Goal: Task Accomplishment & Management: Use online tool/utility

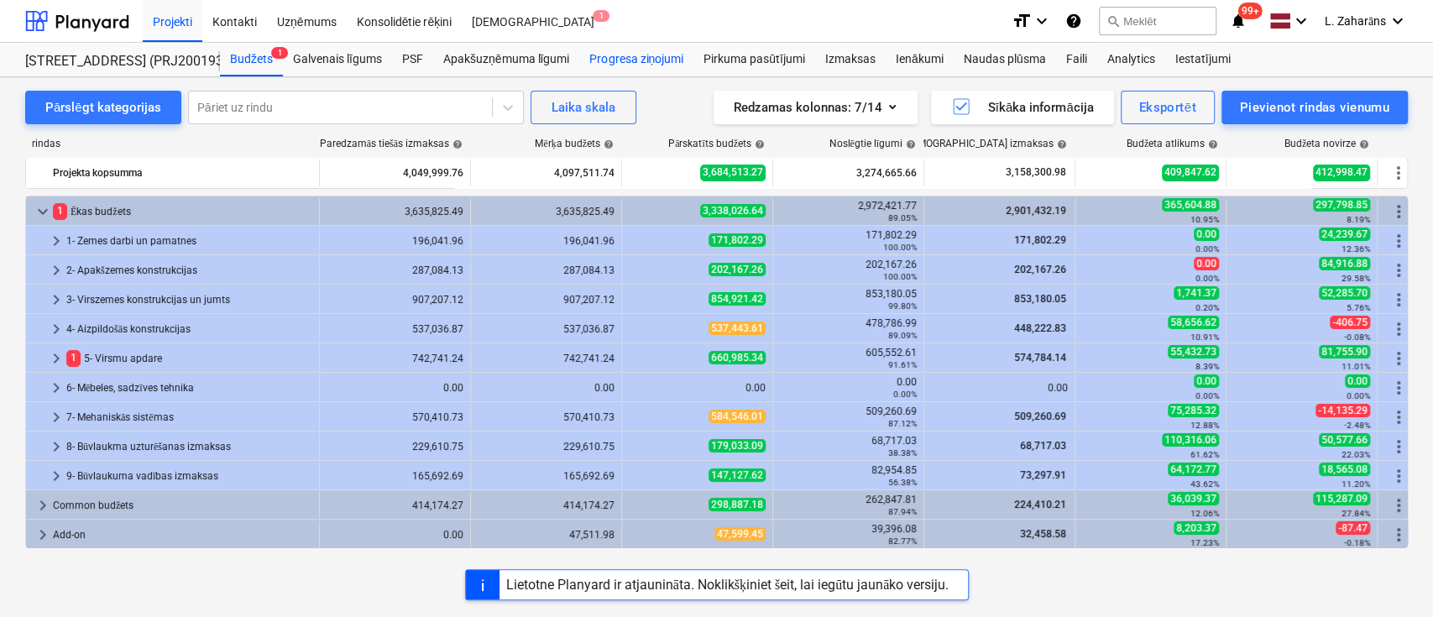
click at [609, 58] on div "Progresa ziņojumi" at bounding box center [636, 60] width 114 height 34
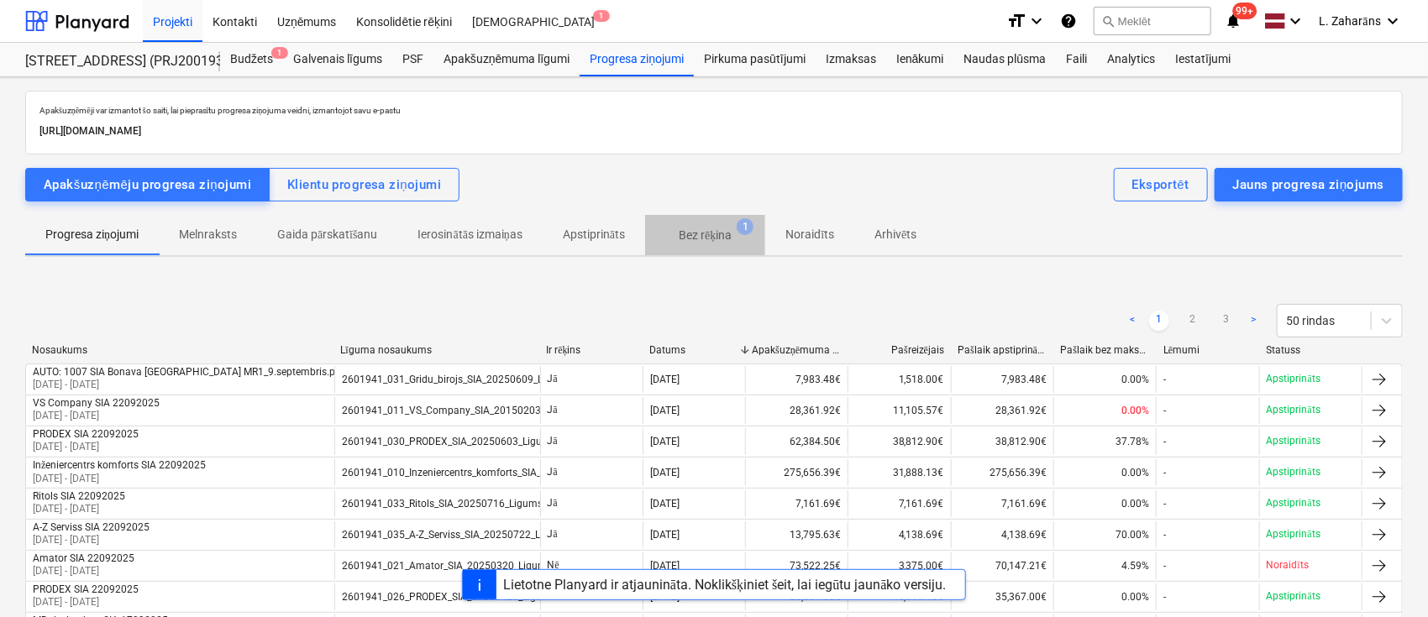
click at [697, 223] on span "Bez rēķina 1" at bounding box center [705, 235] width 120 height 30
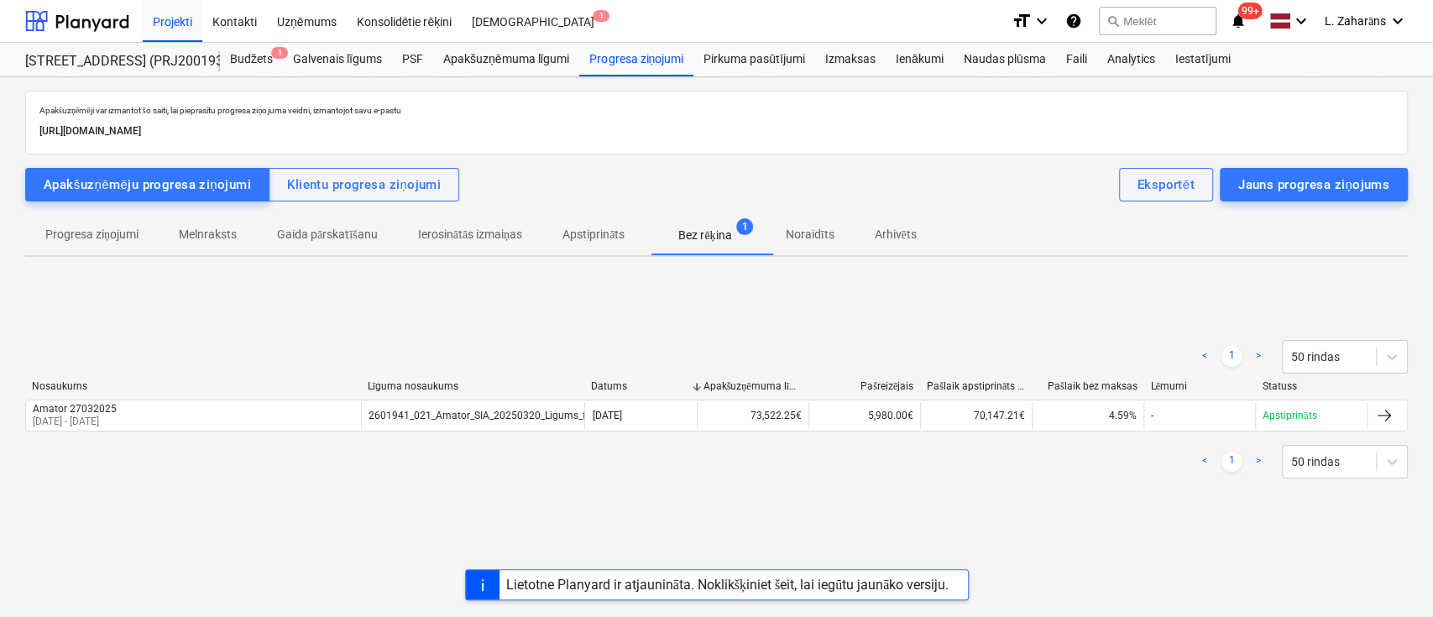
click at [82, 239] on p "Progresa ziņojumi" at bounding box center [91, 235] width 93 height 18
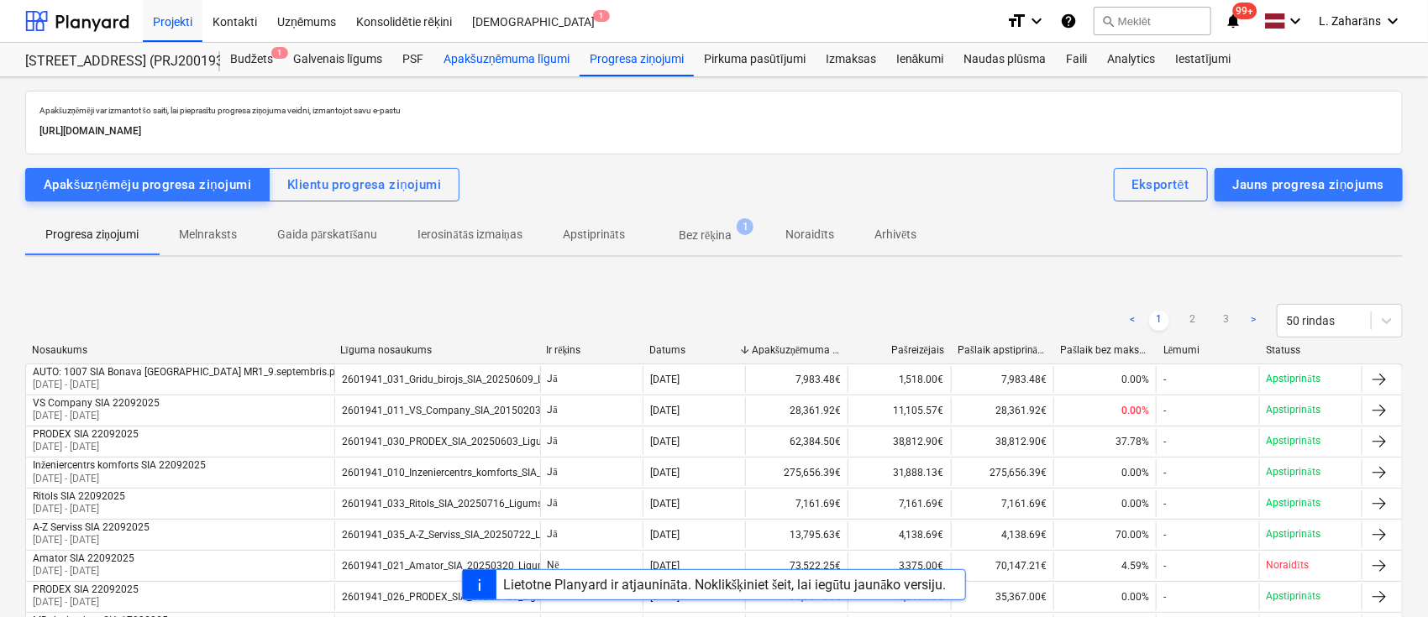
click at [503, 57] on div "Apakšuzņēmuma līgumi" at bounding box center [506, 60] width 146 height 34
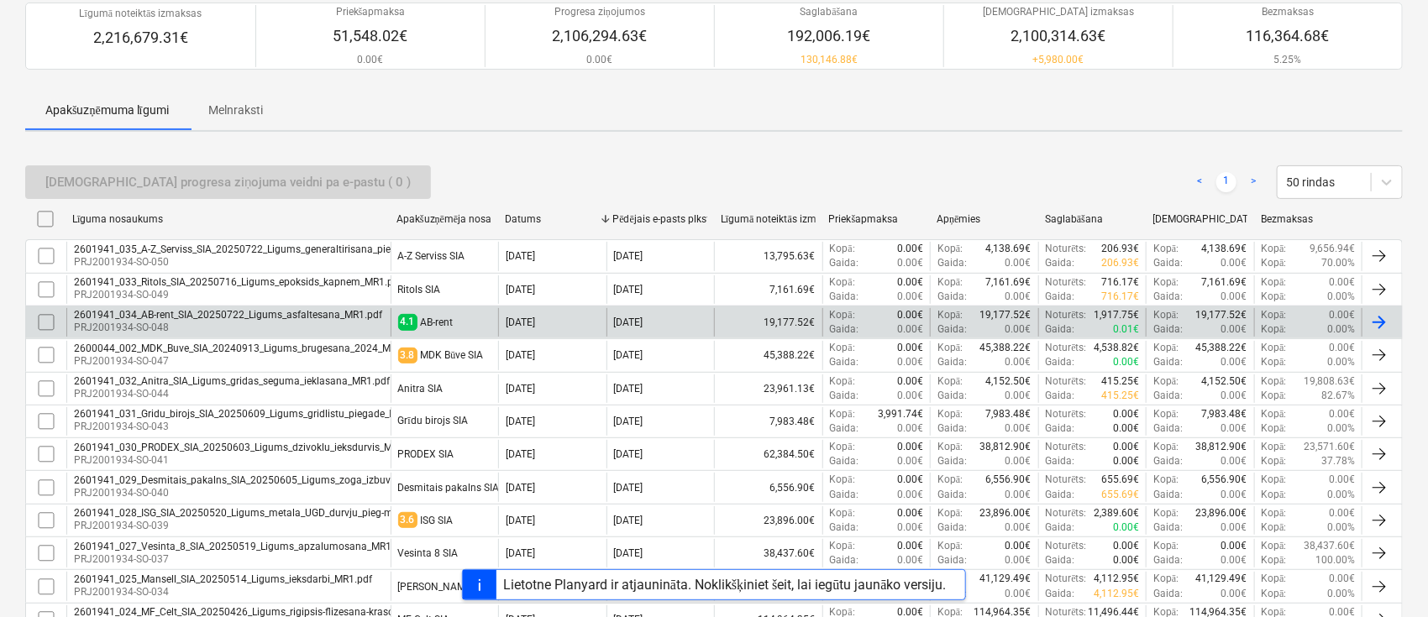
scroll to position [223, 0]
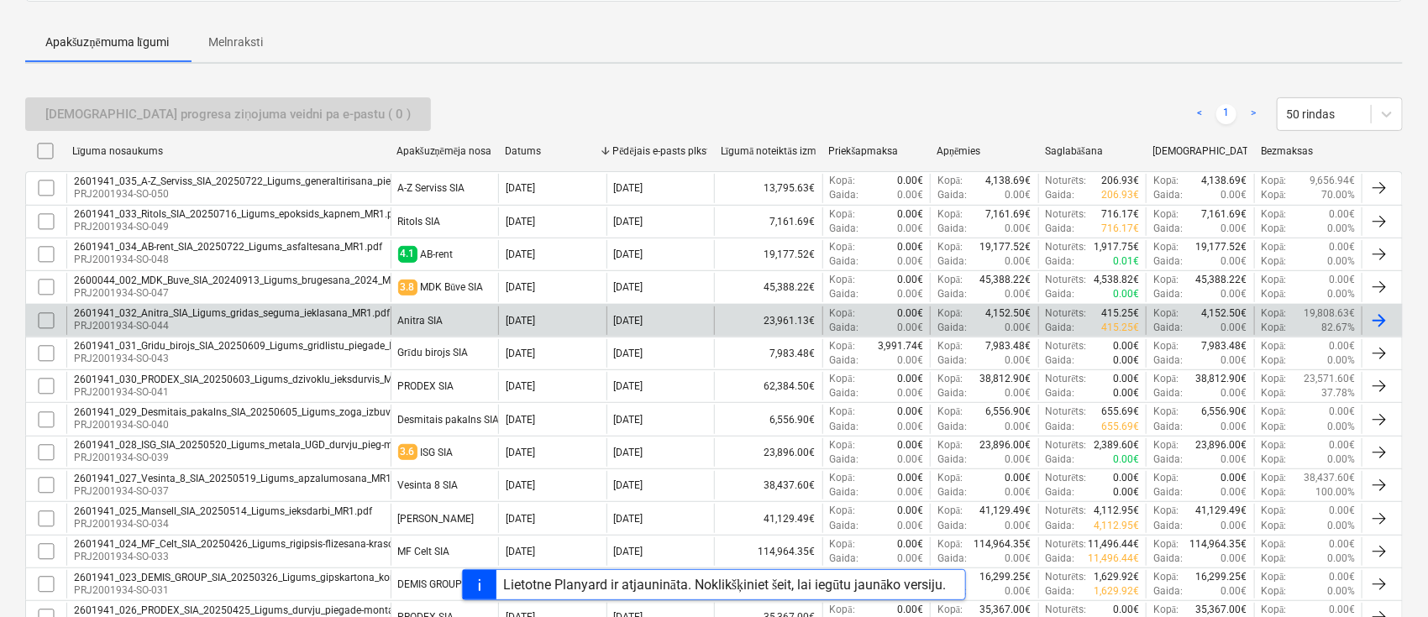
click at [223, 321] on p "PRJ2001934-SO-044" at bounding box center [232, 326] width 316 height 14
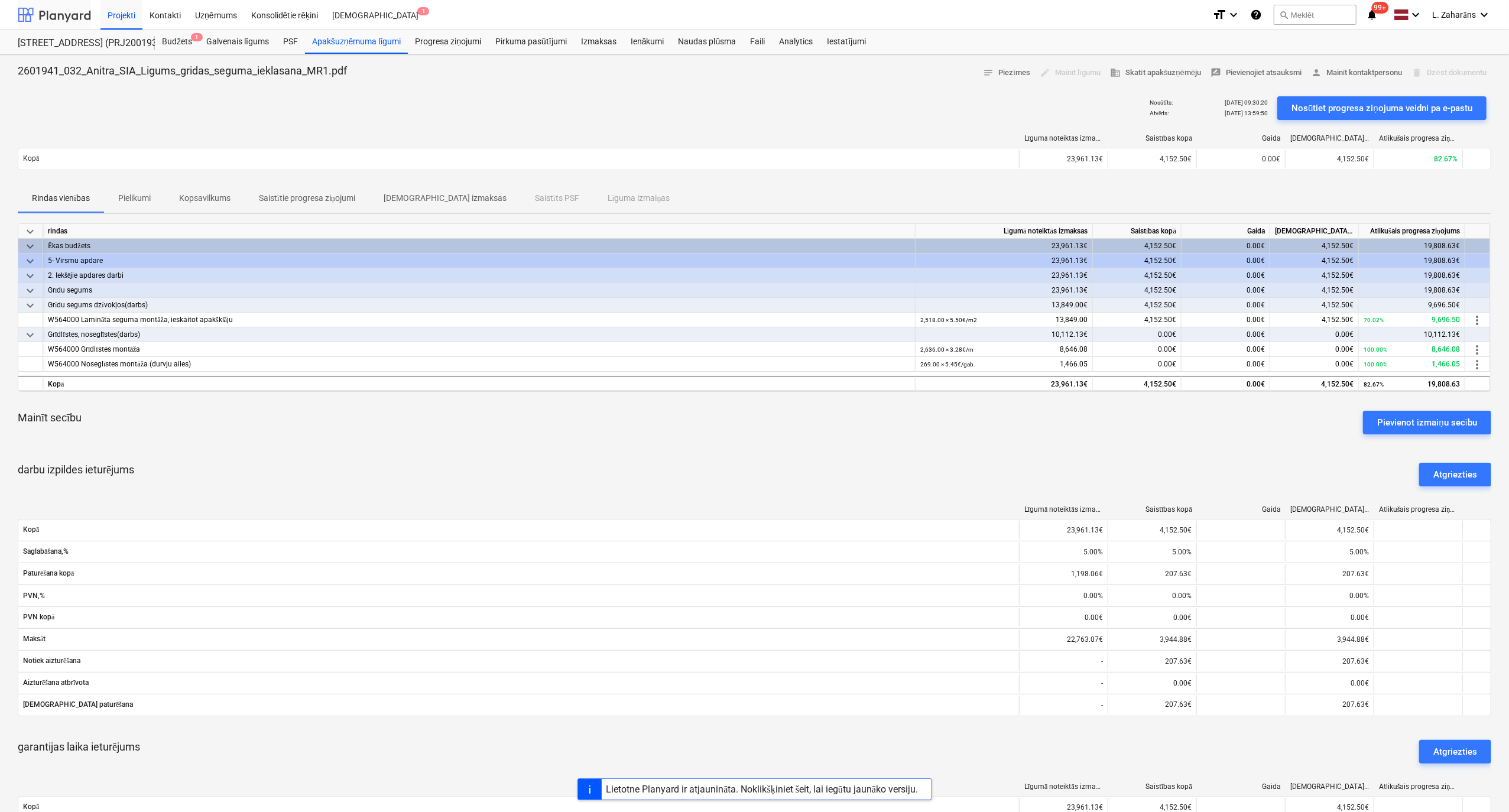
click at [54, 18] on div at bounding box center [54, 15] width 73 height 30
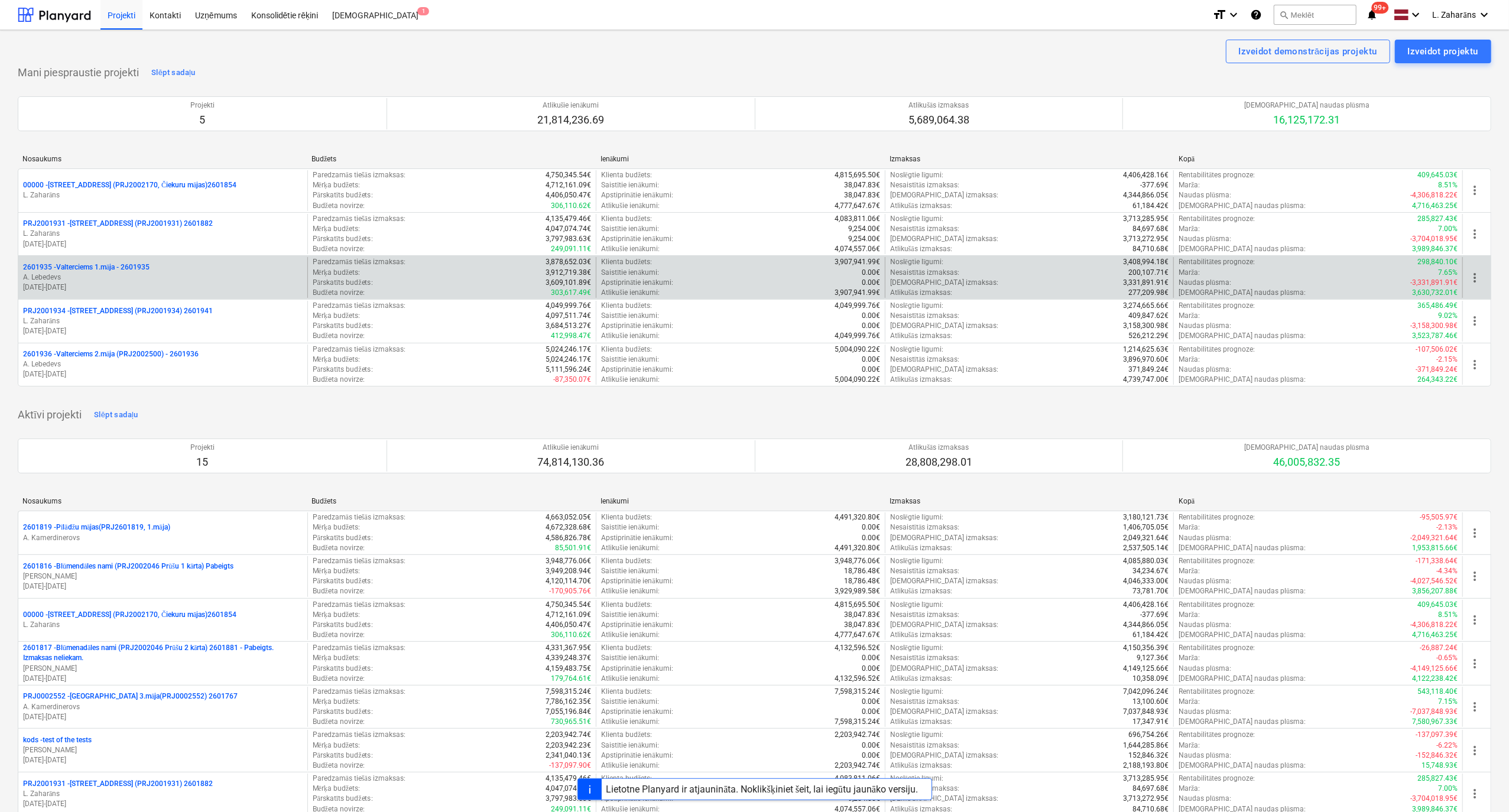
click at [86, 266] on p "2601935 - Valterciems 1.māja - 2601935" at bounding box center [87, 267] width 127 height 10
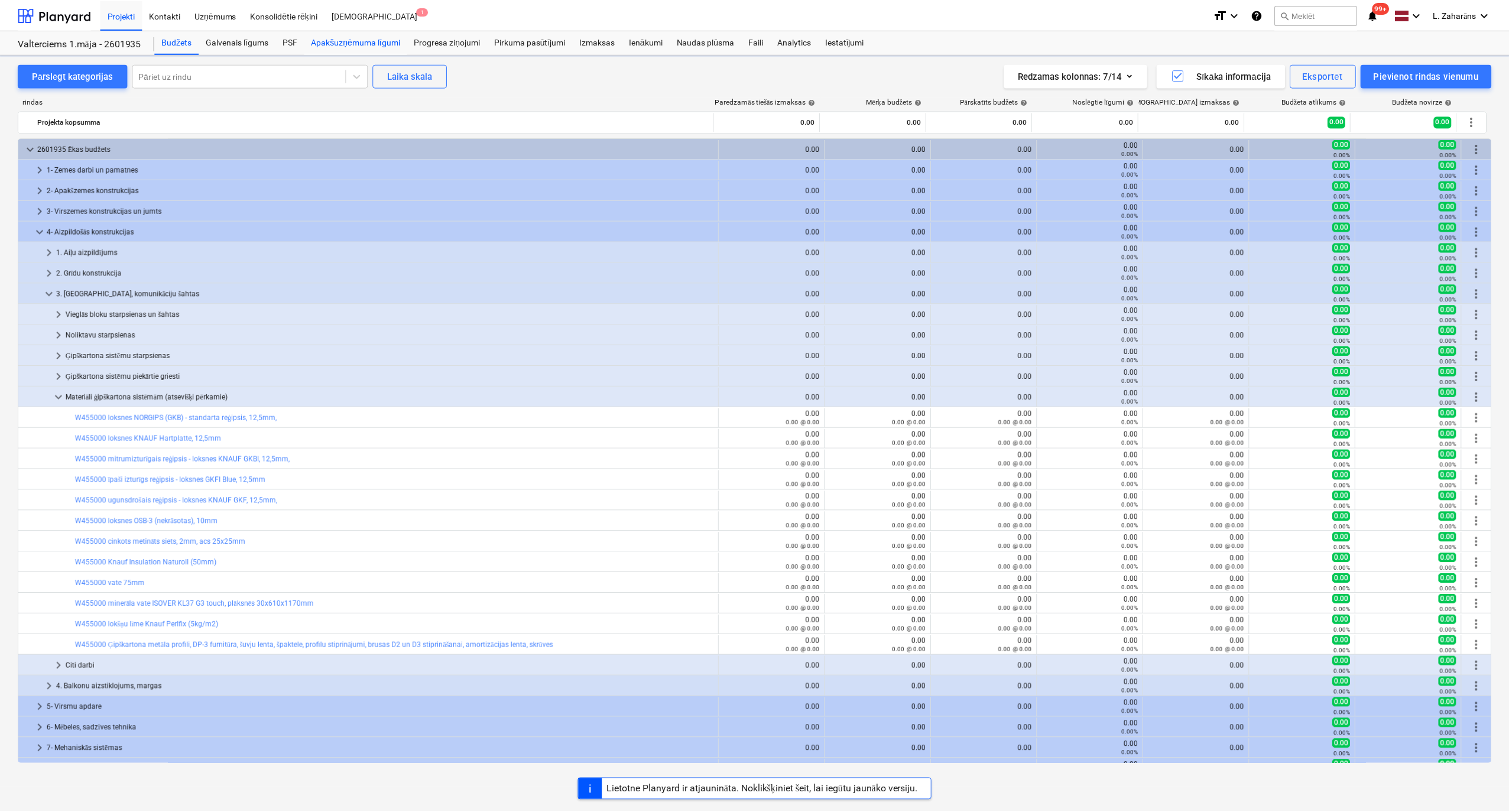
scroll to position [157, 0]
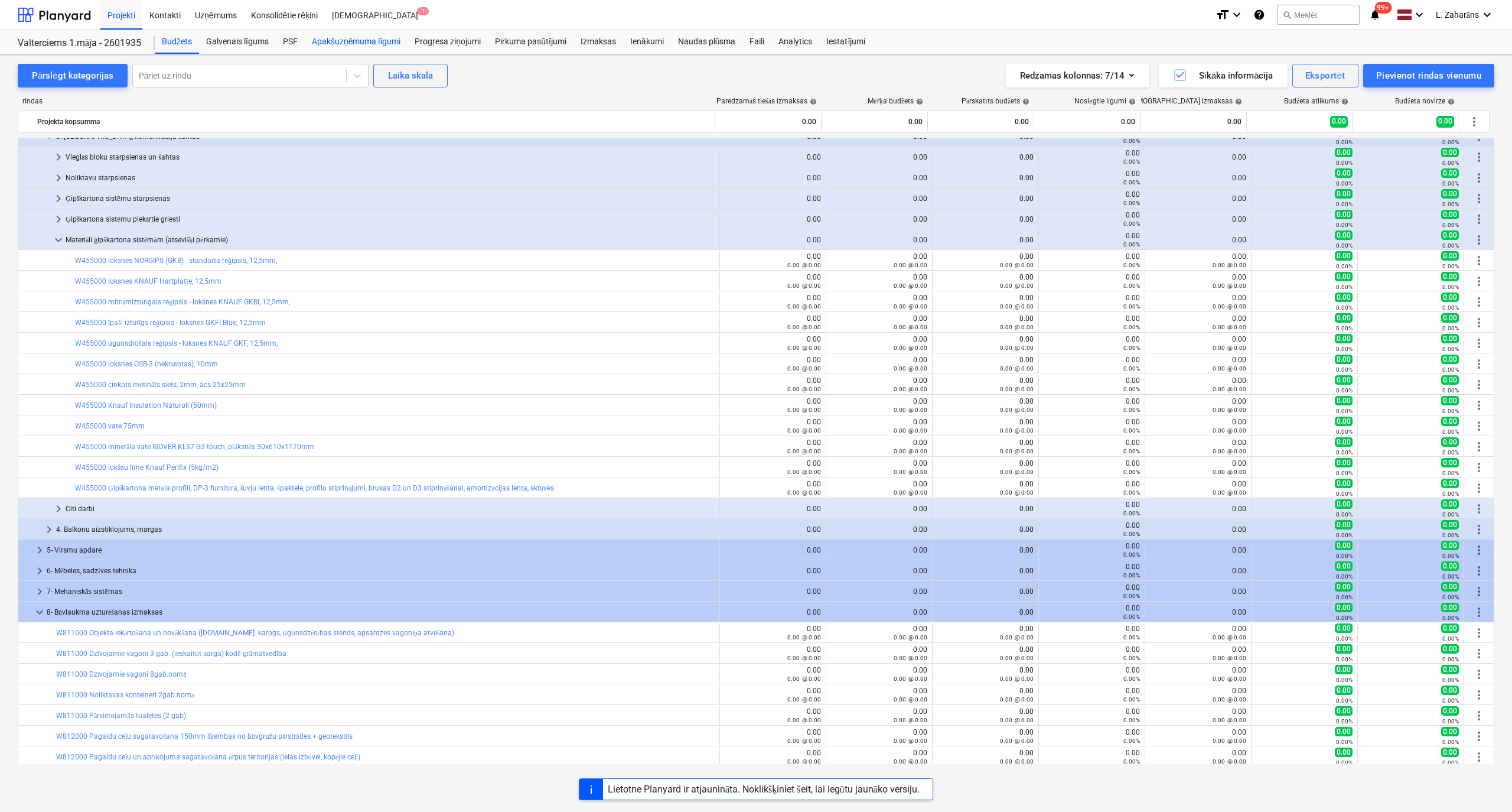
click at [357, 41] on div "Apakšuzņēmuma līgumi" at bounding box center [356, 42] width 103 height 24
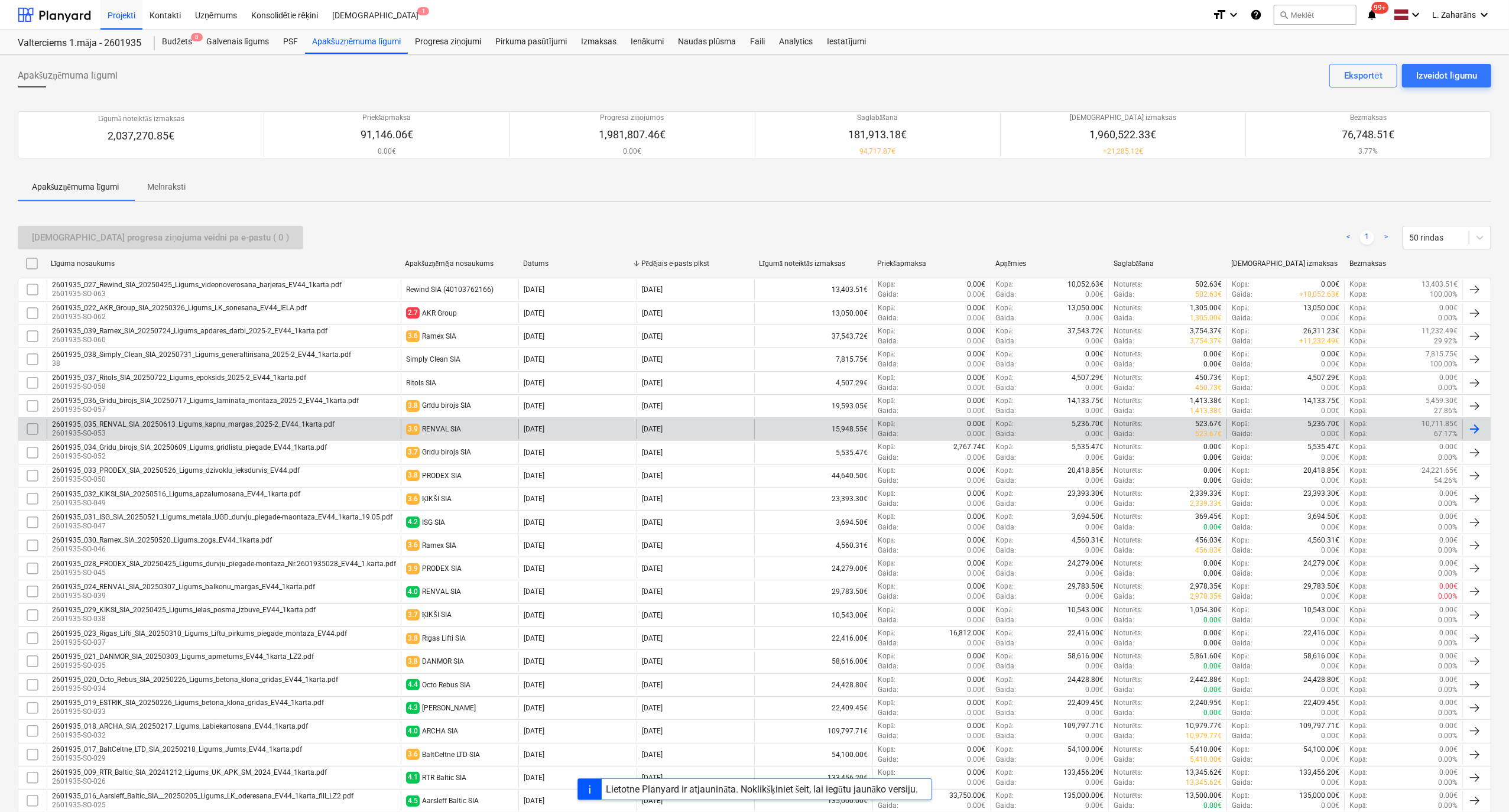
click at [111, 429] on div "2601935_035_RENVAL_SIA_20250613_Ligums_kapnu_margas_2025-2_EV44_1karta.pdf" at bounding box center [193, 424] width 282 height 8
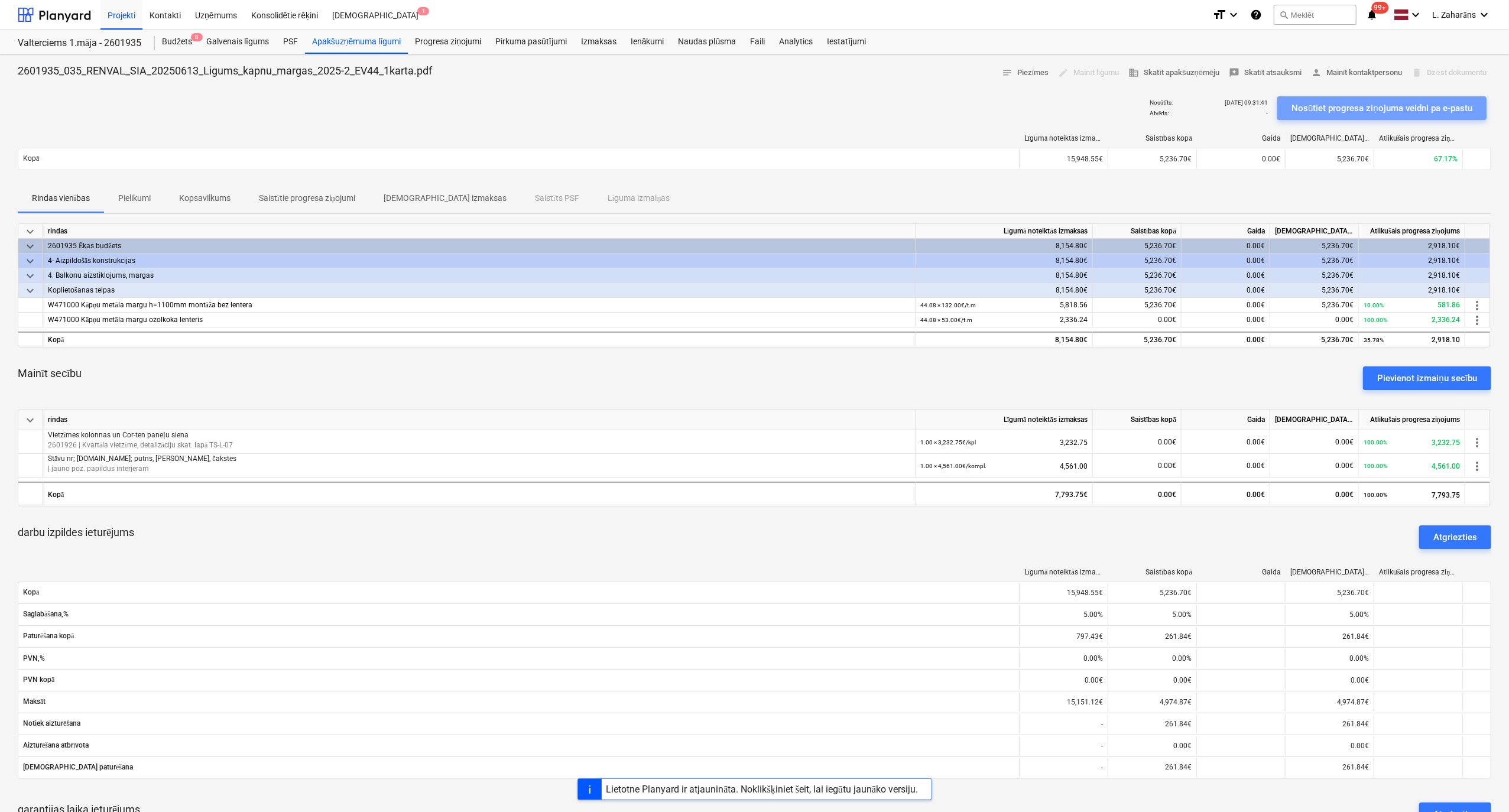
drag, startPoint x: 1296, startPoint y: 108, endPoint x: 1301, endPoint y: 102, distance: 7.8
click at [1004, 108] on div "Nosūtiet progresa ziņojuma veidni pa e-pastu" at bounding box center [1382, 108] width 181 height 15
click at [320, 46] on div "Apakšuzņēmuma līgumi" at bounding box center [356, 42] width 103 height 24
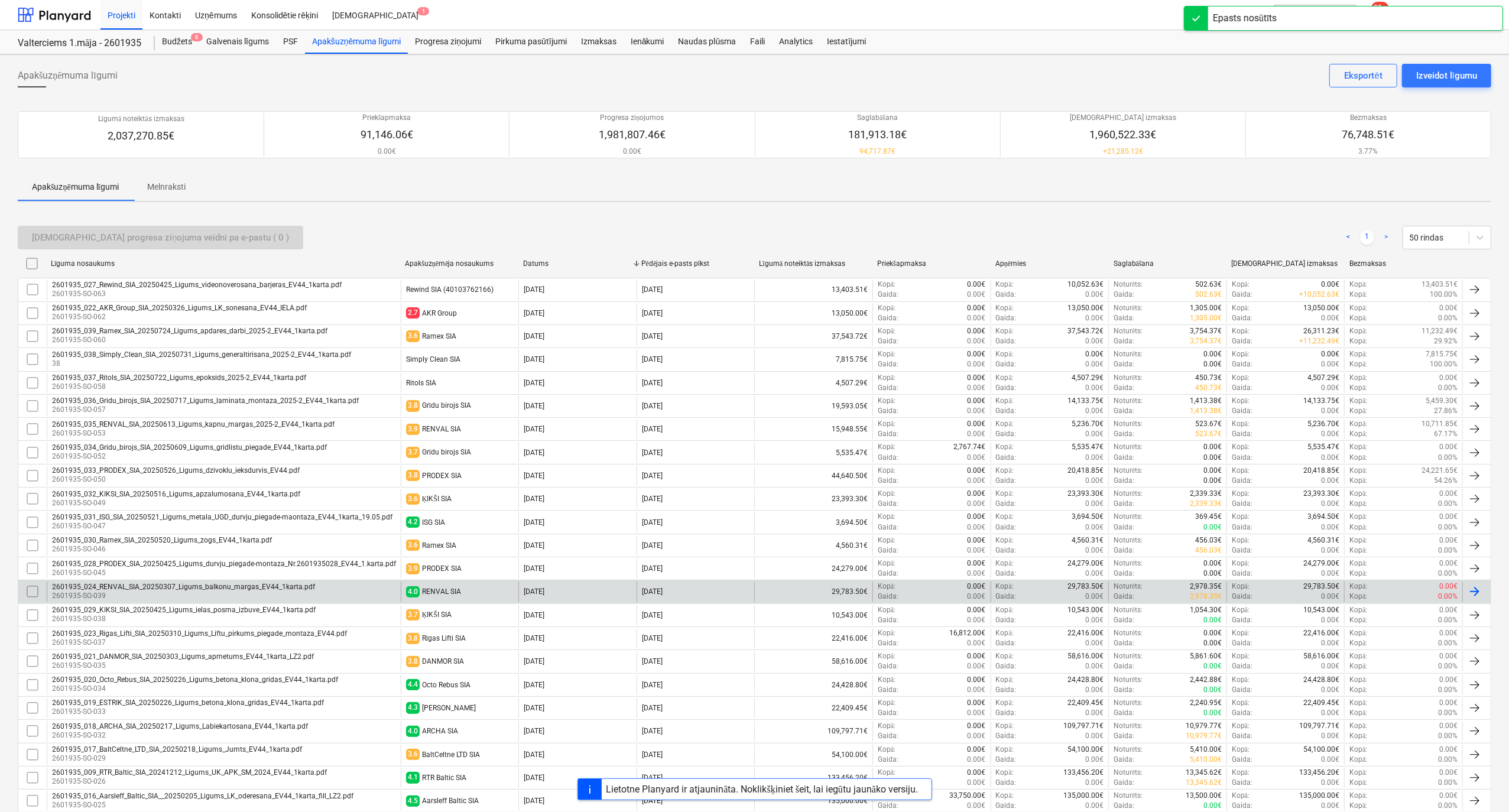
click at [180, 433] on p "2601935-SO-039" at bounding box center [184, 596] width 263 height 10
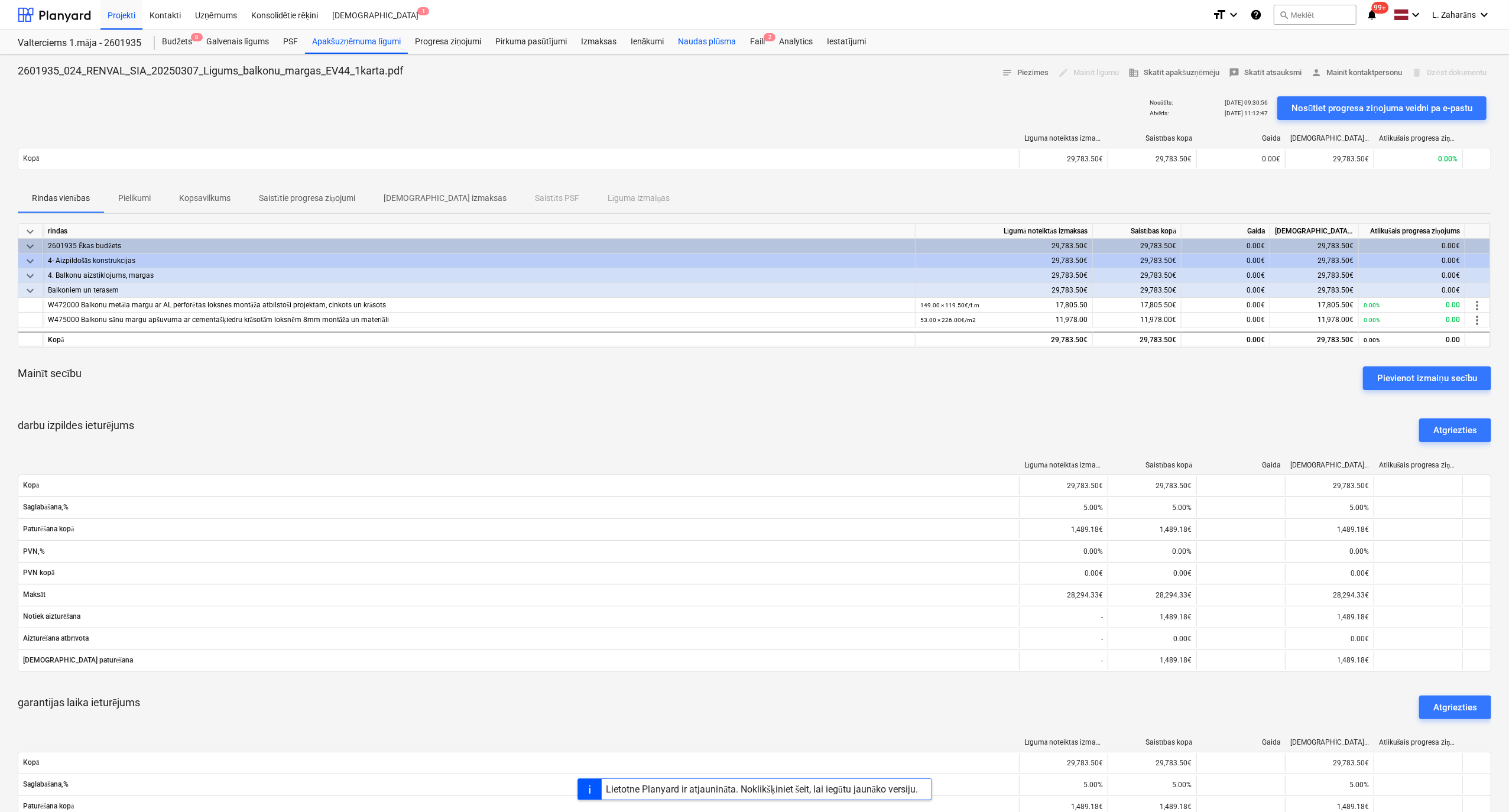
drag, startPoint x: 755, startPoint y: 39, endPoint x: 740, endPoint y: 45, distance: 16.2
click at [755, 39] on div "Faili 2" at bounding box center [757, 42] width 29 height 24
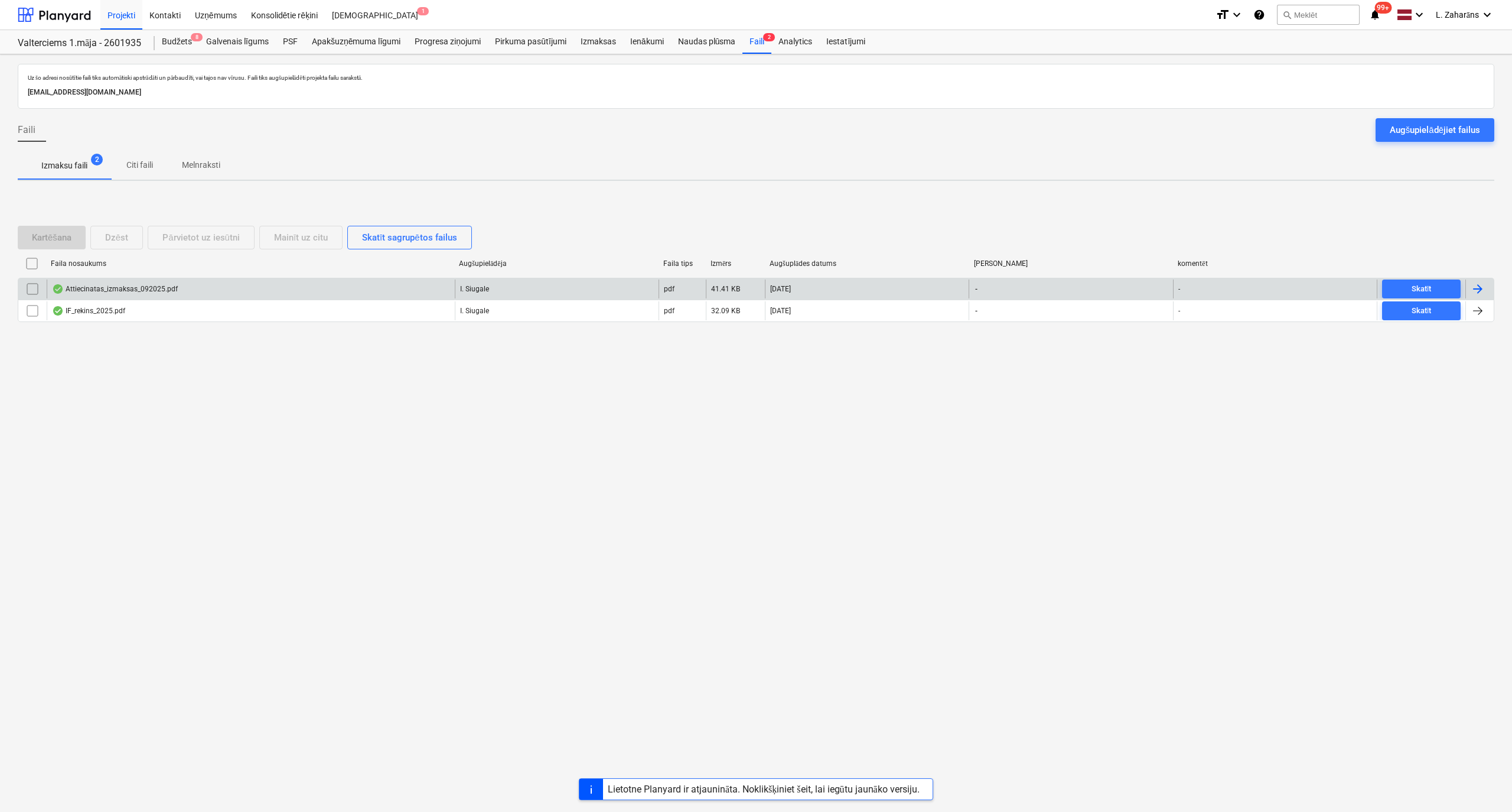
click at [123, 291] on div "Attiecinatas_izmaksas_092025.pdf" at bounding box center [115, 288] width 126 height 9
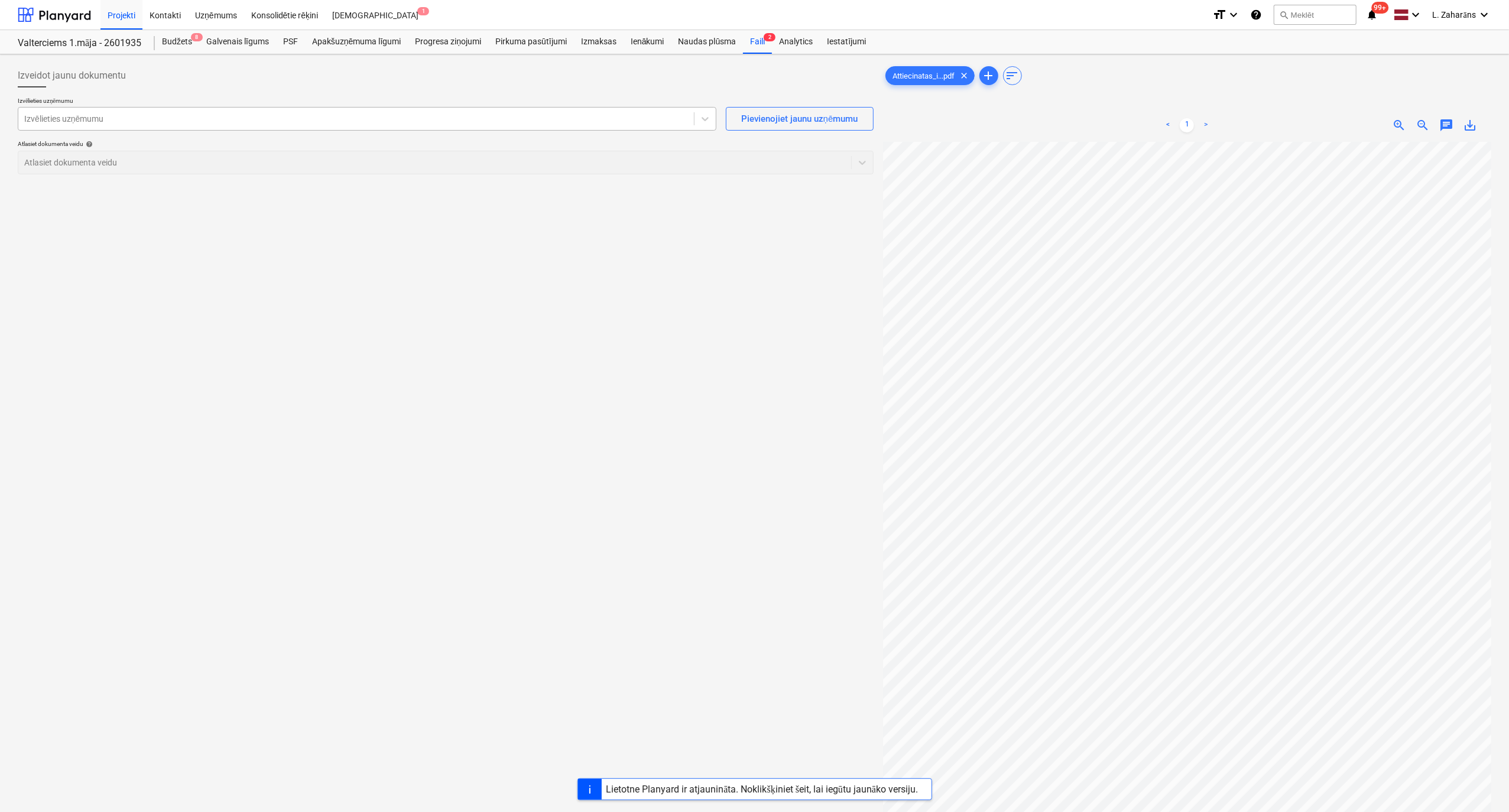
click at [118, 119] on div at bounding box center [355, 118] width 664 height 12
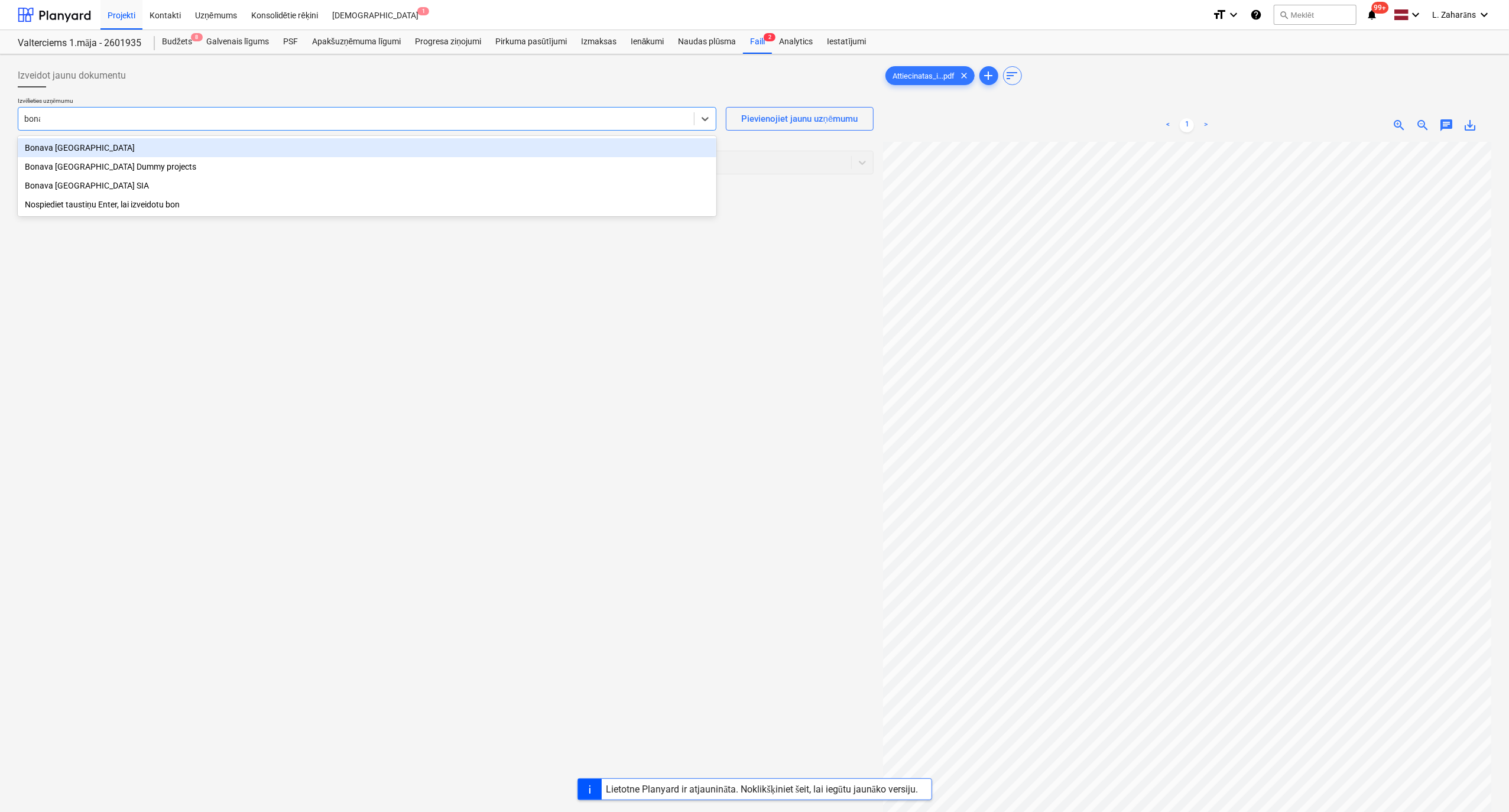
type input "bonav"
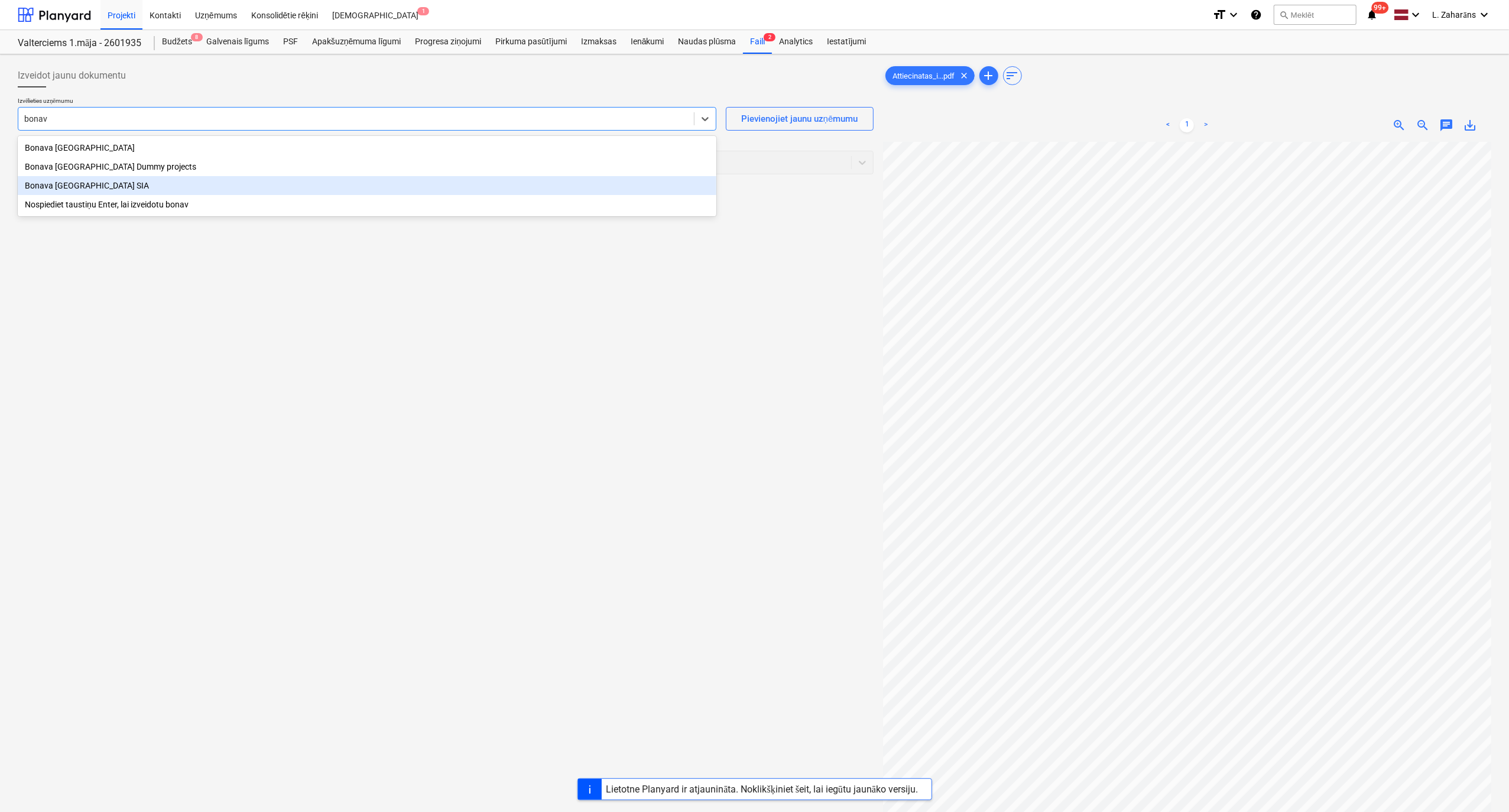
click at [158, 186] on div "Bonava [GEOGRAPHIC_DATA] SIA" at bounding box center [367, 185] width 699 height 19
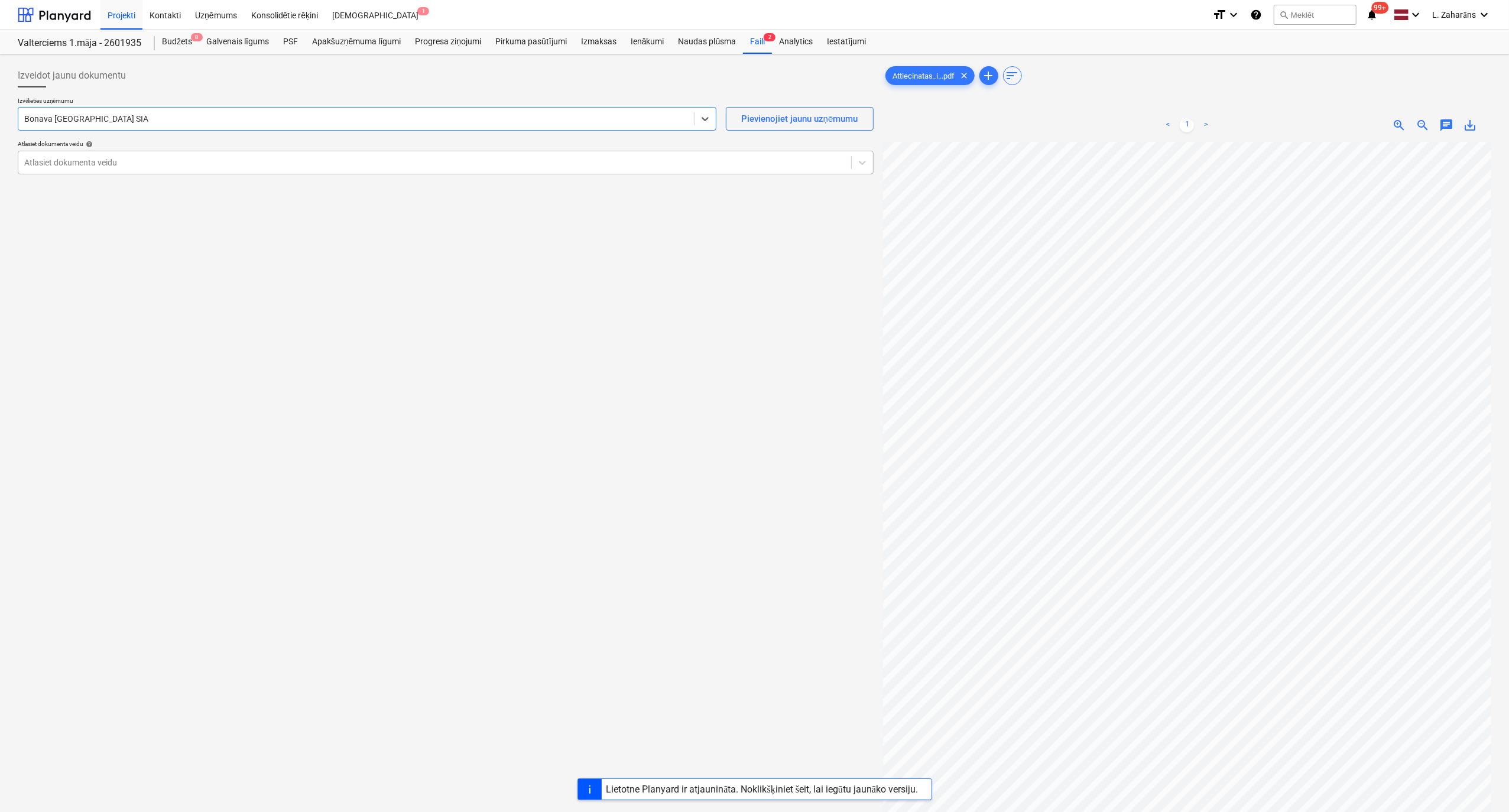
click at [159, 164] on div at bounding box center [434, 163] width 821 height 12
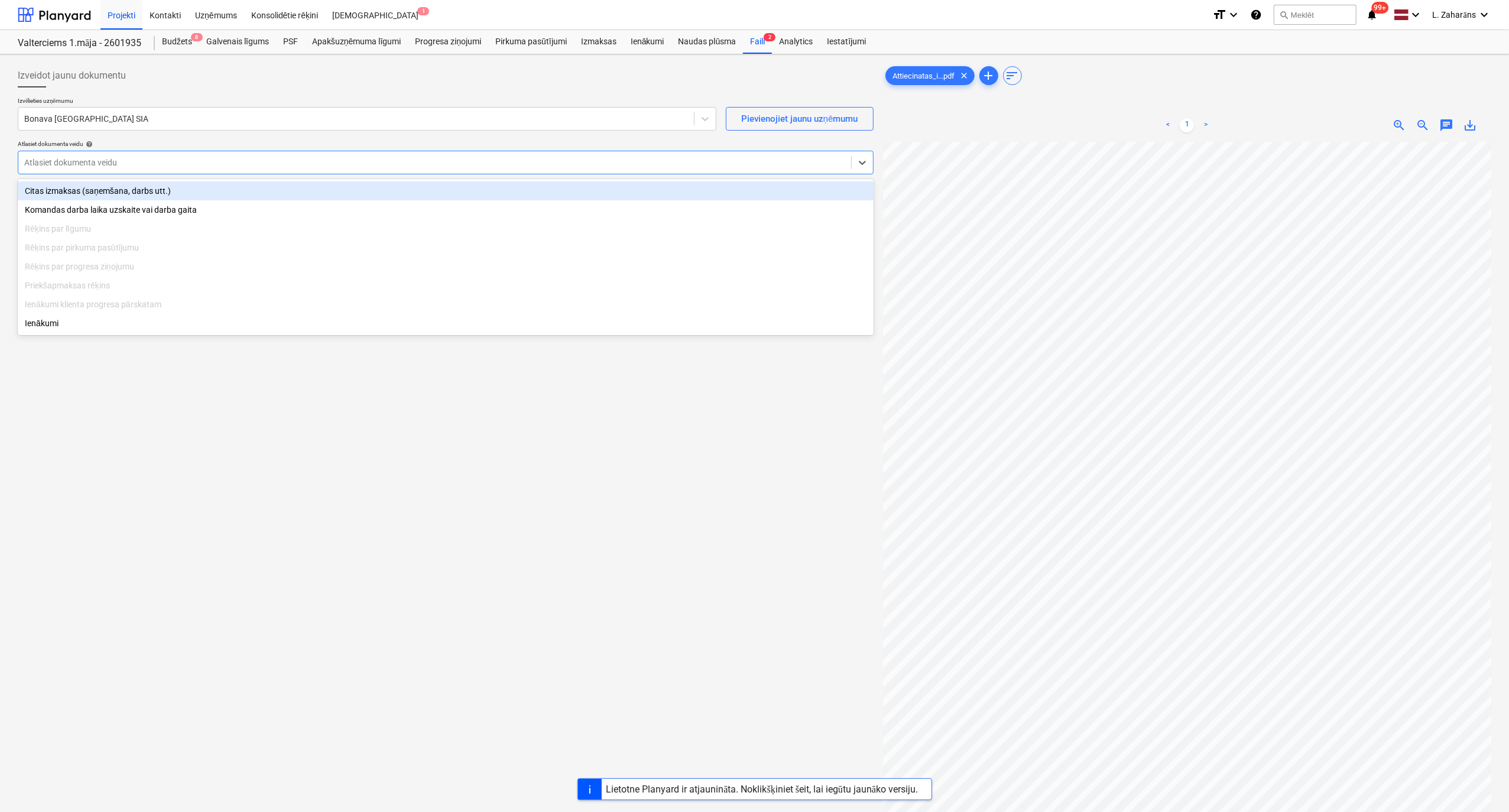
click at [167, 186] on div "Citas izmaksas (saņemšana, darbs utt.)" at bounding box center [446, 191] width 856 height 19
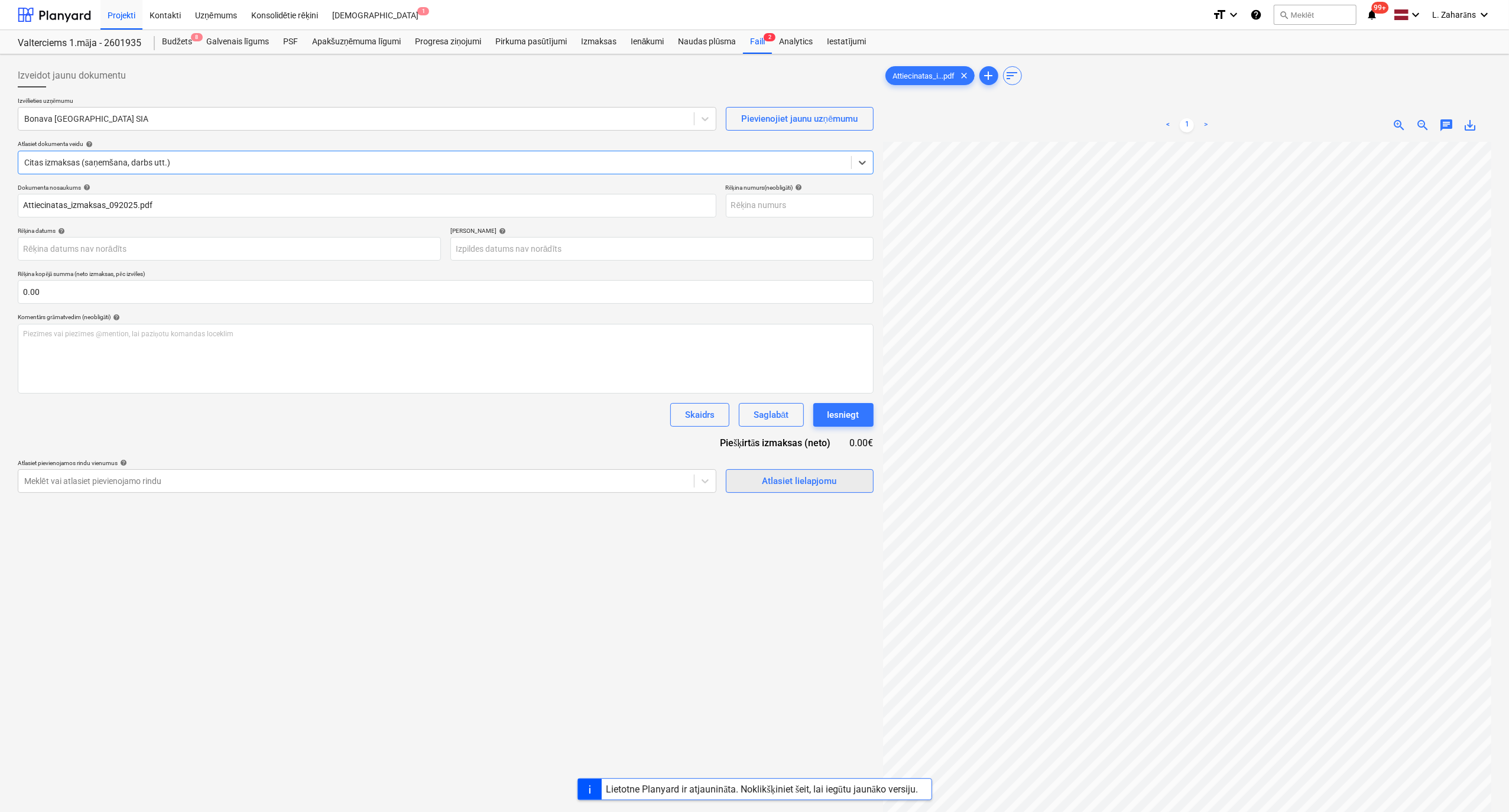
click at [793, 433] on div "Atlasiet lielapjomu" at bounding box center [800, 481] width 75 height 15
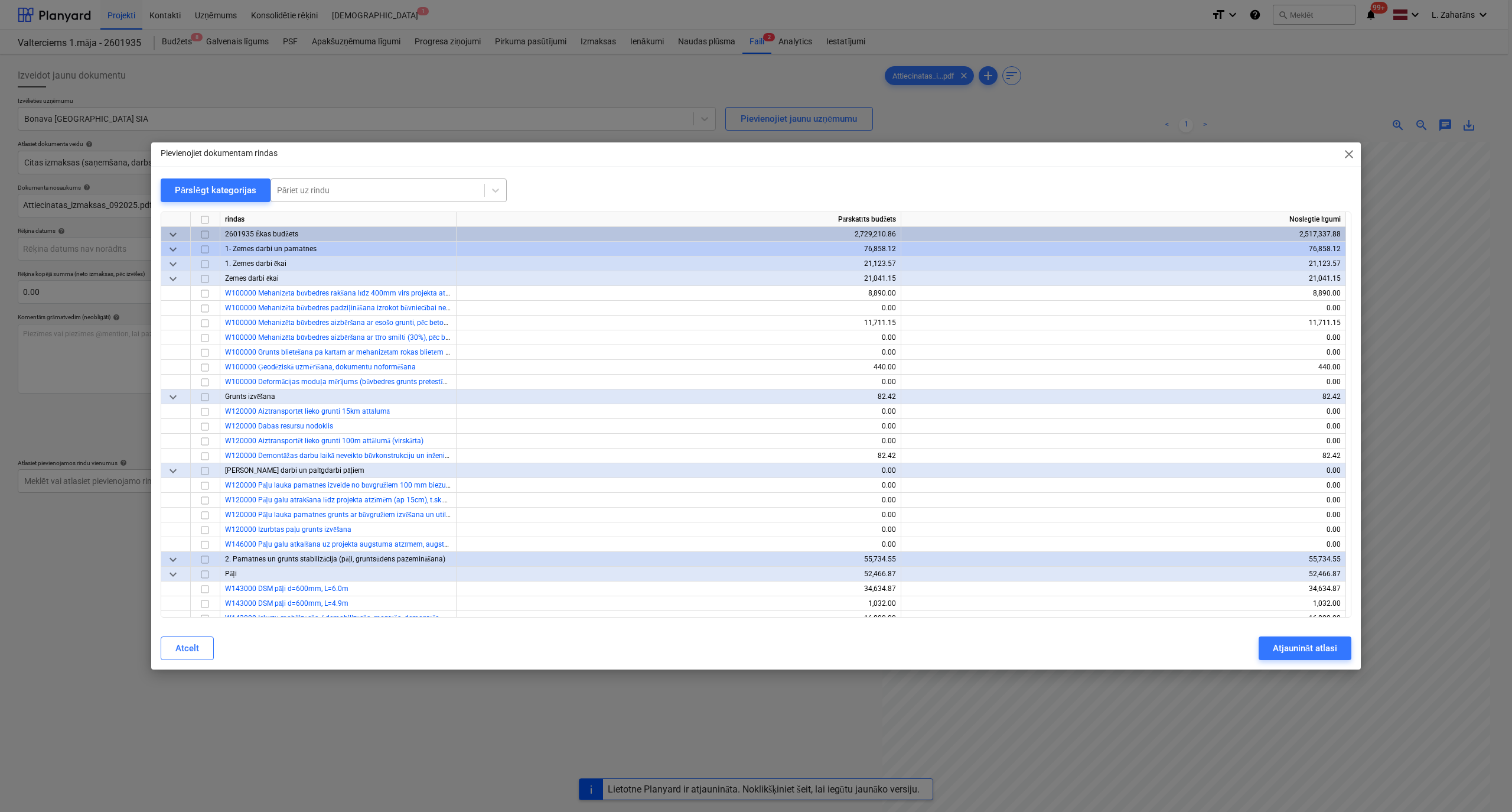
click at [385, 188] on div at bounding box center [378, 190] width 201 height 12
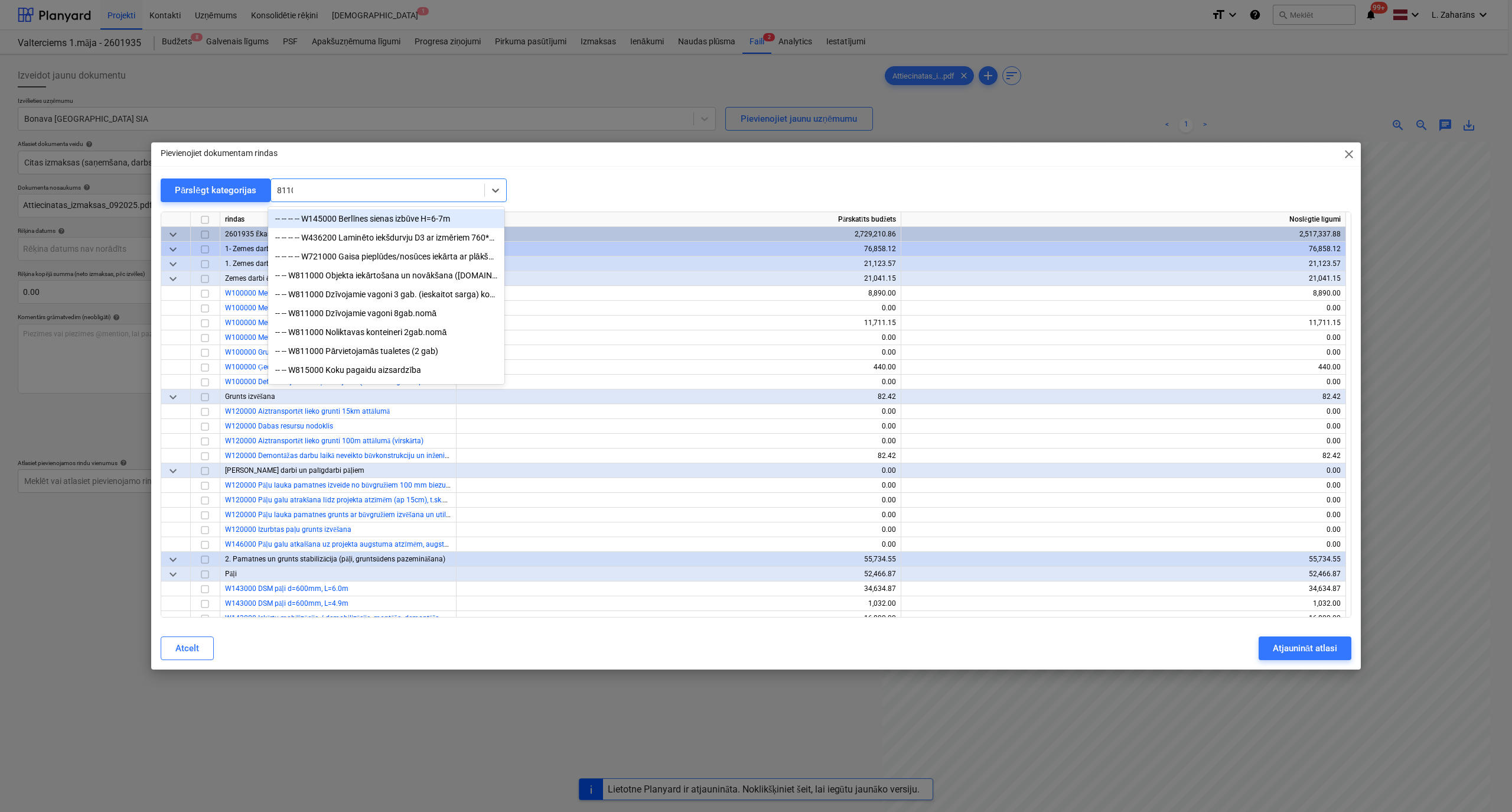
type input "81100"
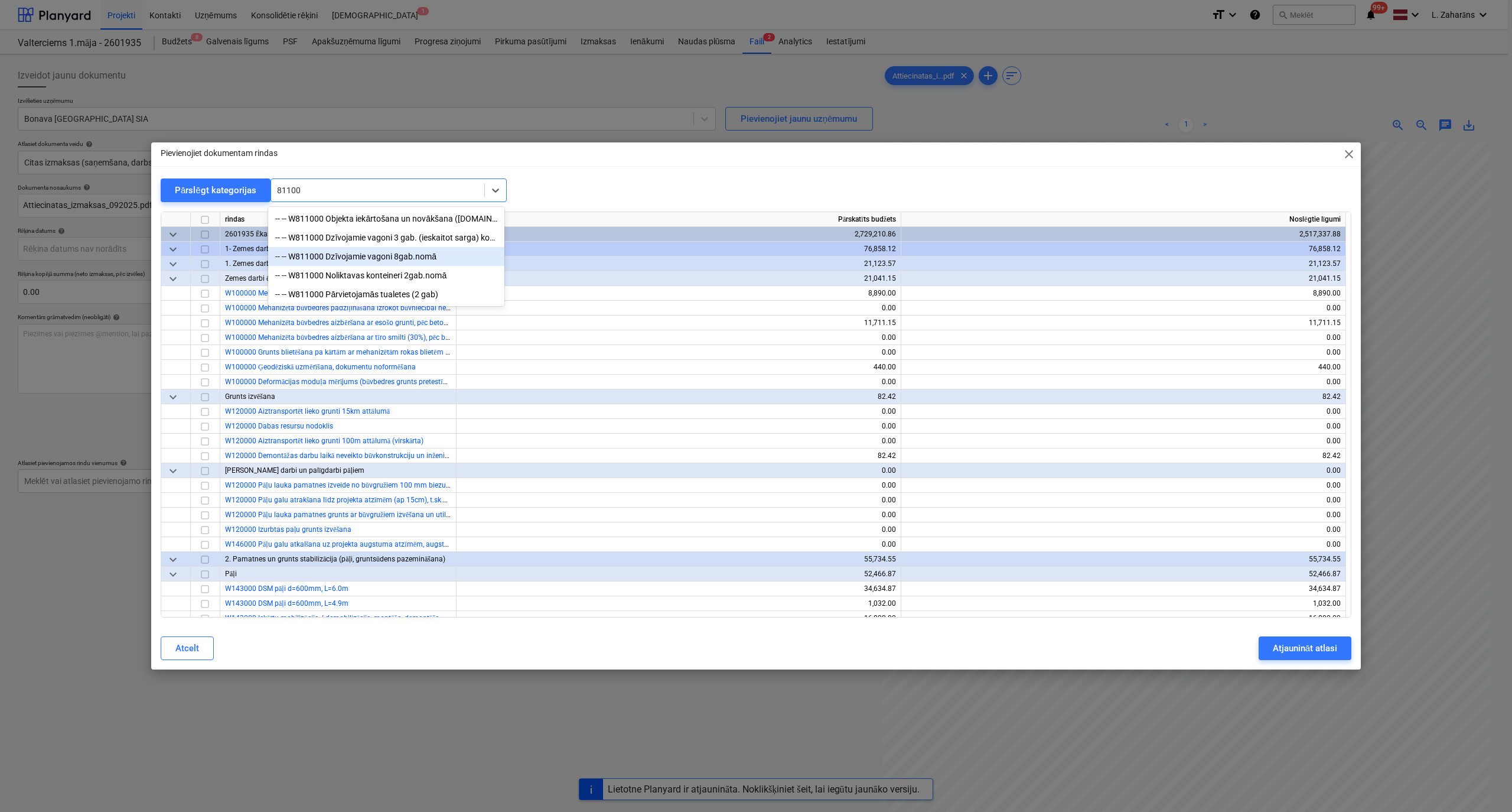
click at [385, 258] on div "-- -- W811000 Dzīvojamie vagoni 8gab.nomā" at bounding box center [386, 256] width 236 height 19
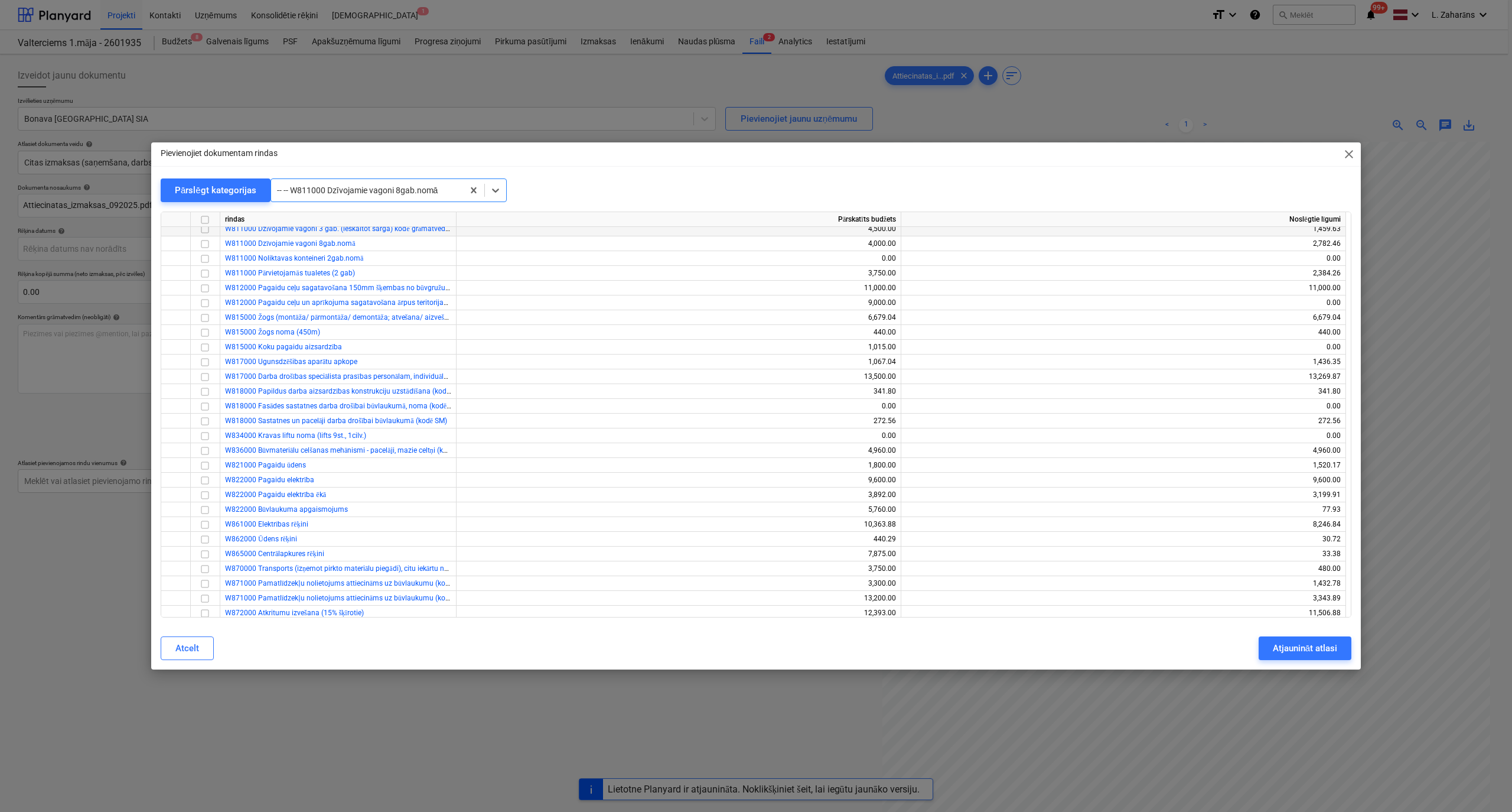
scroll to position [10237, 0]
click at [207, 231] on input "checkbox" at bounding box center [205, 234] width 14 height 14
click at [1004, 433] on div "Atjaunināt atlasi" at bounding box center [1305, 648] width 65 height 15
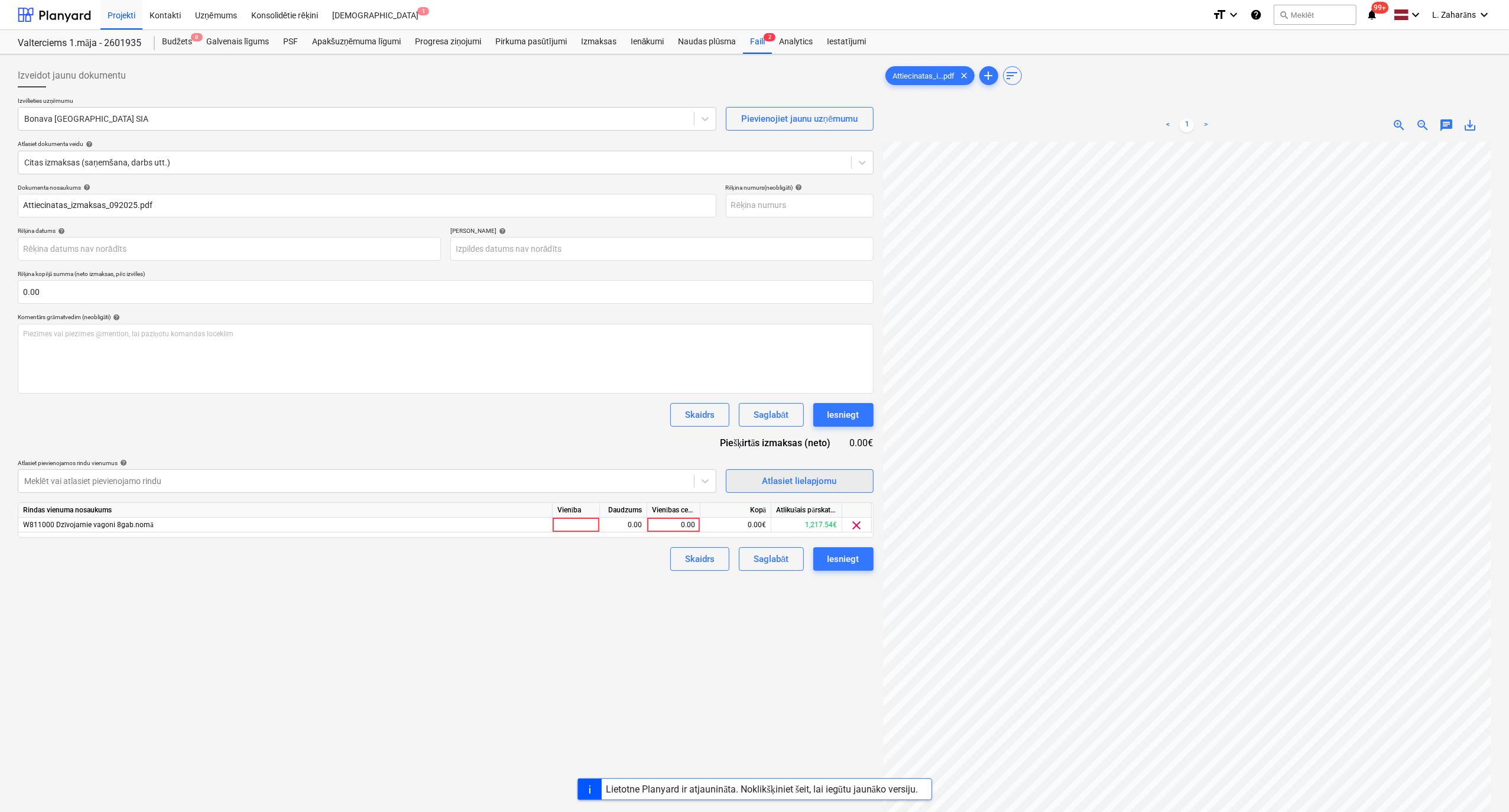
click at [750, 433] on span "Atlasiet lielapjomu" at bounding box center [800, 481] width 118 height 15
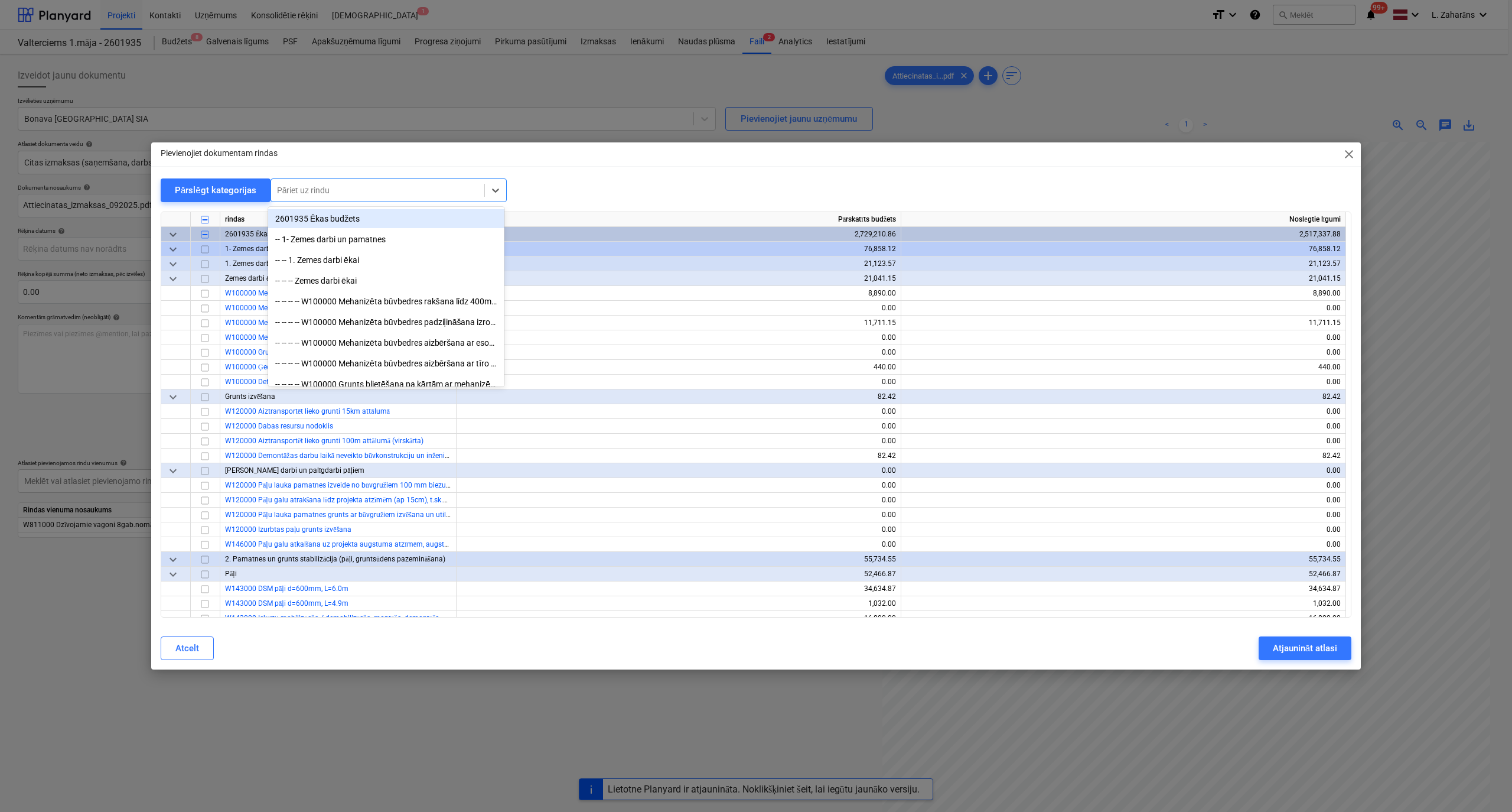
click at [402, 187] on div at bounding box center [378, 190] width 201 height 12
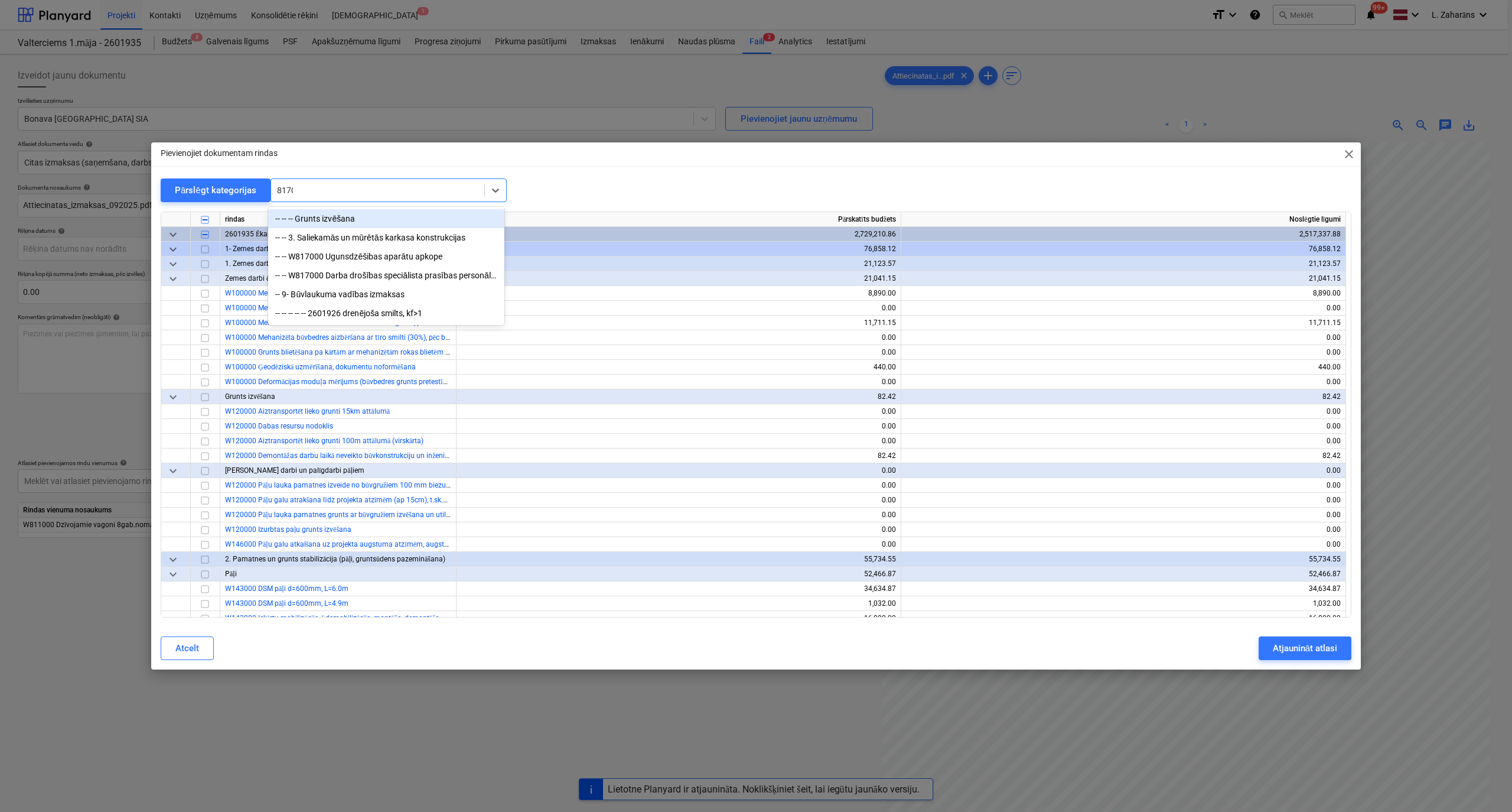
type input "81700"
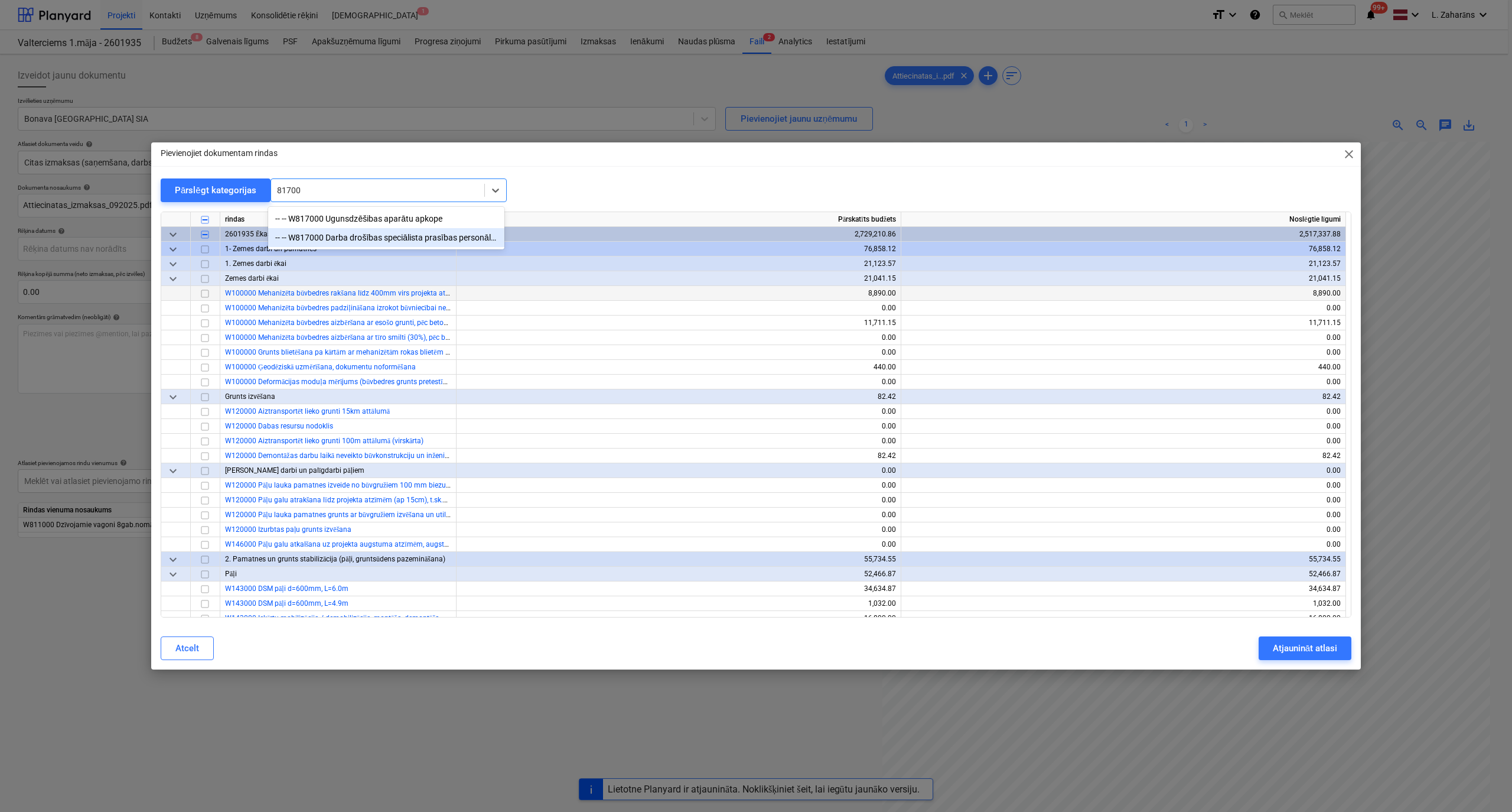
drag, startPoint x: 409, startPoint y: 241, endPoint x: 348, endPoint y: 249, distance: 61.5
click at [409, 241] on div "-- -- W817000 Darba drošības speciālista prasības personālam, individuālas aizs…" at bounding box center [386, 237] width 236 height 19
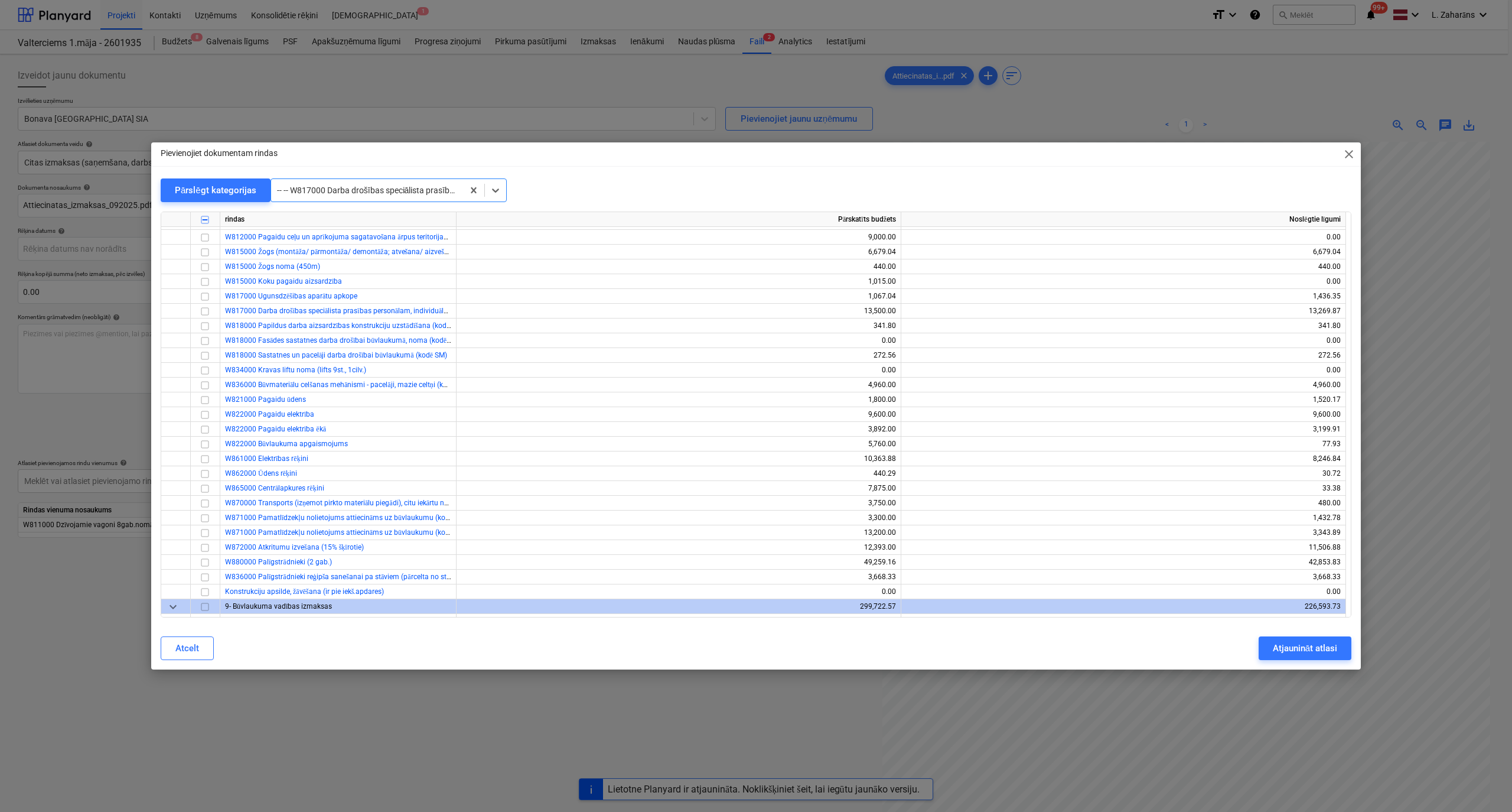
scroll to position [10370, 0]
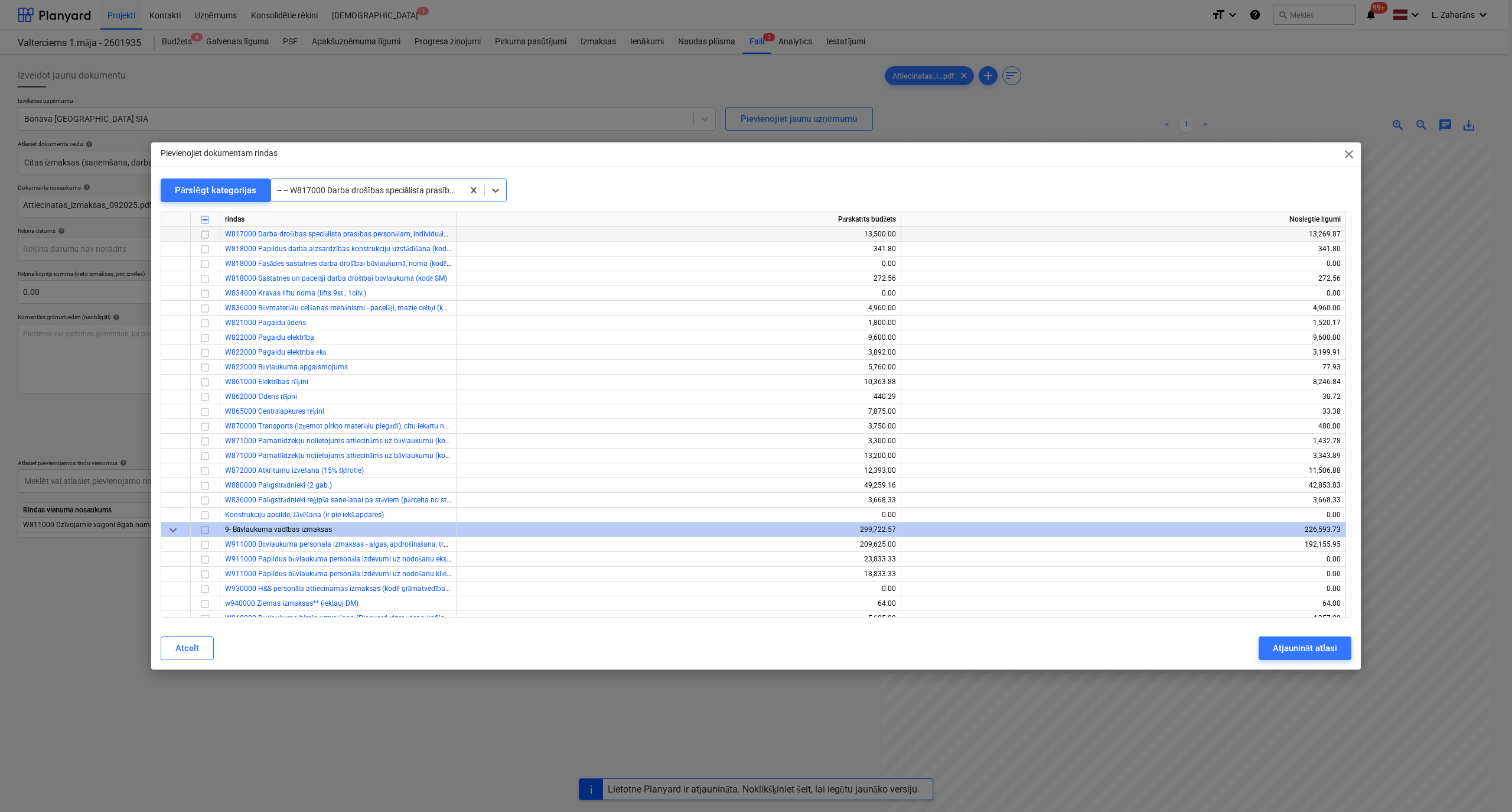
click at [207, 230] on input "checkbox" at bounding box center [205, 234] width 14 height 14
click at [1004, 433] on div "Atjaunināt atlasi" at bounding box center [1305, 648] width 65 height 15
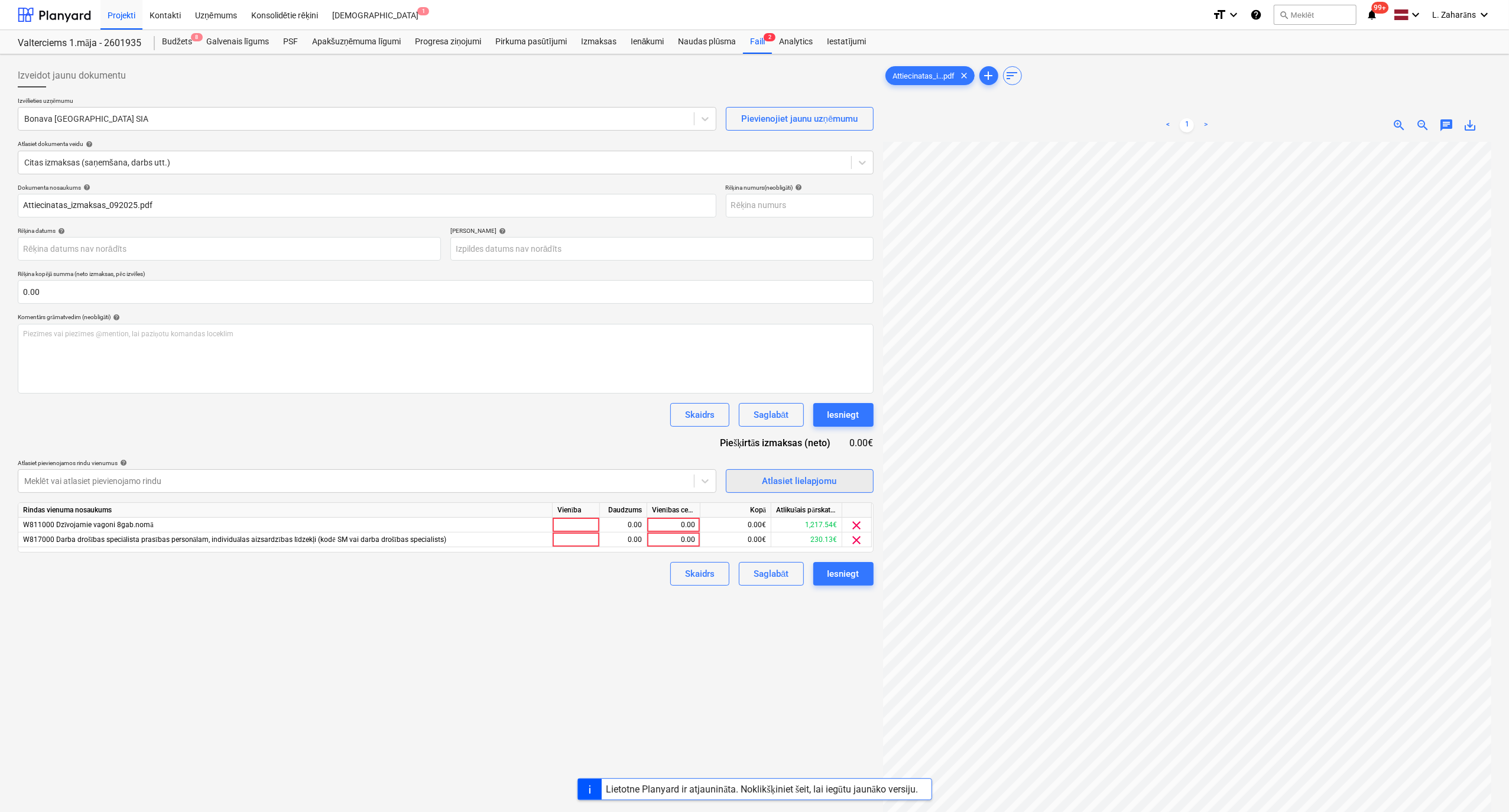
click at [826, 433] on div "Atlasiet lielapjomu" at bounding box center [800, 481] width 75 height 15
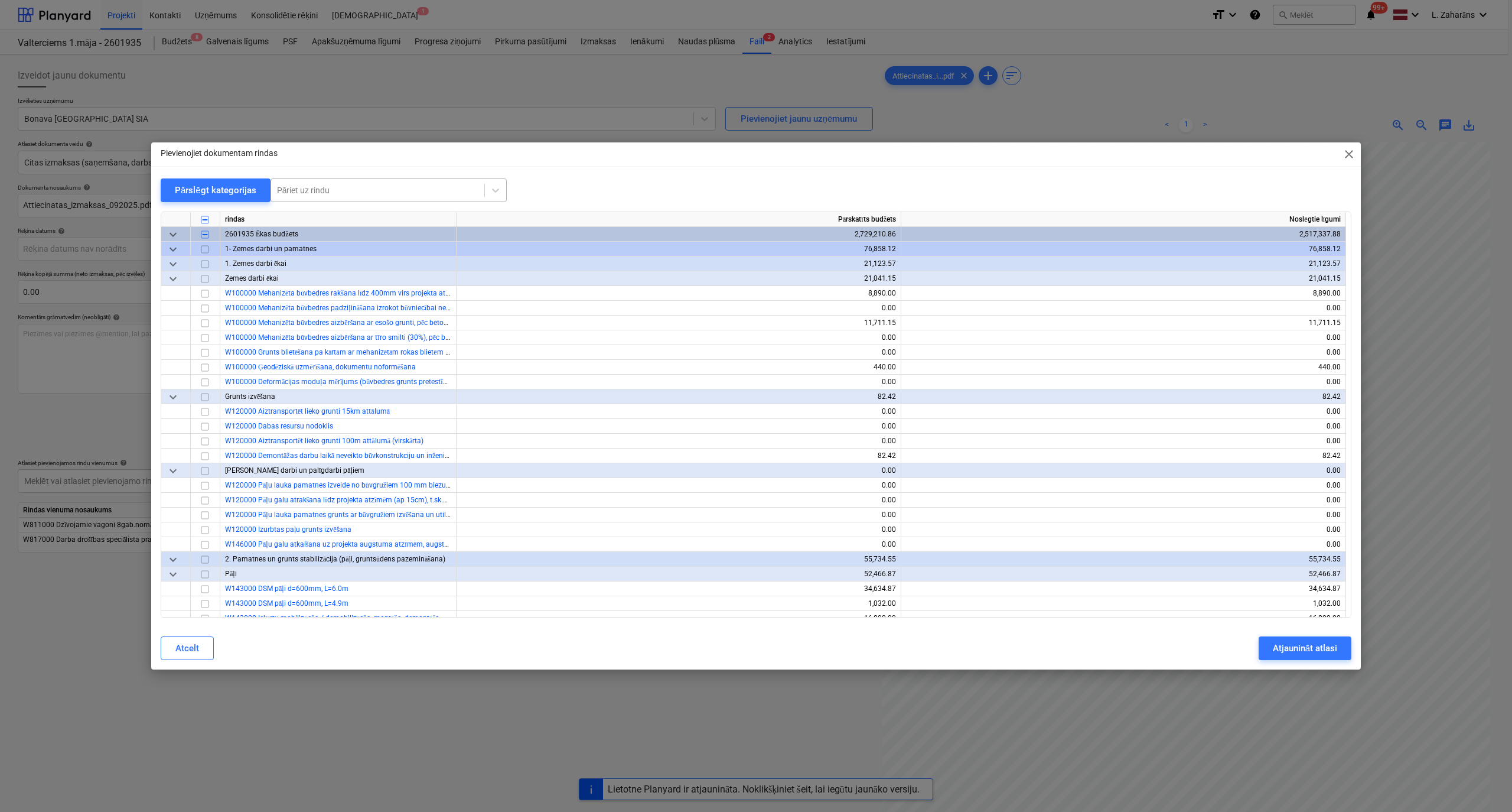
click at [350, 190] on div at bounding box center [378, 190] width 201 height 12
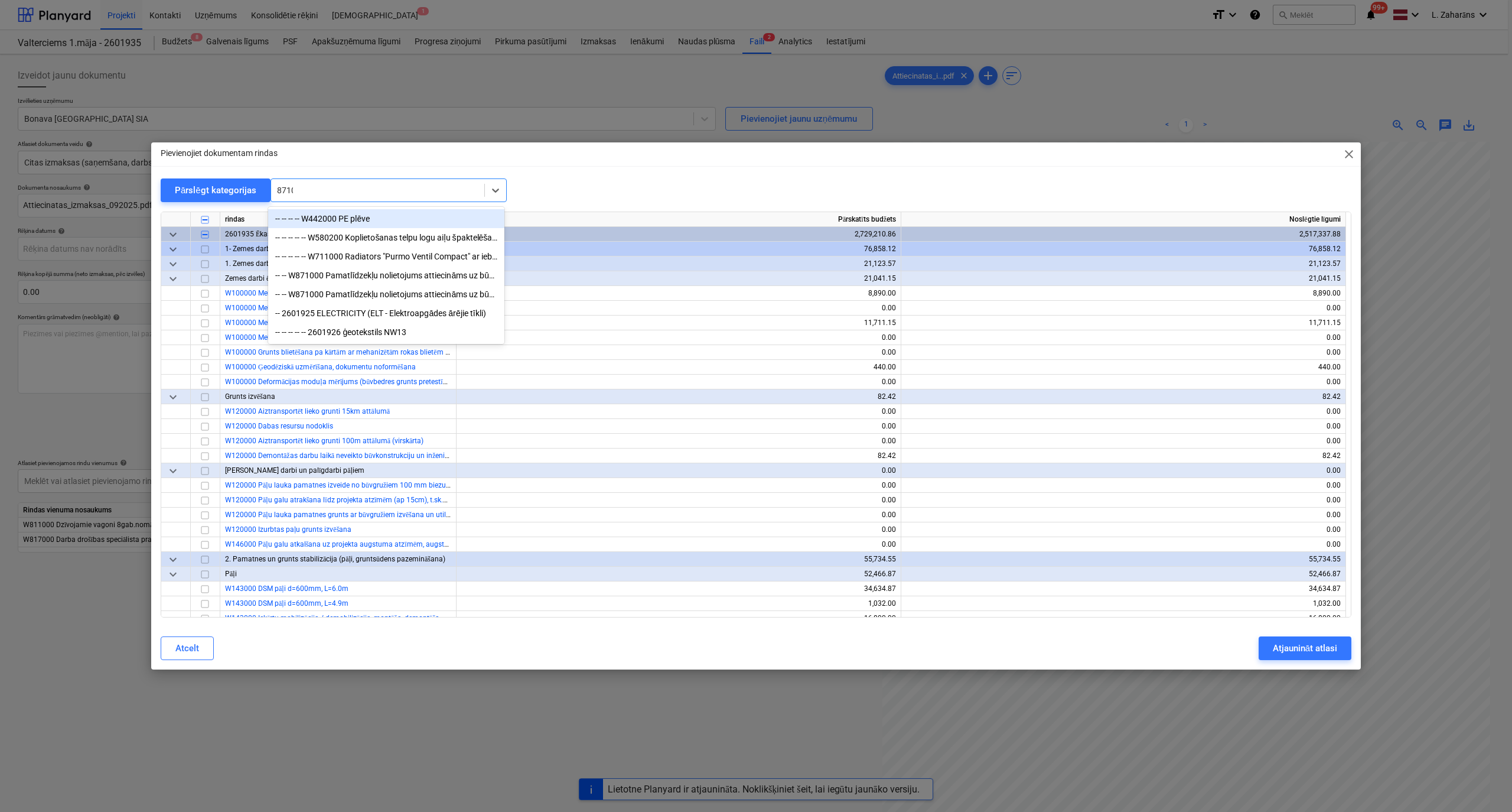
type input "87100"
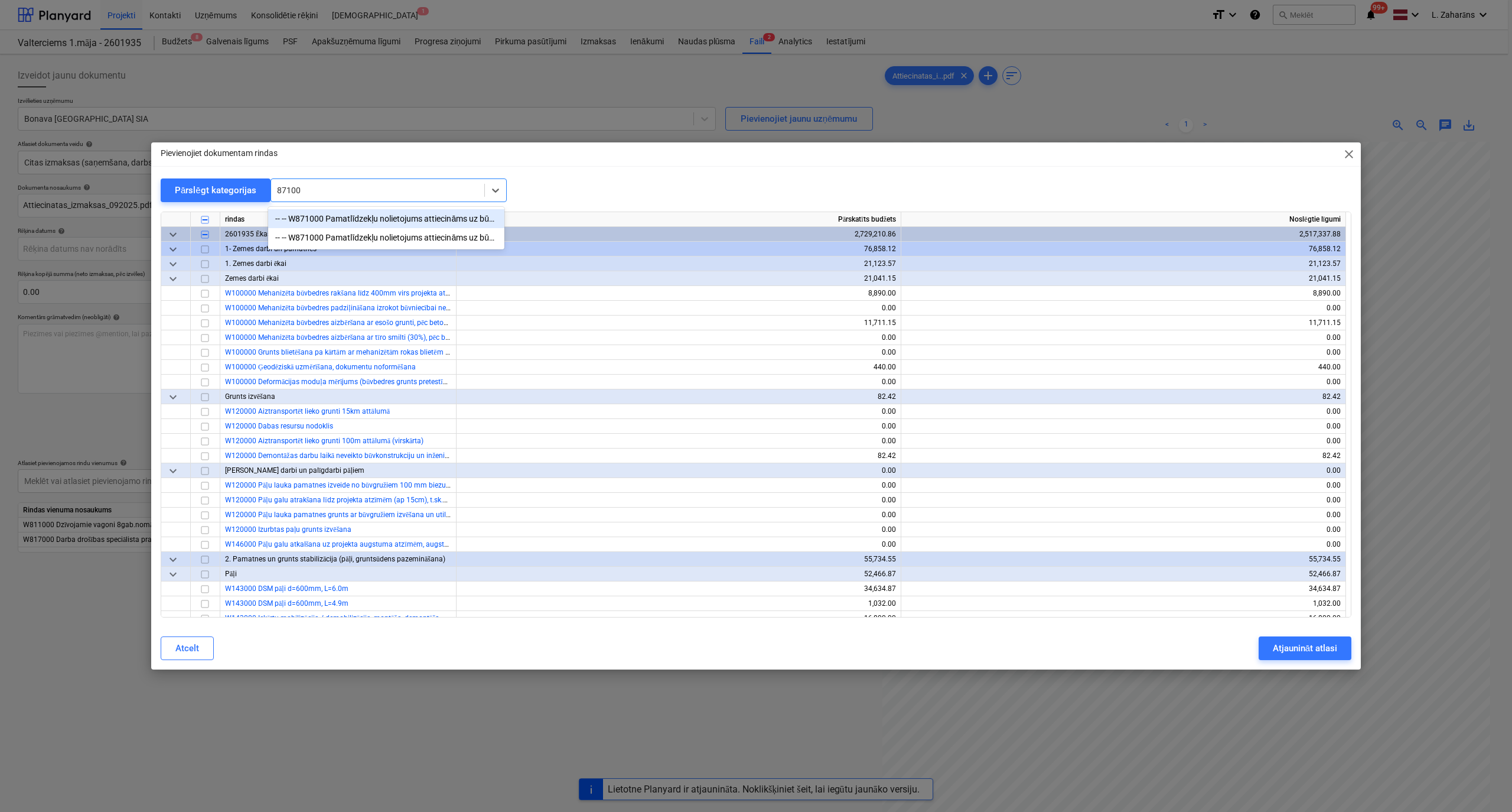
click at [363, 217] on div "-- -- W871000 Pamatlīdzekļu nolietojums attiecināms uz būvlaukumu (kodē grāmatv…" at bounding box center [386, 218] width 236 height 19
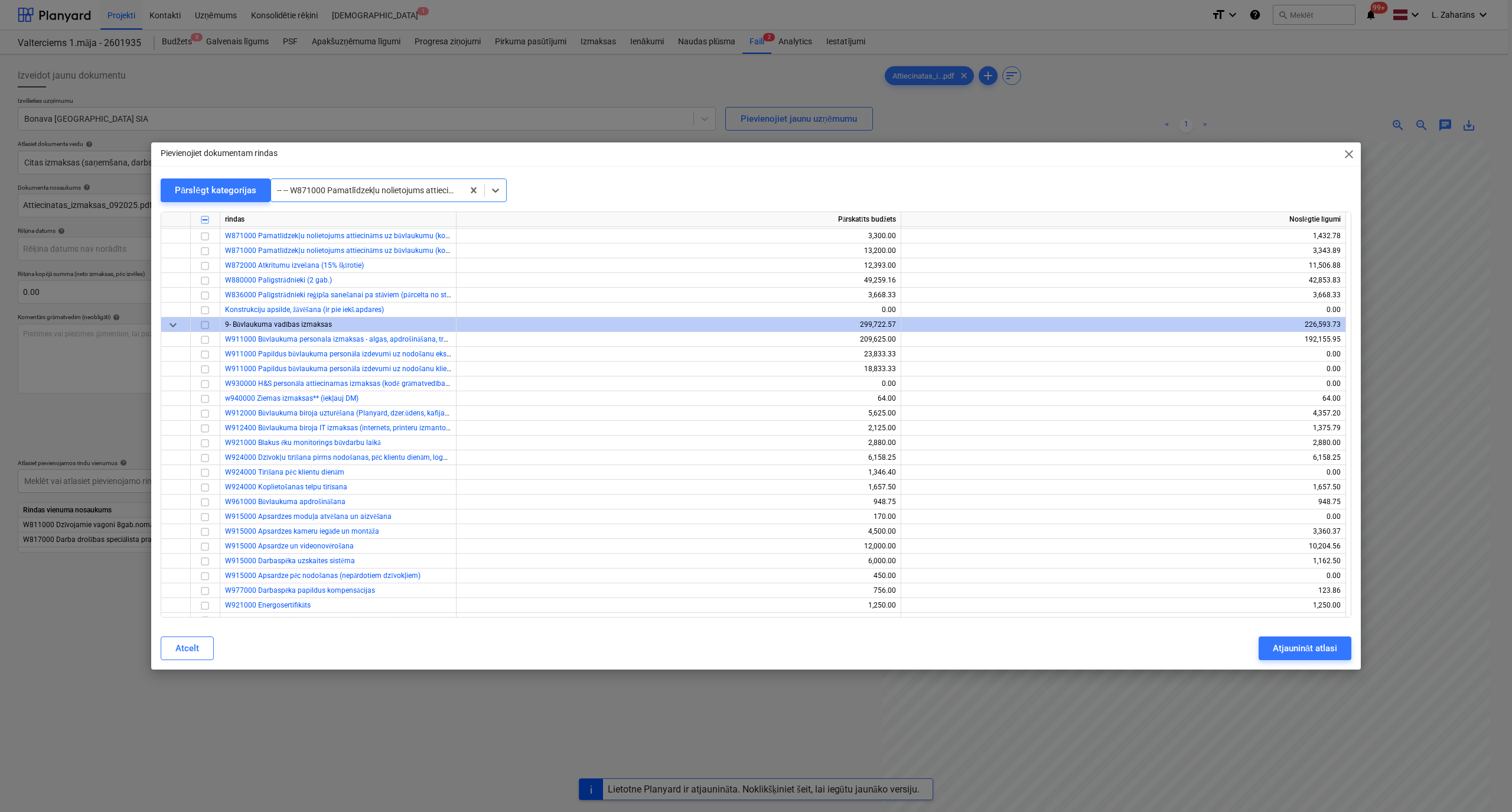
scroll to position [10576, 0]
click at [205, 233] on input "checkbox" at bounding box center [205, 234] width 14 height 14
click at [397, 190] on div at bounding box center [367, 190] width 180 height 12
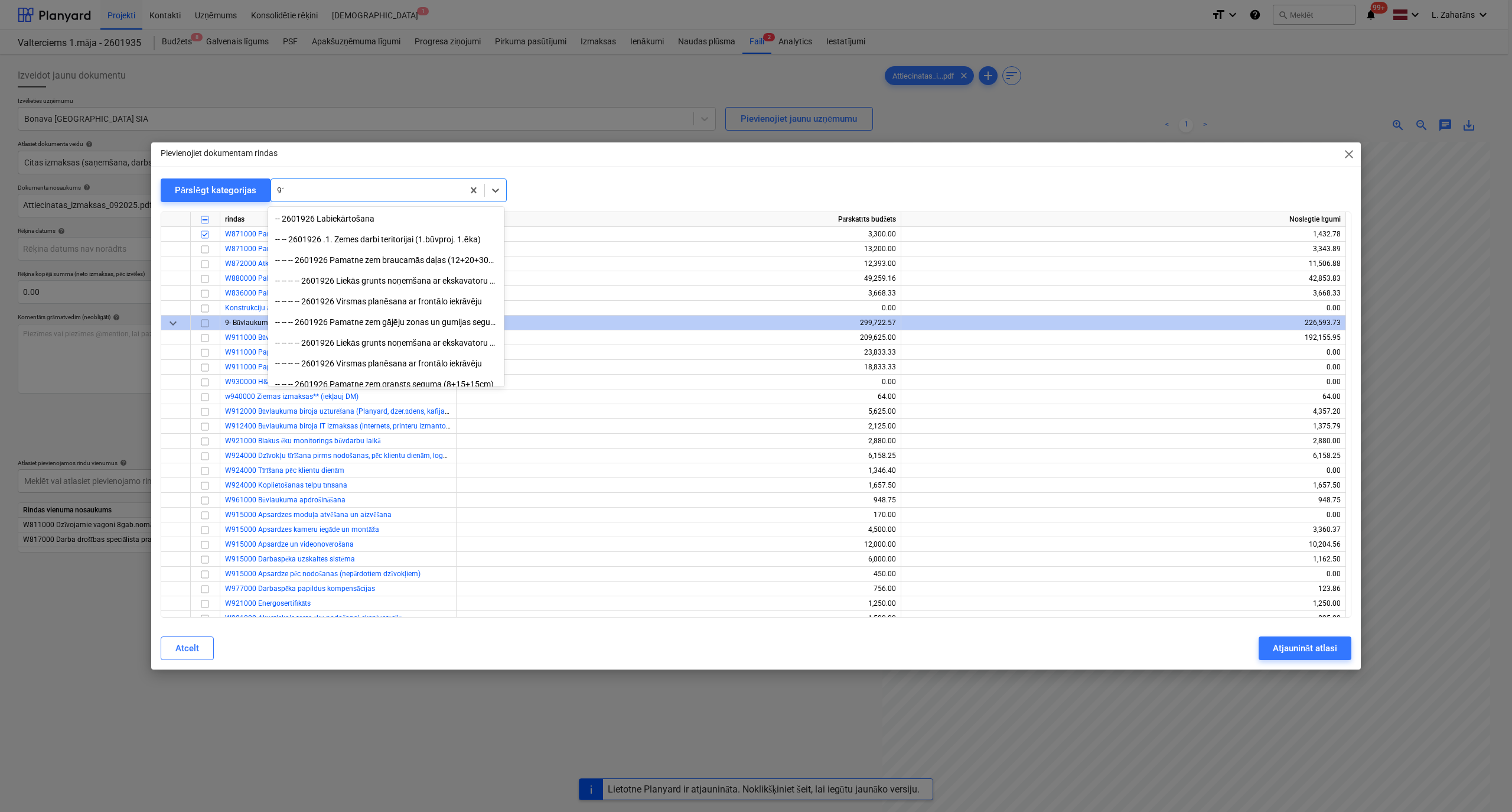
scroll to position [2821, 0]
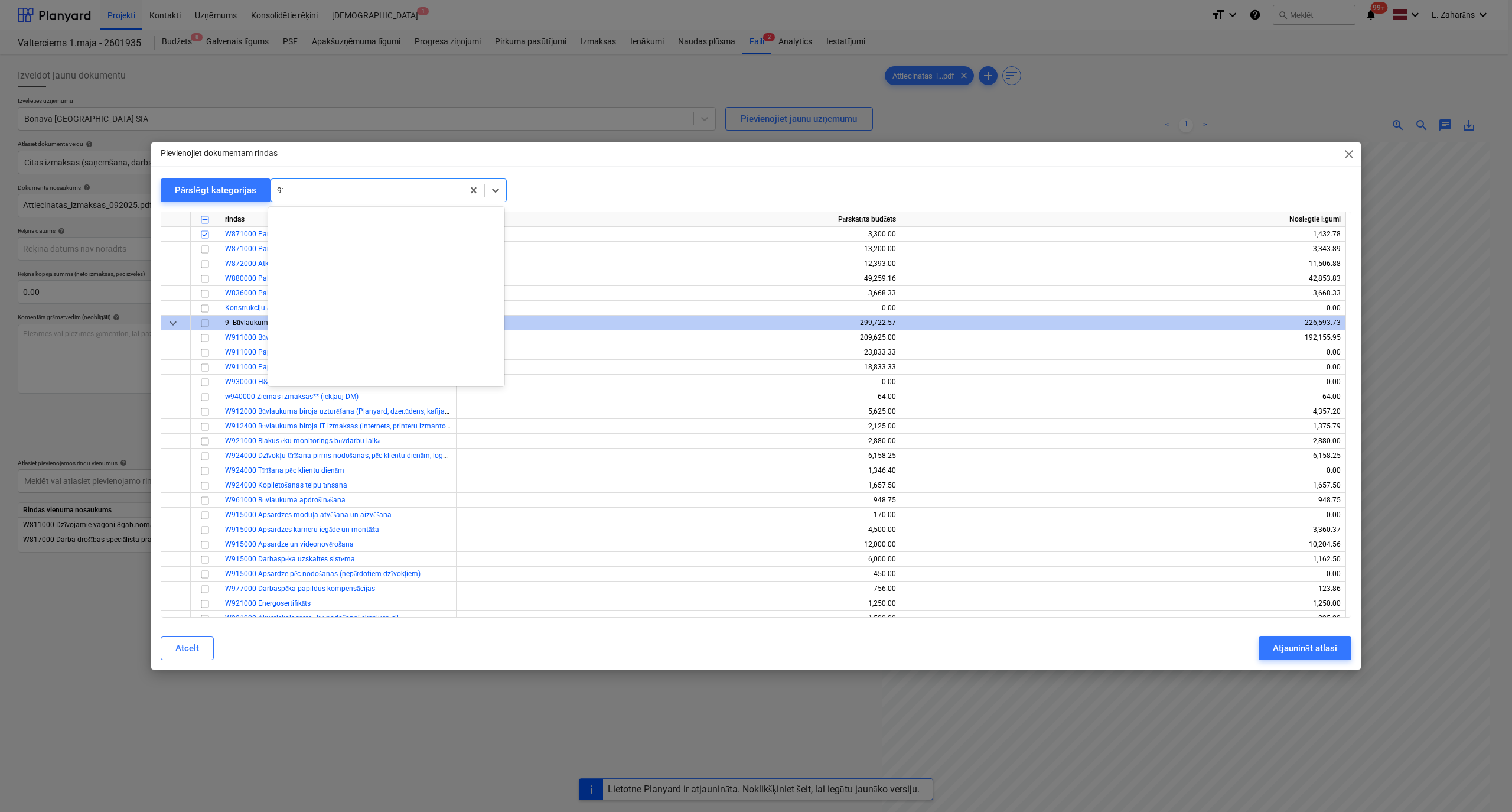
type input "911"
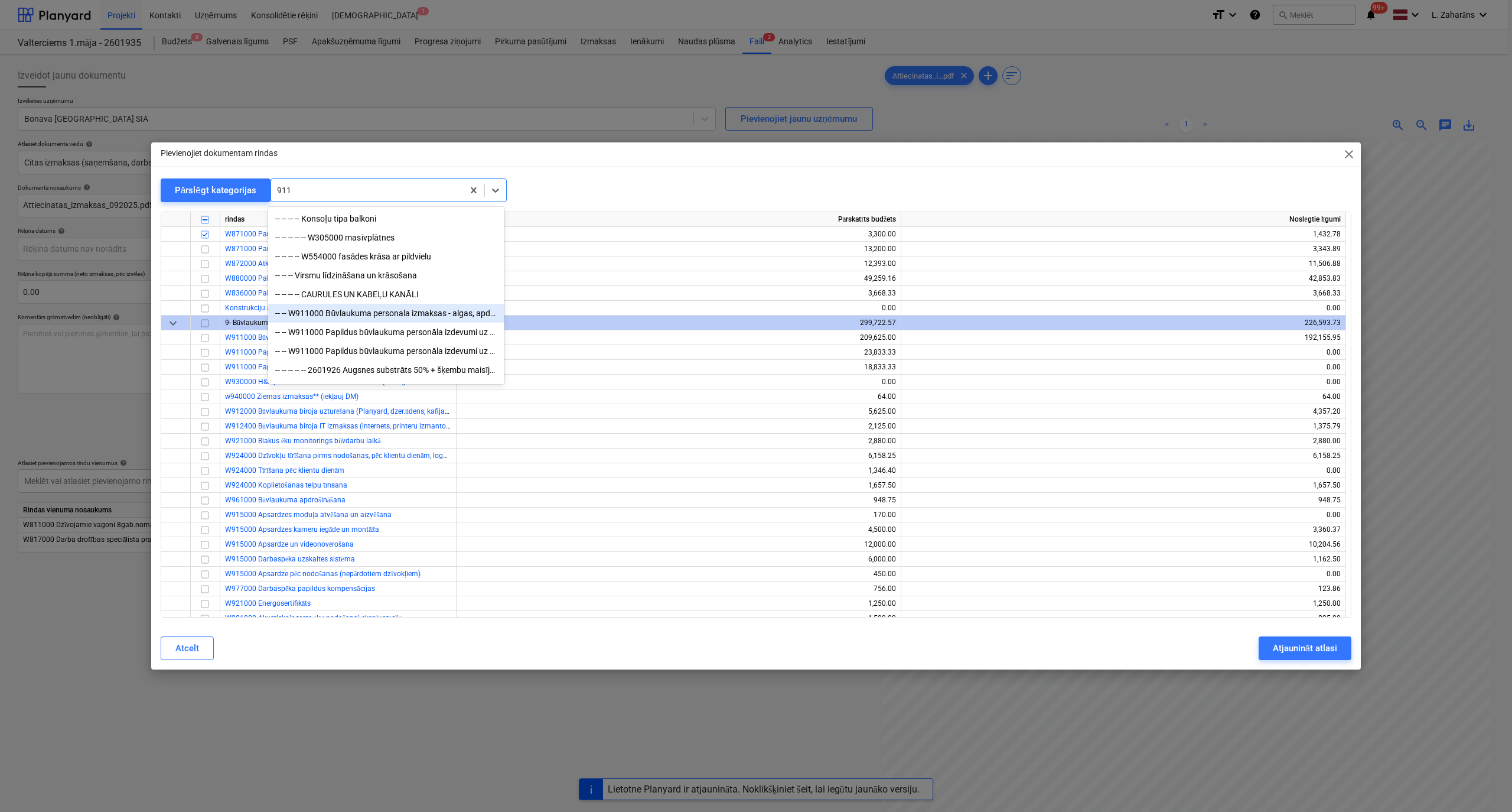
click at [335, 315] on div "-- -- W911000 Būvlaukuma personala izmaksas - algas, apdrošināšana, transports,…" at bounding box center [386, 313] width 236 height 19
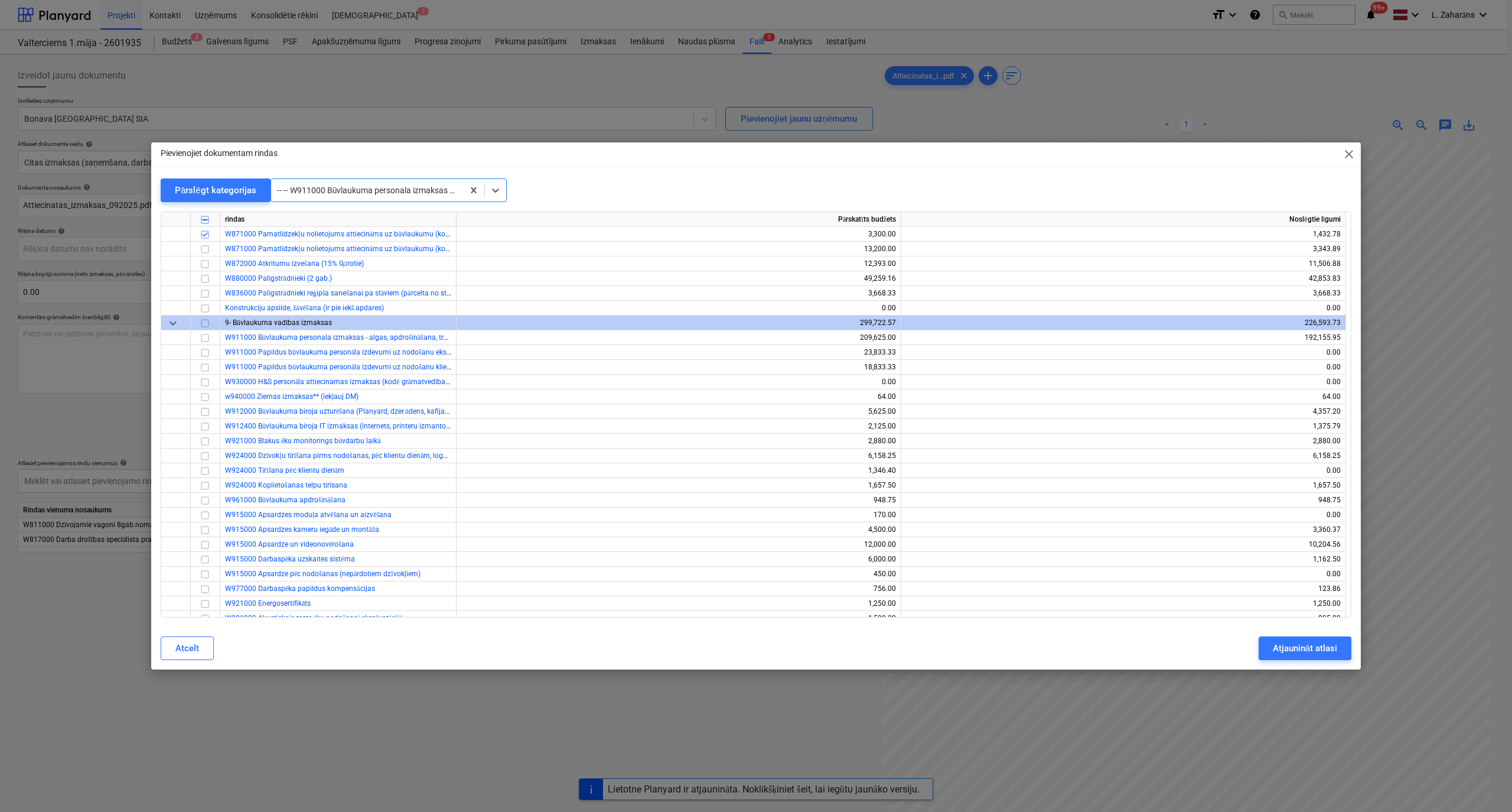
scroll to position [10679, 0]
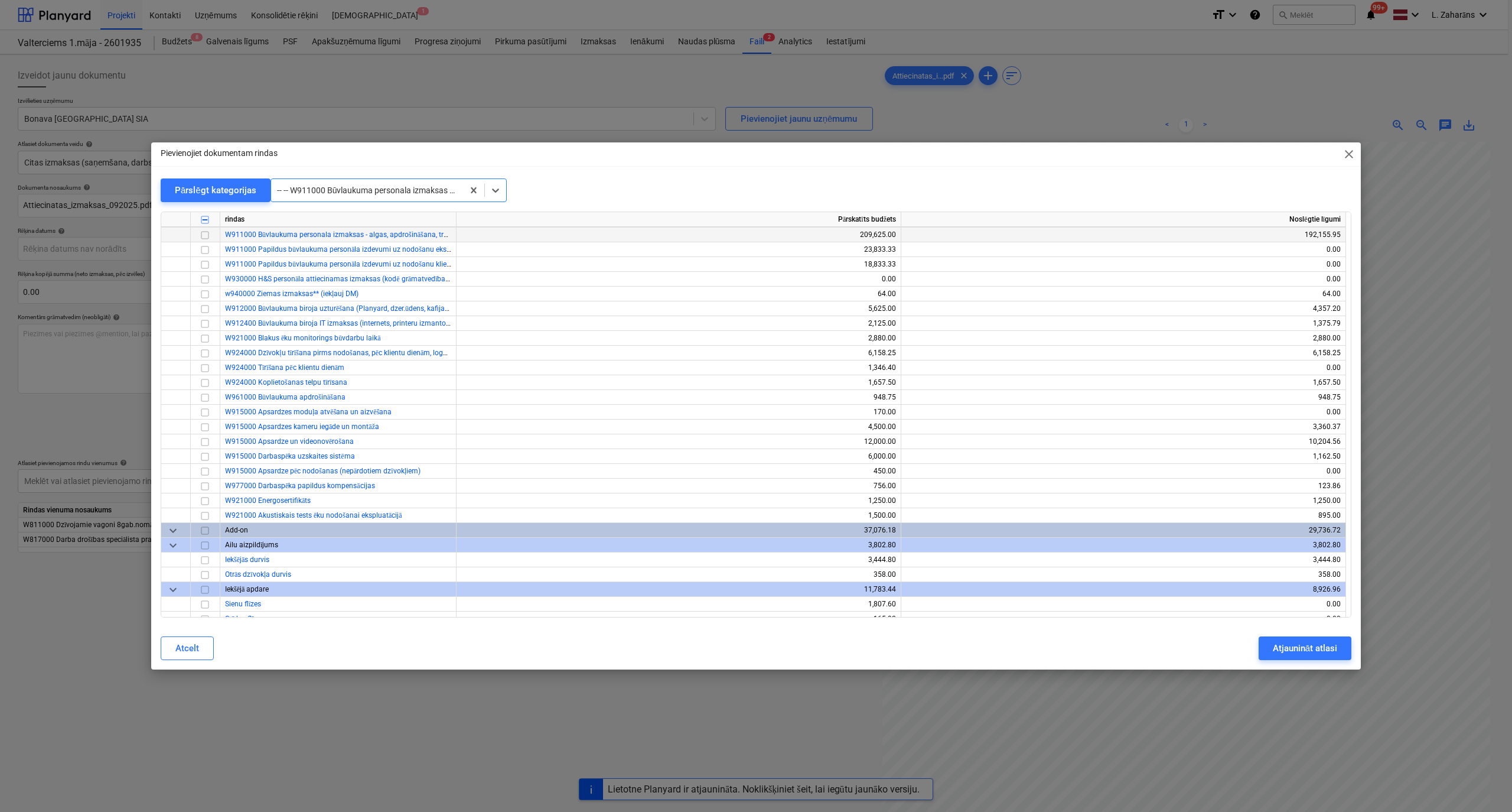
click at [209, 239] on input "checkbox" at bounding box center [205, 235] width 14 height 14
click at [1004, 433] on div "Atjaunināt atlasi" at bounding box center [1305, 648] width 65 height 15
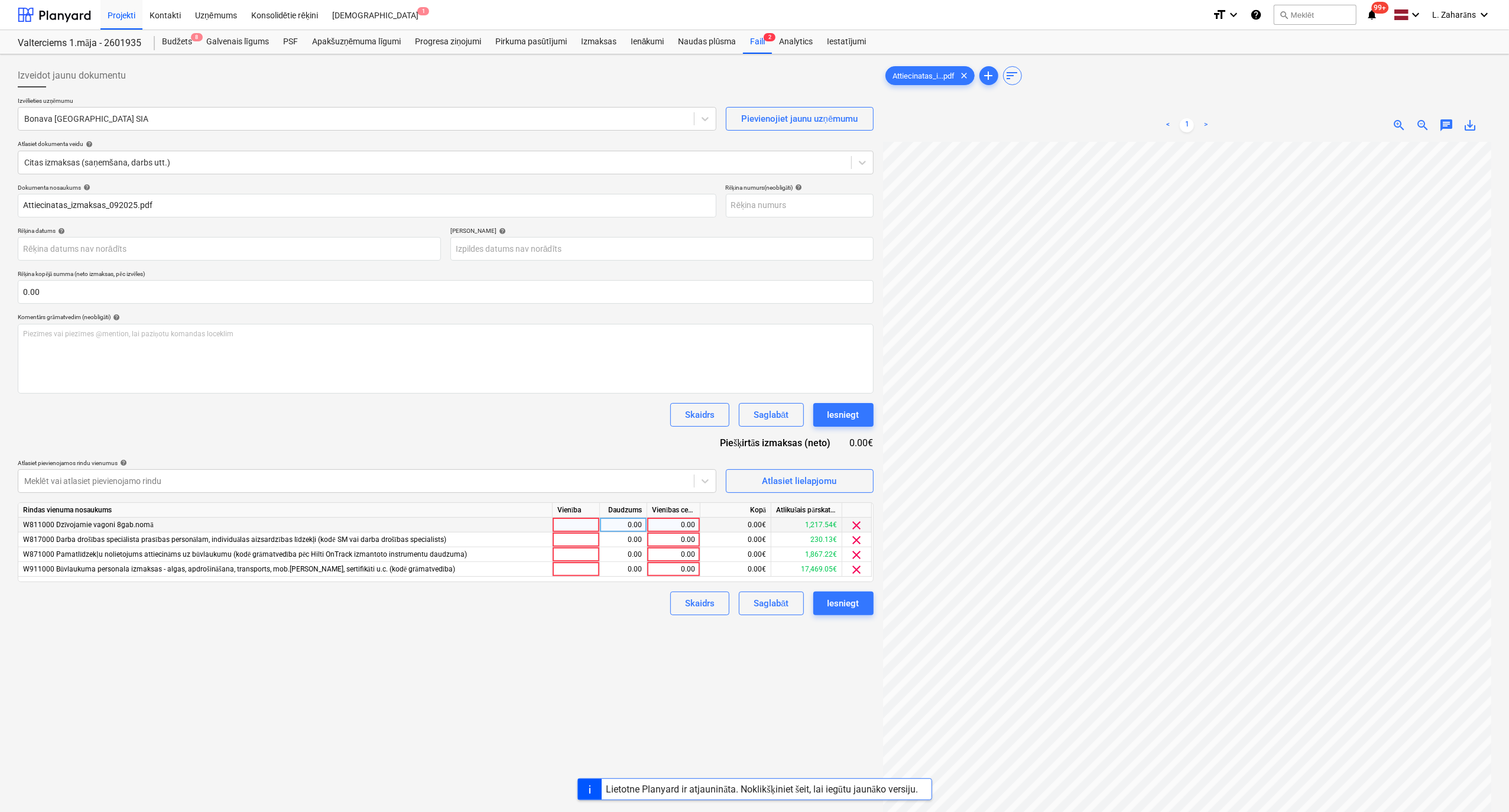
click at [668, 433] on div "0.00" at bounding box center [673, 525] width 43 height 15
type input "321.59"
click at [43, 293] on input "0.00" at bounding box center [446, 292] width 856 height 24
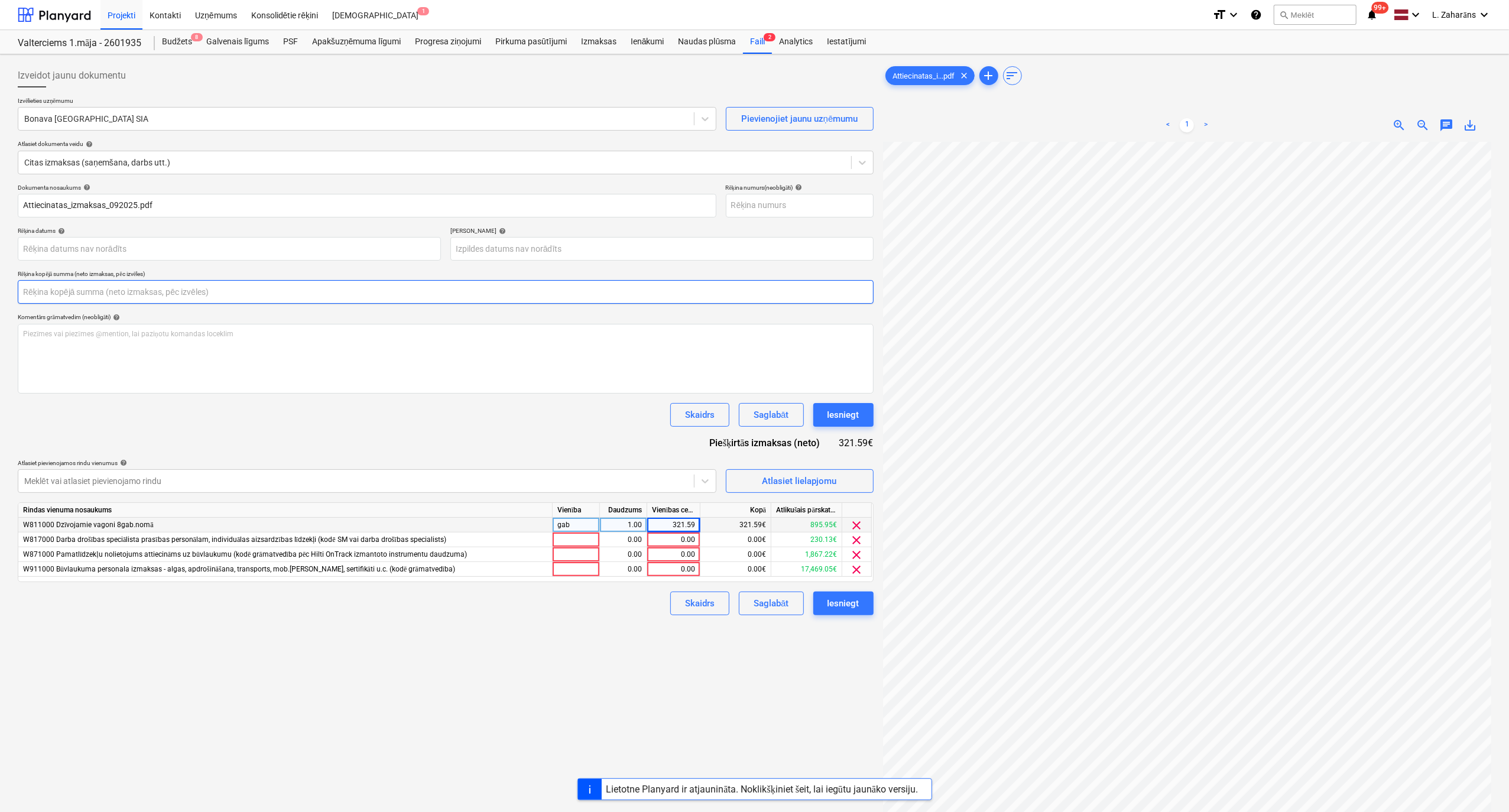
click at [43, 293] on input "text" at bounding box center [446, 292] width 856 height 24
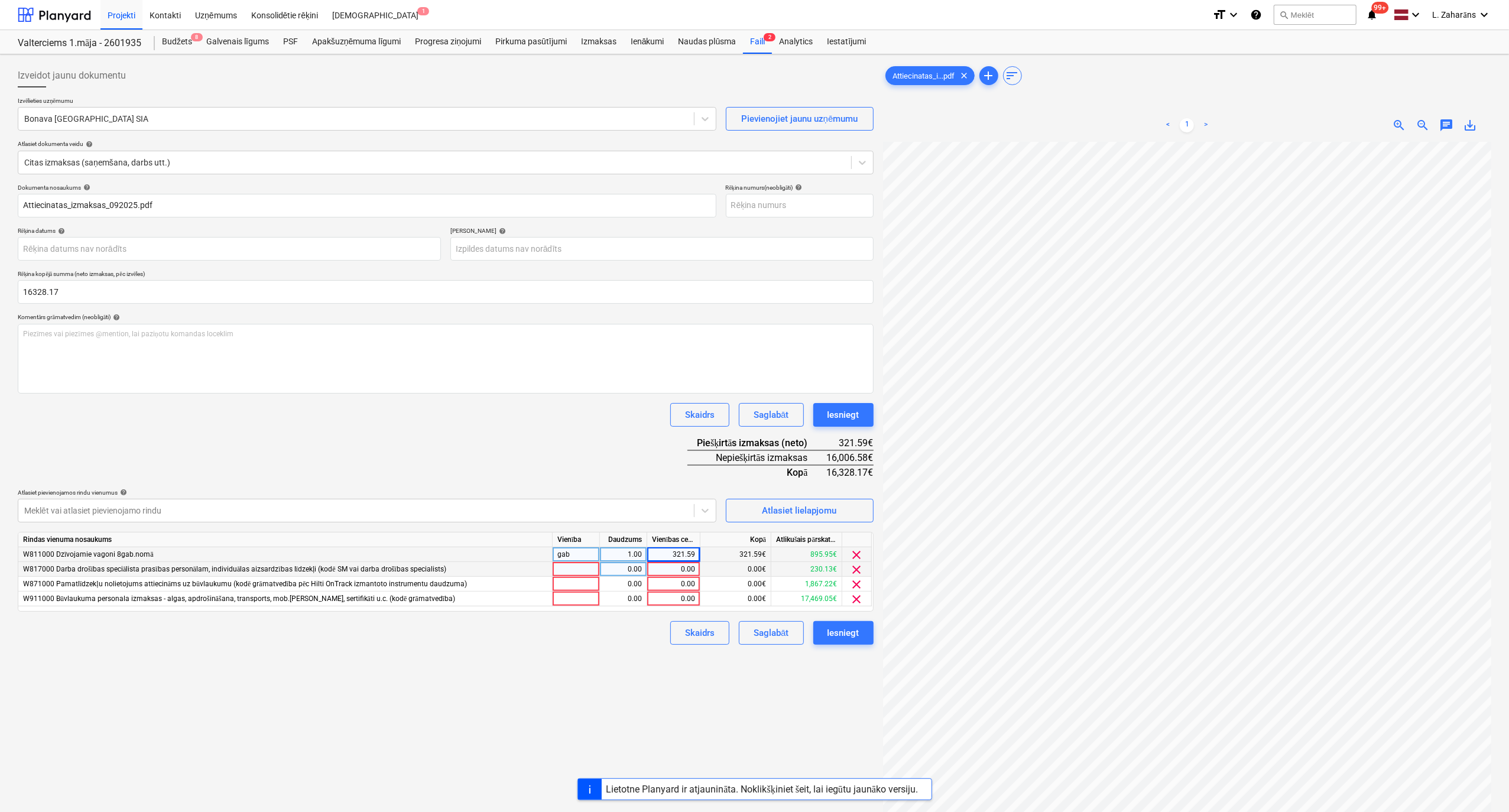
type input "16,328.17"
click at [664, 433] on div "0.00" at bounding box center [673, 569] width 43 height 15
type input "446.02"
type input "140.56"
type input "15420"
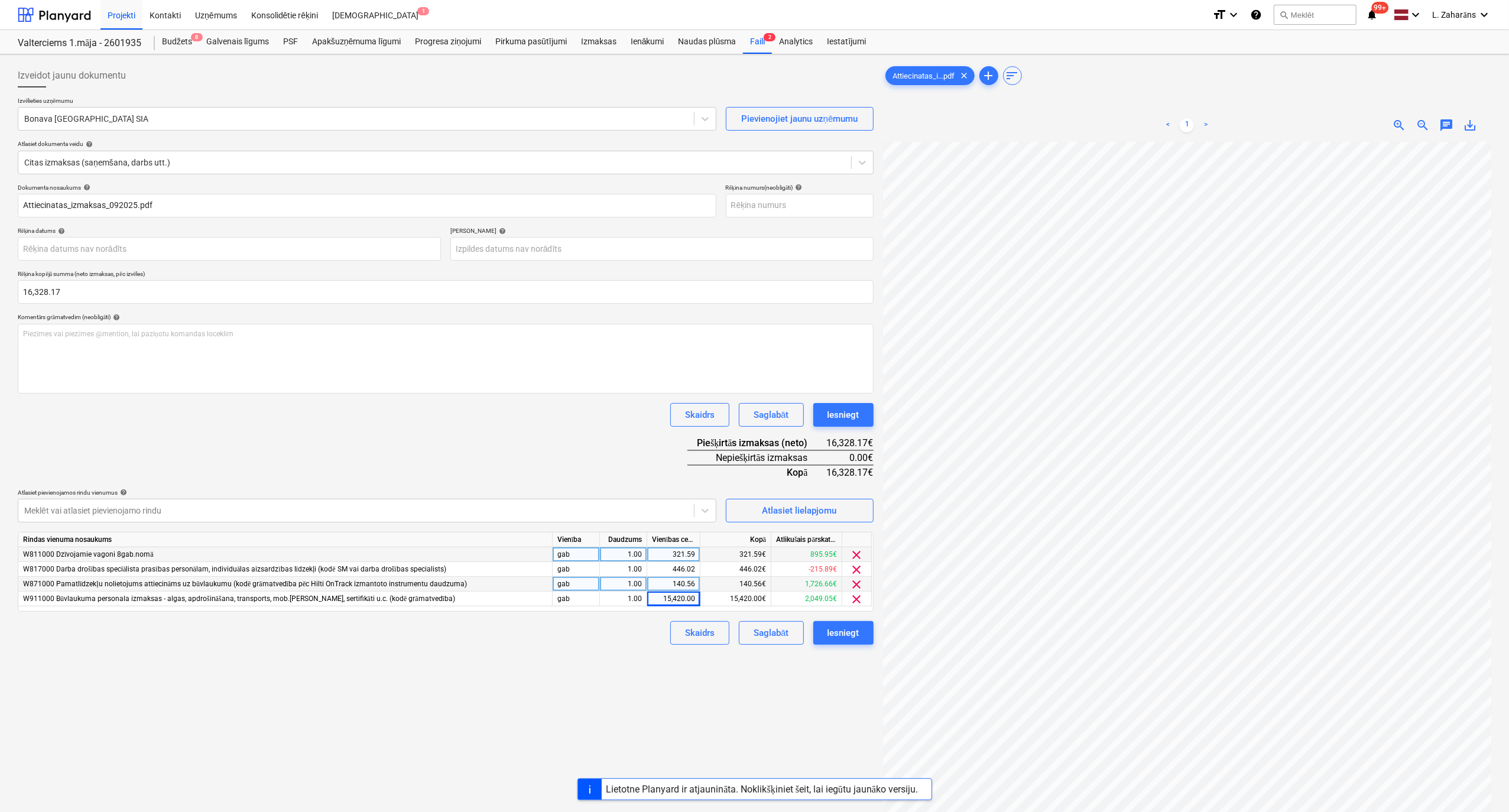
click at [583, 433] on div "Dokumenta nosaukums help Attiecinatas_izmaksas_092025.pdf Rēķina numurs (neobli…" at bounding box center [446, 414] width 856 height 461
click at [856, 412] on div "Iesniegt" at bounding box center [843, 415] width 32 height 15
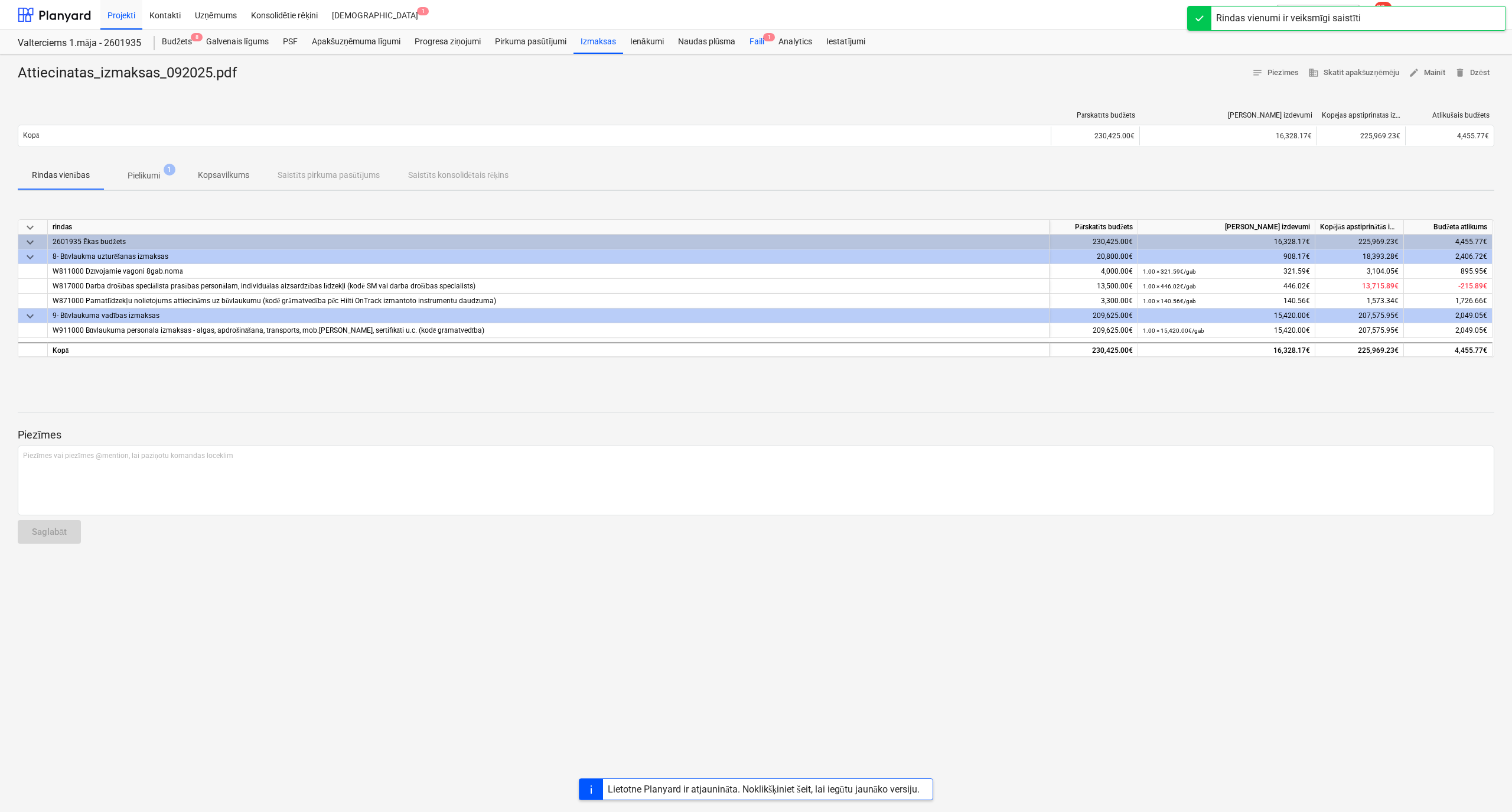
click at [756, 42] on div "Faili 1" at bounding box center [757, 42] width 29 height 24
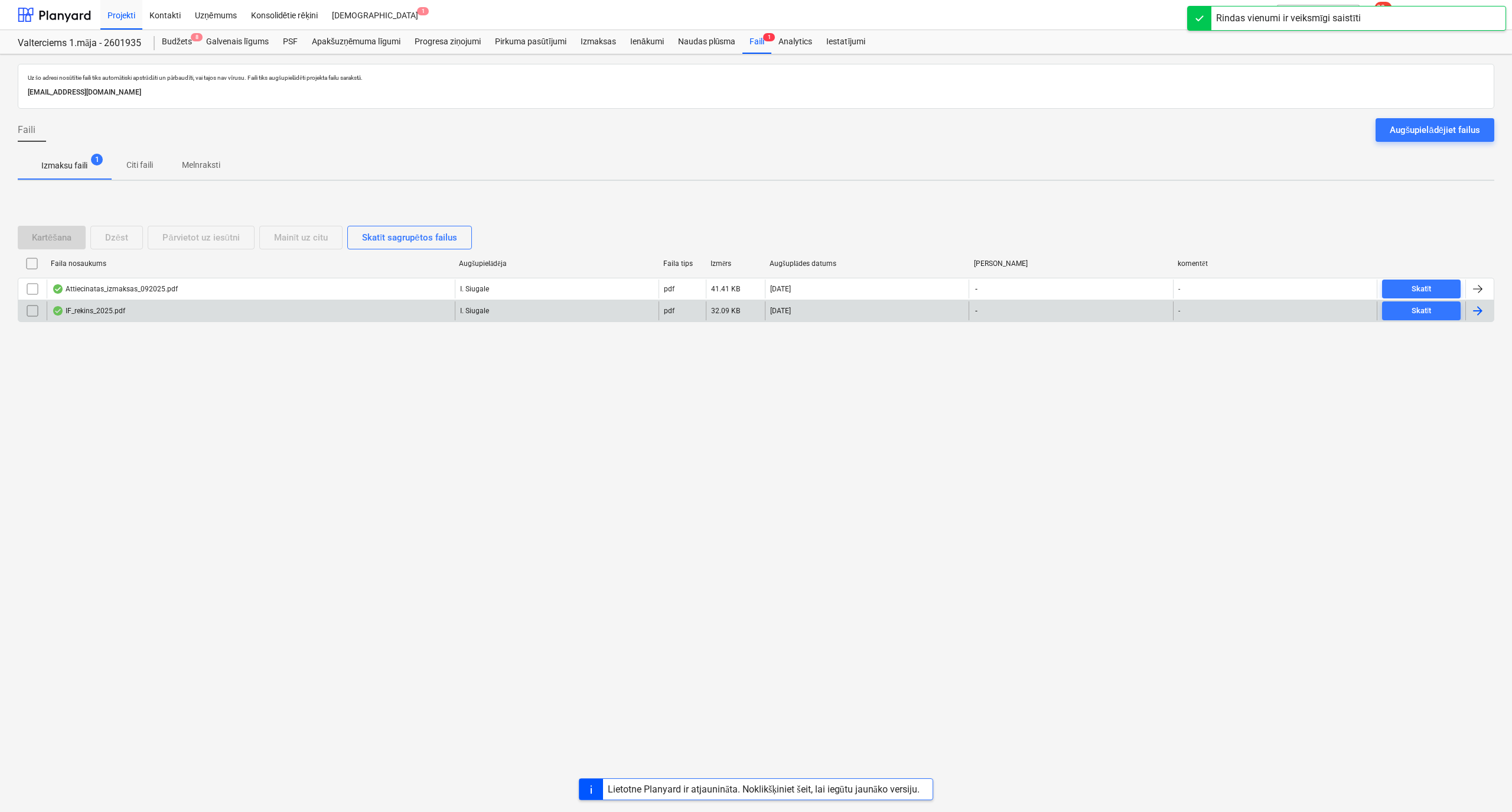
click at [80, 313] on div "Faila nosaukums Augšupielādēja Faila tips Izmērs Augšuplādes datums Termiņš kom…" at bounding box center [755, 290] width 1476 height 72
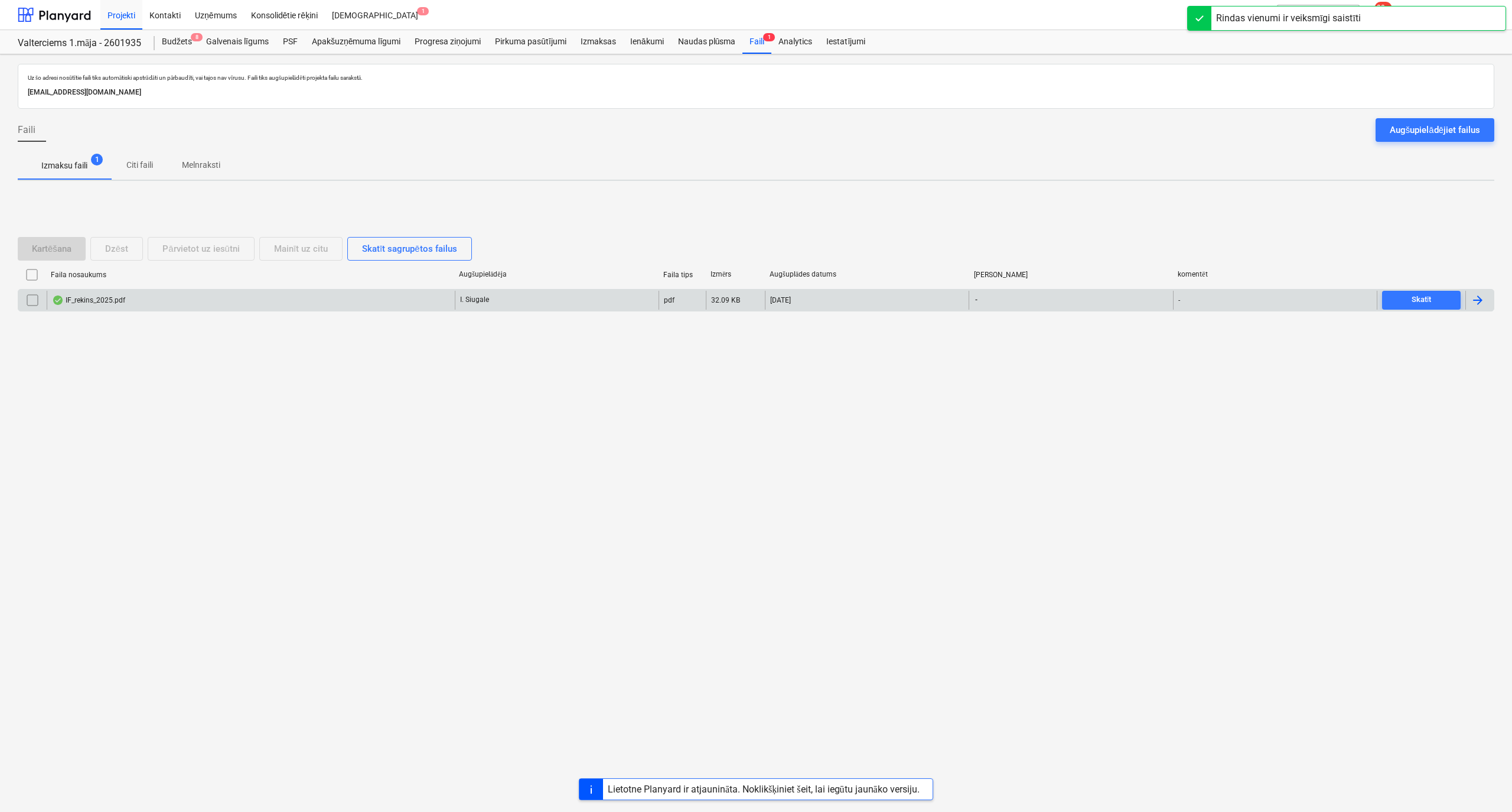
click at [87, 303] on div "IF_rekins_2025.pdf" at bounding box center [89, 300] width 73 height 9
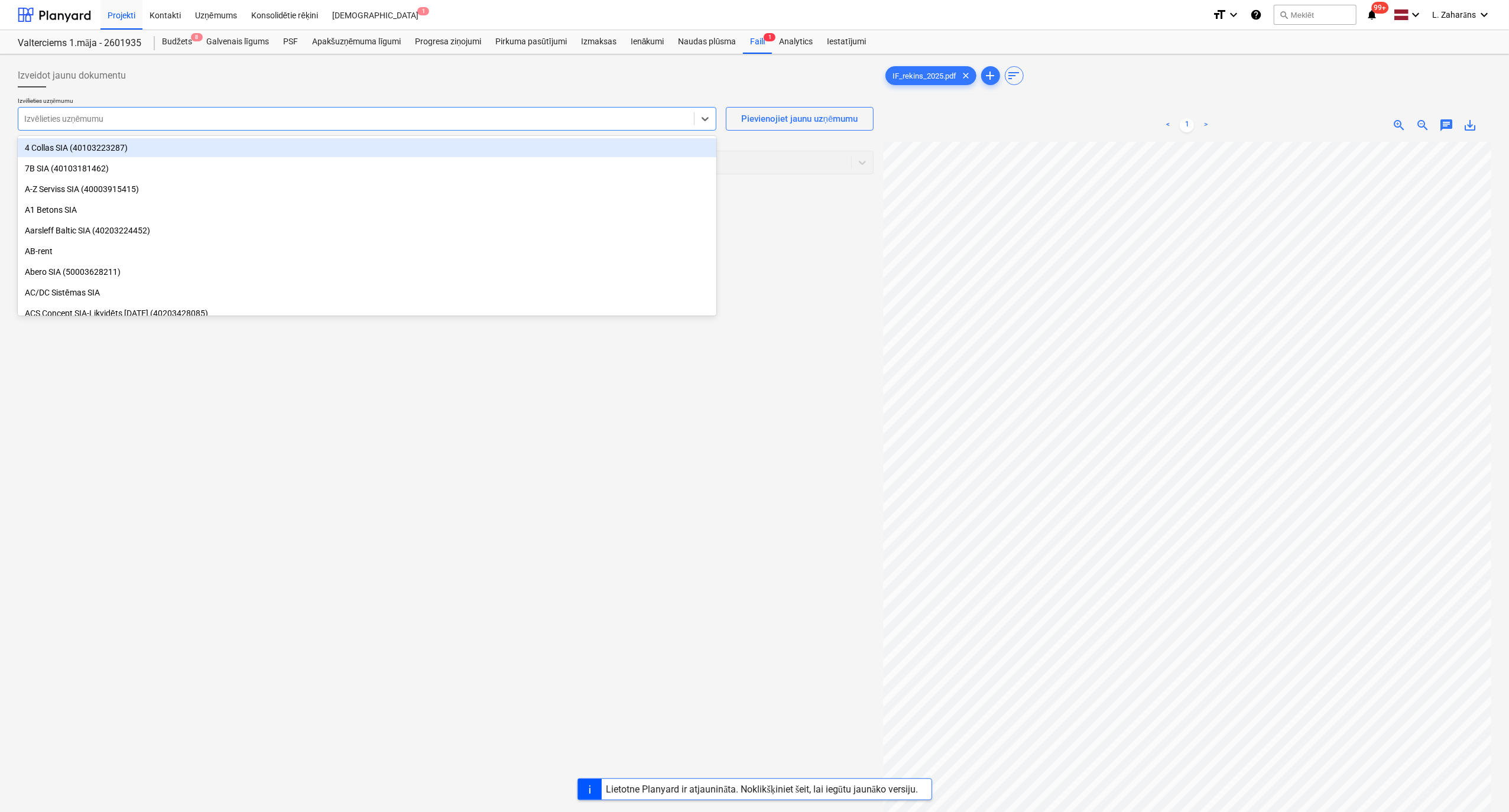
click at [80, 121] on div at bounding box center [355, 118] width 664 height 12
type input "if"
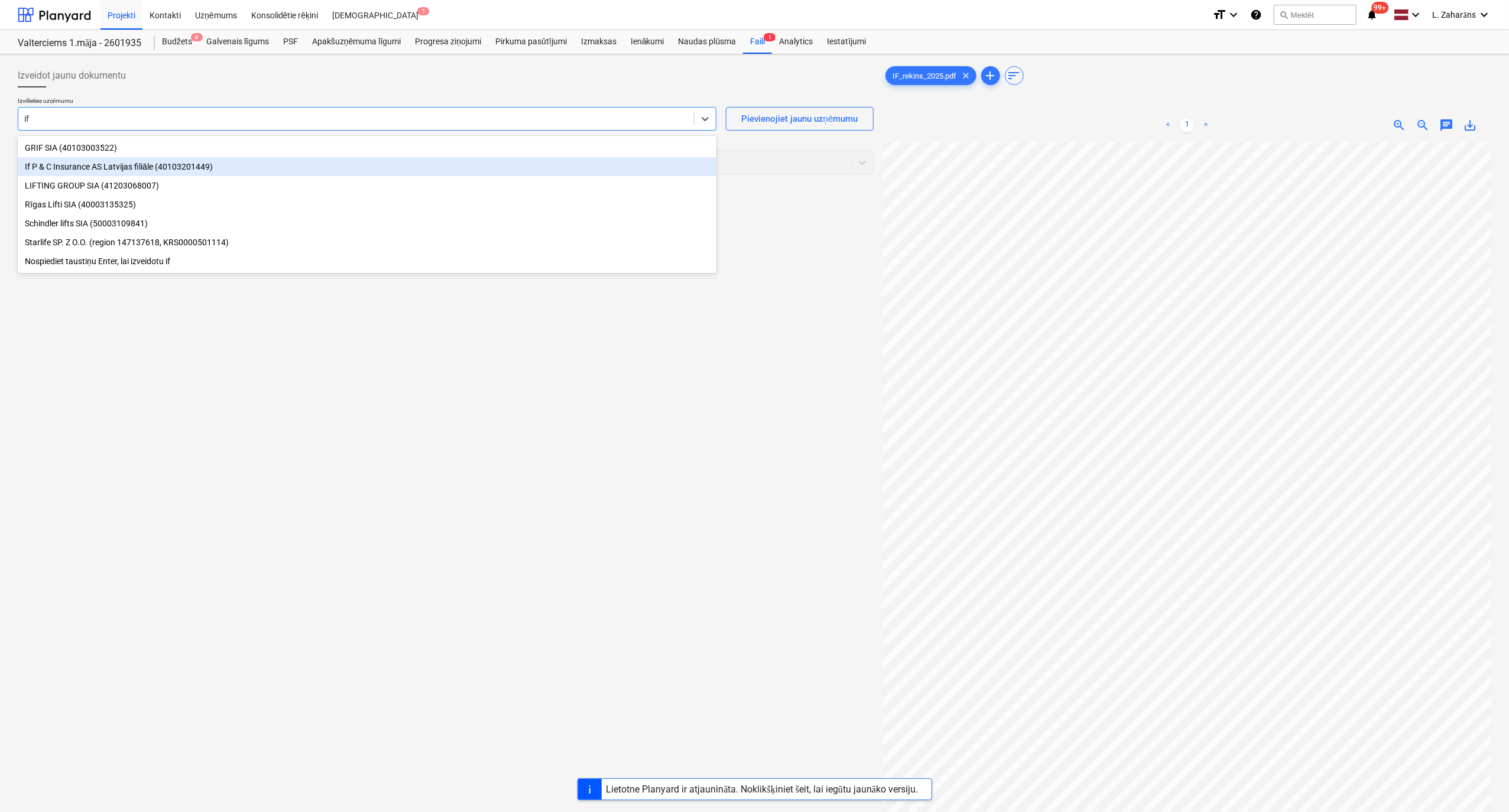
click at [114, 166] on div "If P & C Insurance AS Latvijas filiāle (40103201449)" at bounding box center [367, 166] width 699 height 19
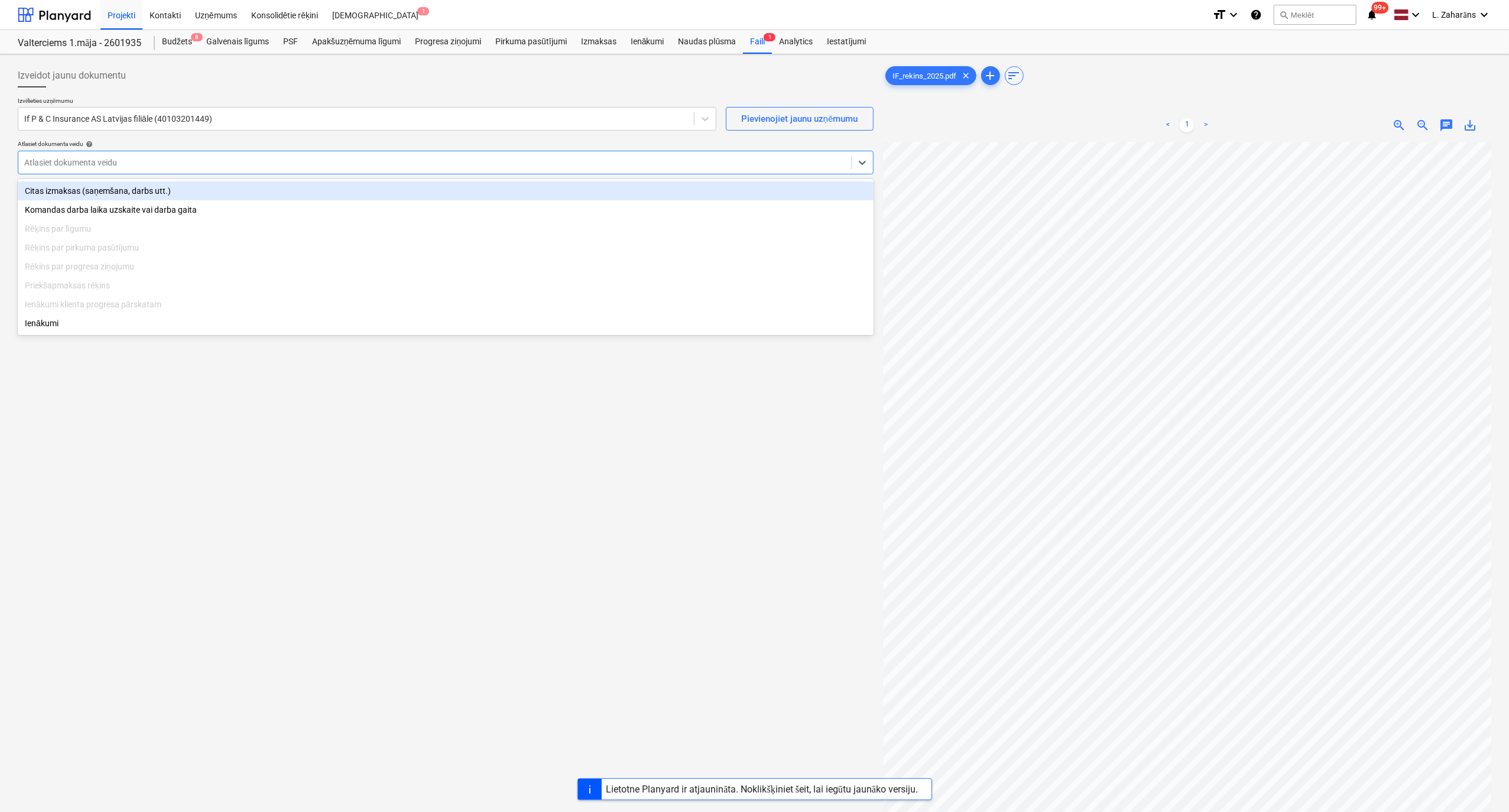
click at [114, 166] on div at bounding box center [434, 163] width 821 height 12
click at [117, 194] on div "Citas izmaksas (saņemšana, darbs utt.)" at bounding box center [446, 191] width 856 height 19
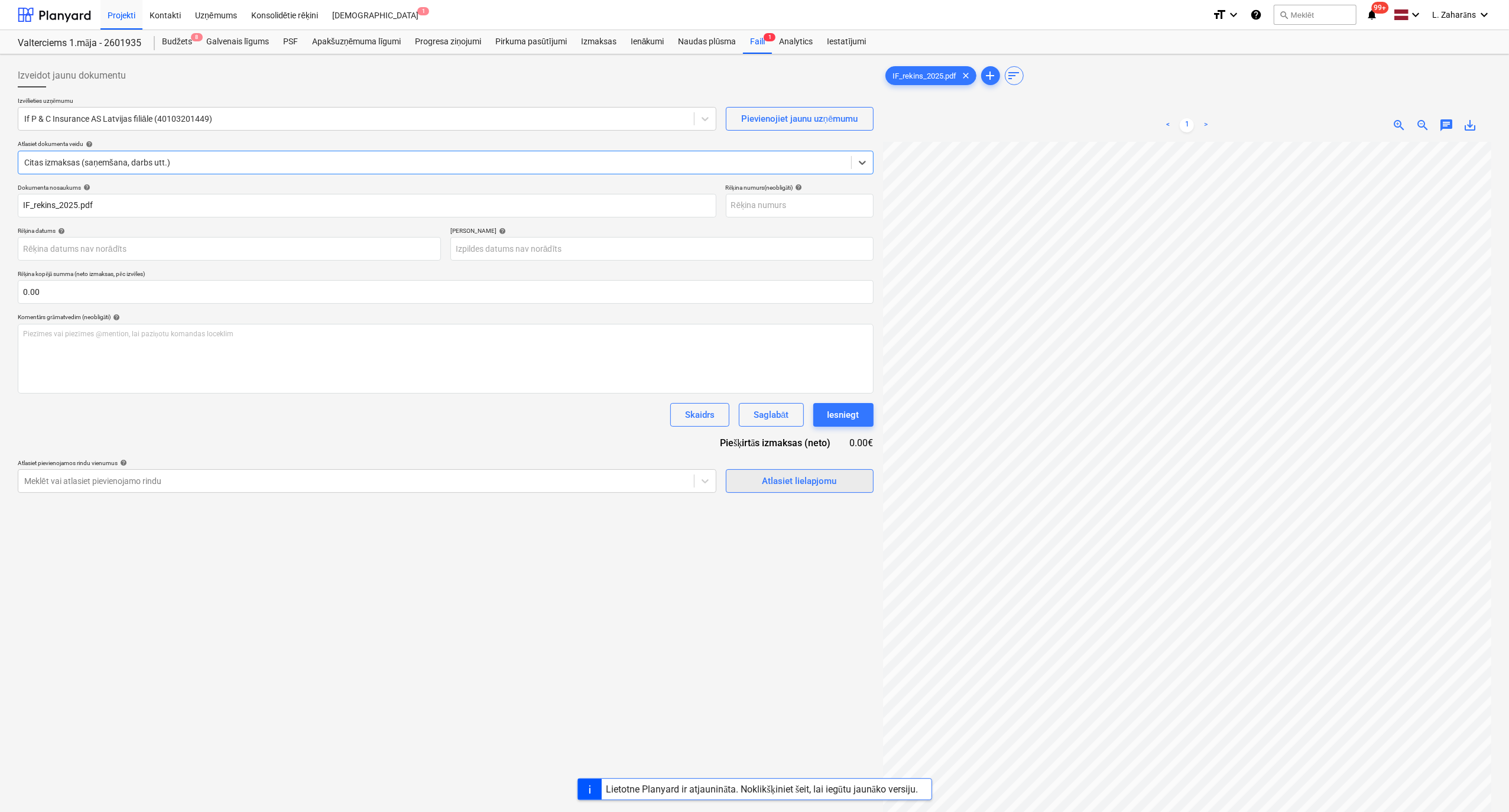
click at [764, 433] on div "Atlasiet lielapjomu" at bounding box center [800, 481] width 75 height 15
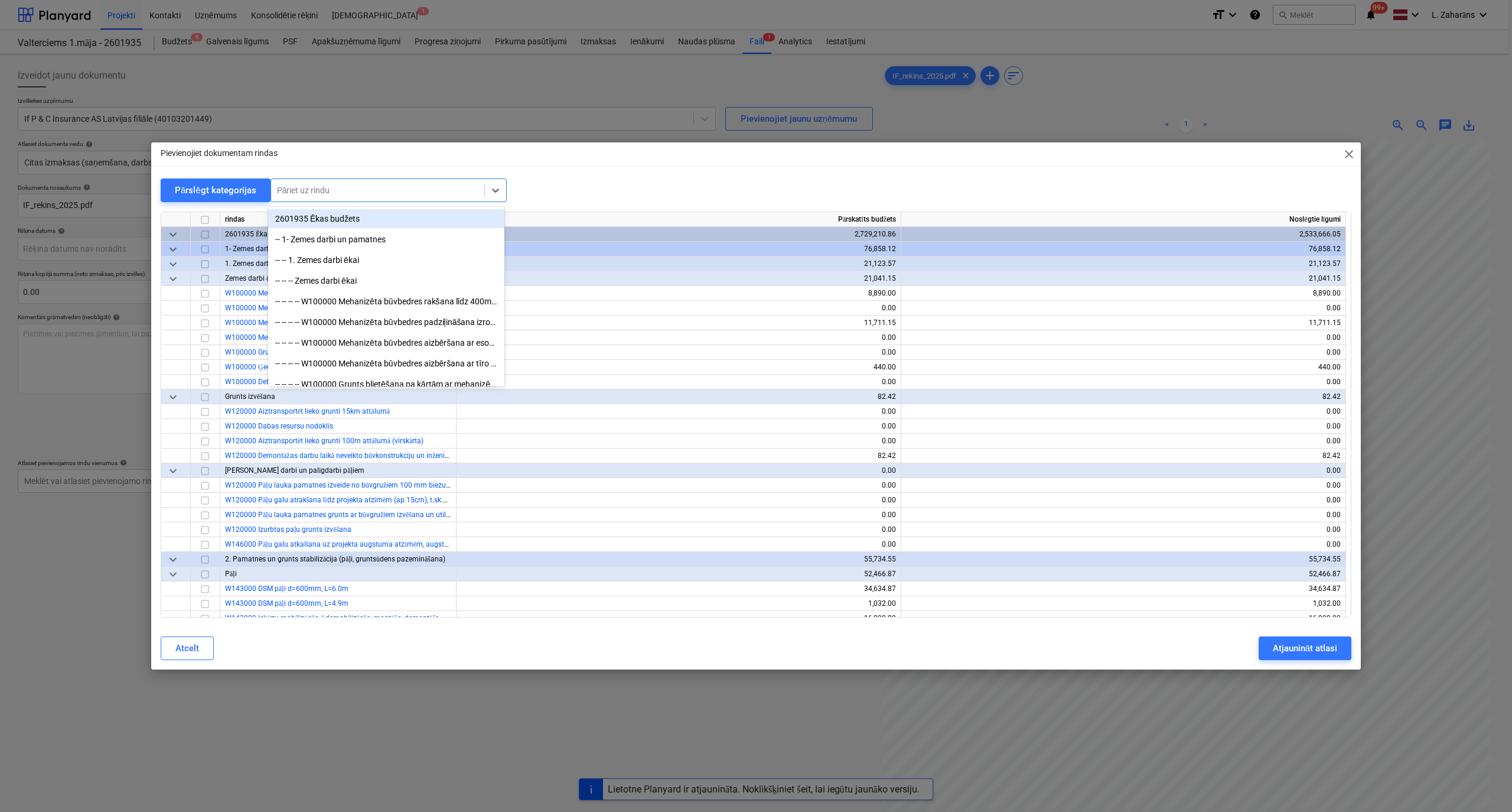
click at [303, 186] on div at bounding box center [378, 190] width 201 height 12
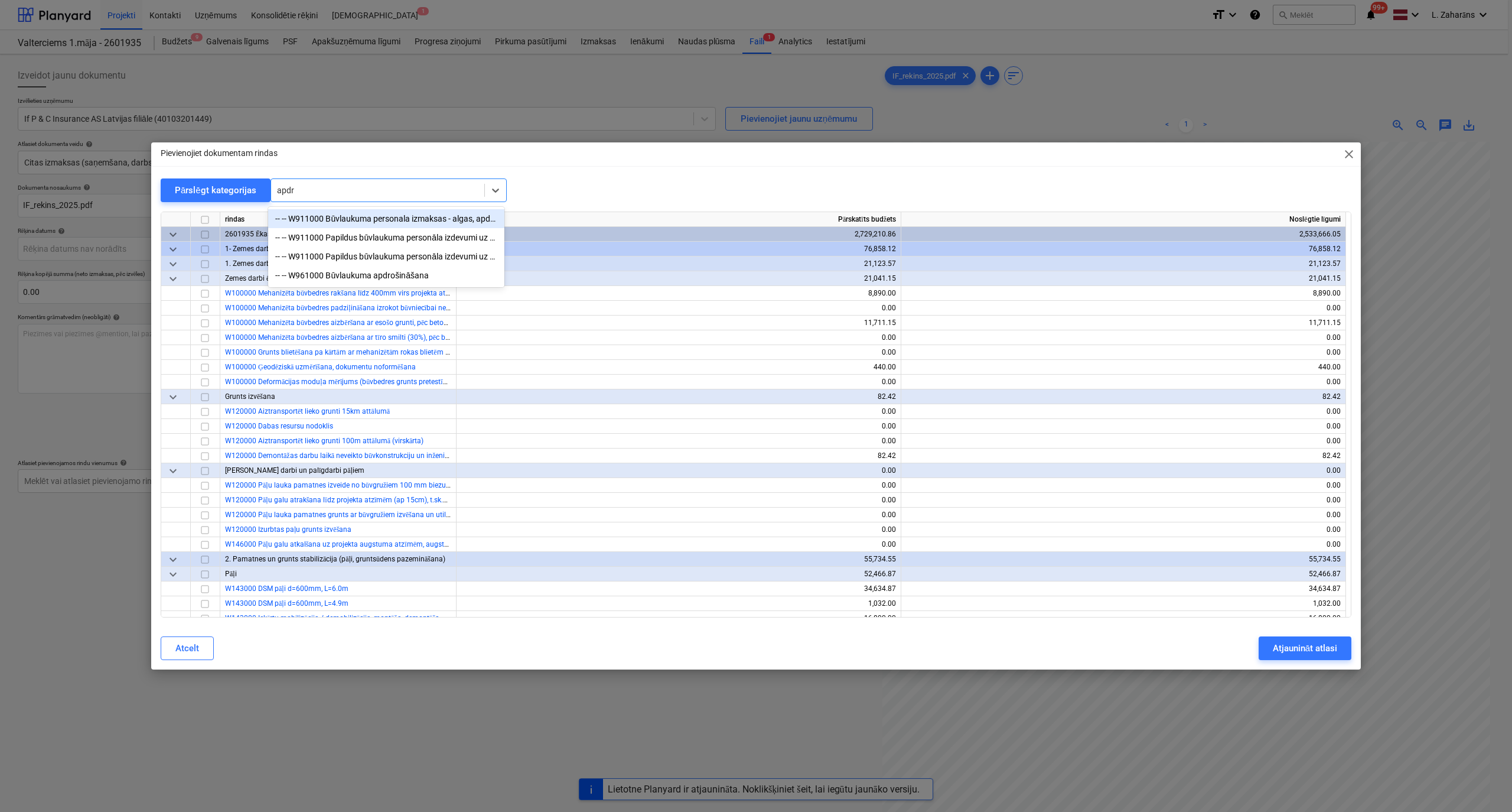
type input "apdro"
click at [380, 272] on div "-- -- W961000 Būvlaukuma apdrošināšana" at bounding box center [386, 275] width 236 height 19
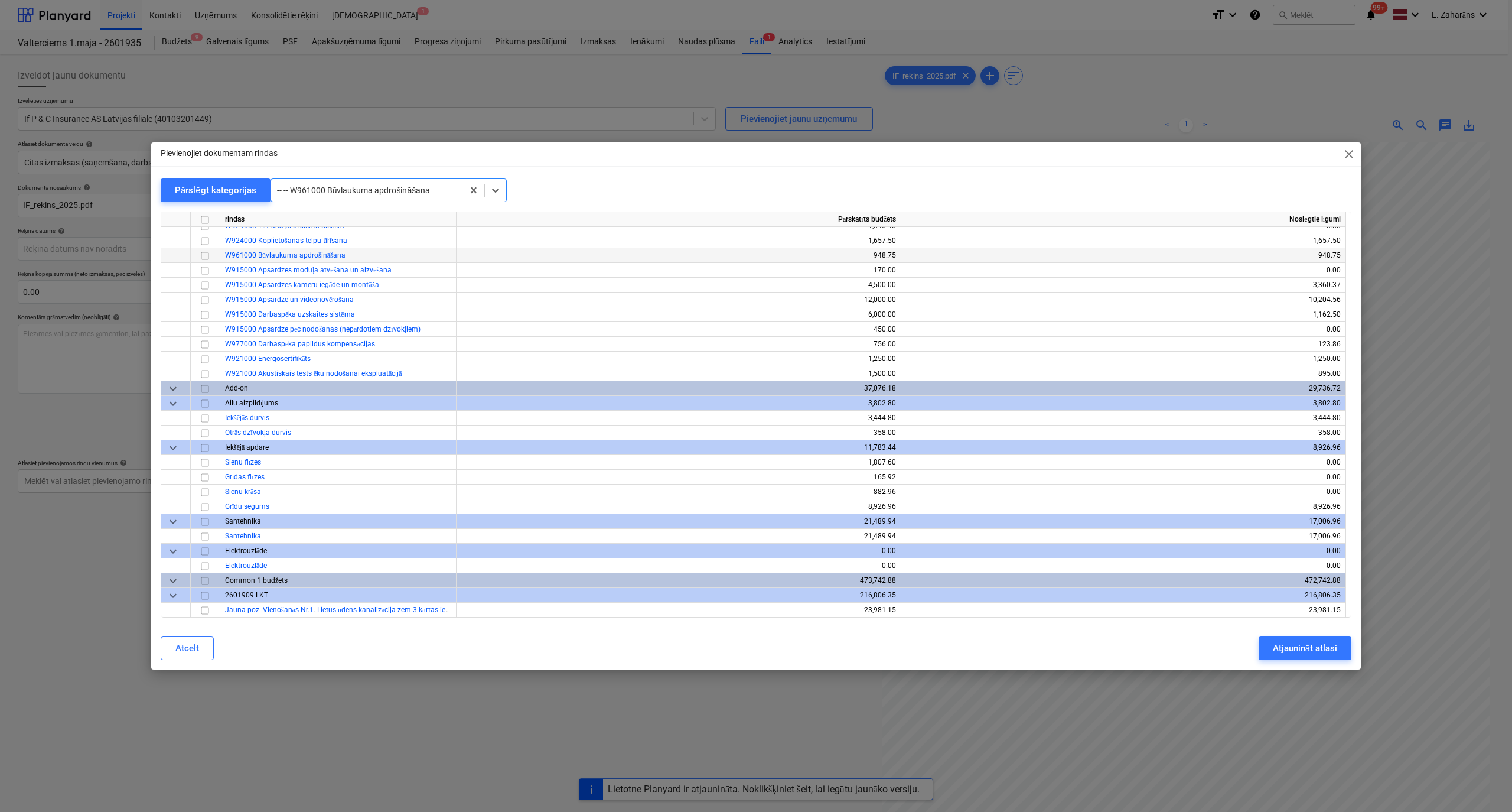
scroll to position [10842, 0]
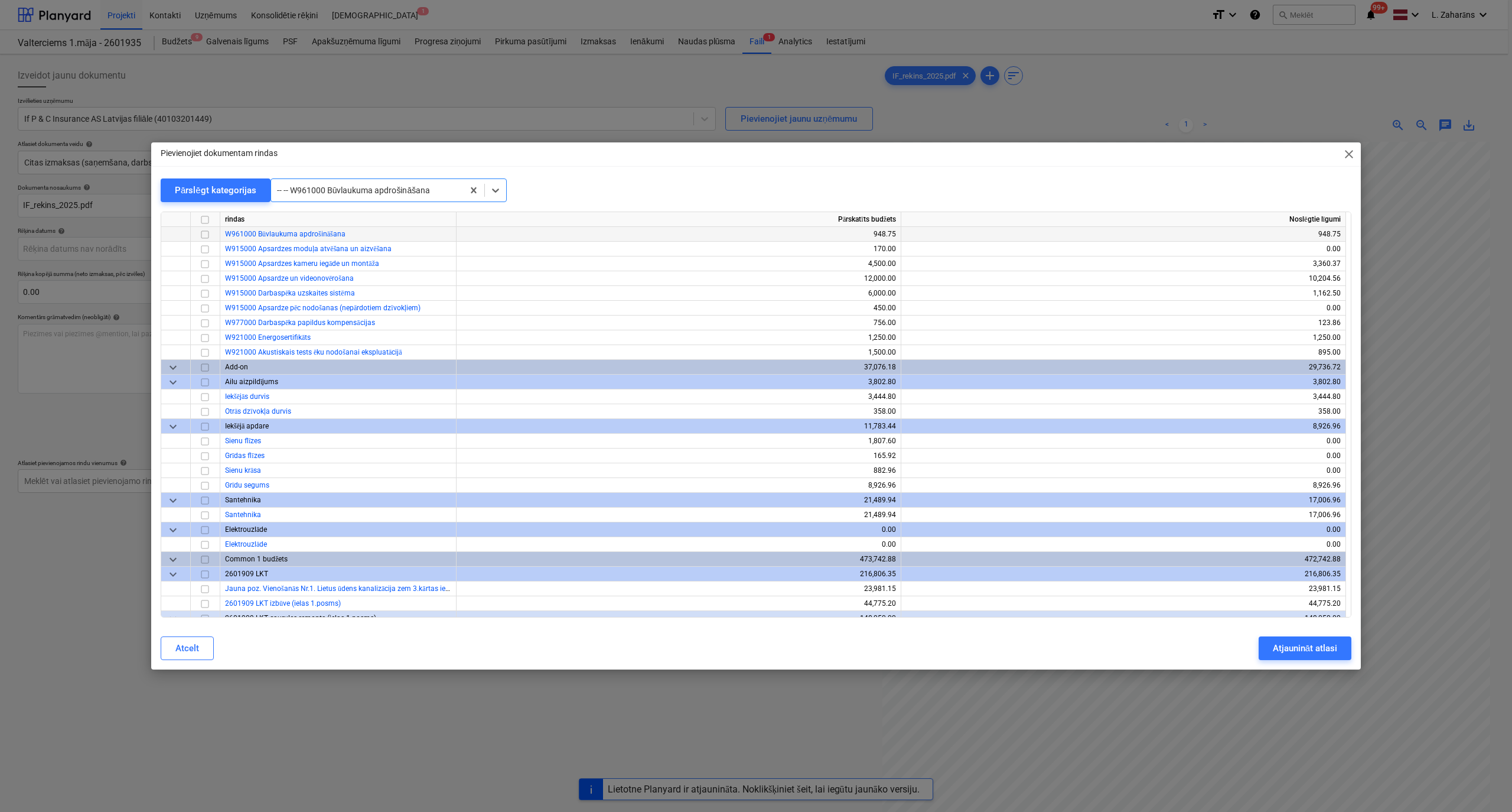
click at [208, 231] on input "checkbox" at bounding box center [205, 234] width 14 height 14
click at [1004, 433] on button "Atjaunināt atlasi" at bounding box center [1305, 648] width 93 height 24
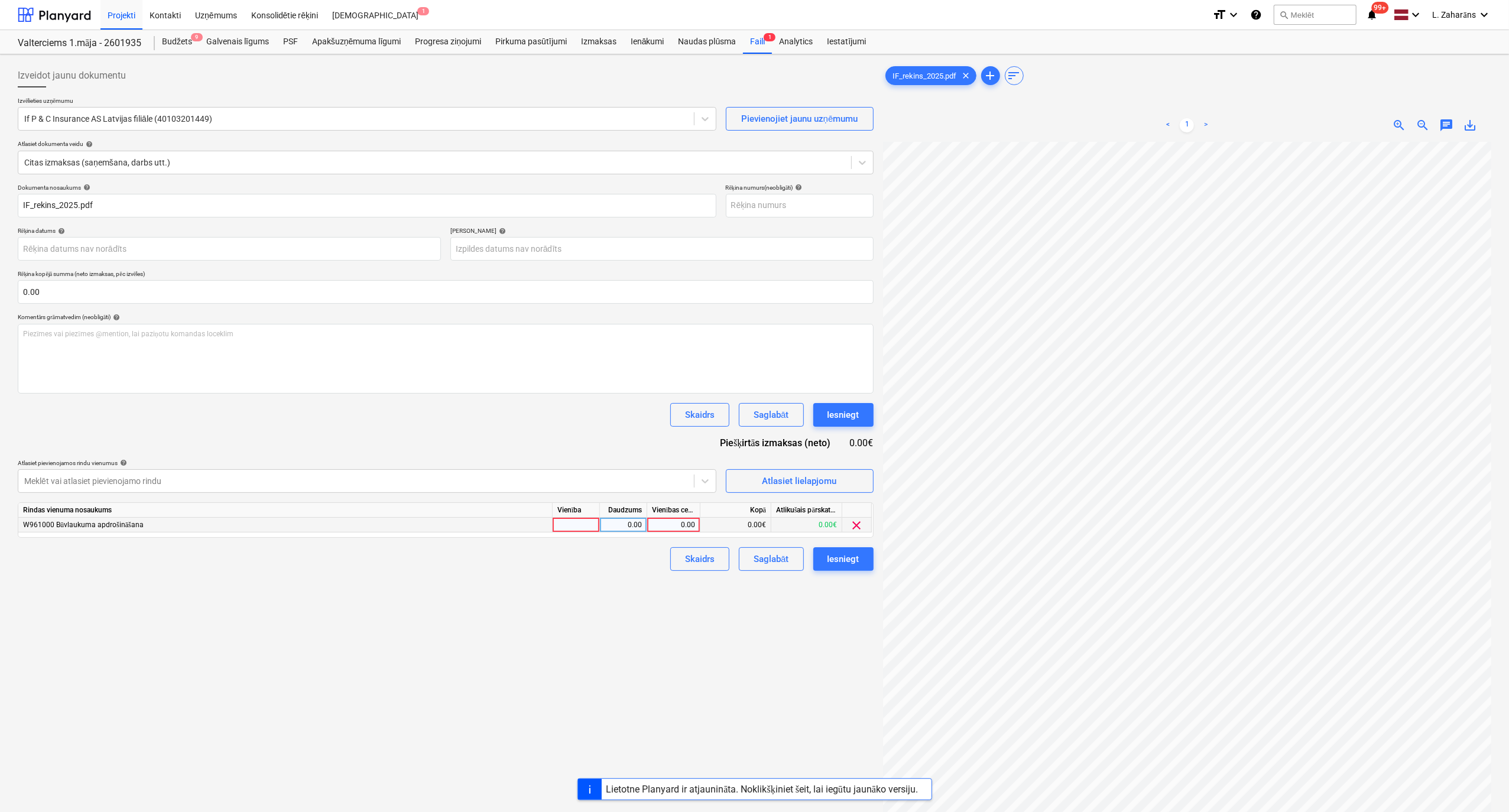
click at [676, 433] on div "0.00" at bounding box center [673, 525] width 43 height 15
type input "86.25"
click at [606, 433] on div "Izveidot jaunu dokumentu Izvēlieties uzņēmumu If P & C Insurance AS Latvijas fi…" at bounding box center [445, 492] width 865 height 866
click at [852, 433] on div "Iesniegt" at bounding box center [843, 559] width 32 height 15
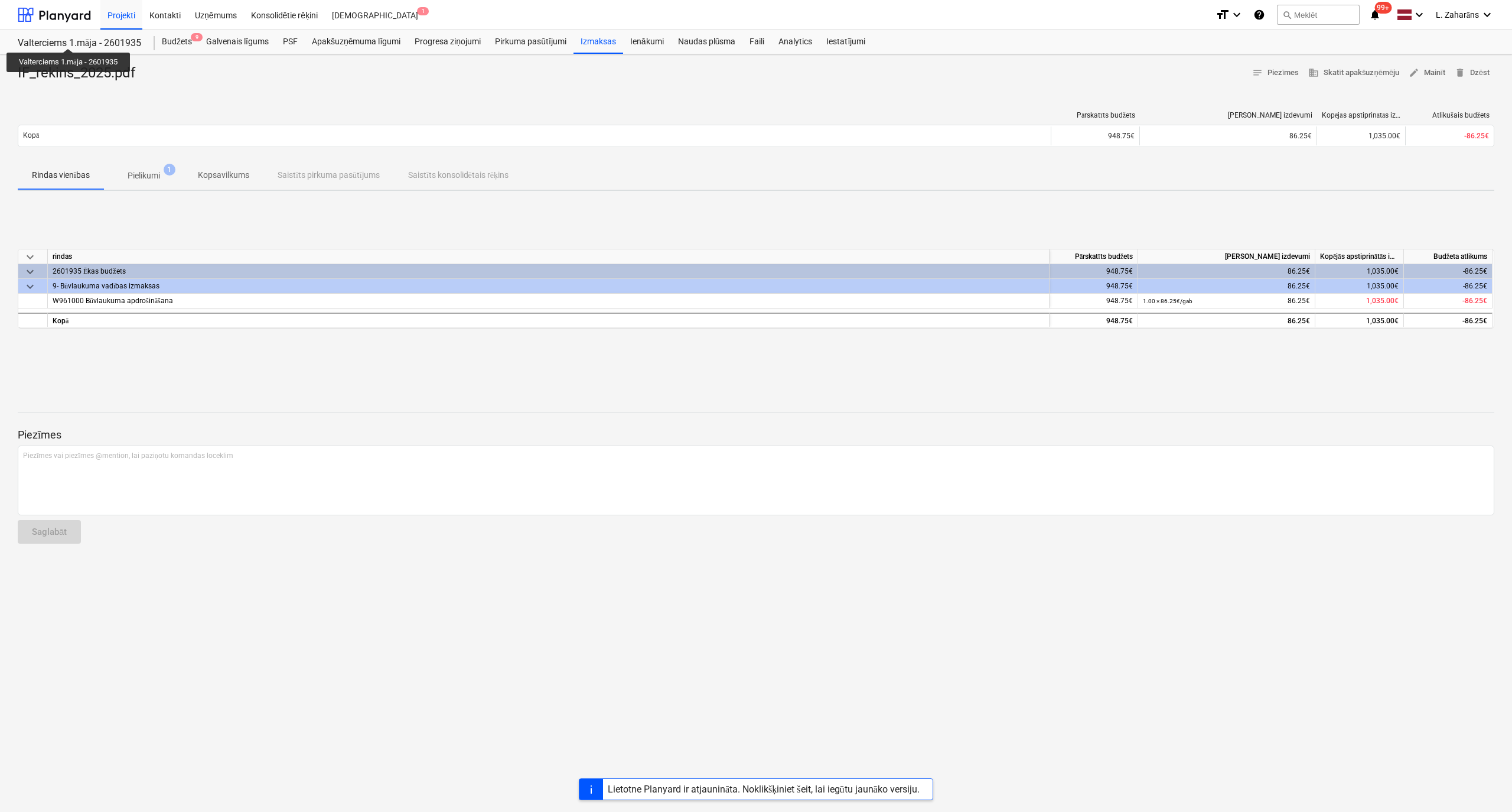
click at [70, 38] on div "Valterciems 1.māja - 2601935" at bounding box center [79, 44] width 123 height 13
click at [50, 41] on div "Valterciems 1.māja - 2601935" at bounding box center [79, 44] width 123 height 13
click at [65, 13] on div at bounding box center [54, 15] width 73 height 30
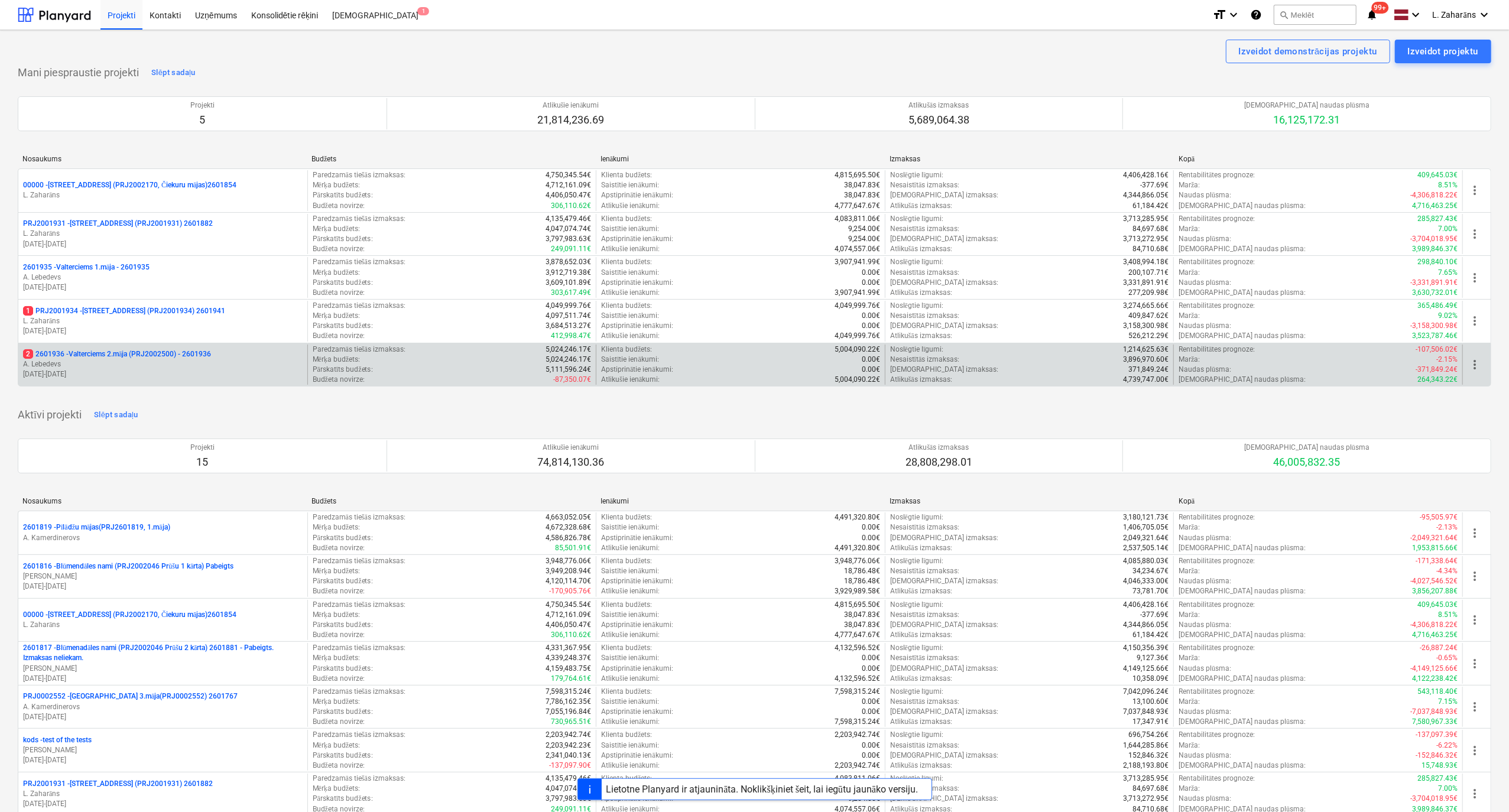
click at [97, 355] on p "2 2601936 - Valterciems 2.māja (PRJ2002500) - 2601936" at bounding box center [117, 354] width 188 height 10
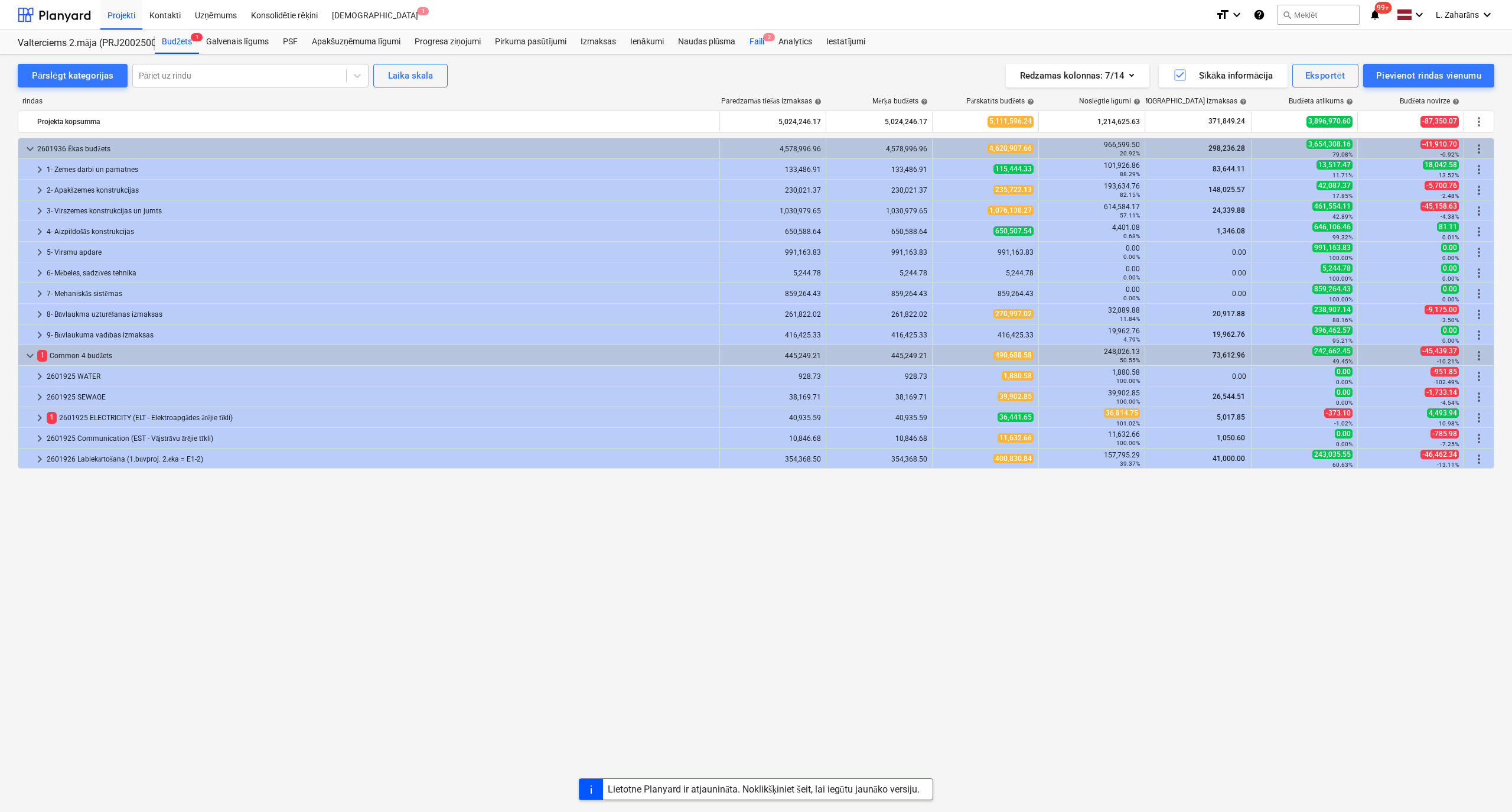
click at [749, 39] on div "Faili 2" at bounding box center [757, 42] width 29 height 24
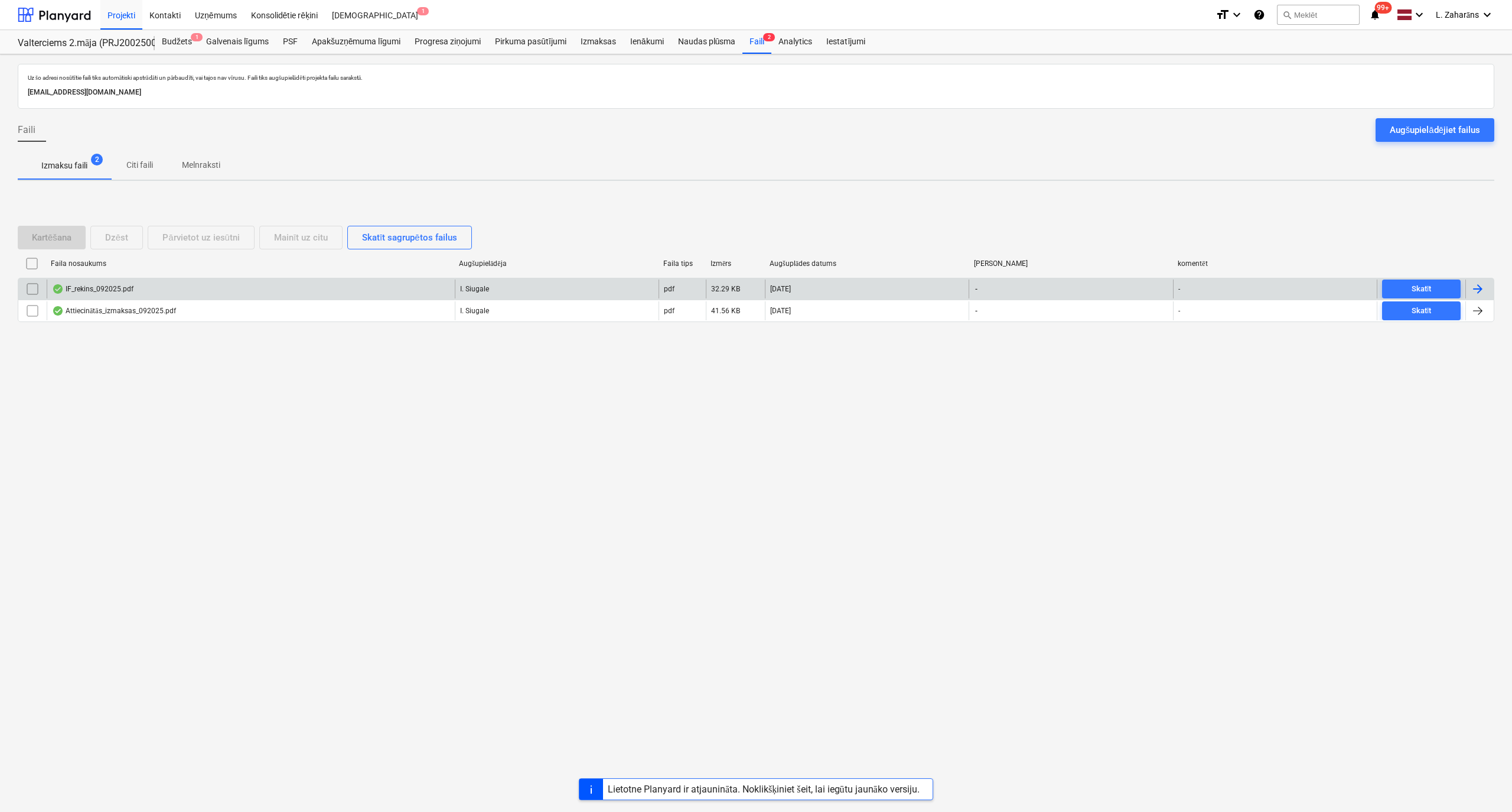
click at [205, 282] on div "IF_rekins_092025.pdf" at bounding box center [250, 288] width 408 height 19
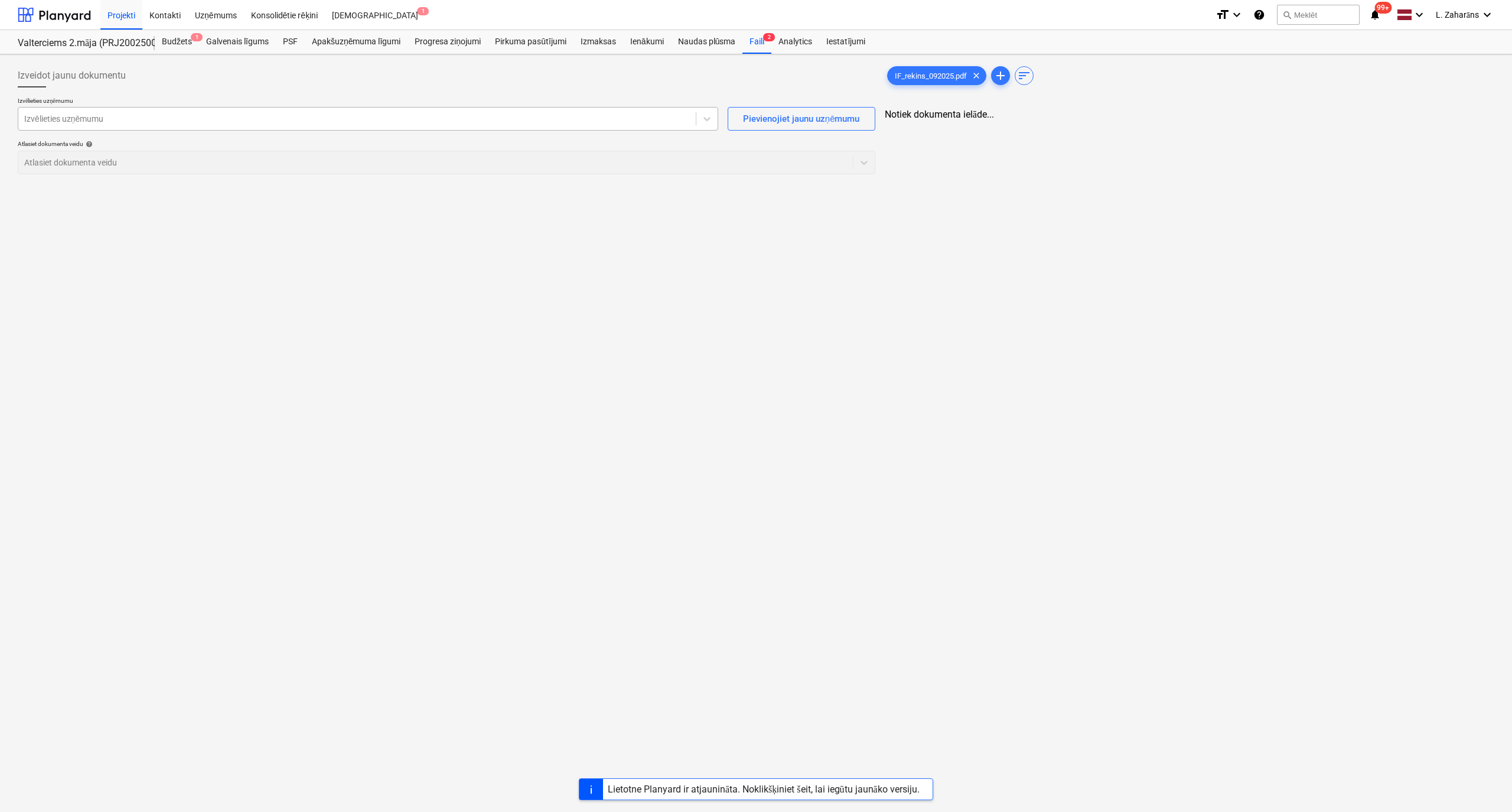
click at [172, 120] on div at bounding box center [357, 118] width 665 height 12
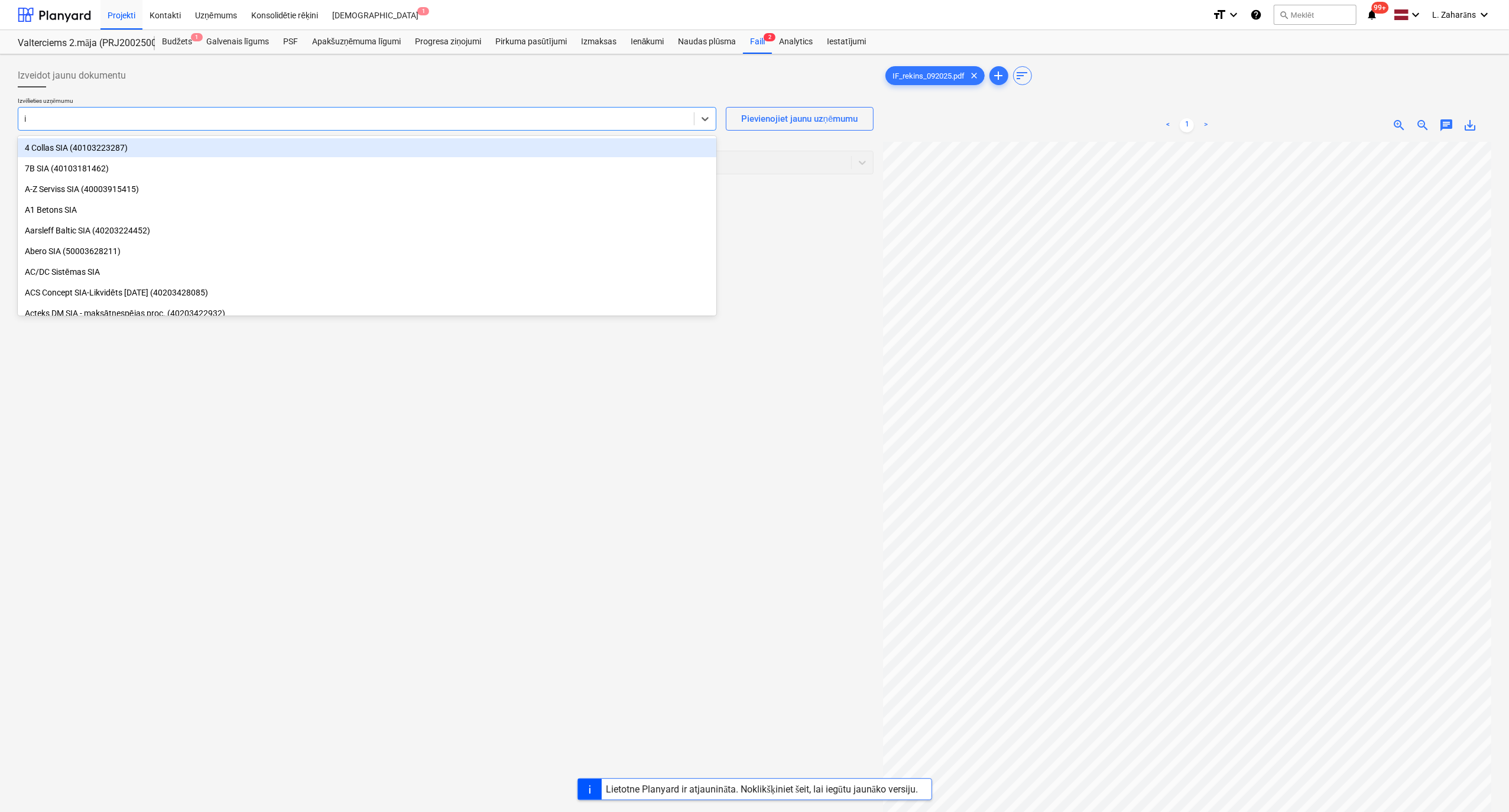
type input "if"
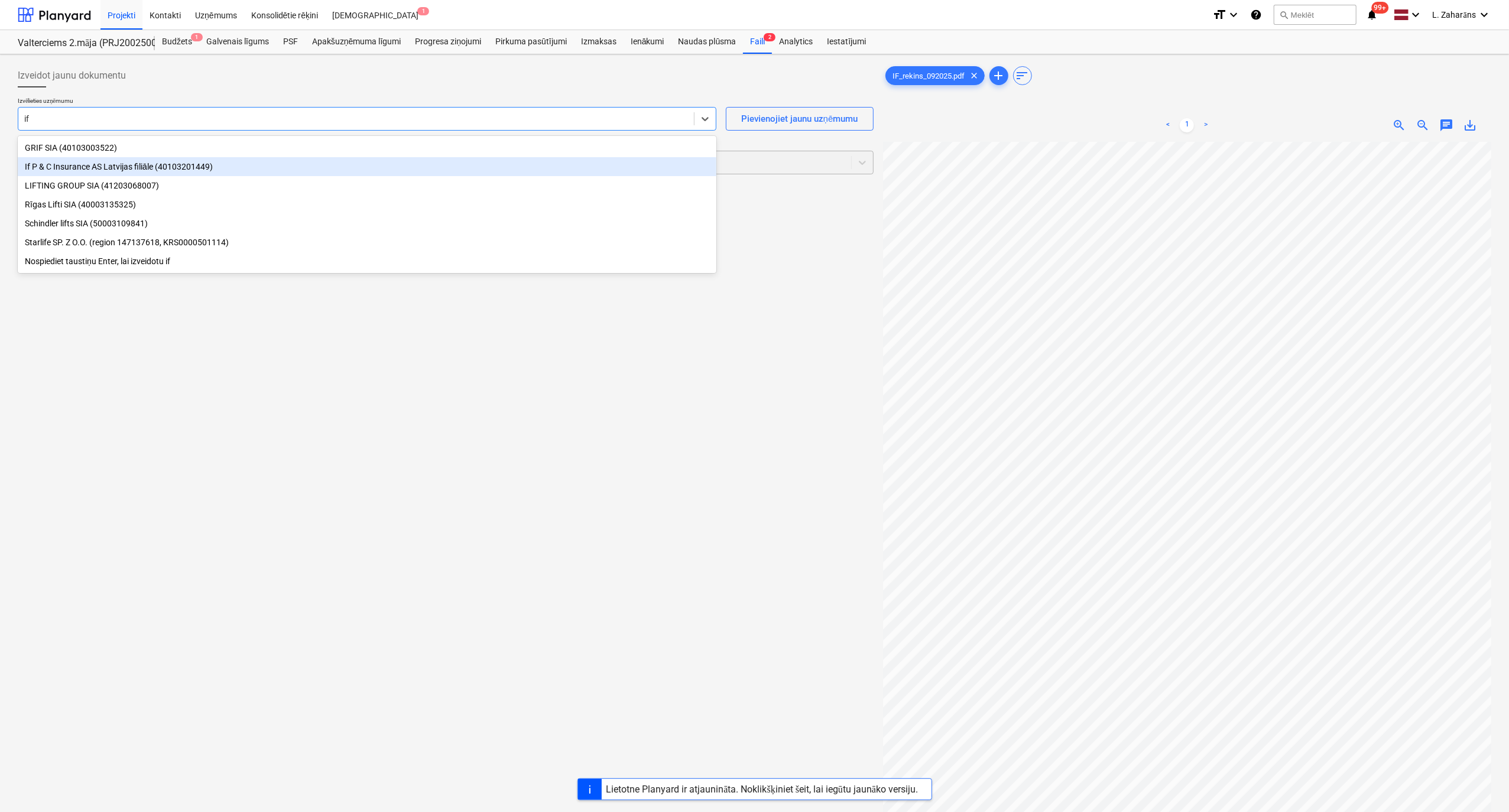
click at [171, 162] on div "If P & C Insurance AS Latvijas filiāle (40103201449)" at bounding box center [367, 166] width 699 height 19
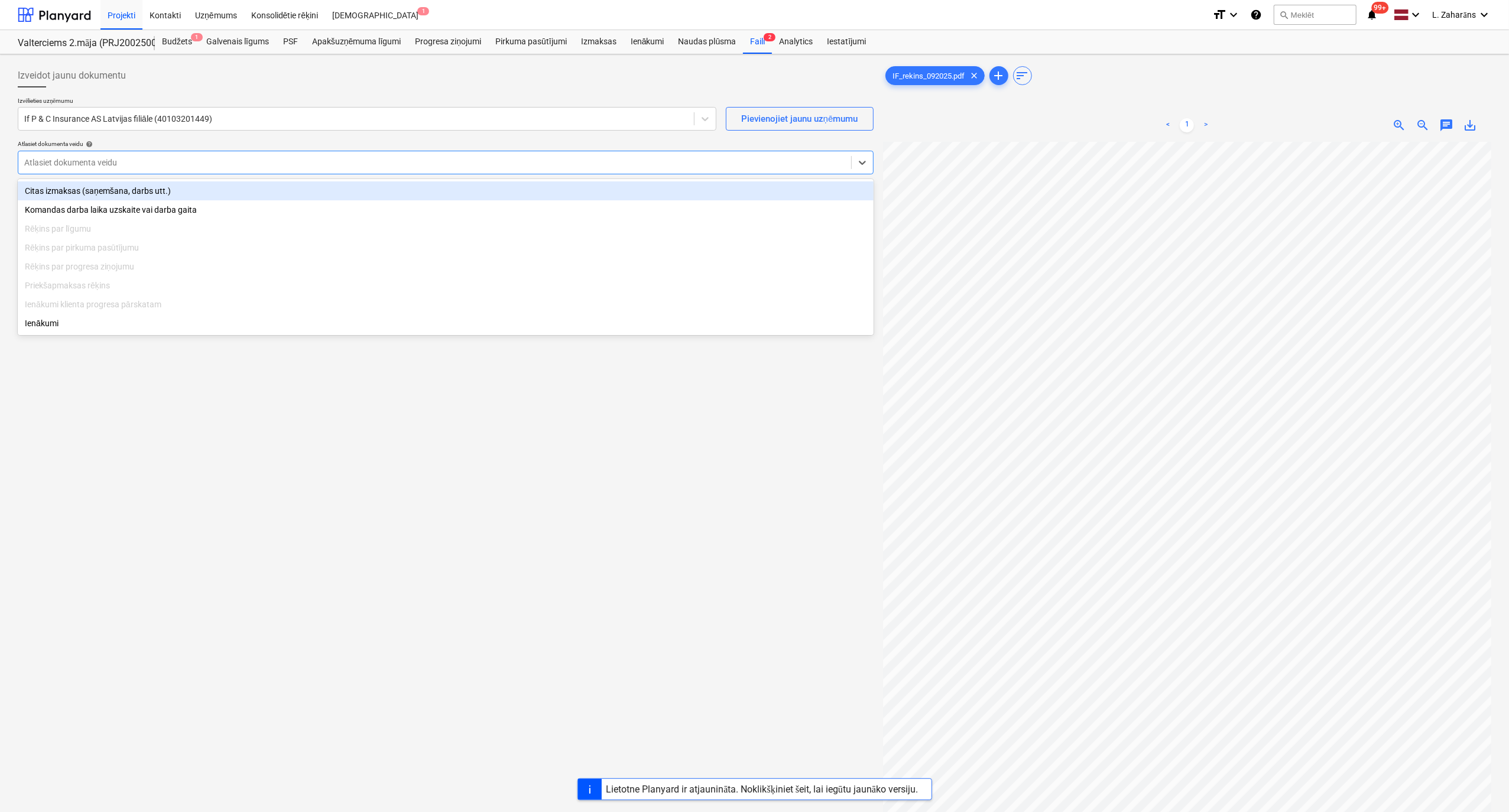
click at [171, 157] on div at bounding box center [434, 163] width 821 height 12
click at [137, 187] on div "Citas izmaksas (saņemšana, darbs utt.)" at bounding box center [446, 191] width 856 height 19
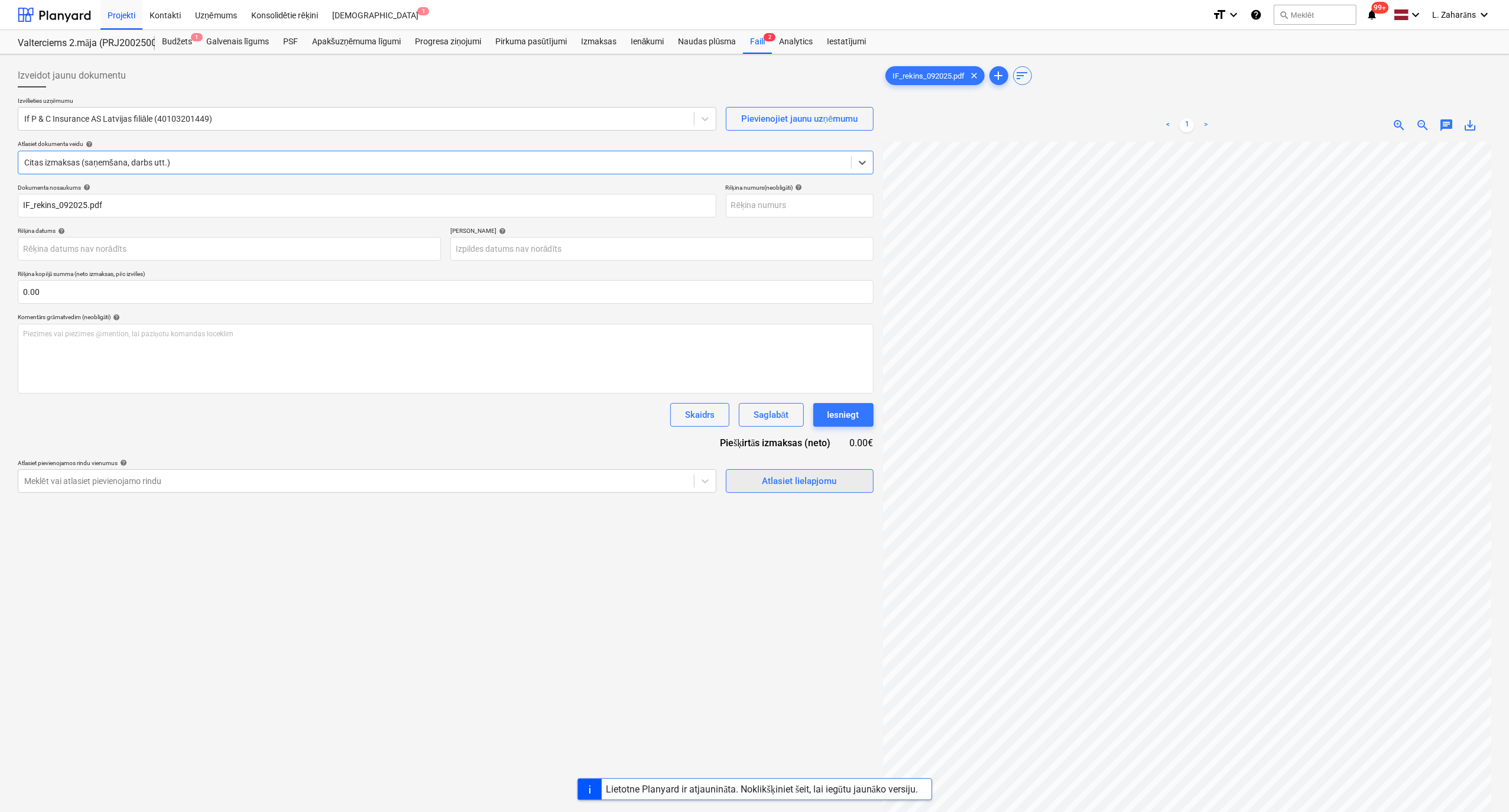
click at [804, 433] on div "Atlasiet lielapjomu" at bounding box center [800, 481] width 75 height 15
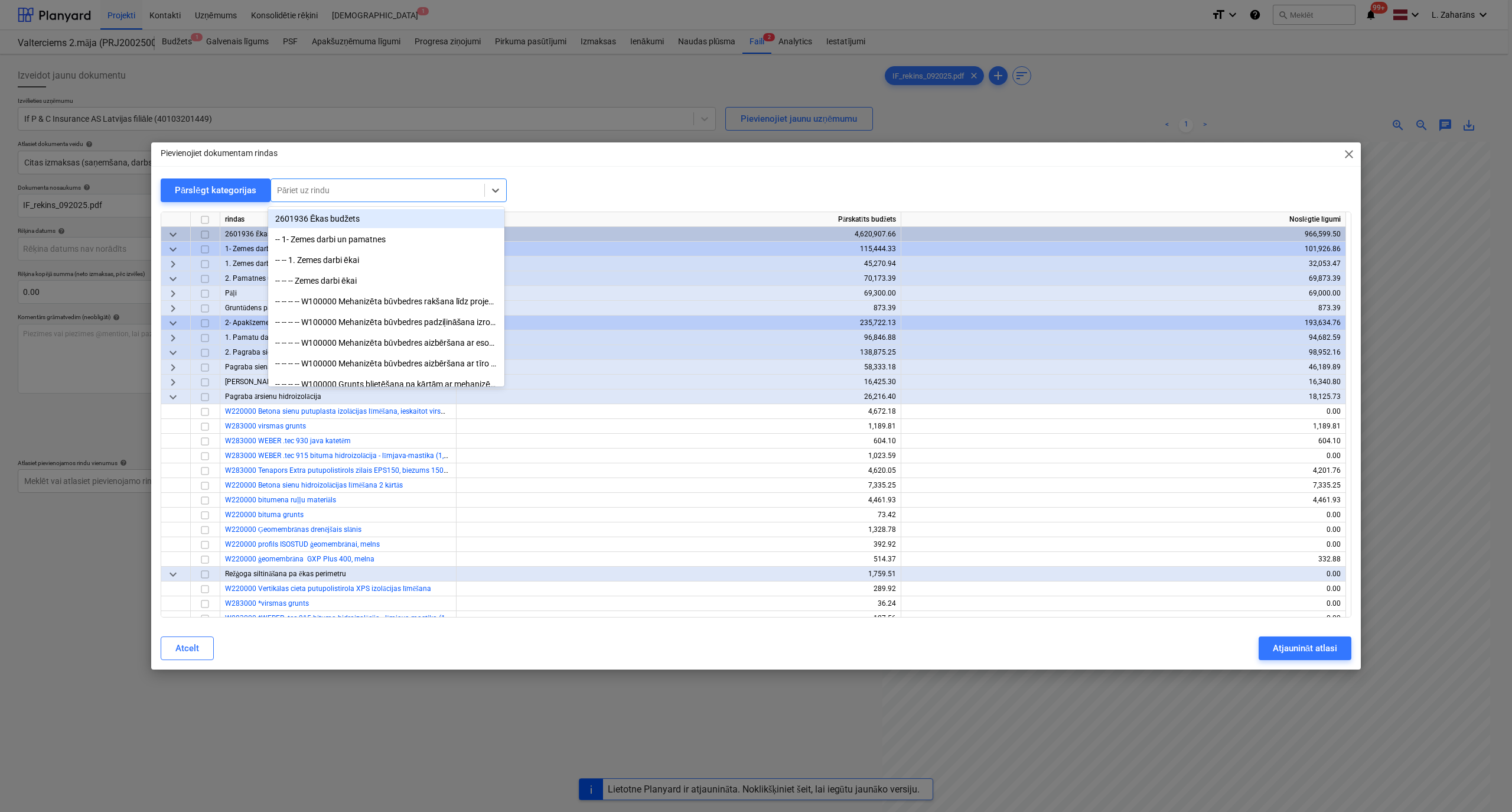
click at [451, 188] on div at bounding box center [378, 190] width 201 height 12
type input "apdro"
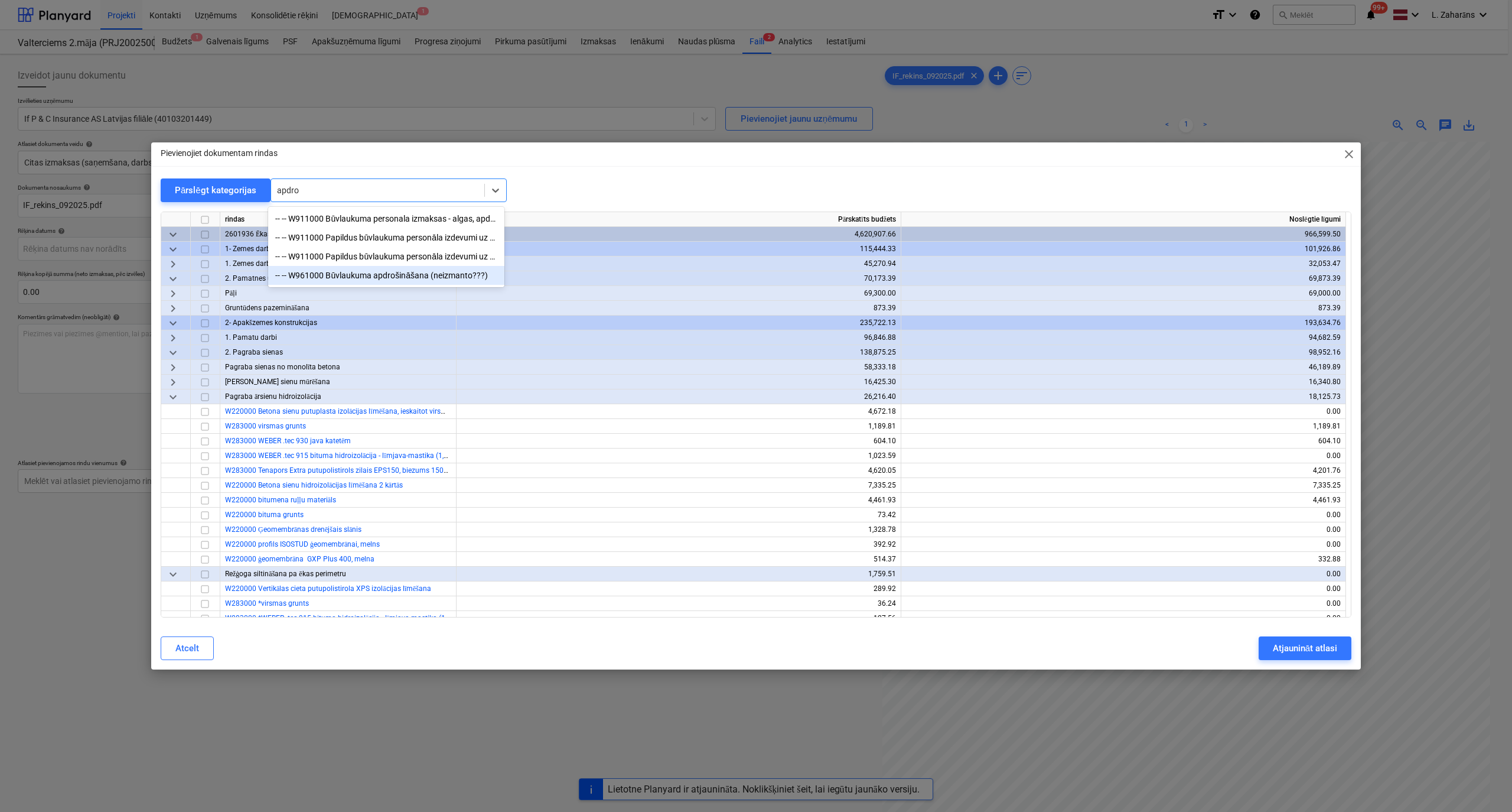
click at [433, 284] on div "-- -- W961000 Būvlaukuma apdrošināšana (neizmanto???)" at bounding box center [386, 275] width 236 height 19
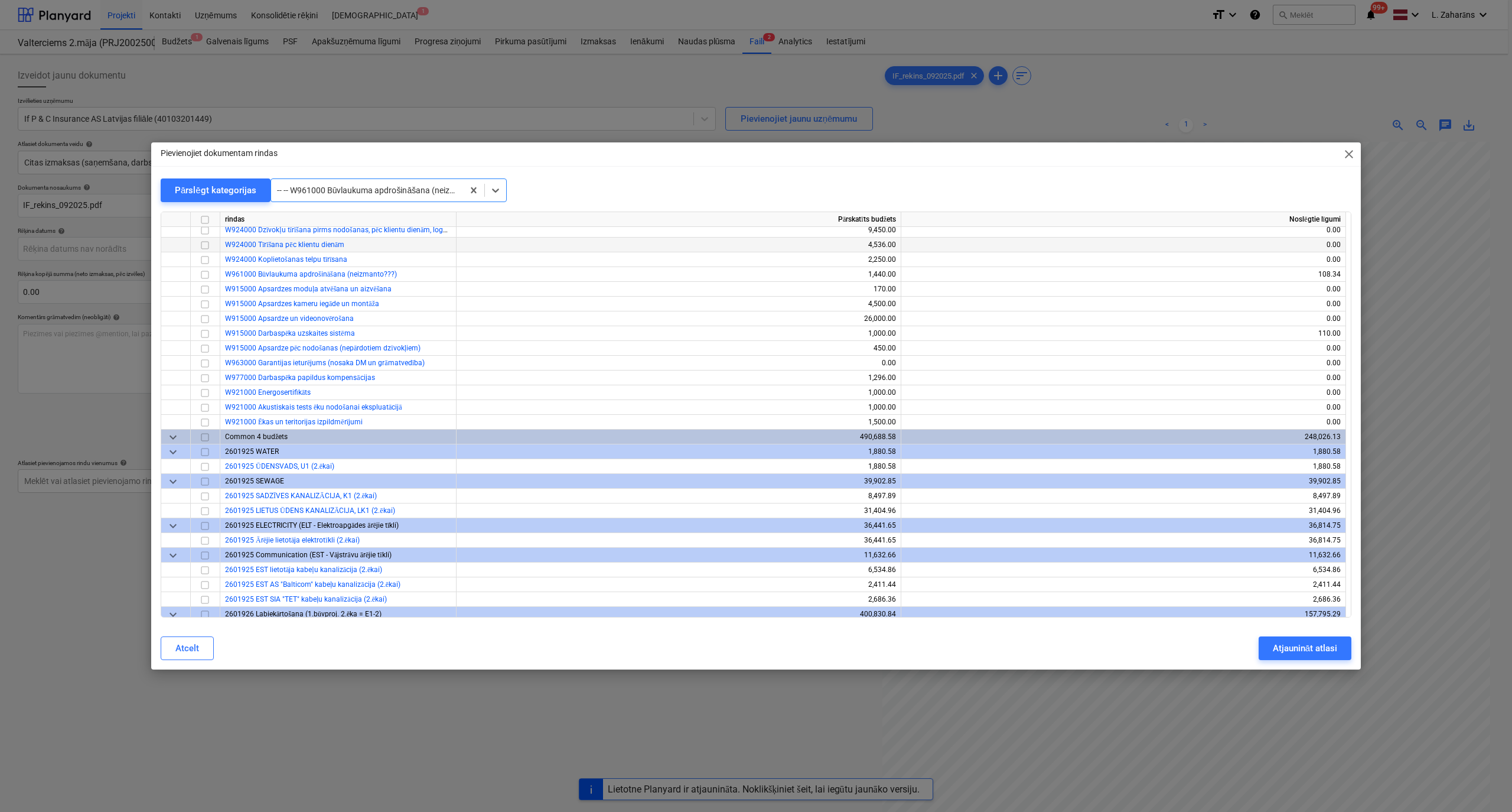
scroll to position [9572, 0]
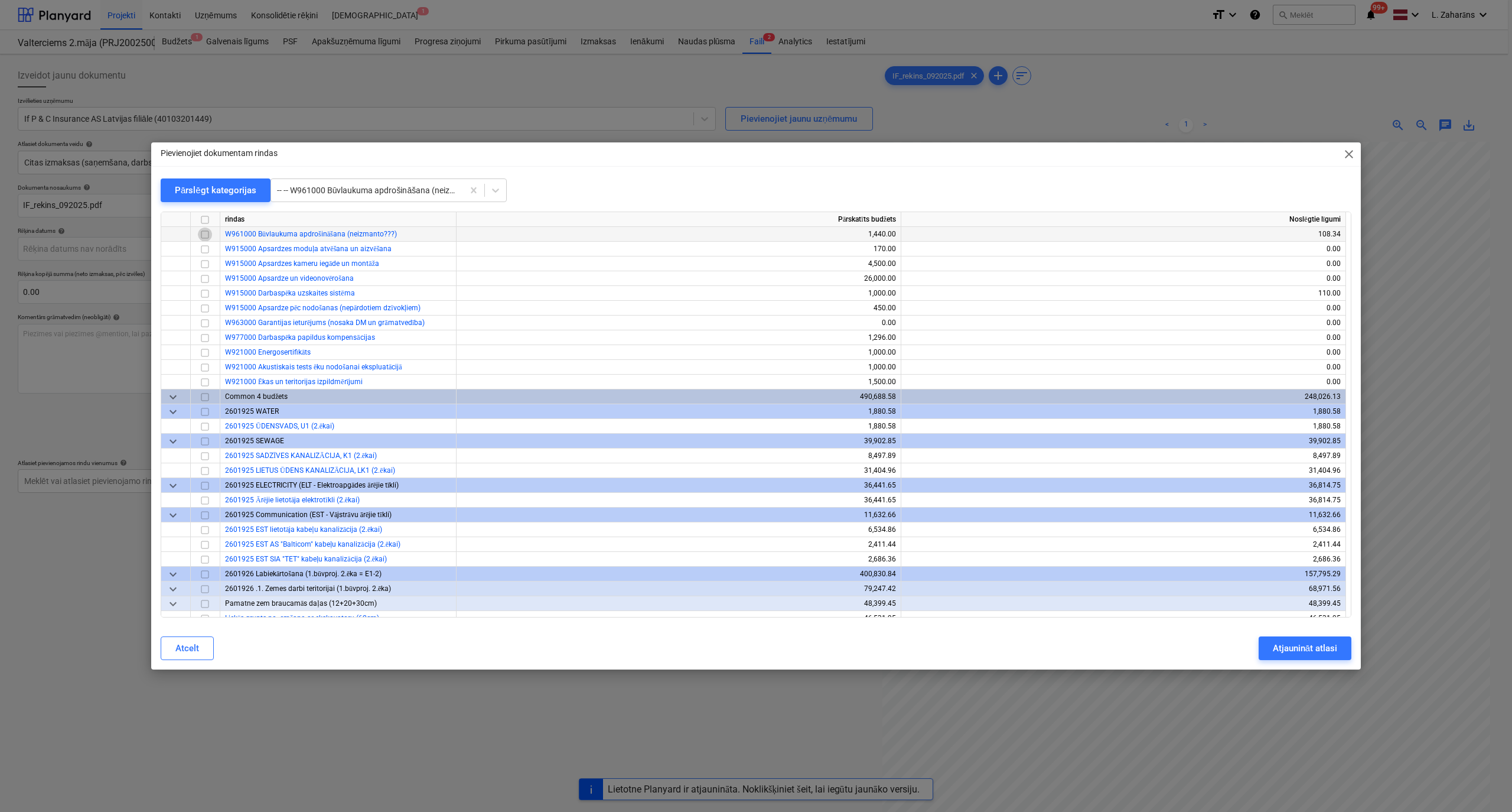
click at [203, 233] on input "checkbox" at bounding box center [205, 234] width 14 height 14
click at [1004, 433] on div "Atjaunināt atlasi" at bounding box center [1305, 648] width 65 height 15
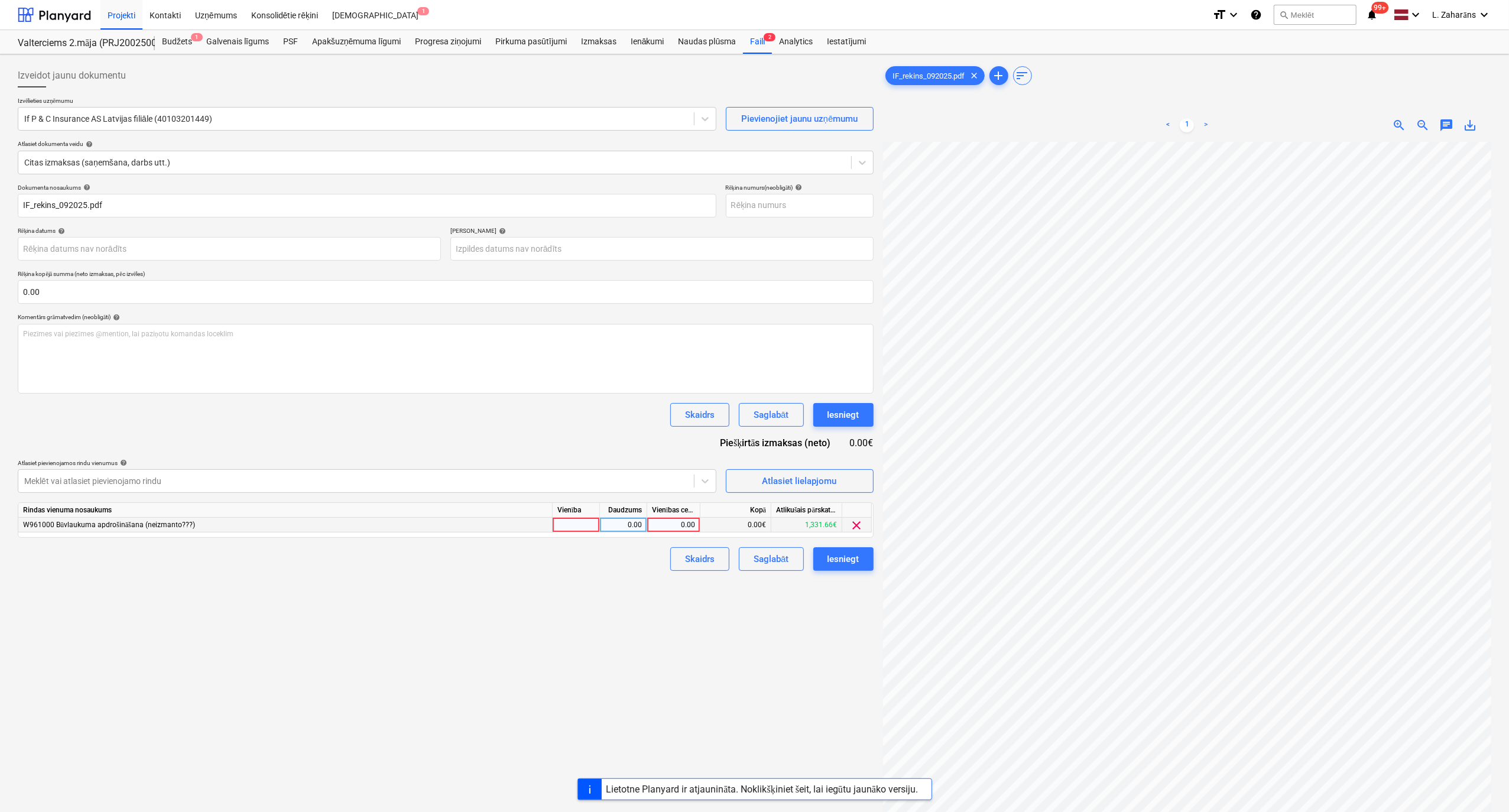
click at [673, 433] on div "0.00" at bounding box center [673, 525] width 43 height 15
type input "108.33"
click at [571, 433] on div "Dokumenta nosaukums help IF_rekins_092025.pdf Rēķina numurs (neobligāti) help R…" at bounding box center [446, 377] width 856 height 387
click at [852, 414] on div "Iesniegt" at bounding box center [843, 415] width 32 height 15
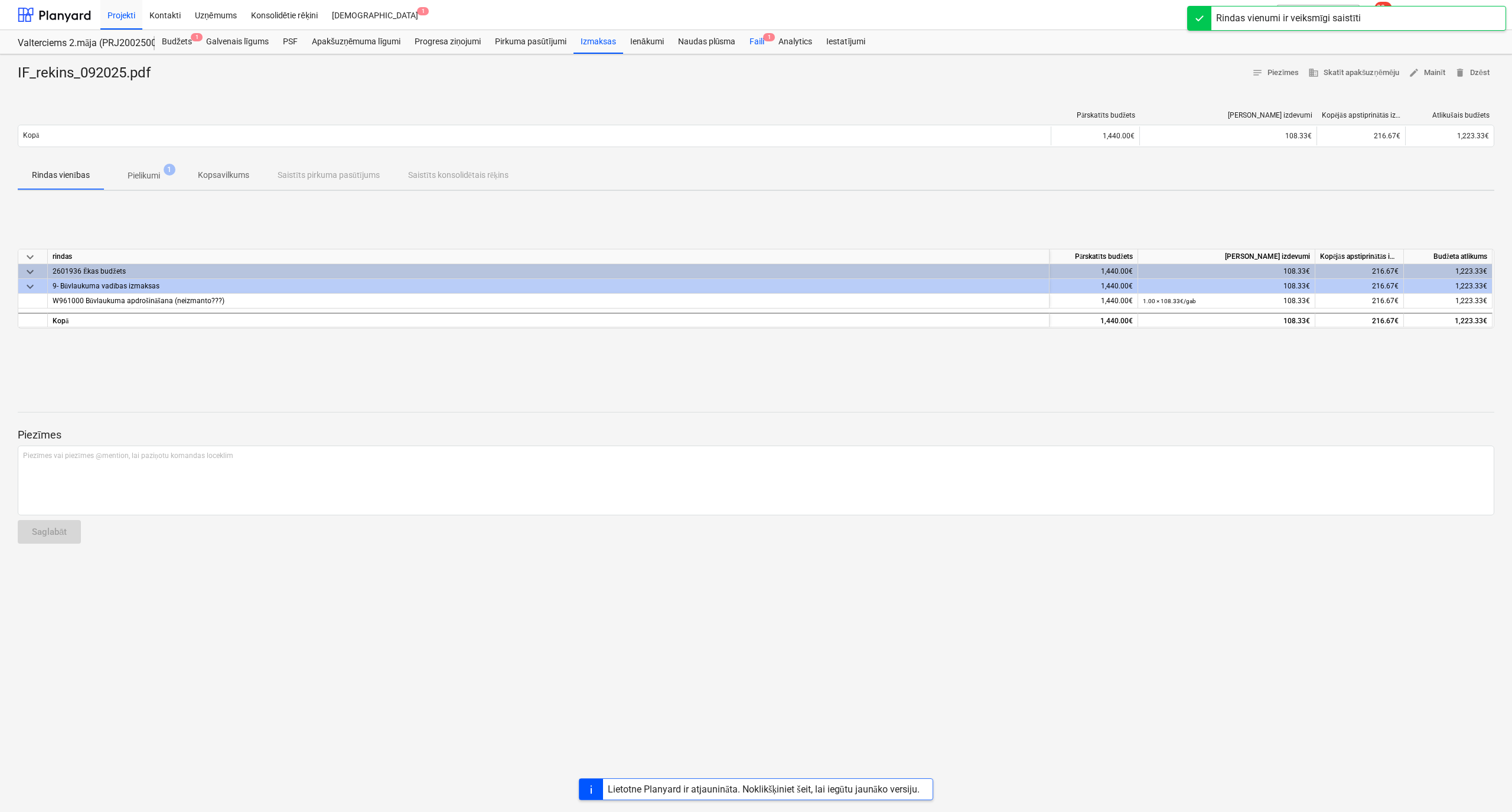
click at [752, 41] on div "Faili 1" at bounding box center [757, 42] width 29 height 24
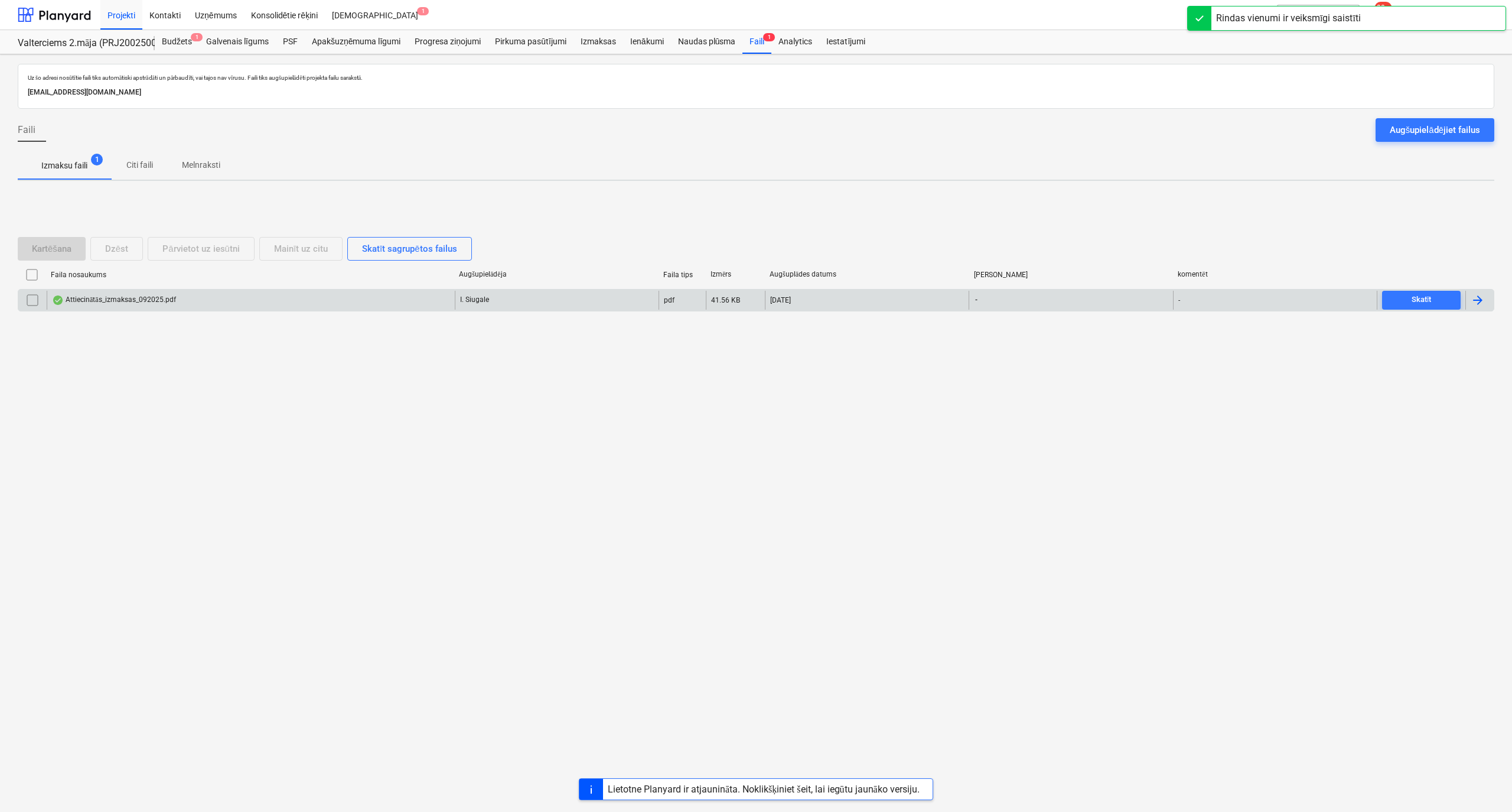
click at [104, 296] on div "Attiecinātās_izmaksas_092025.pdf" at bounding box center [114, 300] width 124 height 9
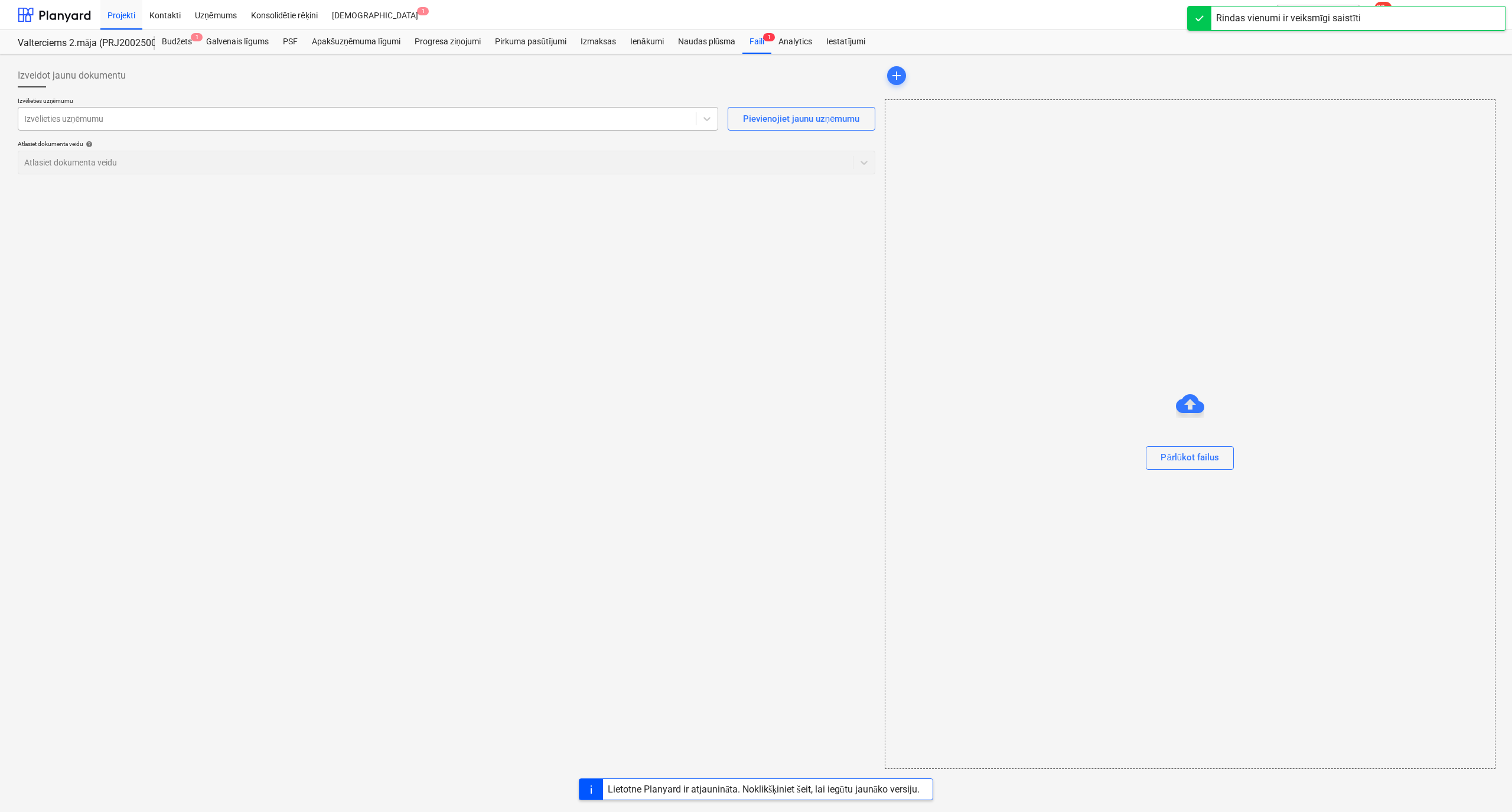
click at [101, 124] on div at bounding box center [357, 118] width 665 height 12
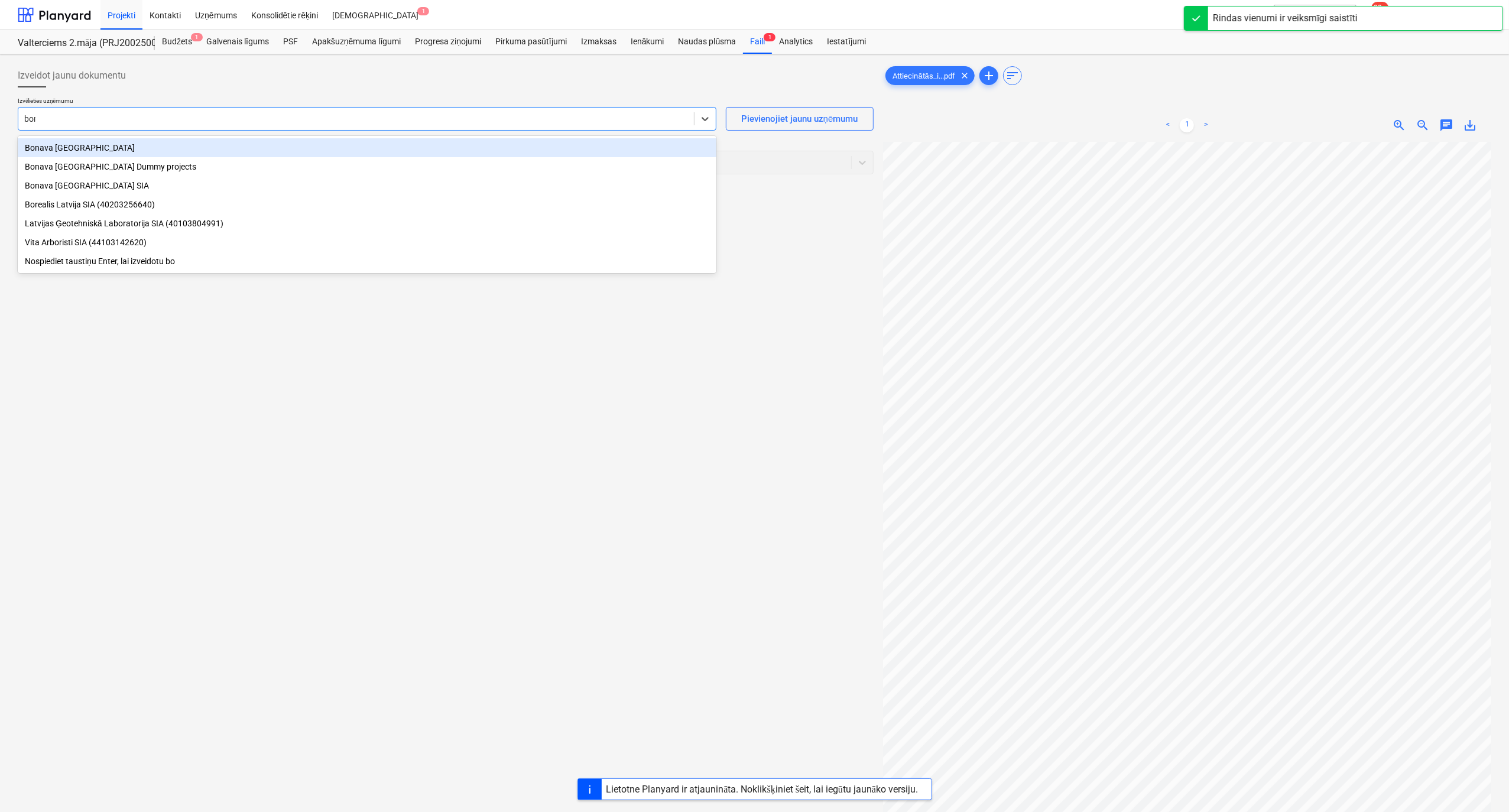
type input "bona"
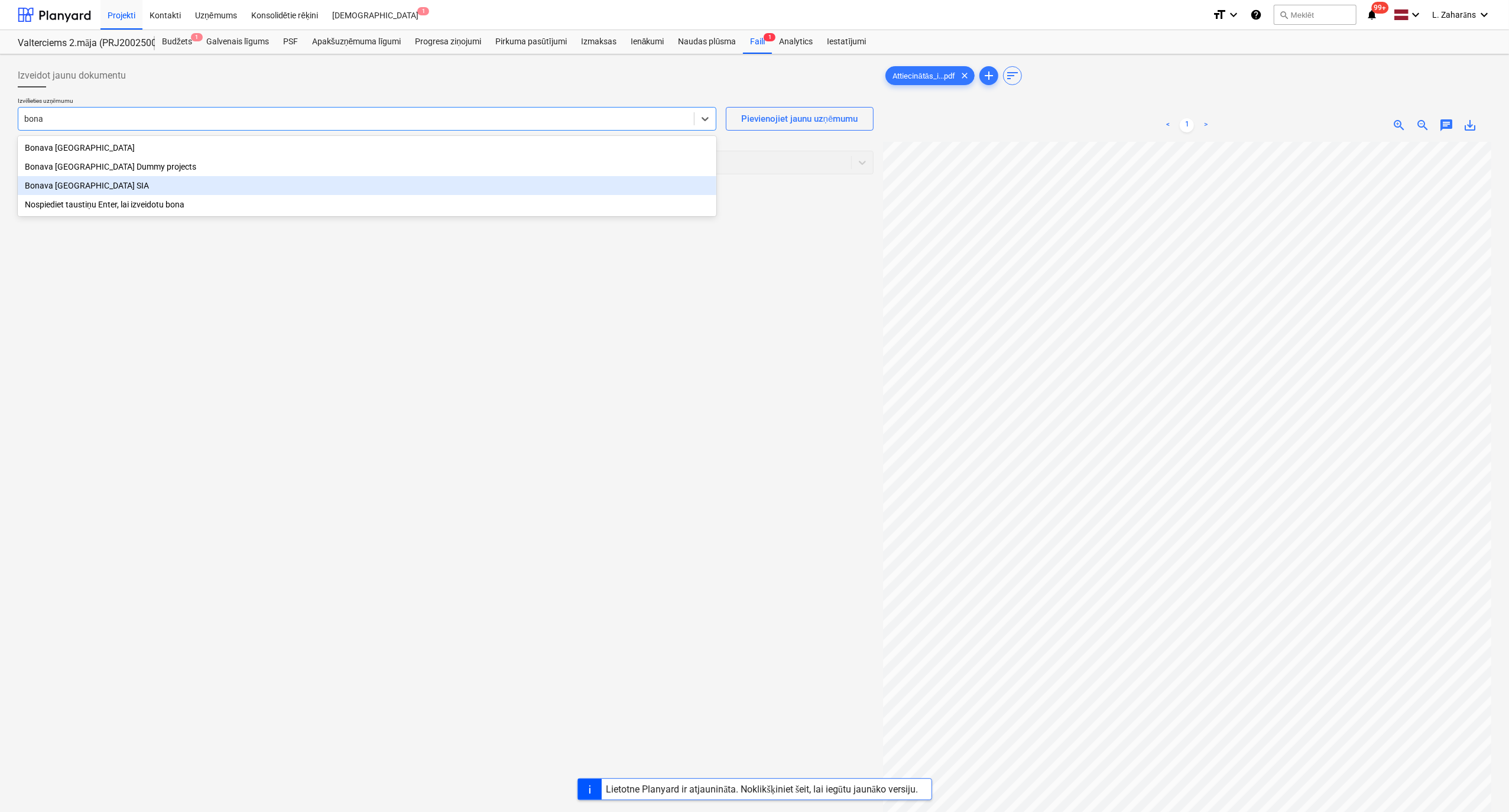
click at [139, 185] on div "Bonava [GEOGRAPHIC_DATA] SIA" at bounding box center [367, 185] width 699 height 19
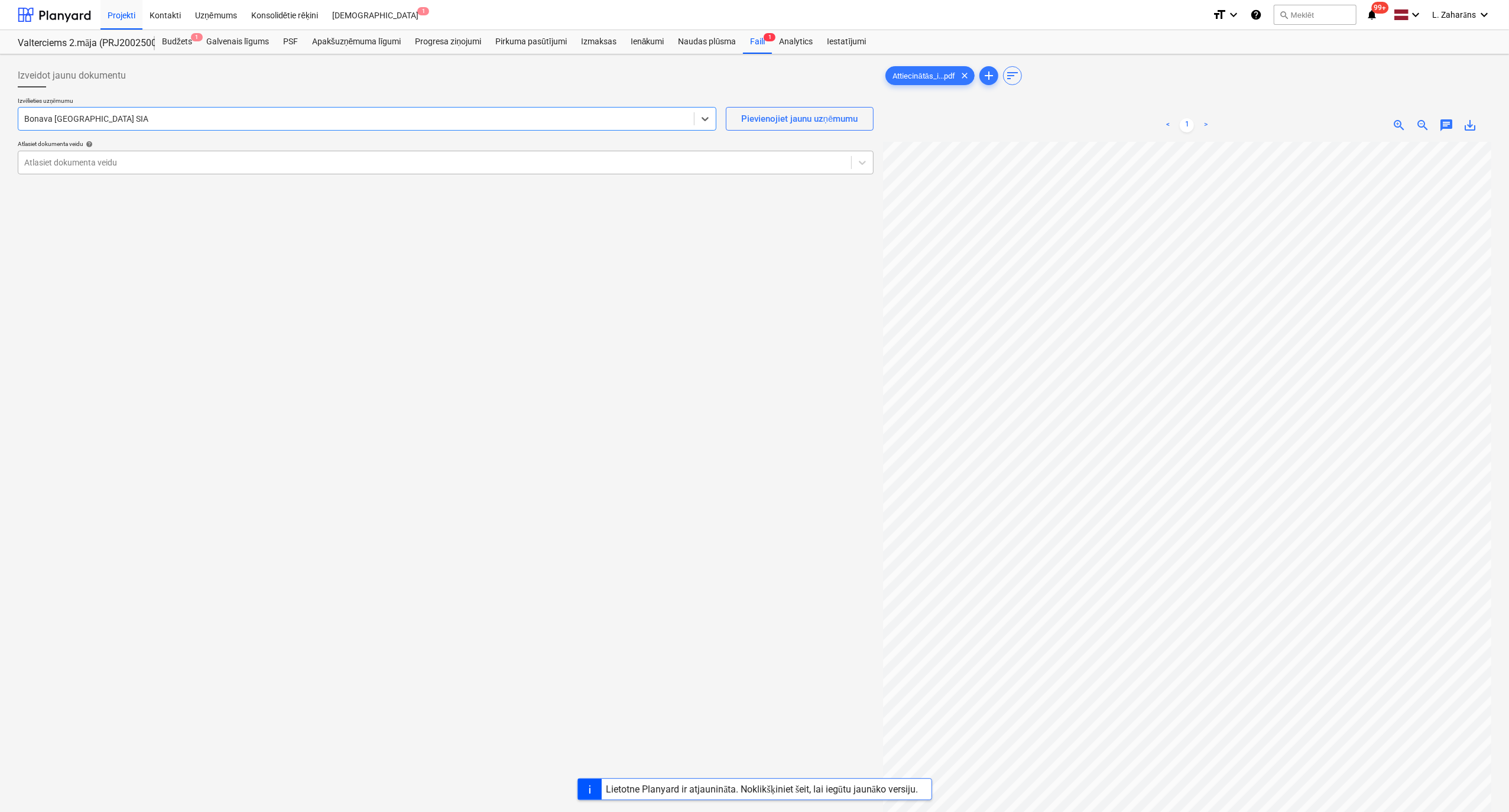
click at [141, 160] on div at bounding box center [434, 163] width 821 height 12
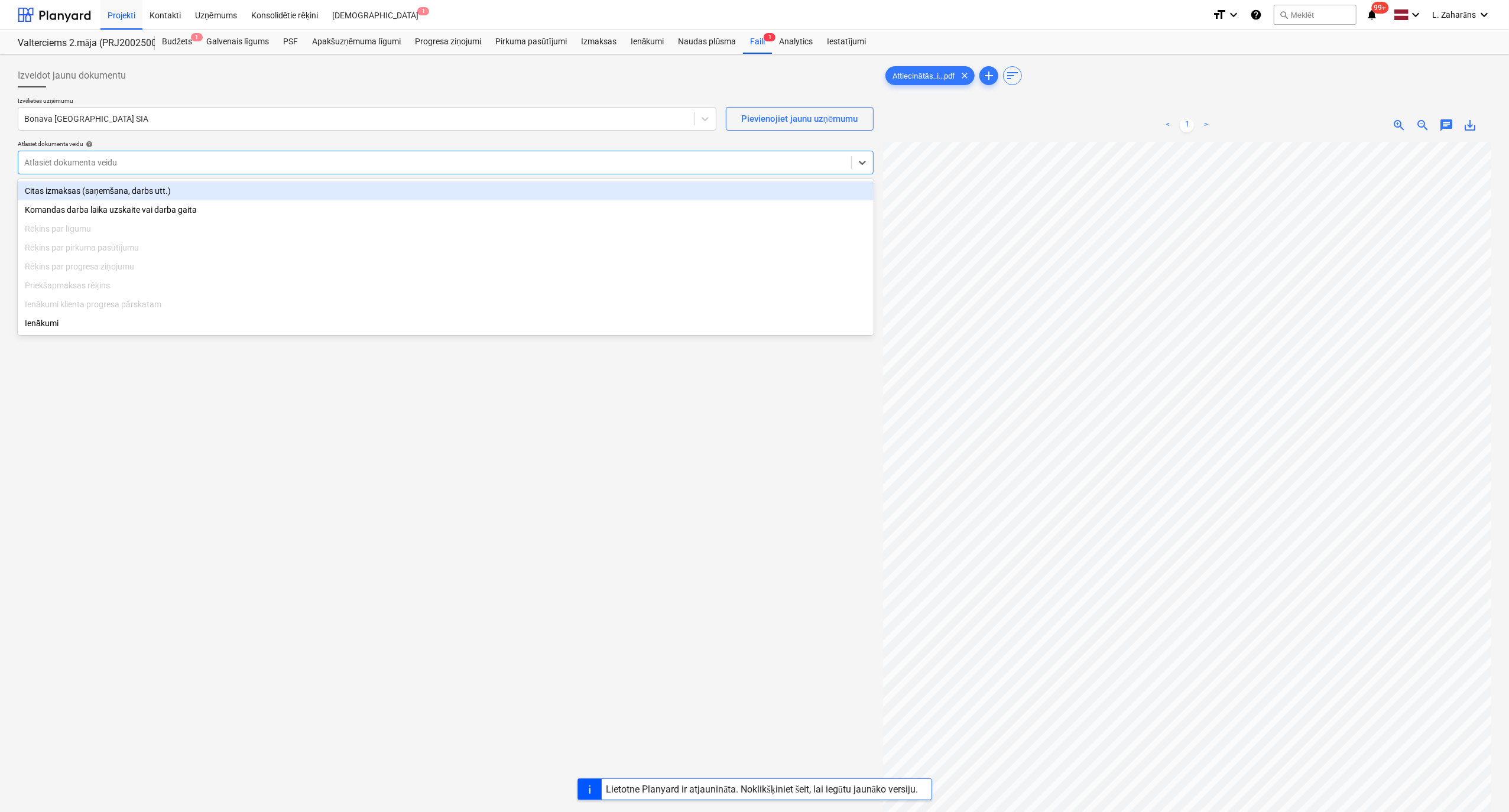
click at [136, 186] on div "Citas izmaksas (saņemšana, darbs utt.)" at bounding box center [446, 191] width 856 height 19
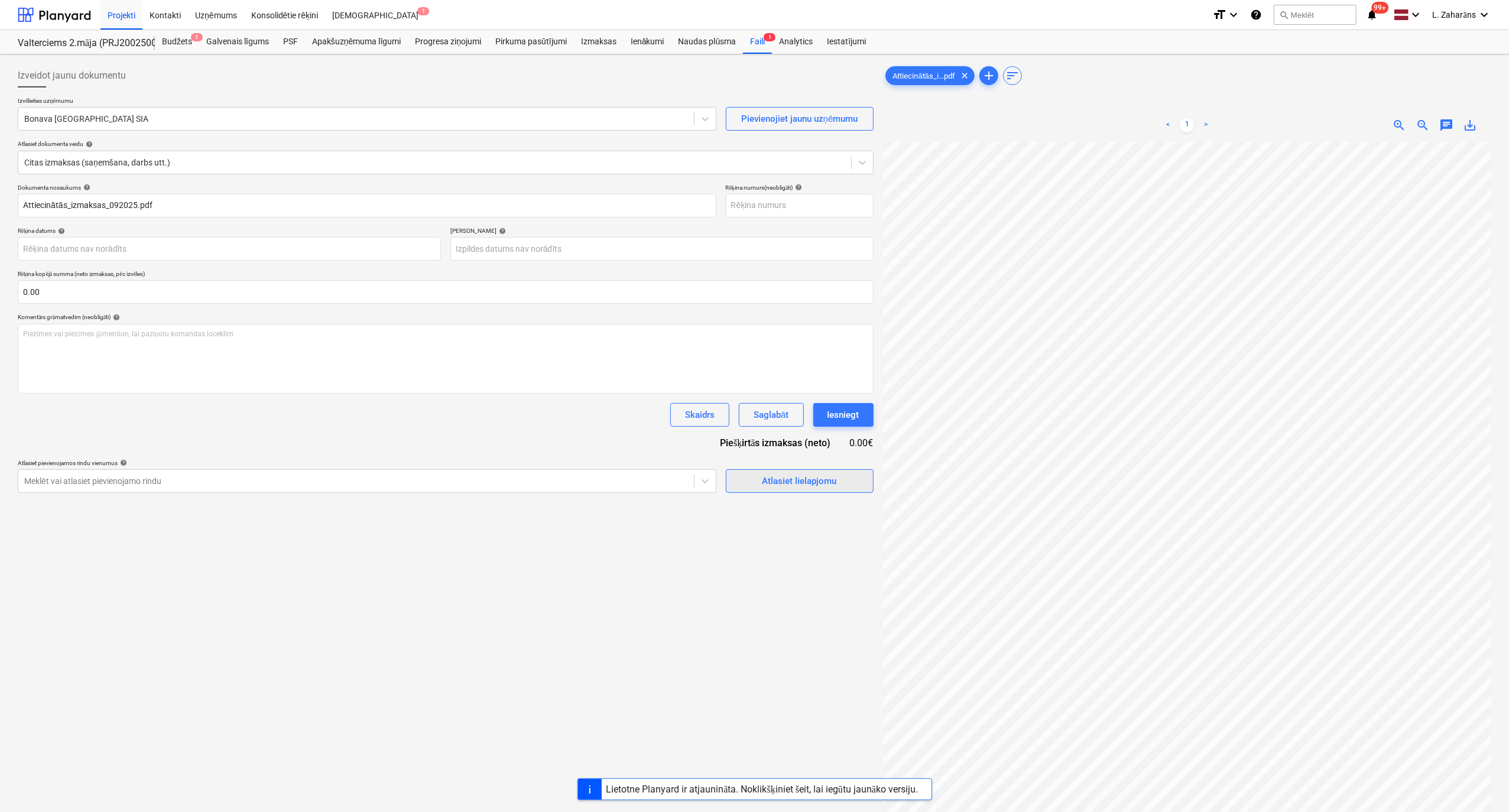
click at [778, 433] on div "Atlasiet lielapjomu" at bounding box center [800, 481] width 75 height 15
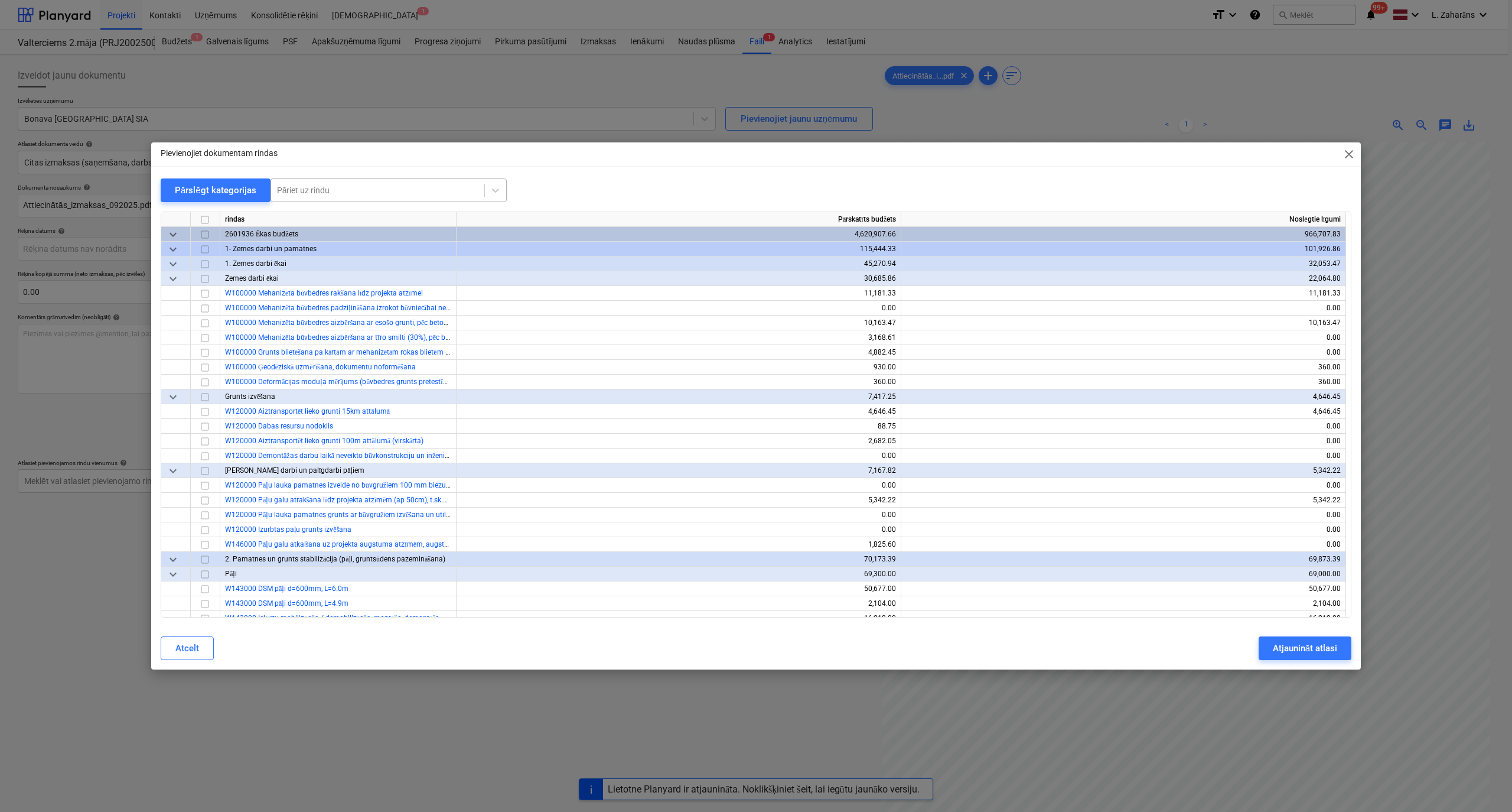
click at [309, 194] on div at bounding box center [378, 190] width 201 height 12
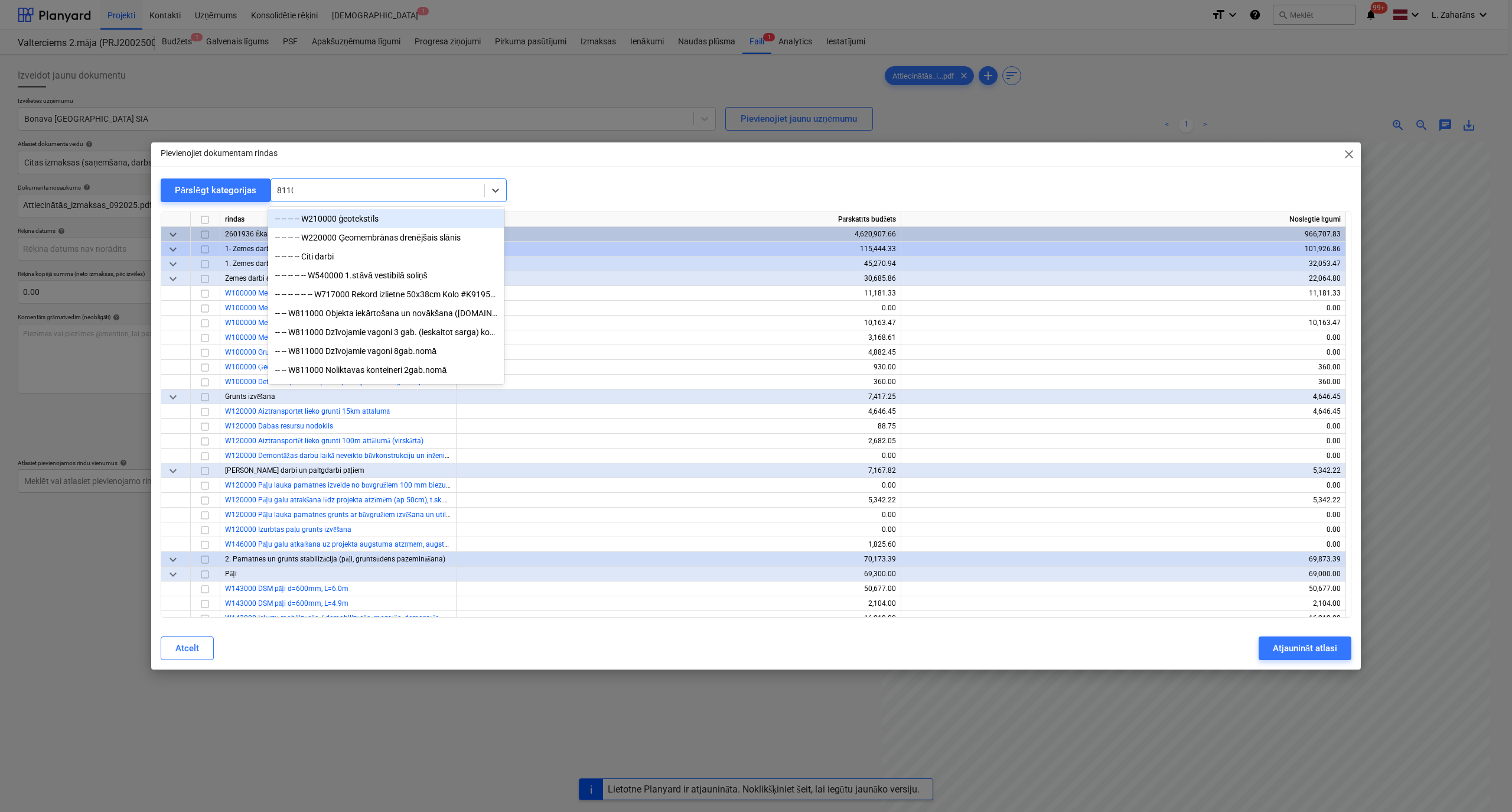
type input "81100"
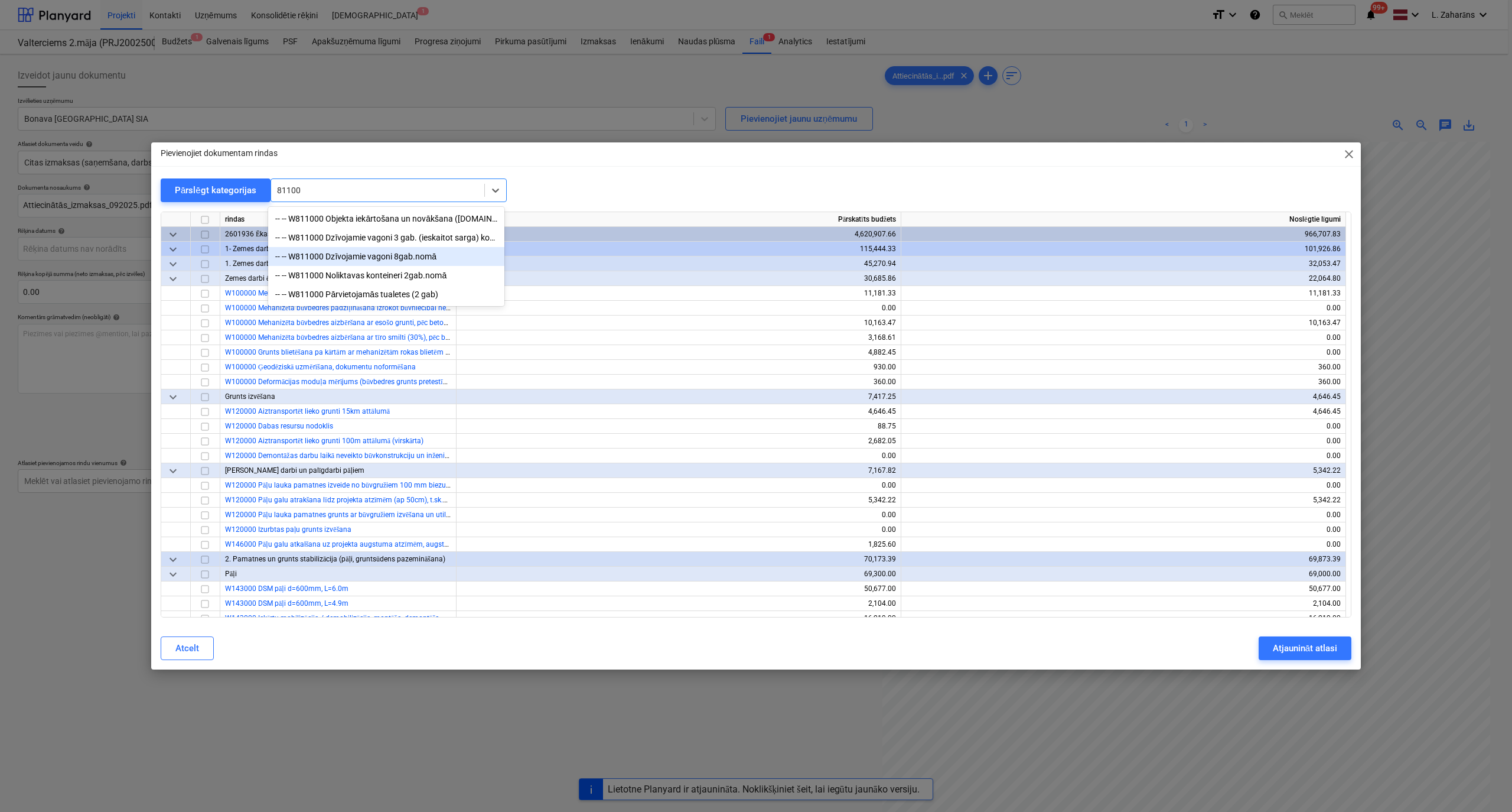
click at [344, 261] on div "-- -- W811000 Dzīvojamie vagoni 8gab.nomā" at bounding box center [386, 256] width 236 height 19
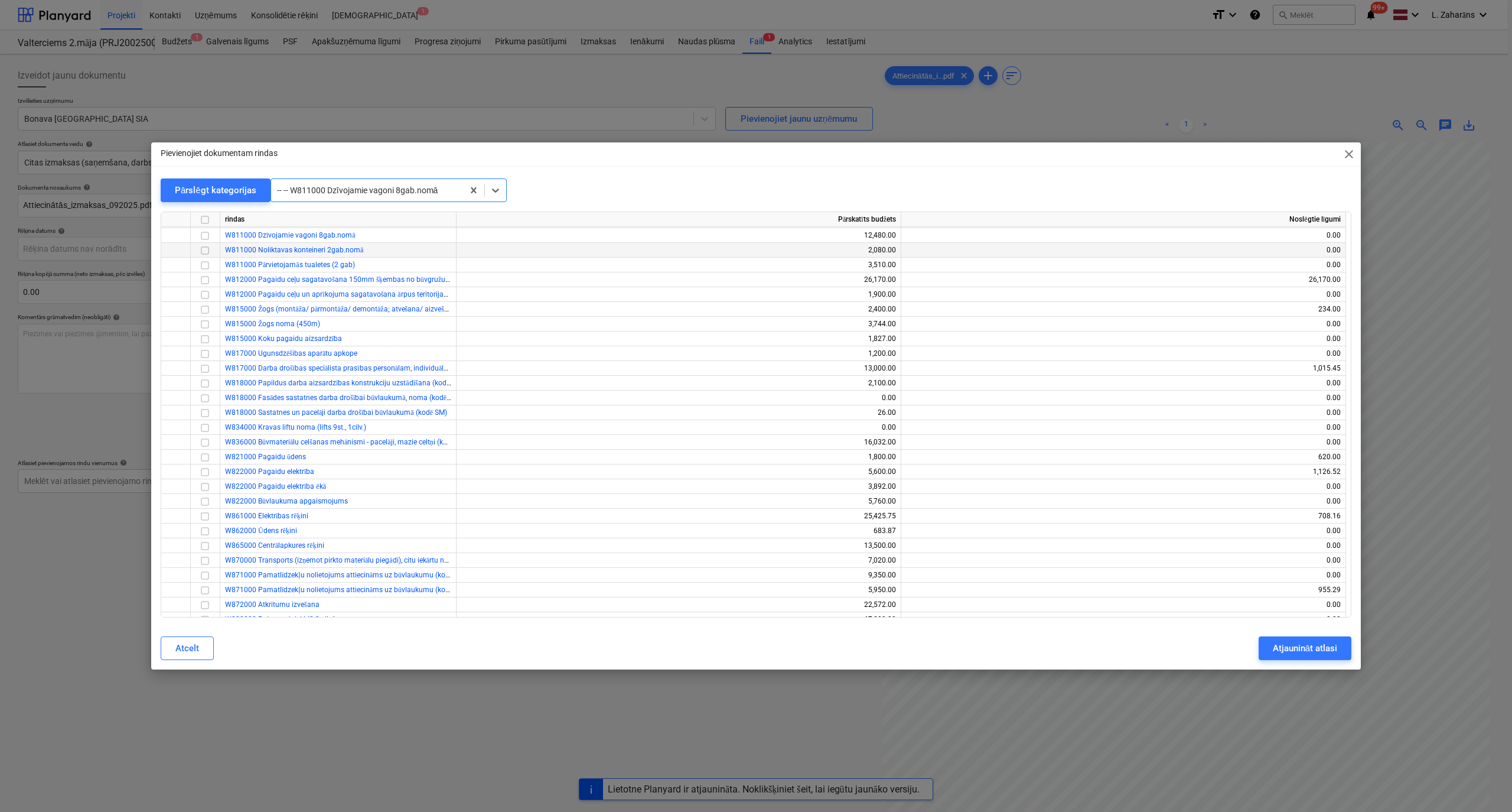
scroll to position [8966, 0]
click at [202, 237] on input "checkbox" at bounding box center [205, 235] width 14 height 14
click at [287, 189] on div at bounding box center [367, 190] width 180 height 12
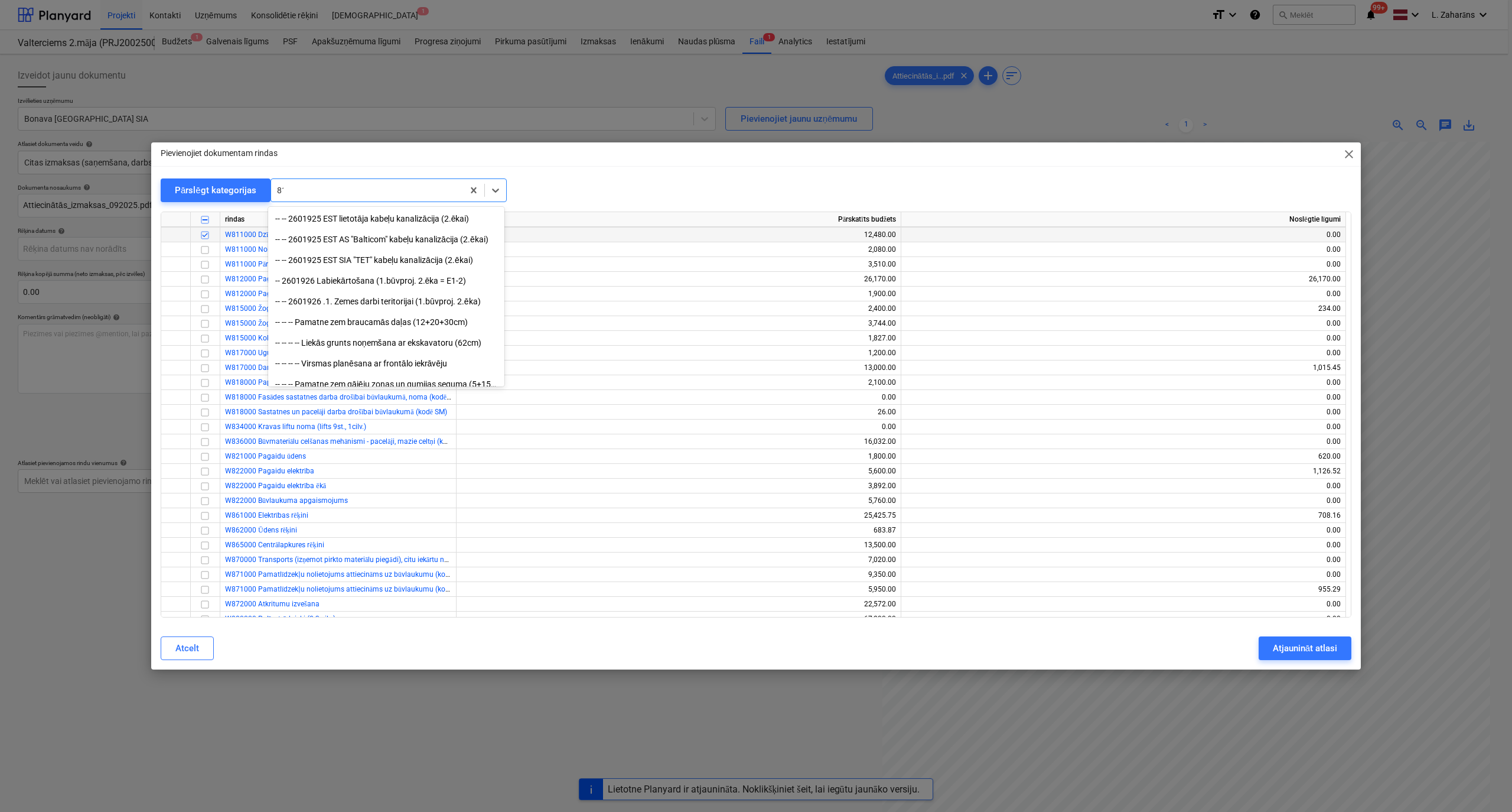
scroll to position [2449, 0]
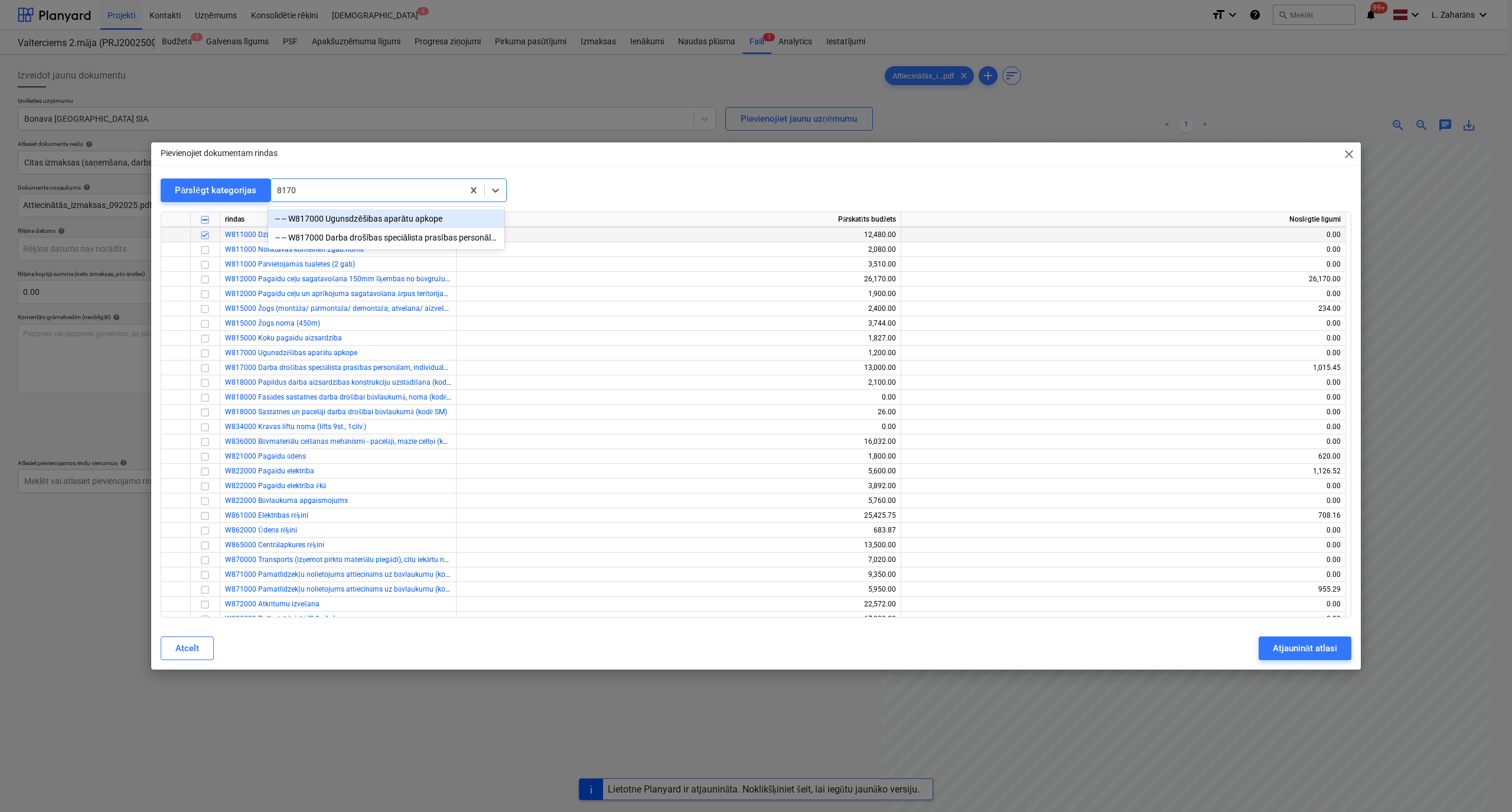
type input "81700"
click at [318, 241] on div "-- -- W817000 Darba drošības speciālista prasības personālam, individuālas aizs…" at bounding box center [386, 237] width 236 height 19
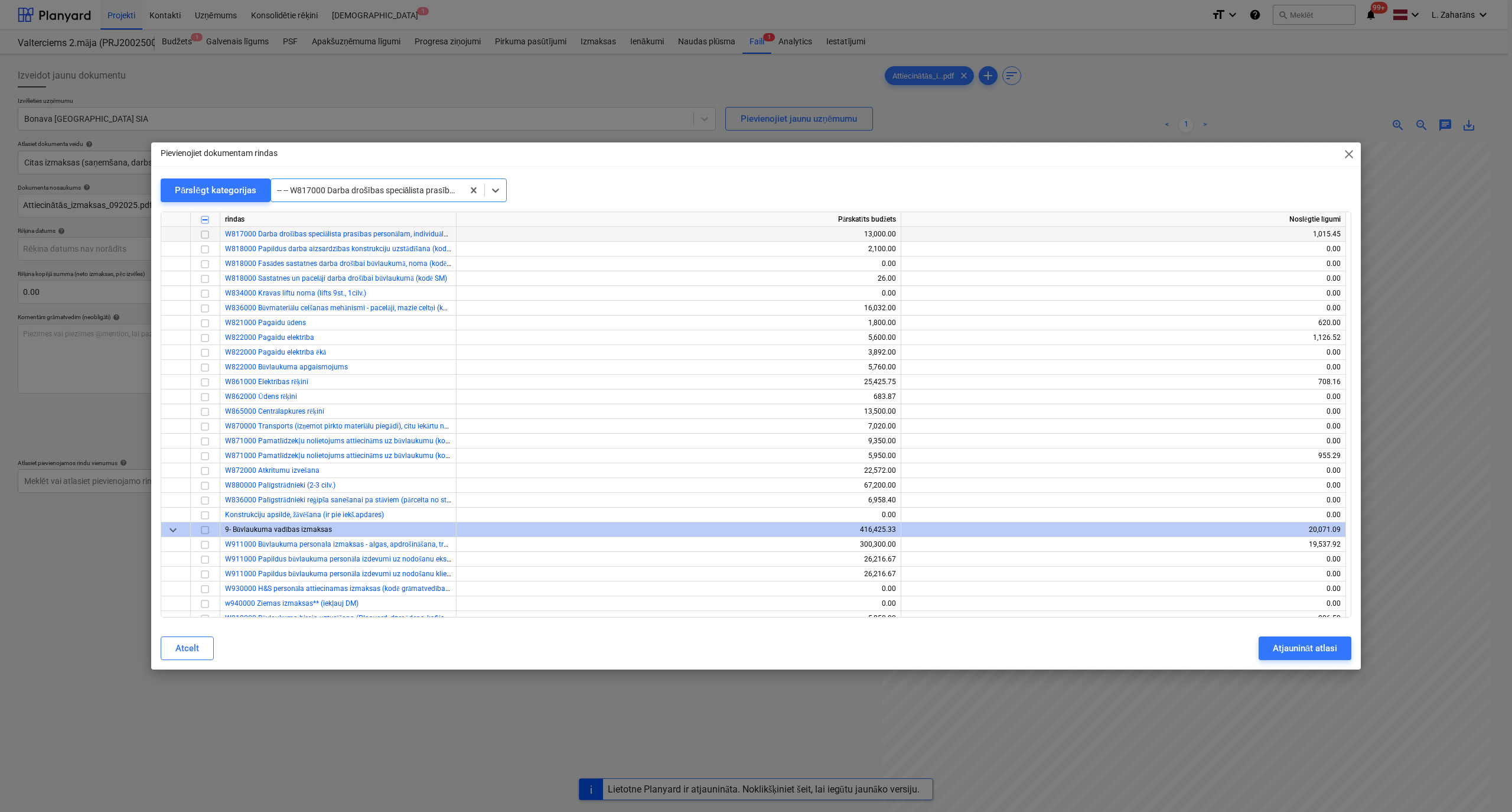
click at [205, 241] on input "checkbox" at bounding box center [205, 234] width 14 height 14
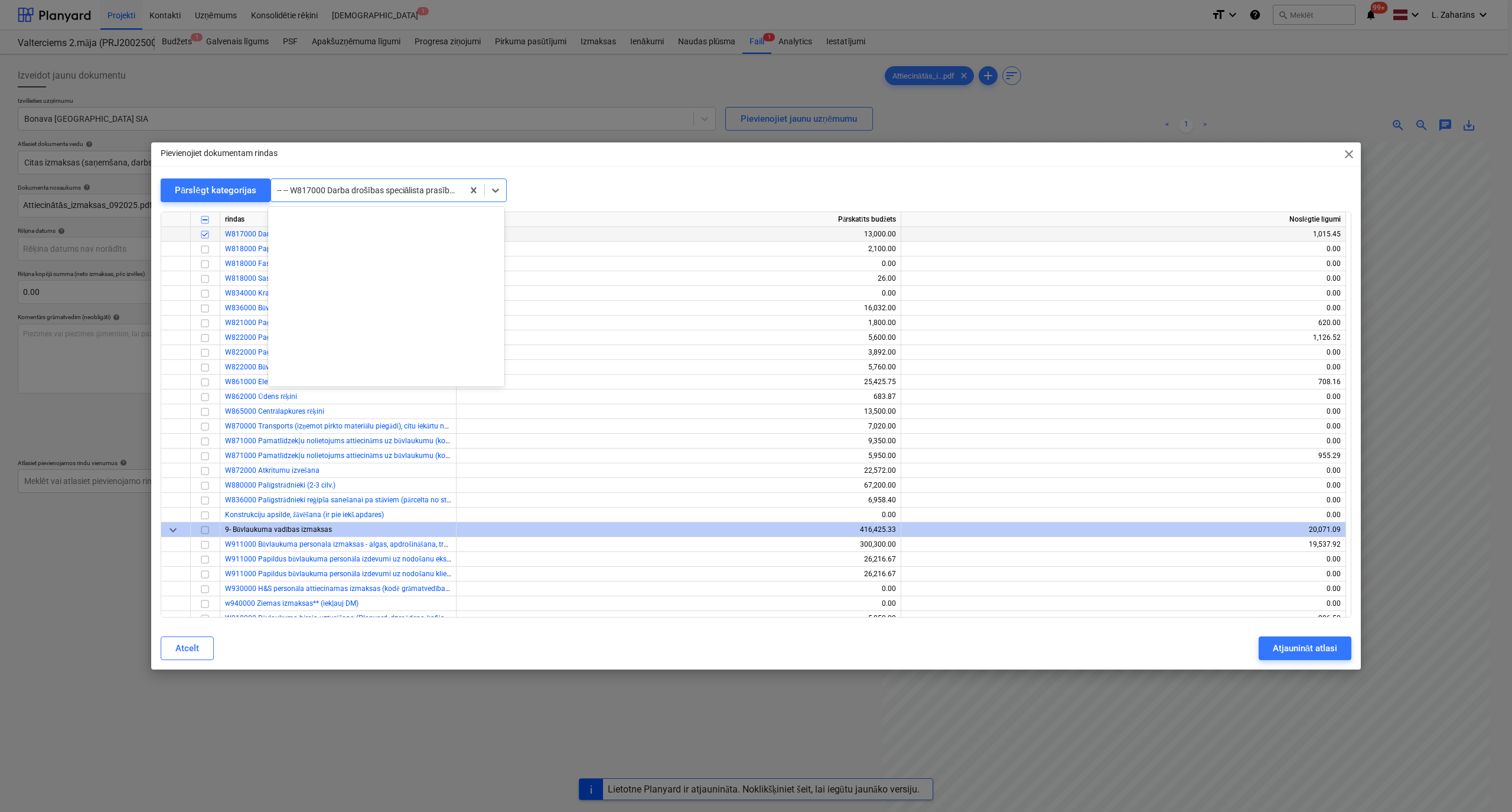
click at [312, 185] on div at bounding box center [367, 190] width 180 height 12
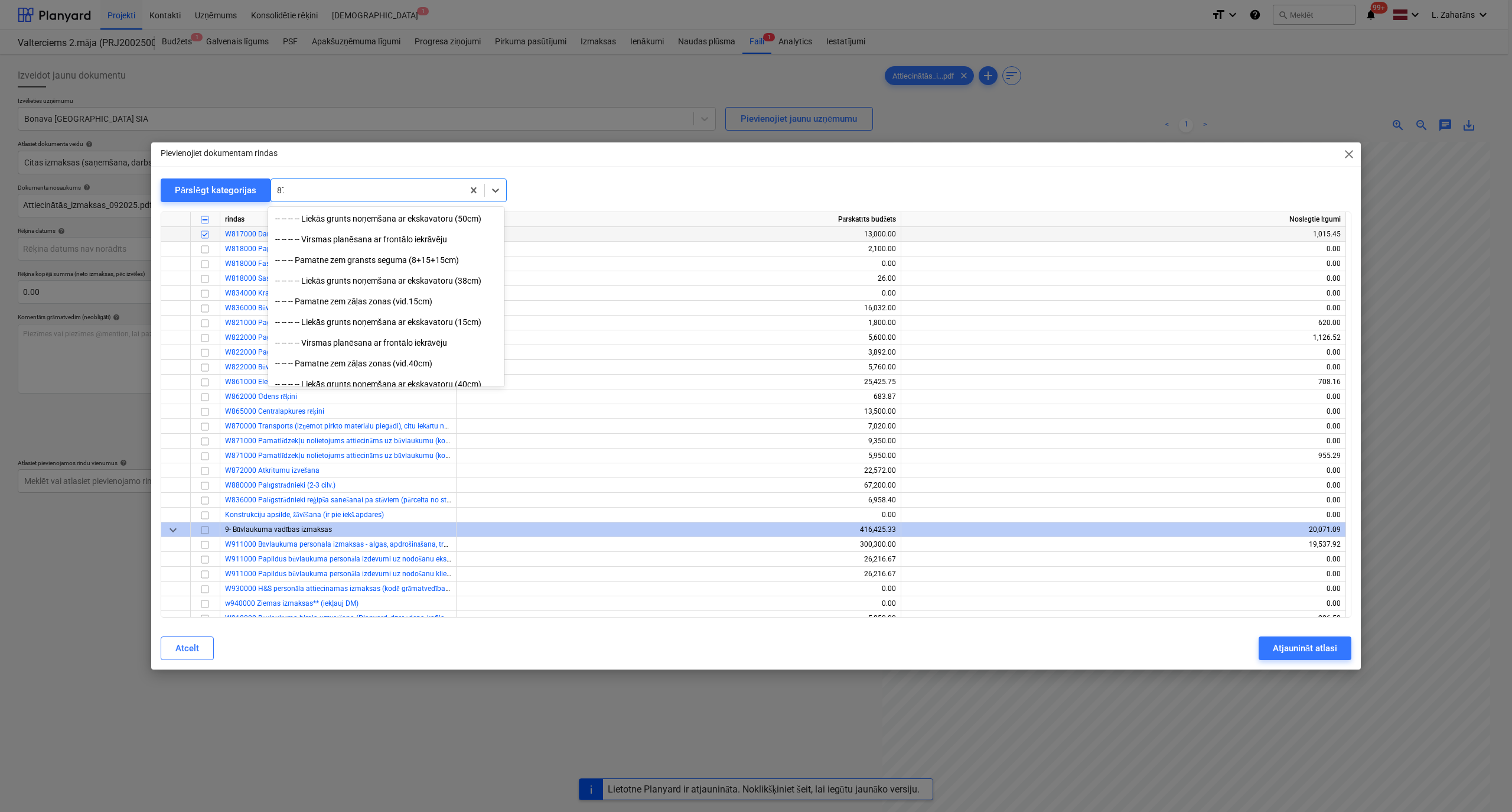
scroll to position [2283, 0]
type input "87100"
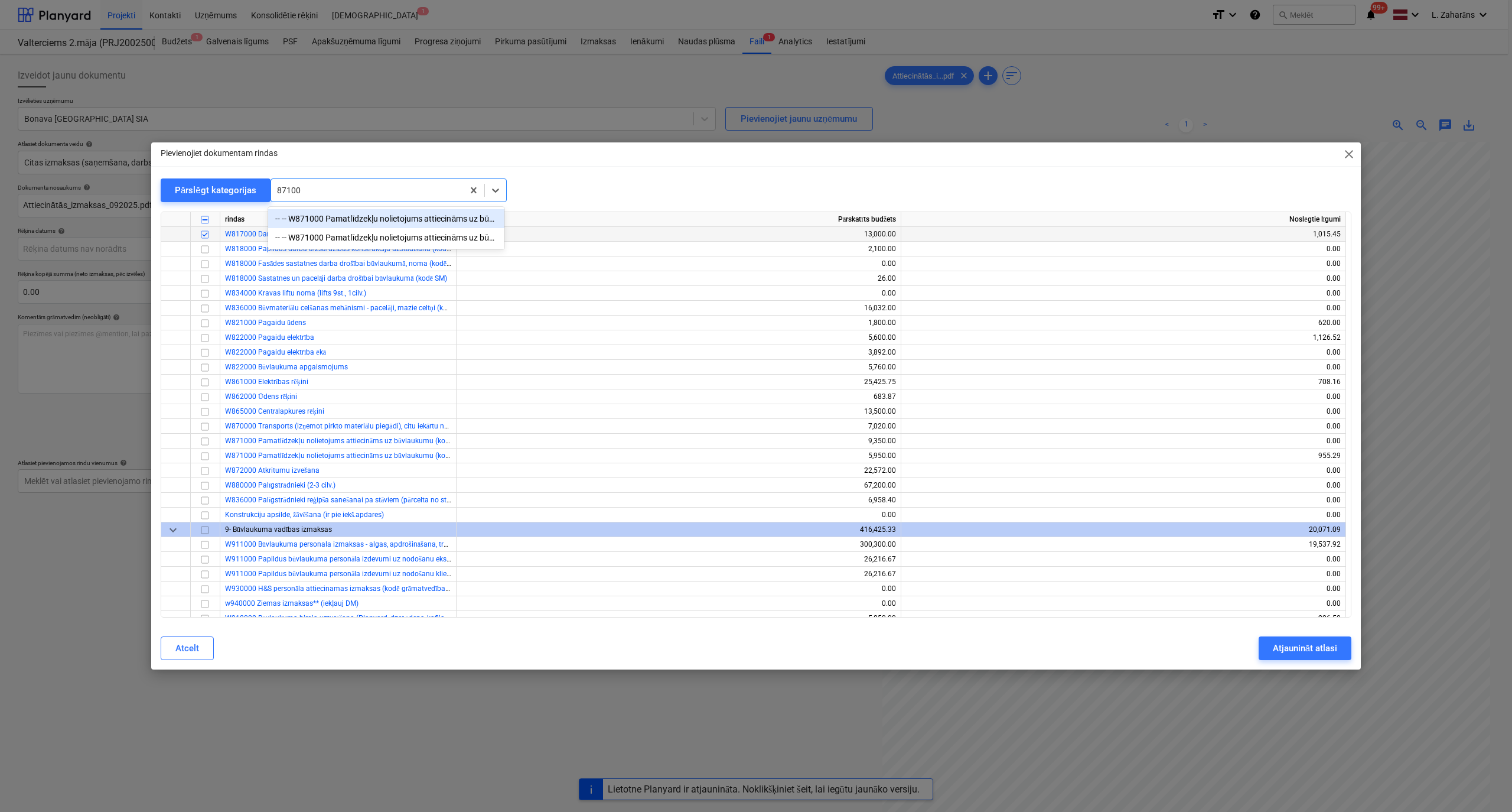
drag, startPoint x: 334, startPoint y: 217, endPoint x: 317, endPoint y: 222, distance: 17.7
click at [335, 217] on div "-- -- W871000 Pamatlīdzekļu nolietojums attiecināms uz būvlaukumu (kodē grāmatv…" at bounding box center [386, 218] width 236 height 19
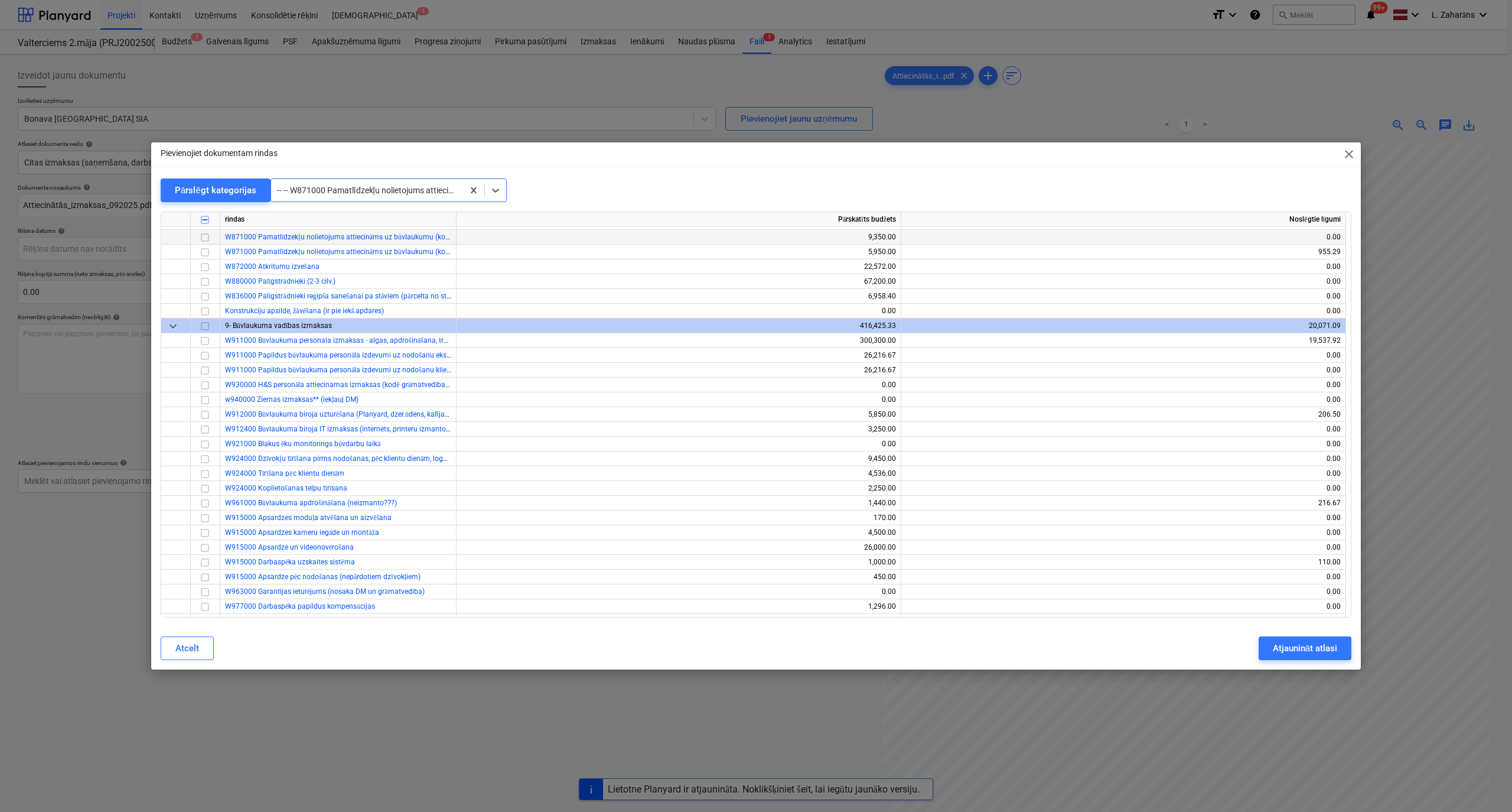
scroll to position [9306, 0]
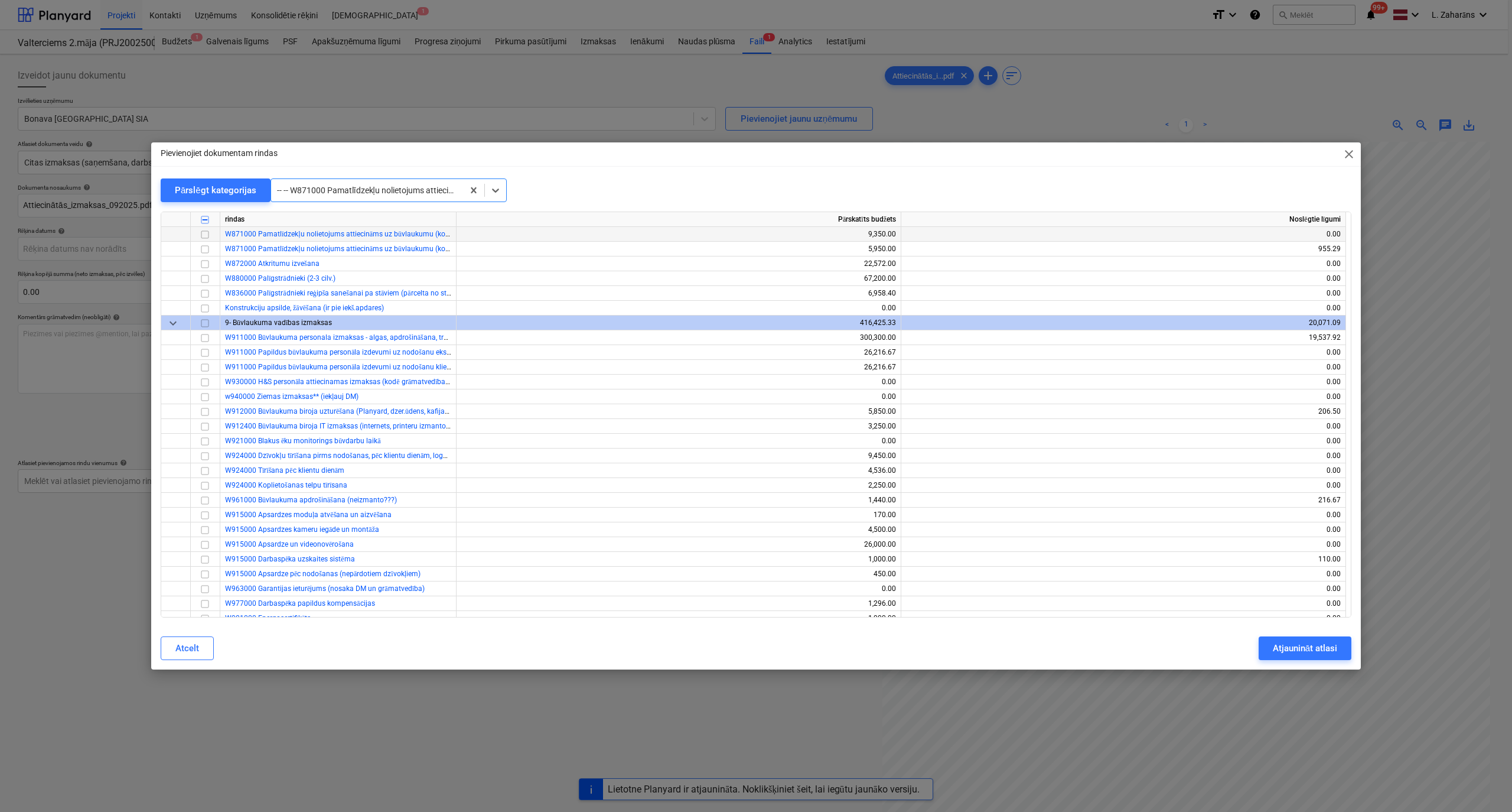
click at [204, 234] on input "checkbox" at bounding box center [205, 234] width 14 height 14
click at [317, 190] on div at bounding box center [367, 190] width 180 height 12
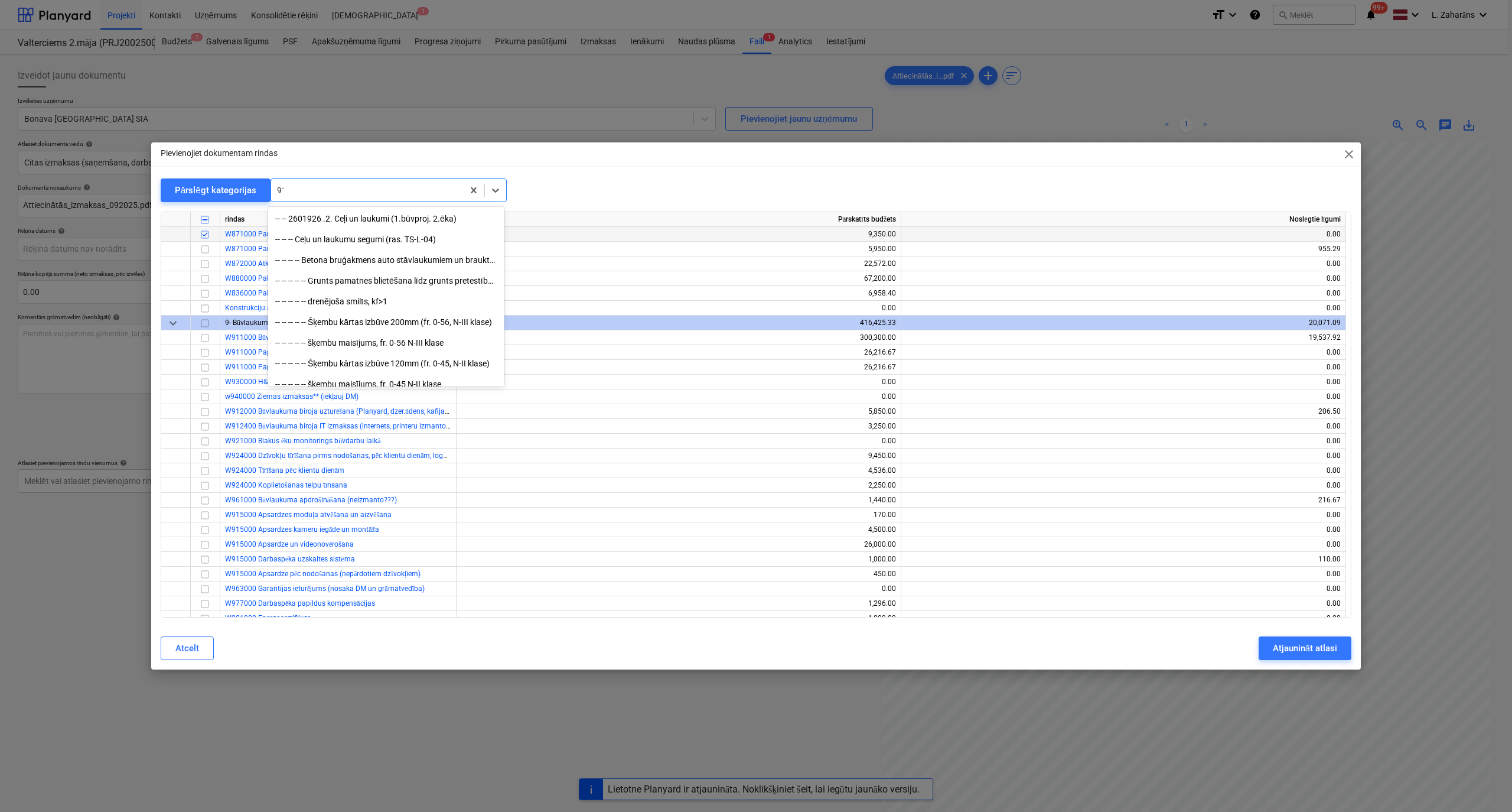
scroll to position [2573, 0]
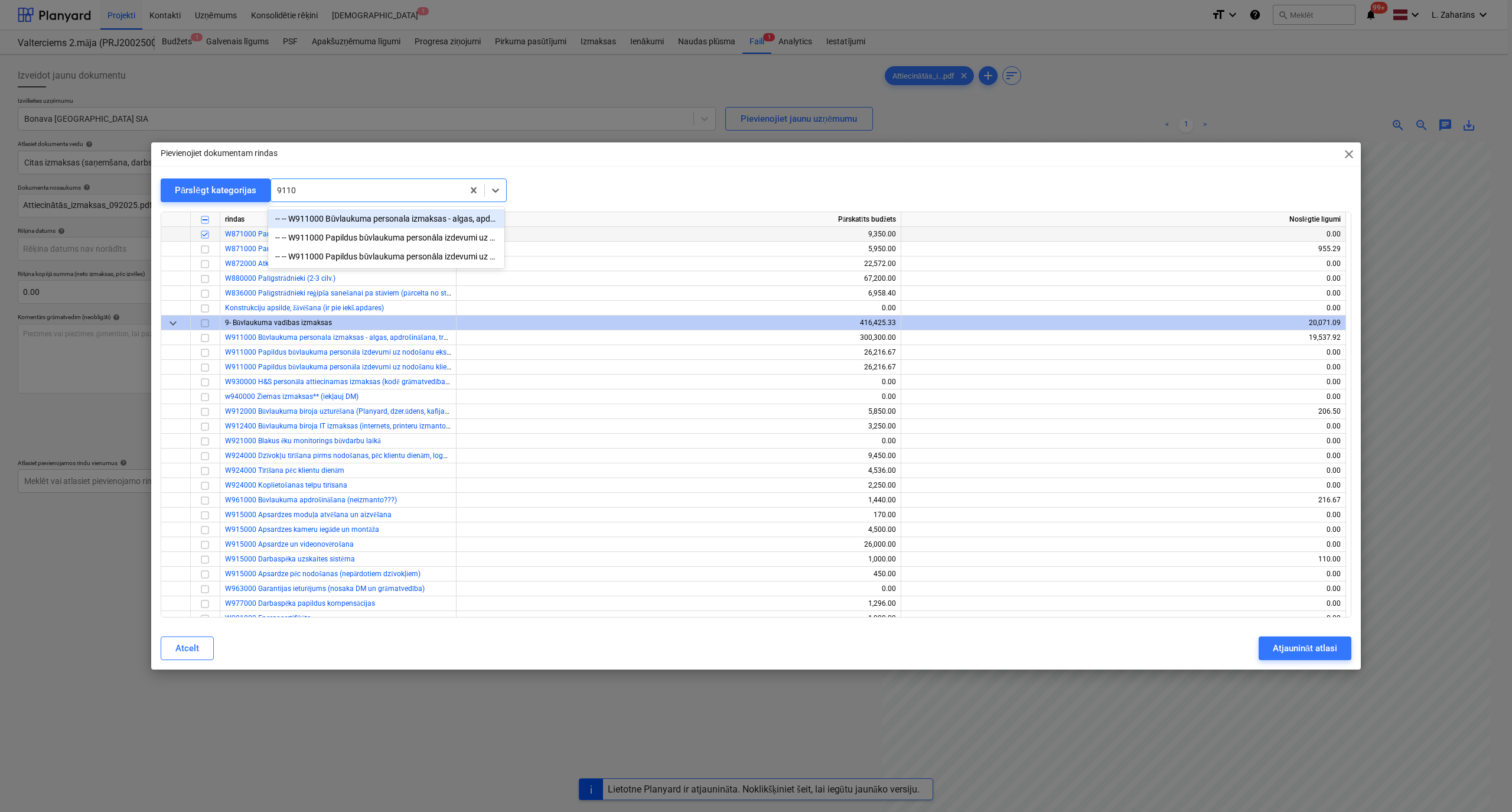
type input "91100"
click at [331, 217] on div "-- -- W911000 Būvlaukuma personala izmaksas - algas, apdrošināšana, transports,…" at bounding box center [386, 218] width 236 height 19
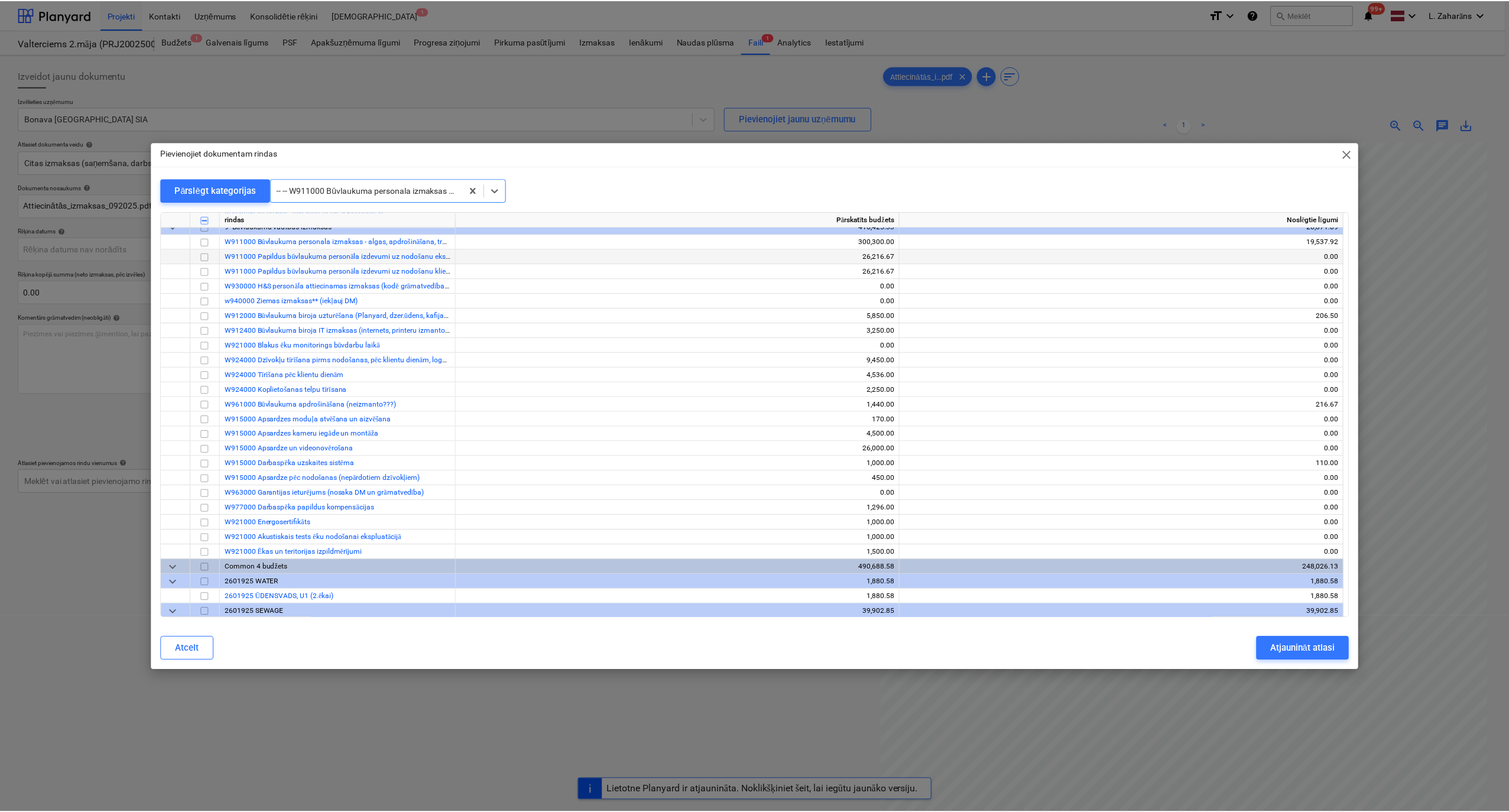
scroll to position [9409, 0]
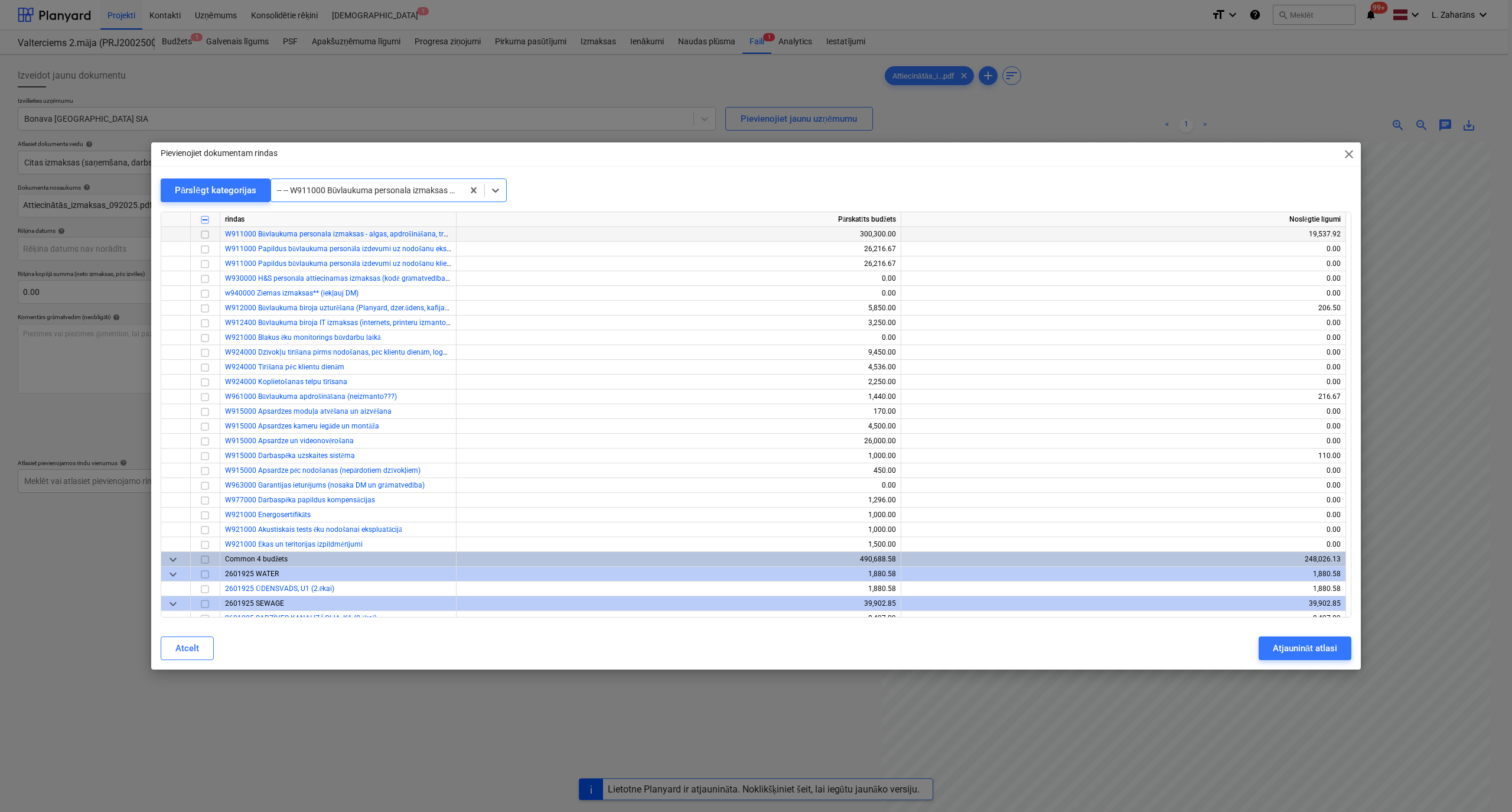
click at [205, 230] on input "checkbox" at bounding box center [205, 234] width 14 height 14
click at [1004, 433] on div "Atjaunināt atlasi" at bounding box center [1305, 648] width 65 height 15
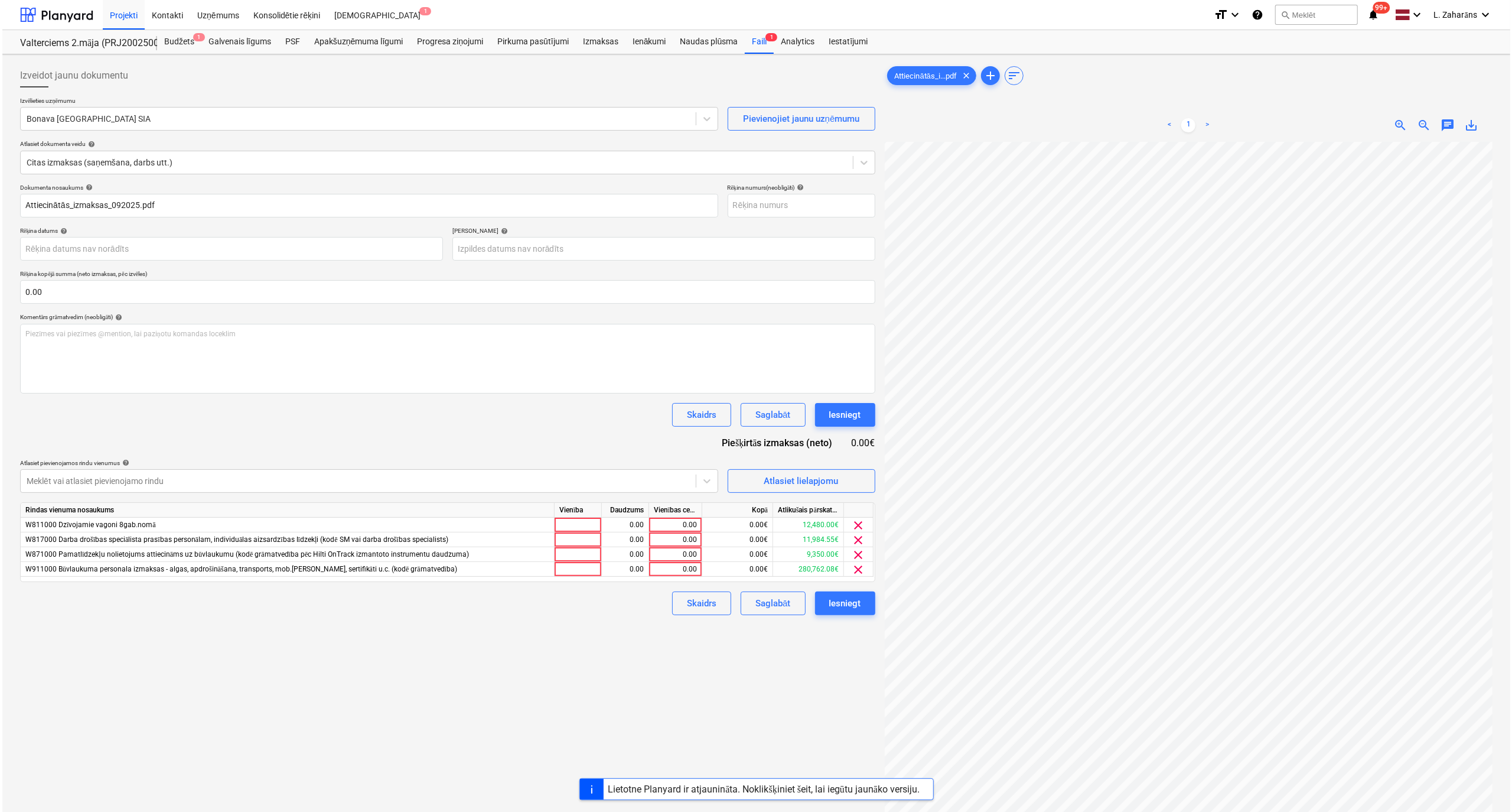
scroll to position [21, 389]
click at [127, 289] on input "text" at bounding box center [445, 292] width 855 height 24
type input "0.00"
click at [667, 433] on div "0.00" at bounding box center [672, 525] width 43 height 15
type input "551.31"
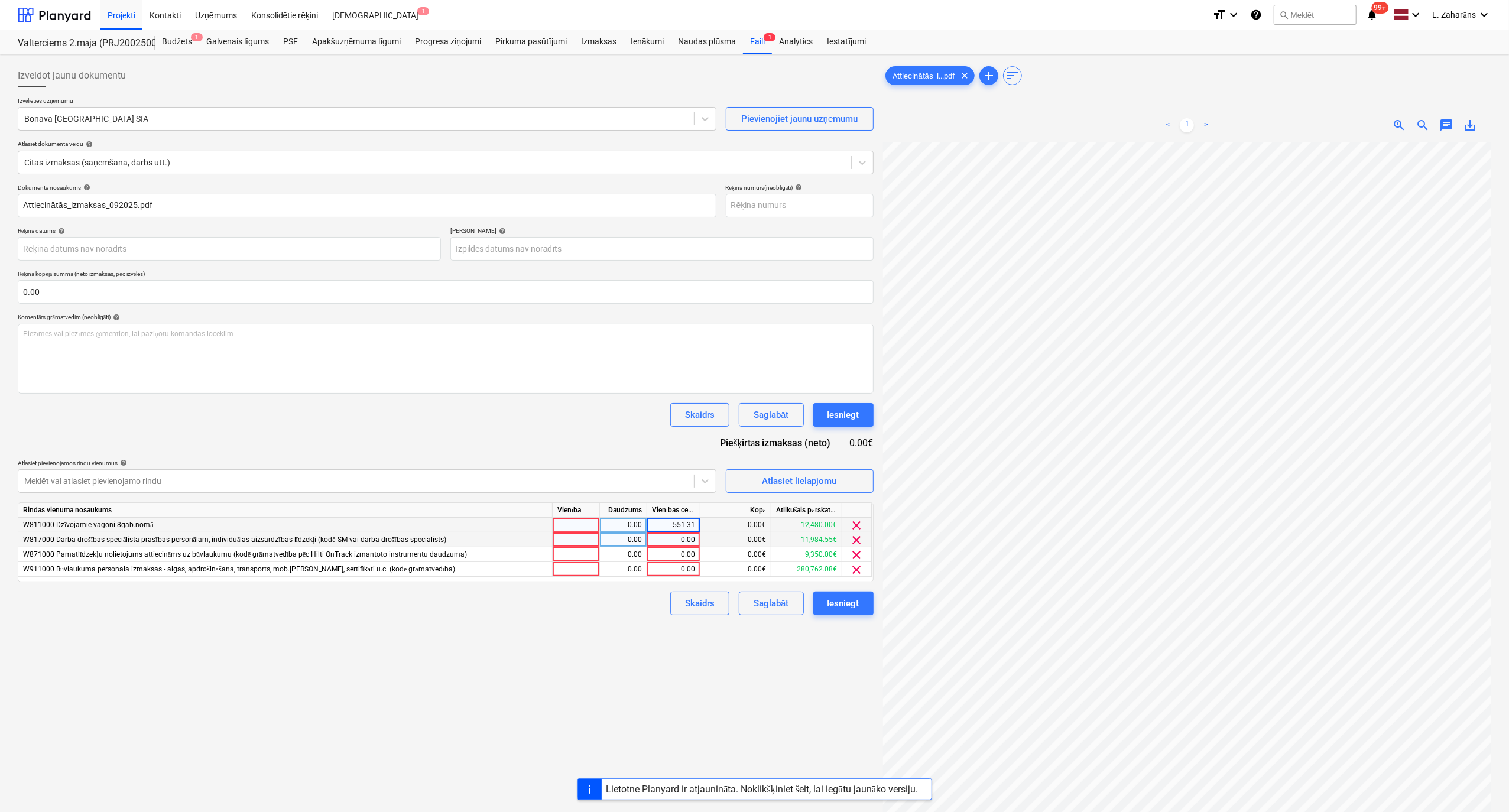
click at [679, 433] on div "0.00" at bounding box center [673, 540] width 43 height 15
type input "764.62"
click at [671, 433] on div "0.00" at bounding box center [673, 554] width 43 height 15
type input "240.98"
click at [669, 433] on div "0.00" at bounding box center [673, 569] width 43 height 15
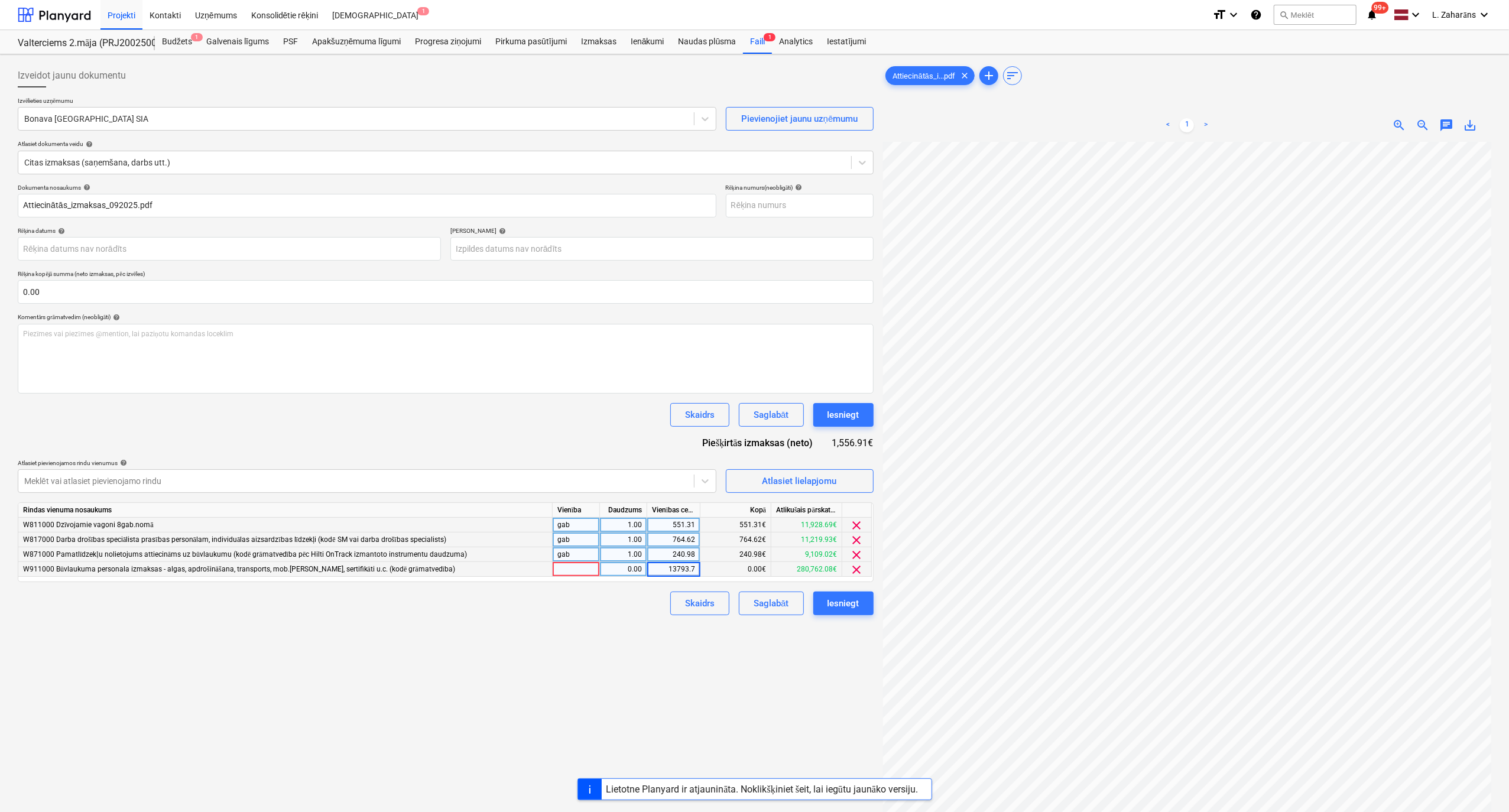
type input "13793.72"
click at [547, 433] on div "Izveidot jaunu dokumentu Izvēlieties uzņēmumu Bonava Latvija SIA Pievienojiet j…" at bounding box center [445, 492] width 865 height 866
click at [849, 414] on div "Iesniegt" at bounding box center [843, 415] width 32 height 15
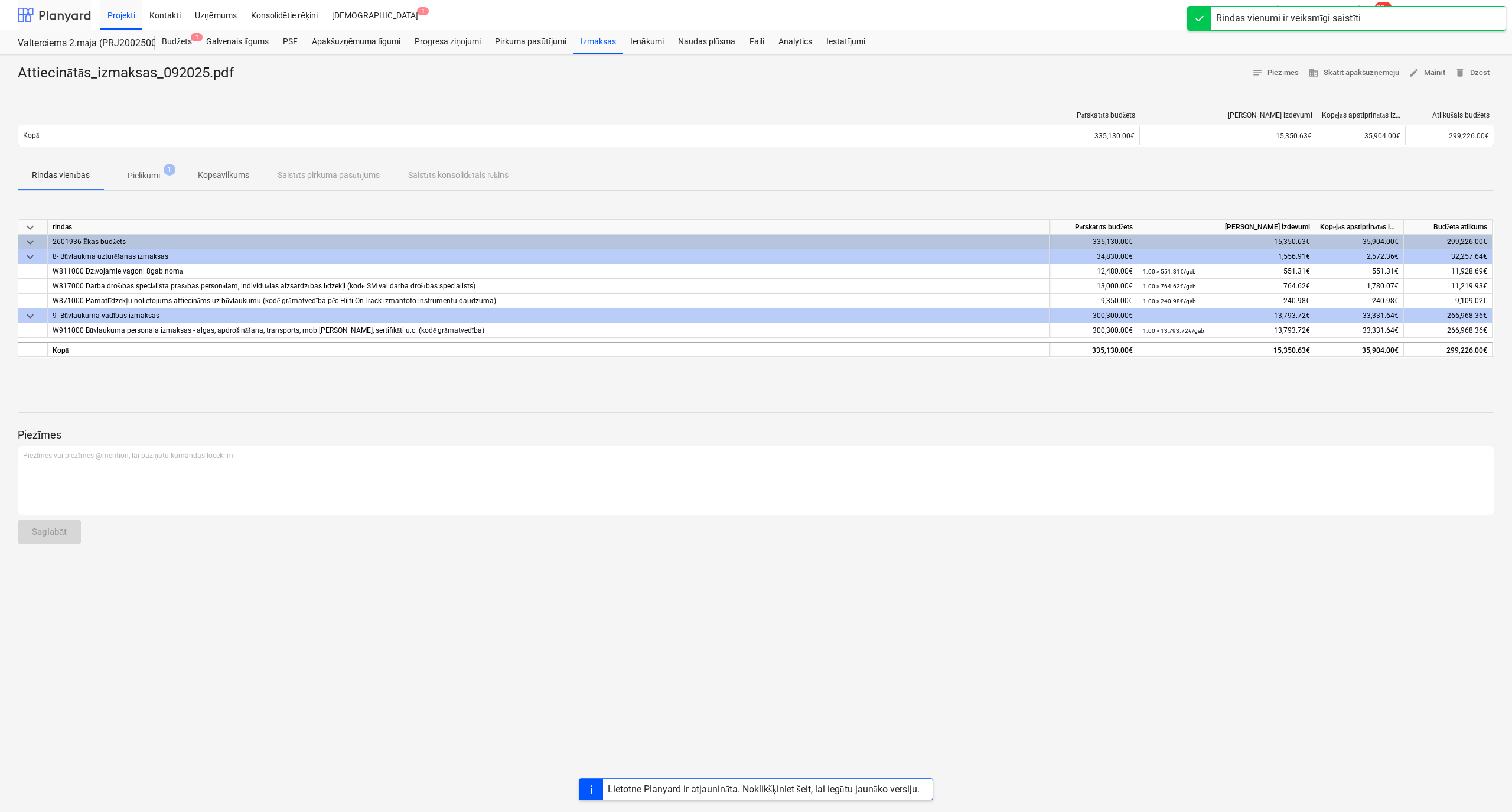
click at [62, 9] on div at bounding box center [54, 15] width 73 height 30
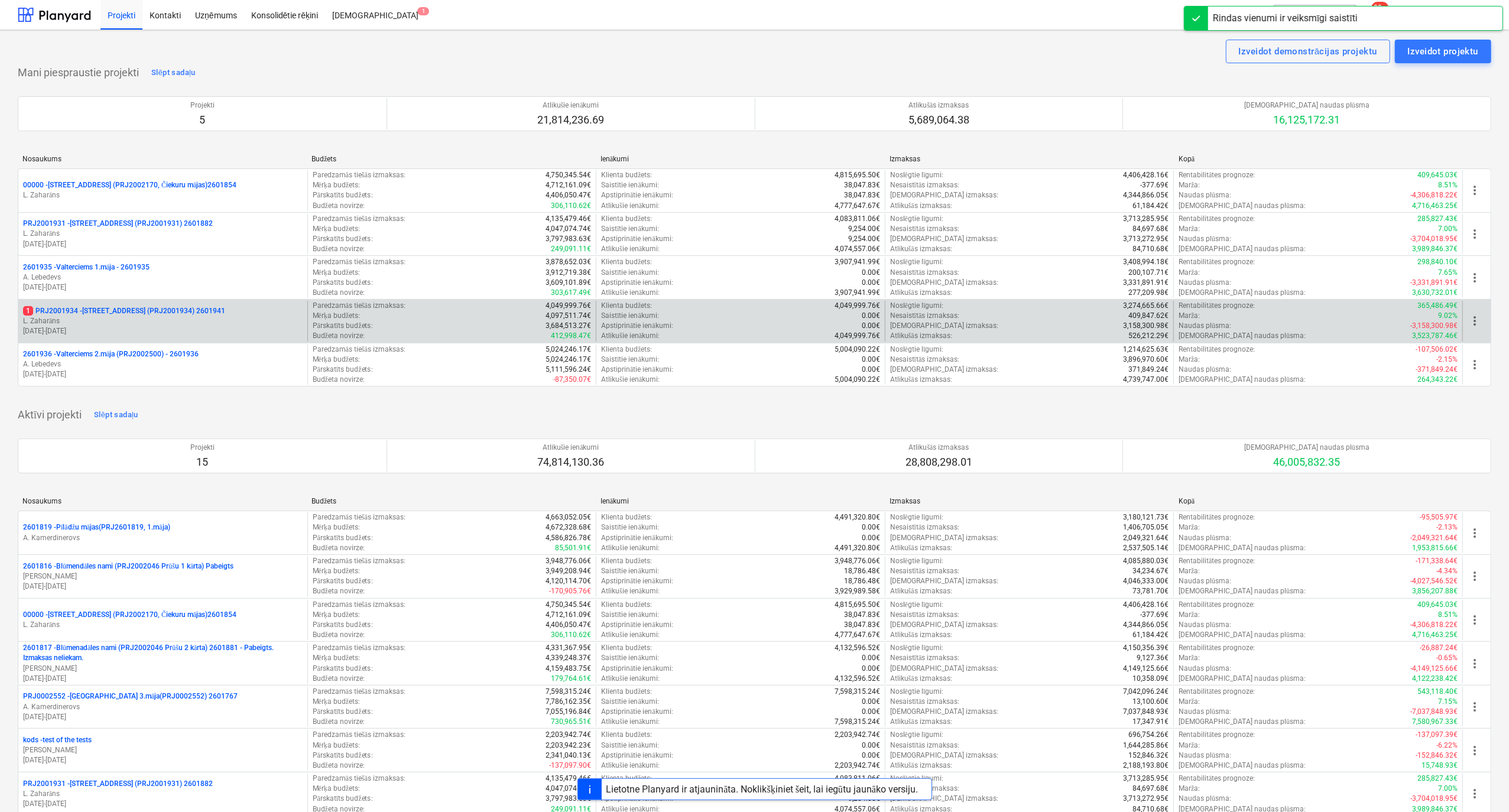
click at [105, 307] on p "1 PRJ2001934 - [STREET_ADDRESS] (PRJ2001934) 2601941" at bounding box center [124, 311] width 202 height 10
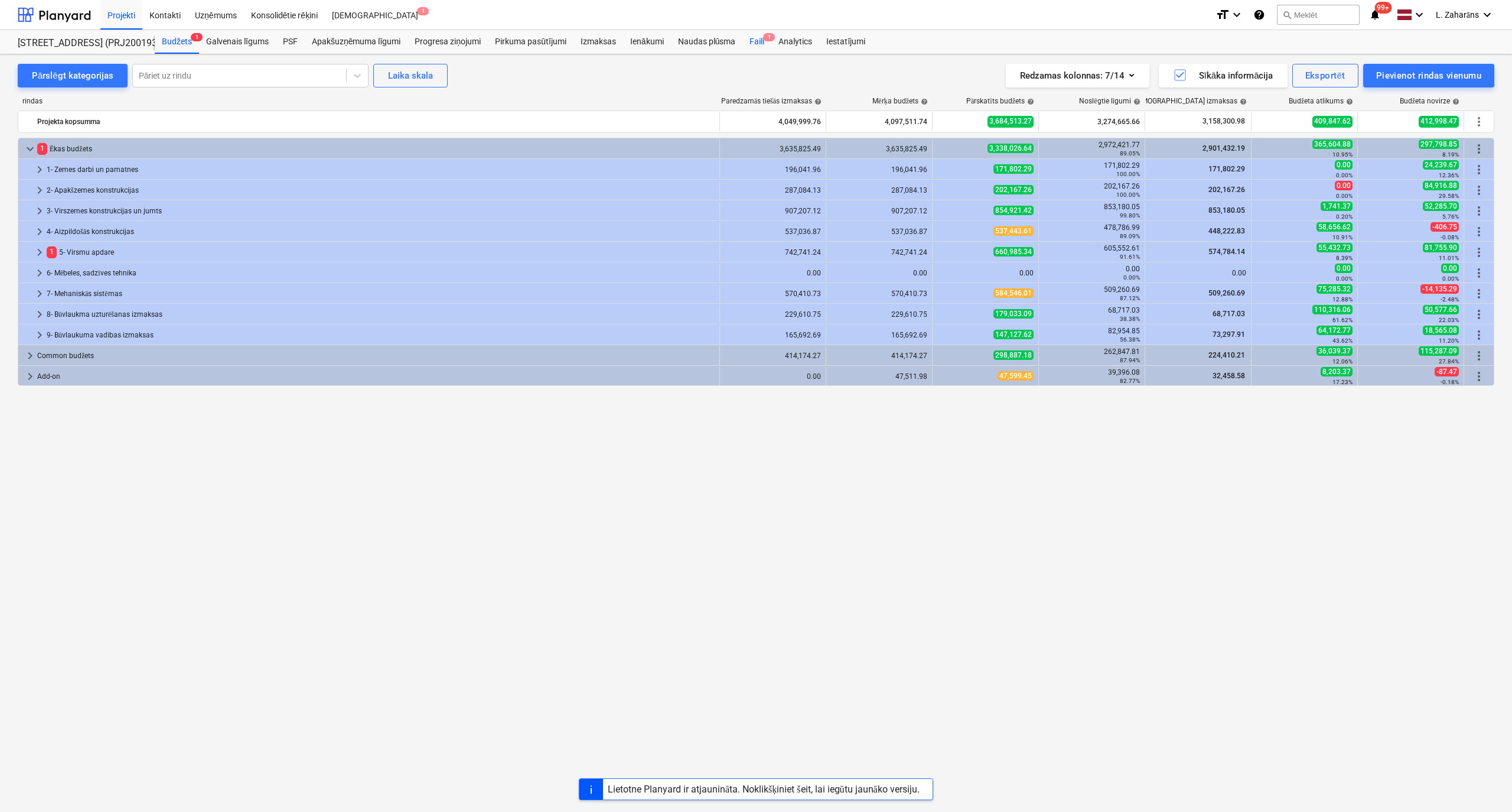
click at [755, 35] on div "Faili 1" at bounding box center [757, 42] width 29 height 24
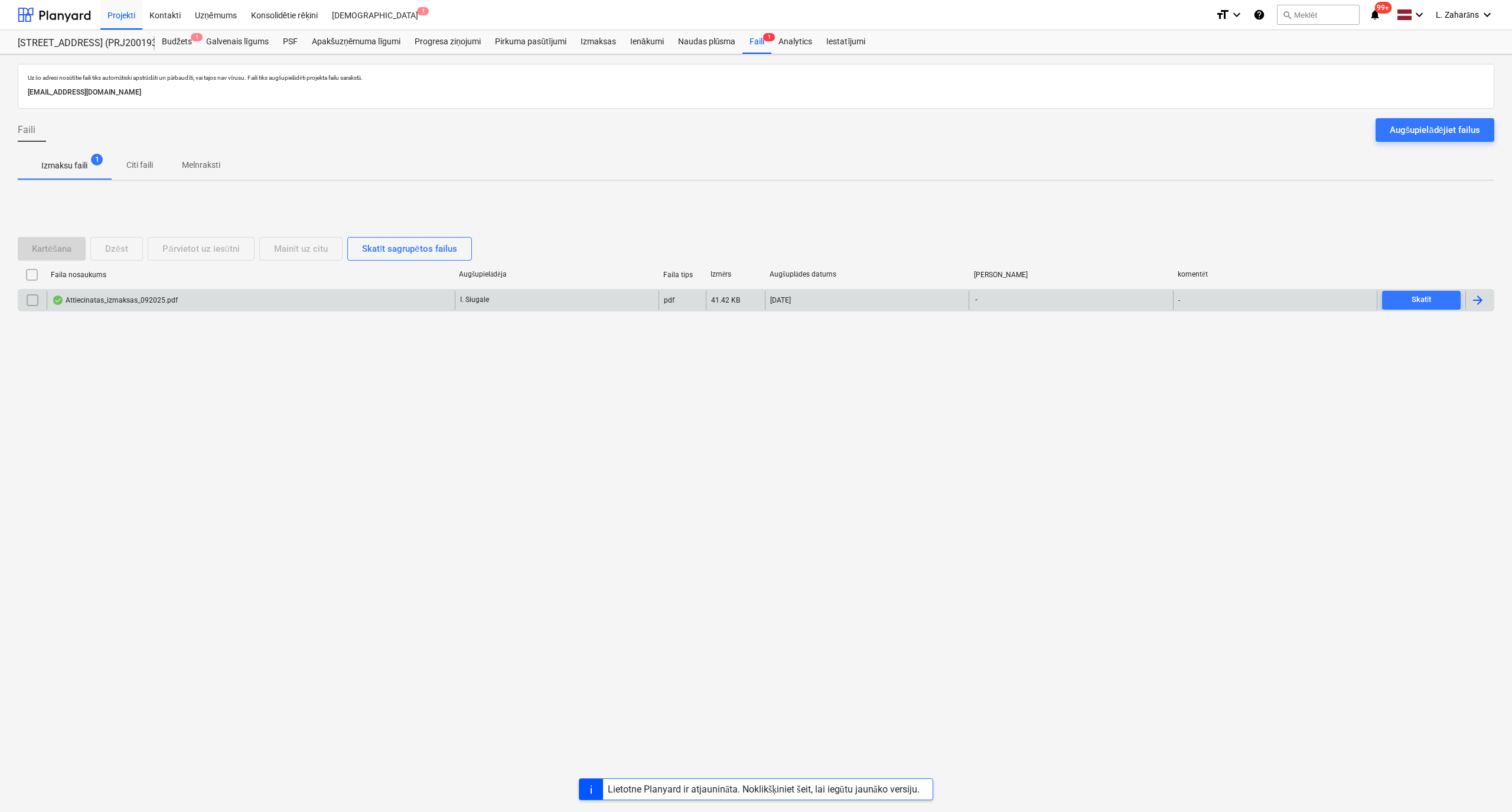
click at [118, 300] on div "Attiecinatas_izmaksas_092025.pdf" at bounding box center [115, 300] width 126 height 9
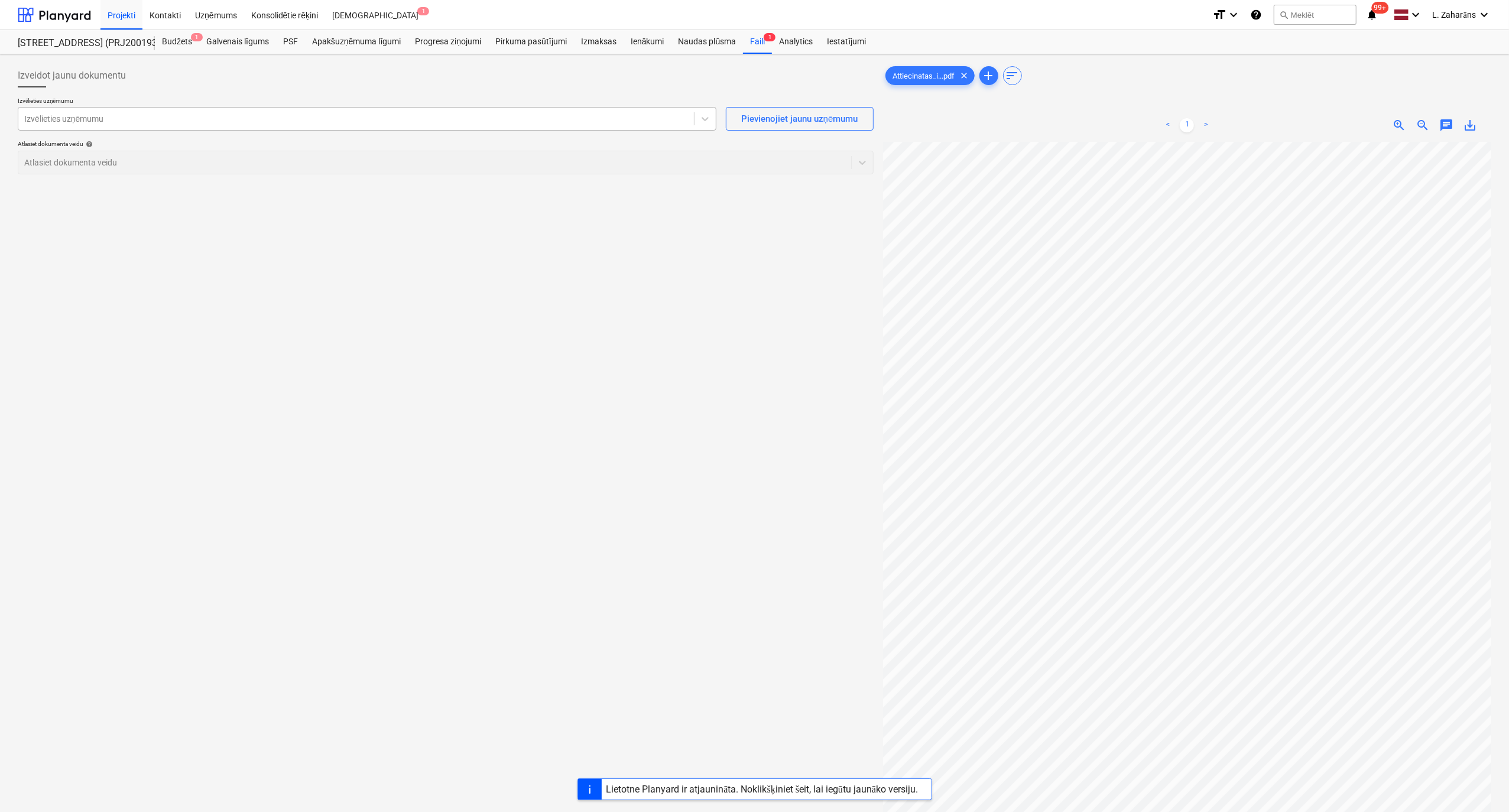
click at [95, 121] on div at bounding box center [355, 118] width 664 height 12
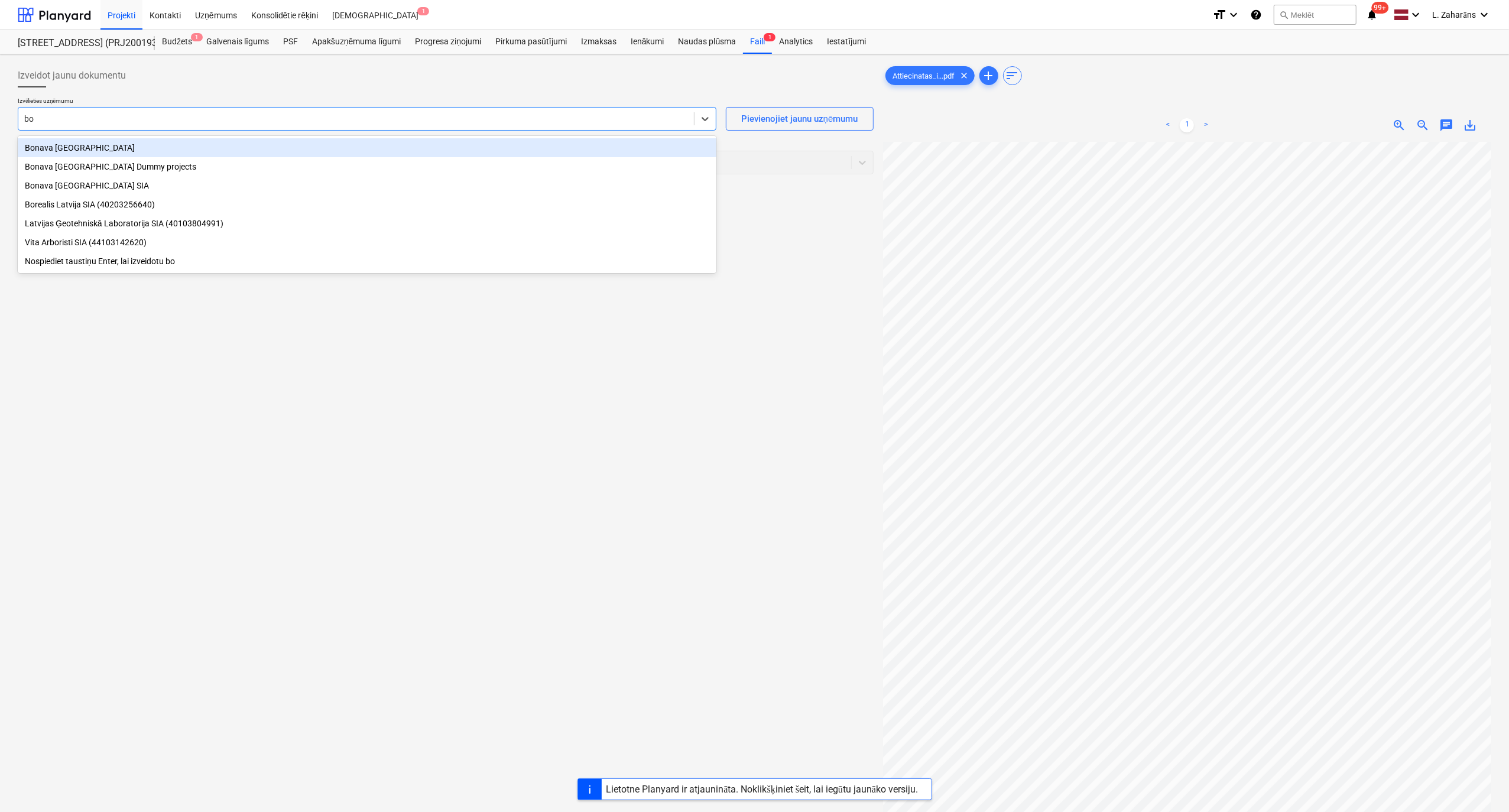
type input "bon"
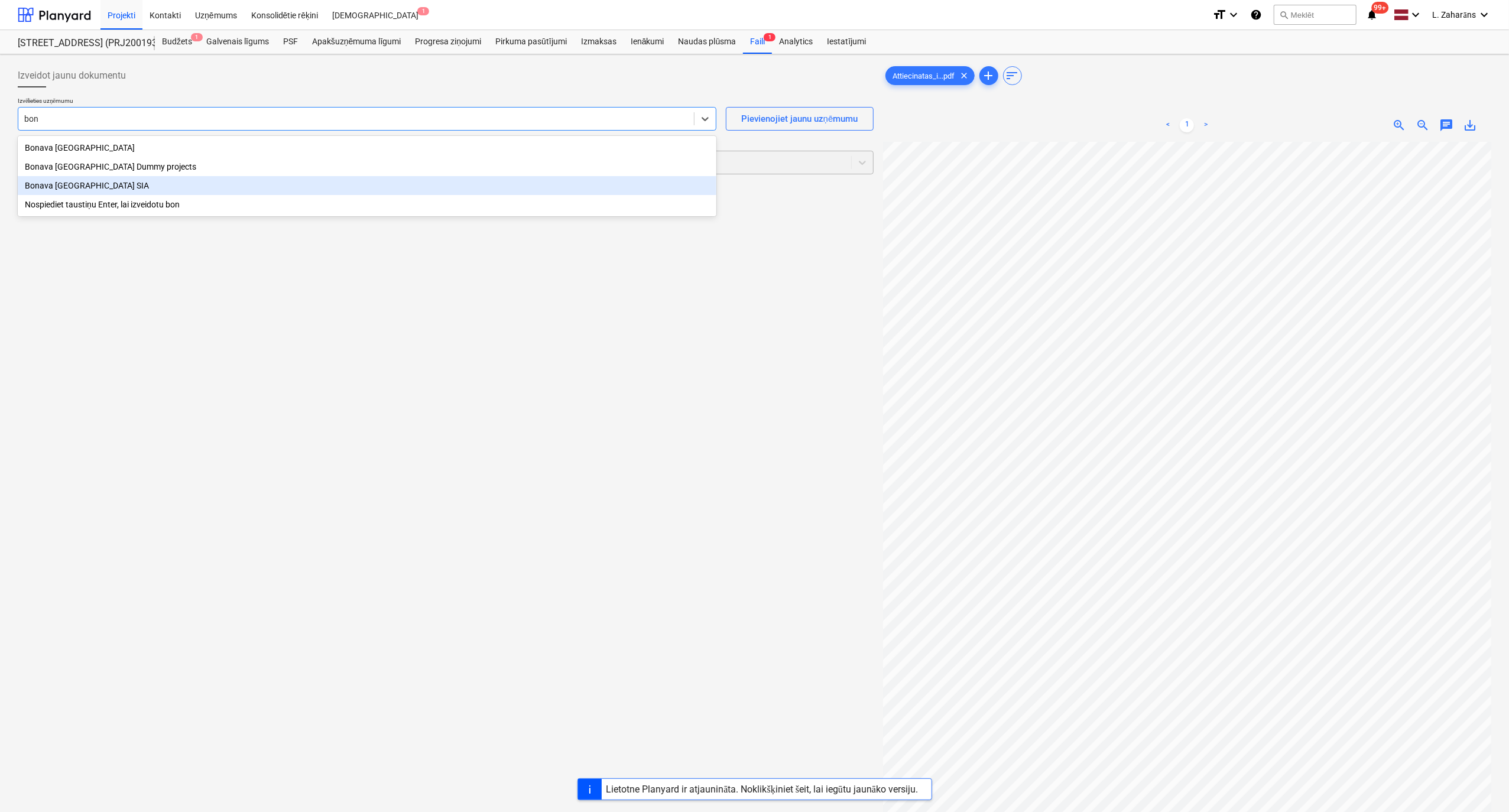
drag, startPoint x: 113, startPoint y: 190, endPoint x: 113, endPoint y: 155, distance: 35.0
click at [113, 190] on div "Bonava [GEOGRAPHIC_DATA] SIA" at bounding box center [367, 185] width 699 height 19
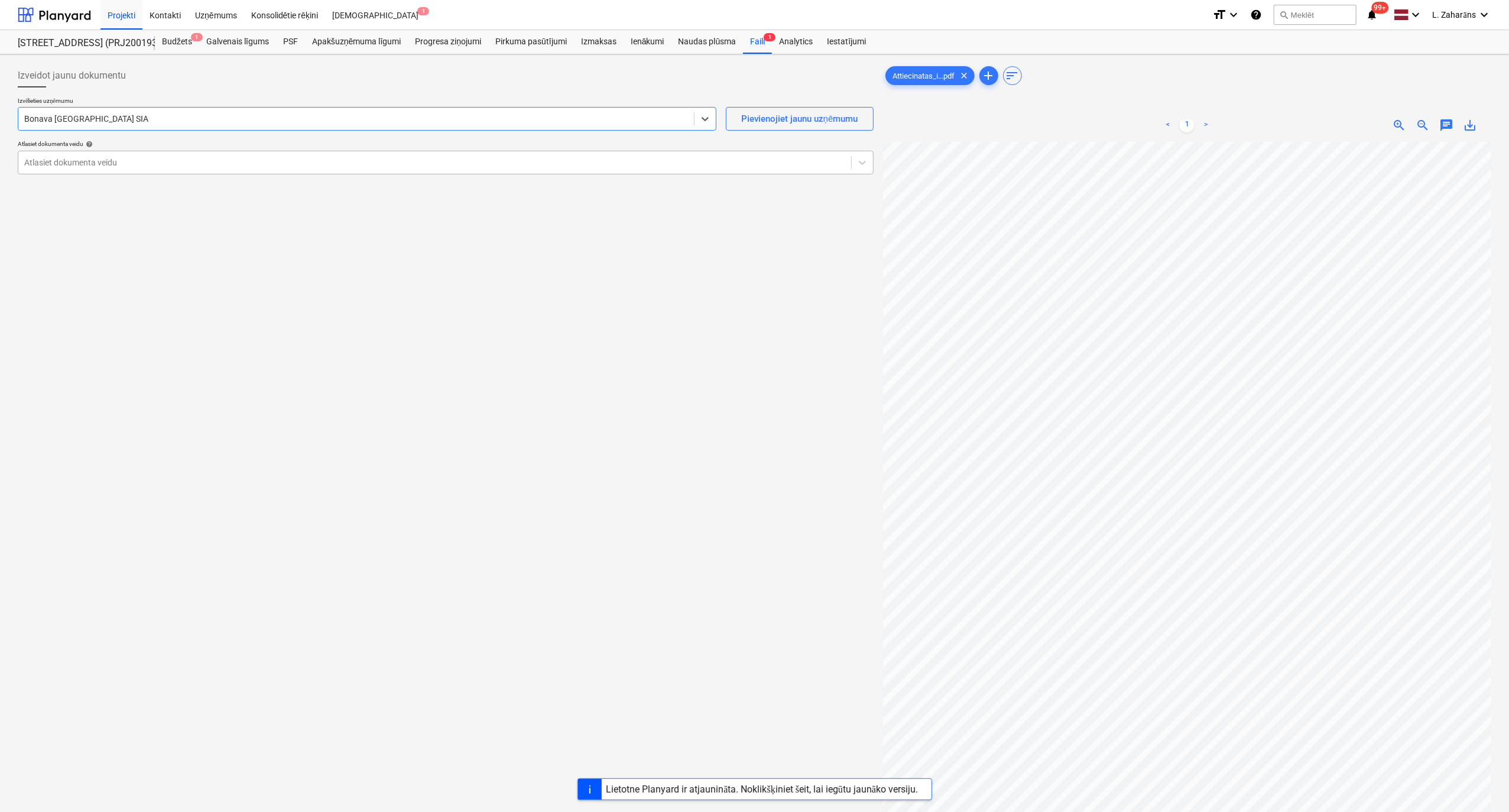
click at [115, 161] on div at bounding box center [434, 163] width 821 height 12
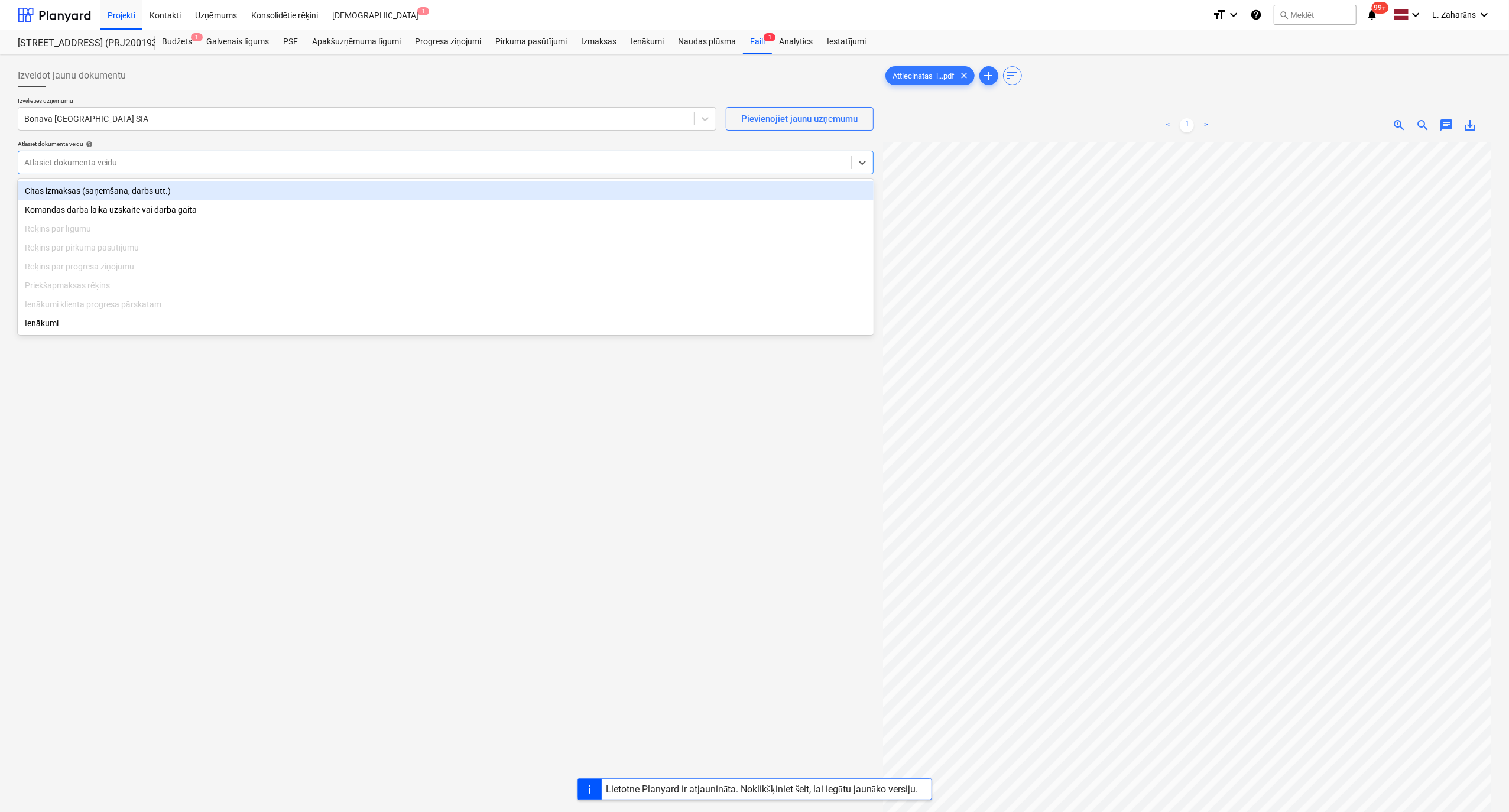
click at [94, 196] on div "Citas izmaksas (saņemšana, darbs utt.)" at bounding box center [446, 191] width 856 height 19
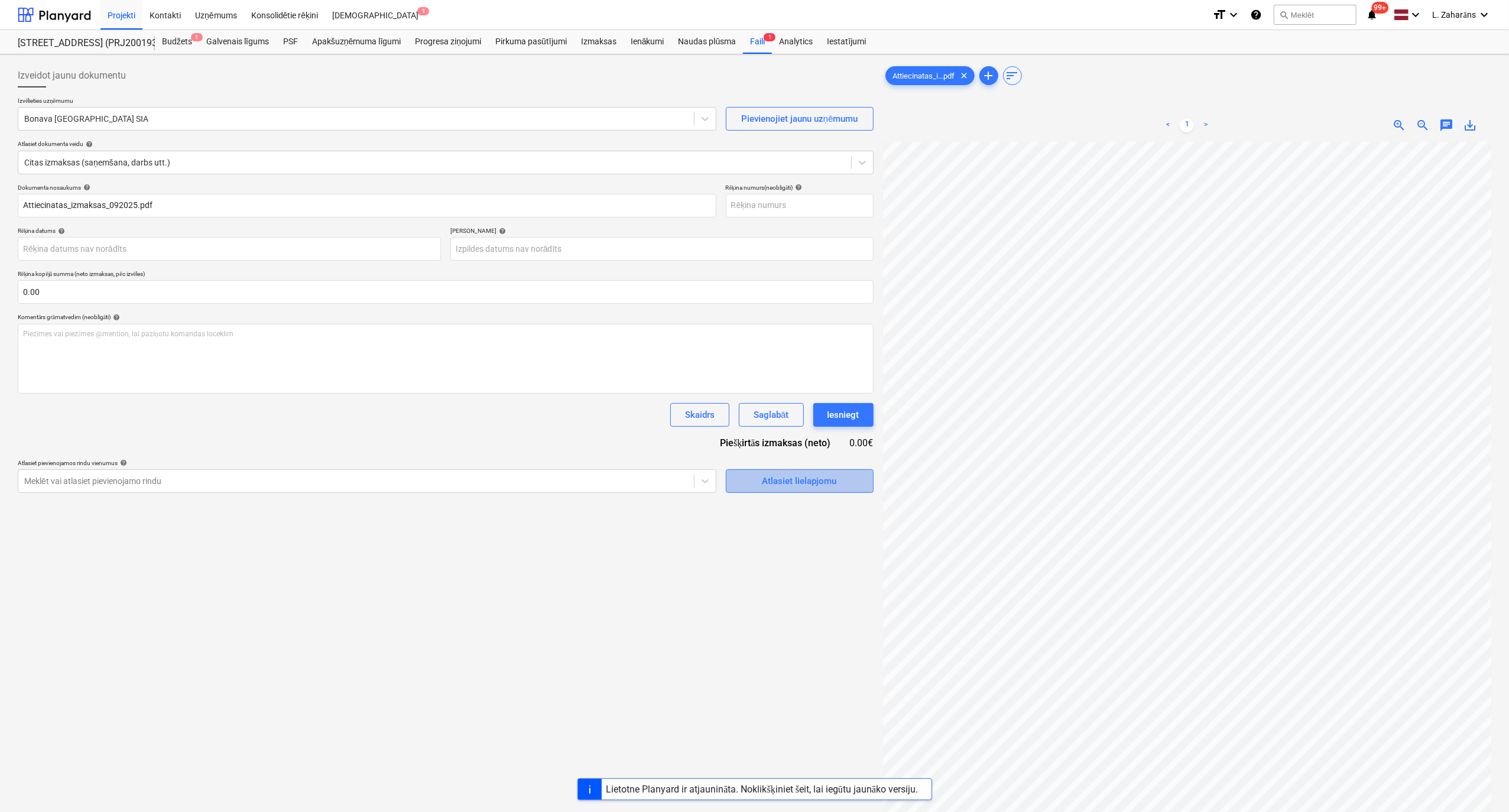
click at [802, 433] on div "Atlasiet lielapjomu" at bounding box center [800, 481] width 75 height 15
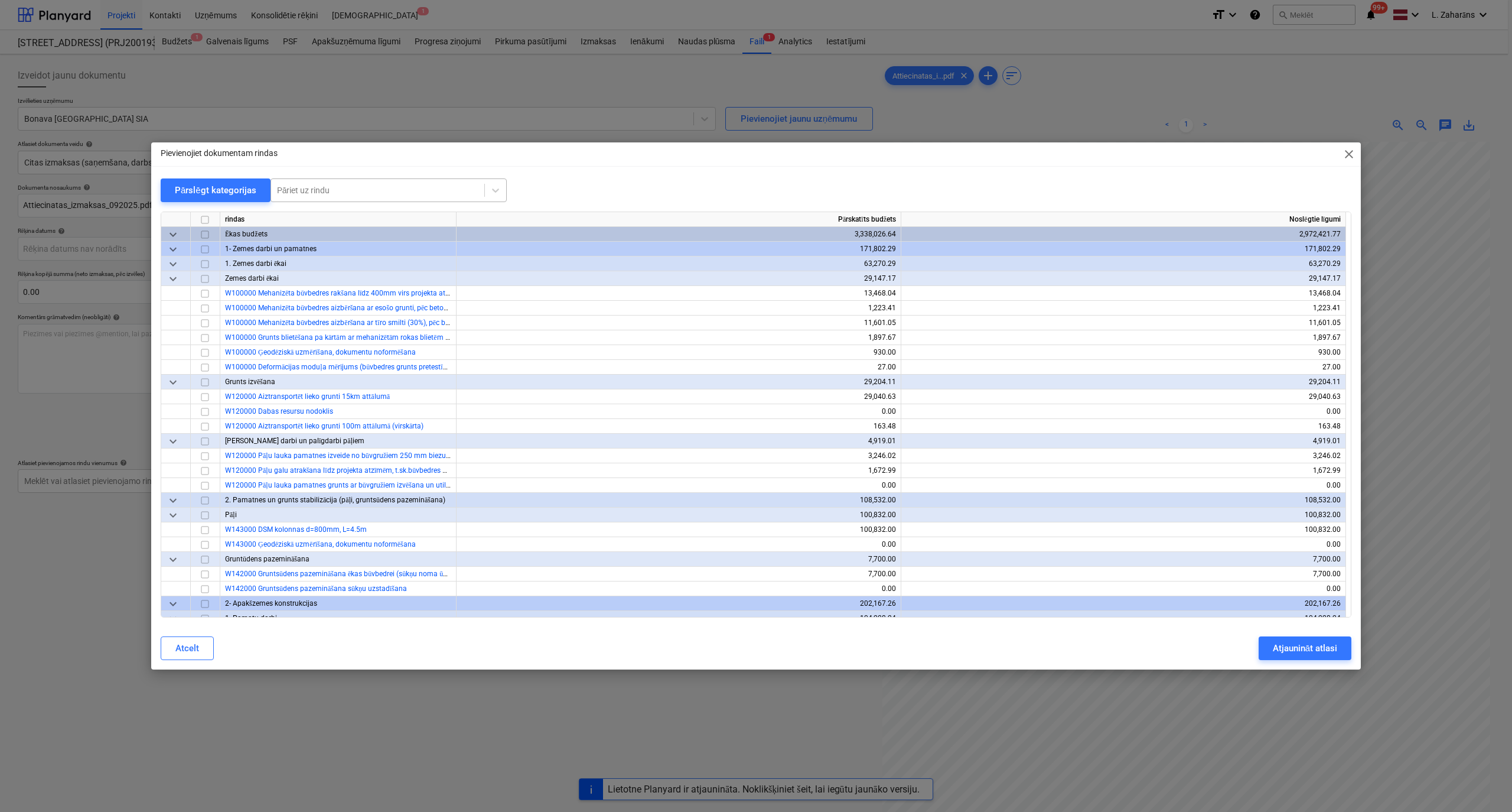
click at [338, 186] on div at bounding box center [378, 190] width 201 height 12
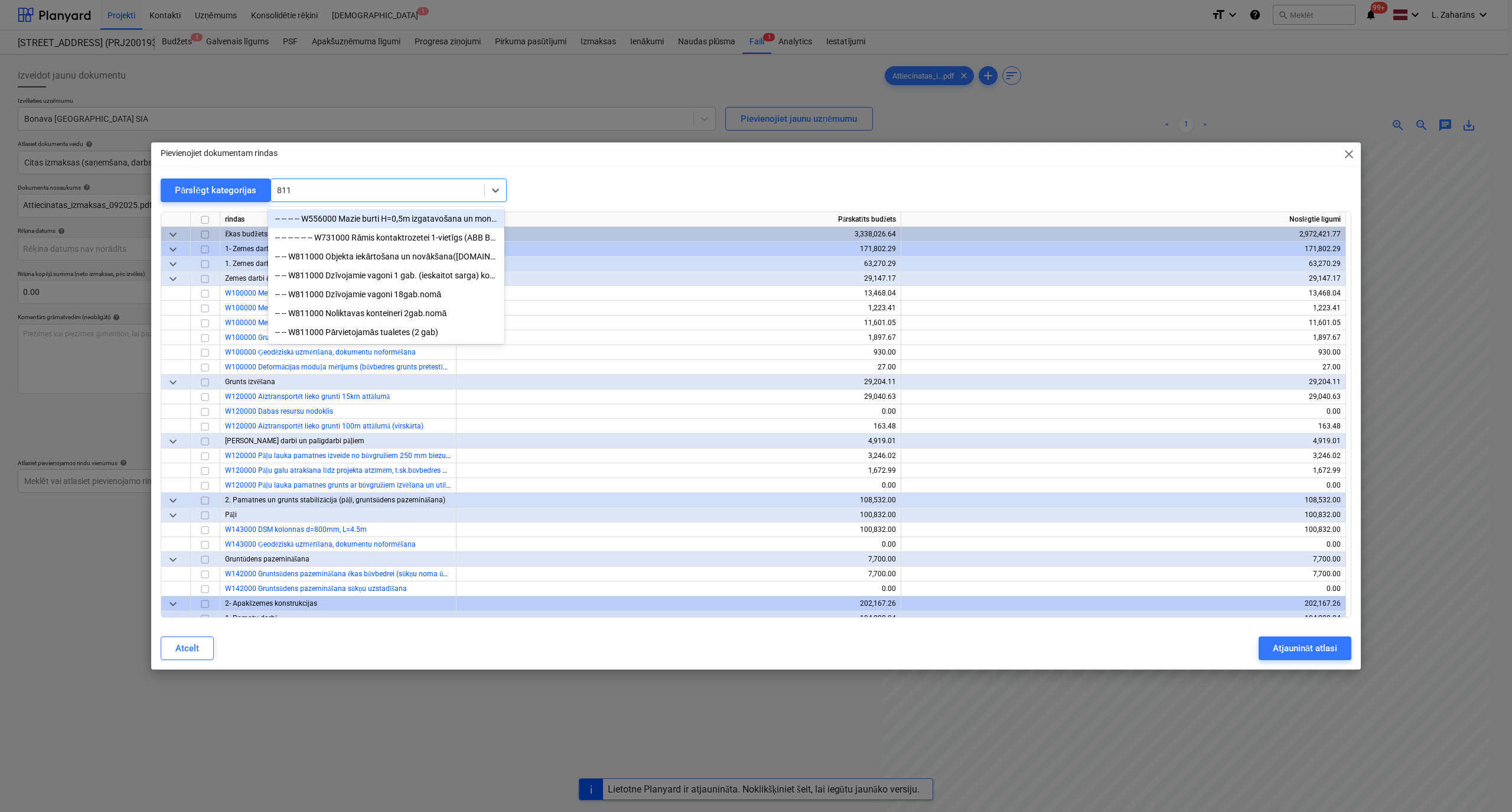
type input "8110"
click at [359, 272] on div "-- -- W811000 Dzīvojamie vagoni 18gab.nomā" at bounding box center [386, 275] width 236 height 19
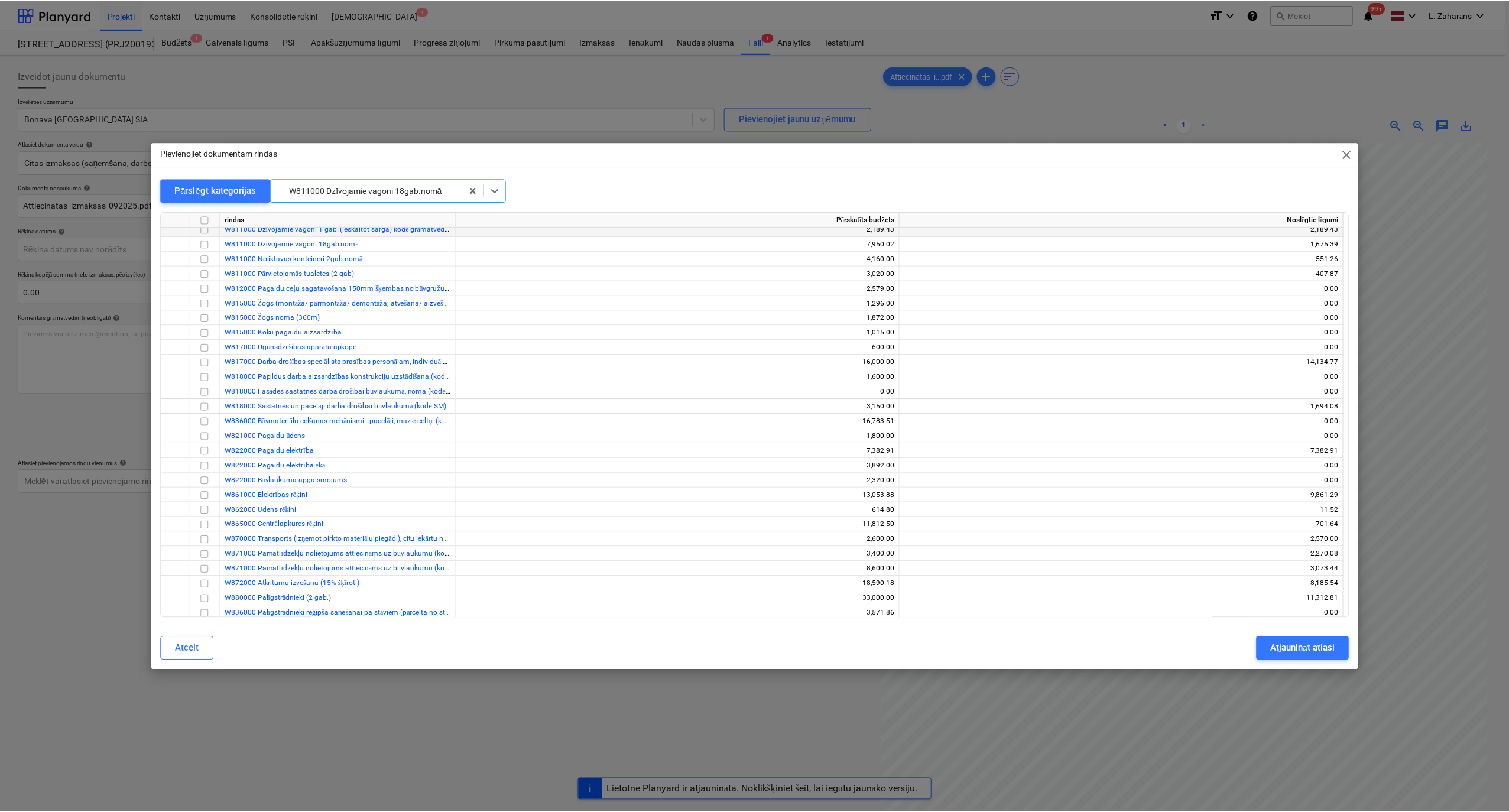
scroll to position [10177, 0]
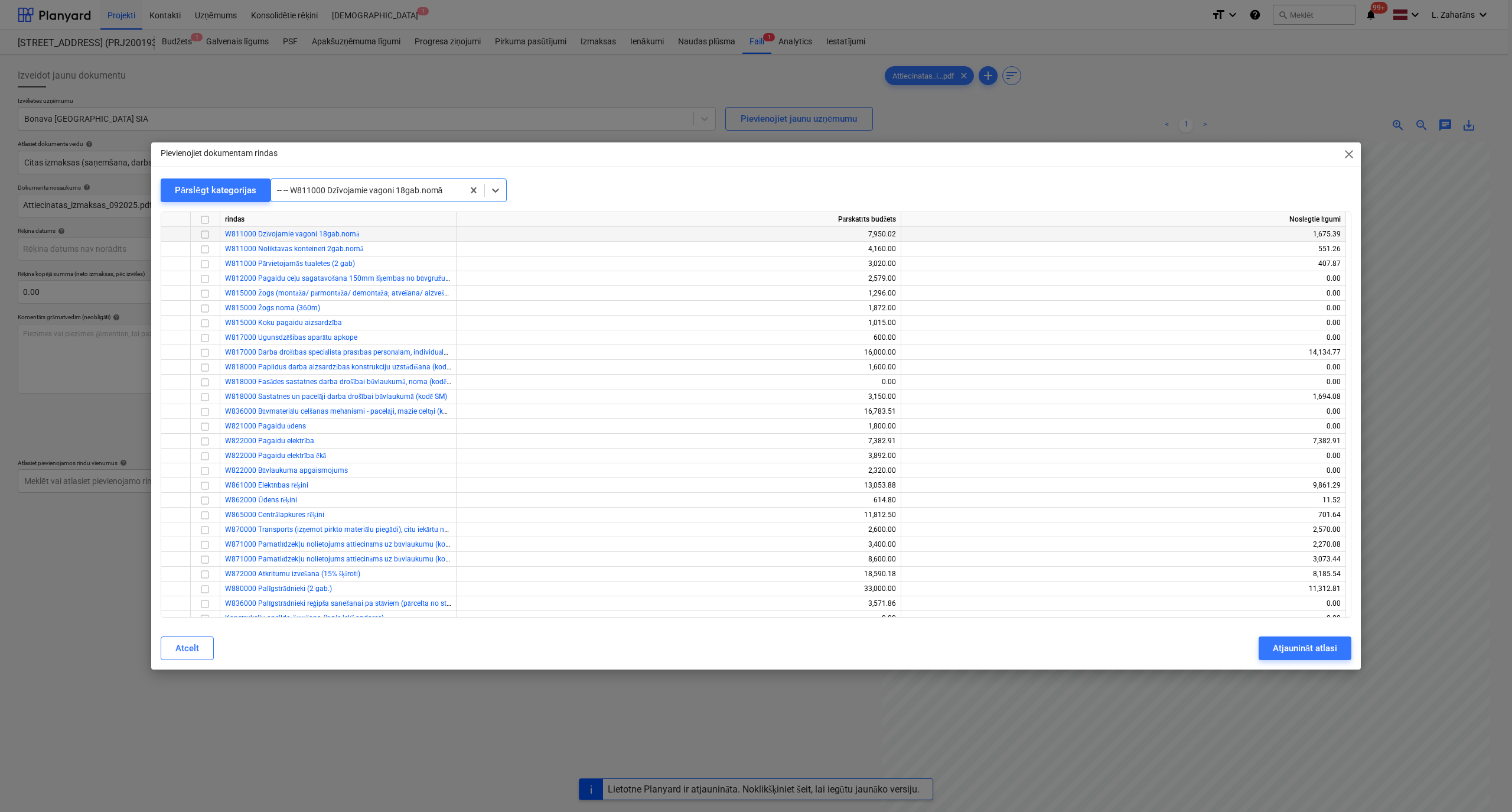
click at [209, 237] on input "checkbox" at bounding box center [205, 234] width 14 height 14
click at [1004, 433] on div "Atjaunināt atlasi" at bounding box center [1305, 648] width 65 height 15
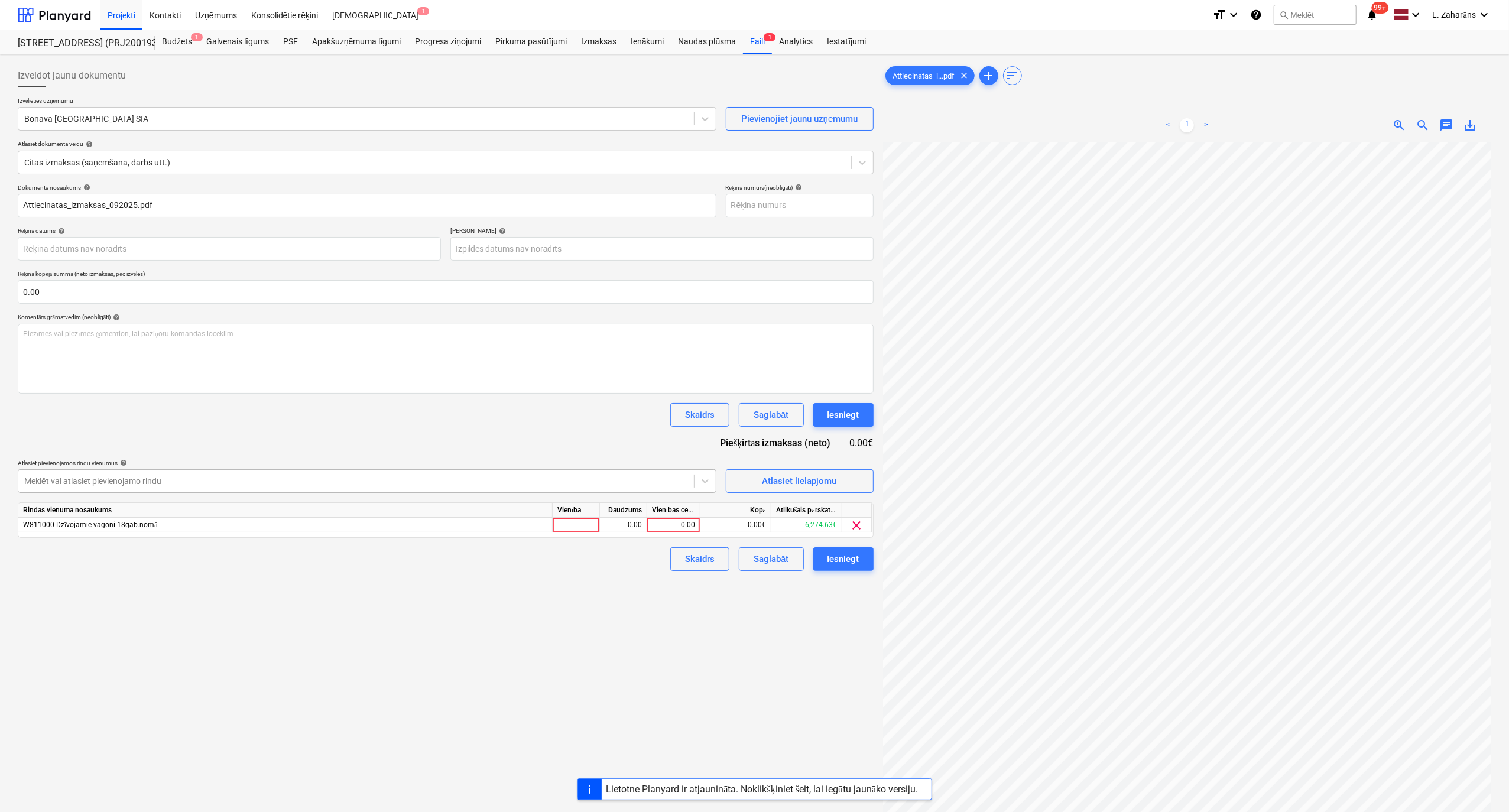
click at [639, 433] on div at bounding box center [355, 481] width 664 height 12
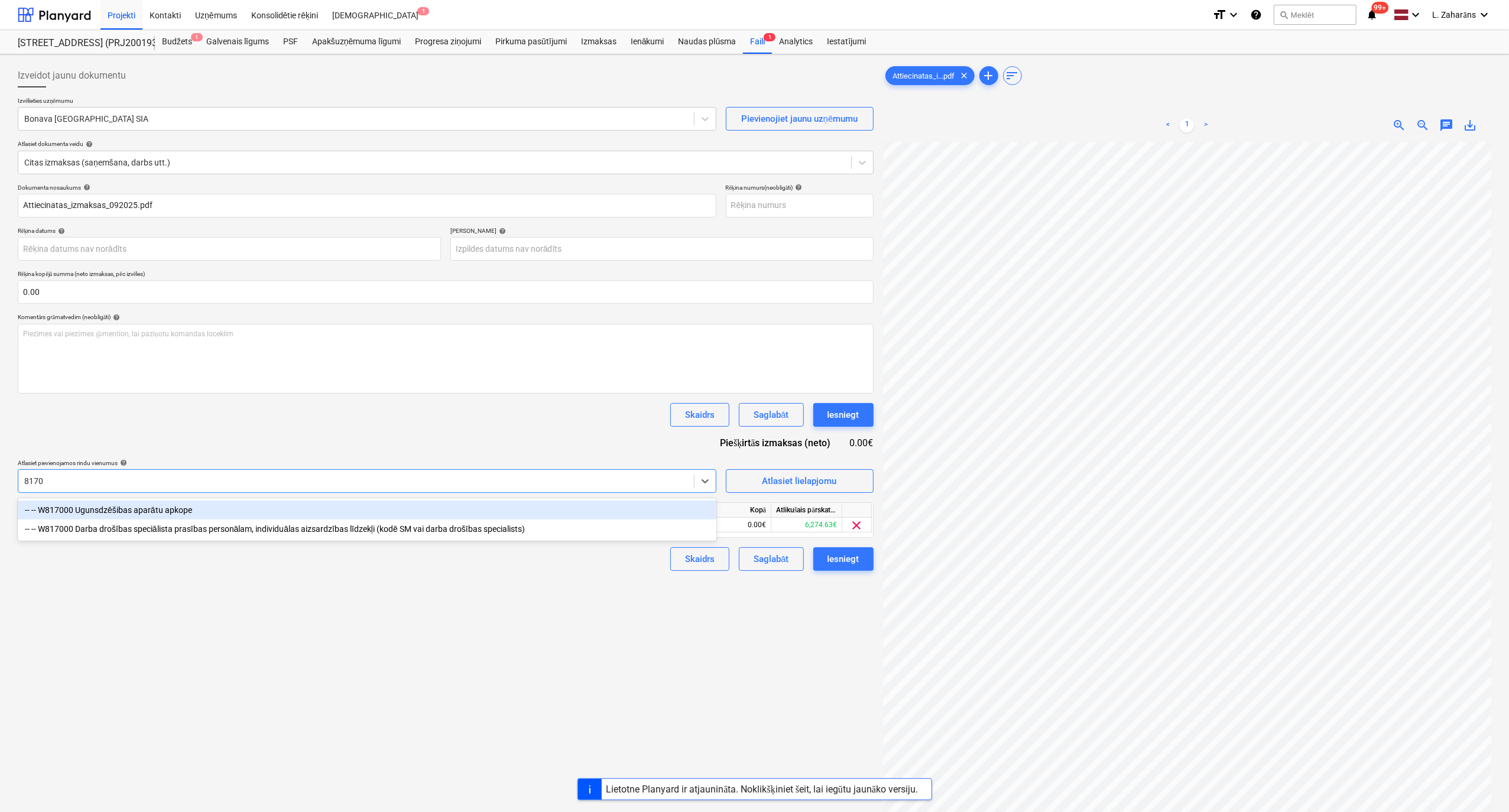
type input "81700"
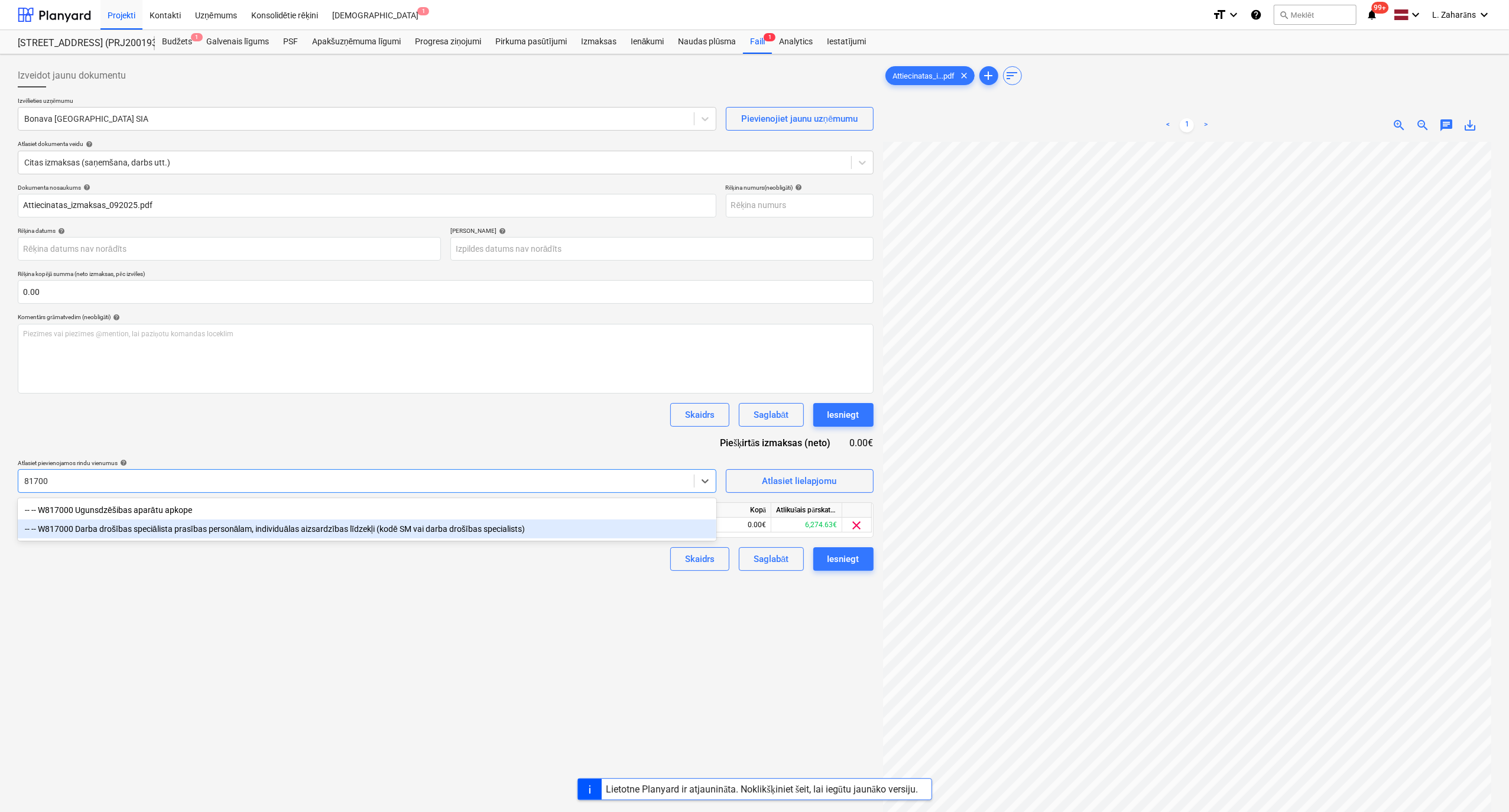
click at [142, 433] on div "-- -- W817000 Darba drošības speciālista prasības personālam, individuālas aizs…" at bounding box center [367, 528] width 699 height 19
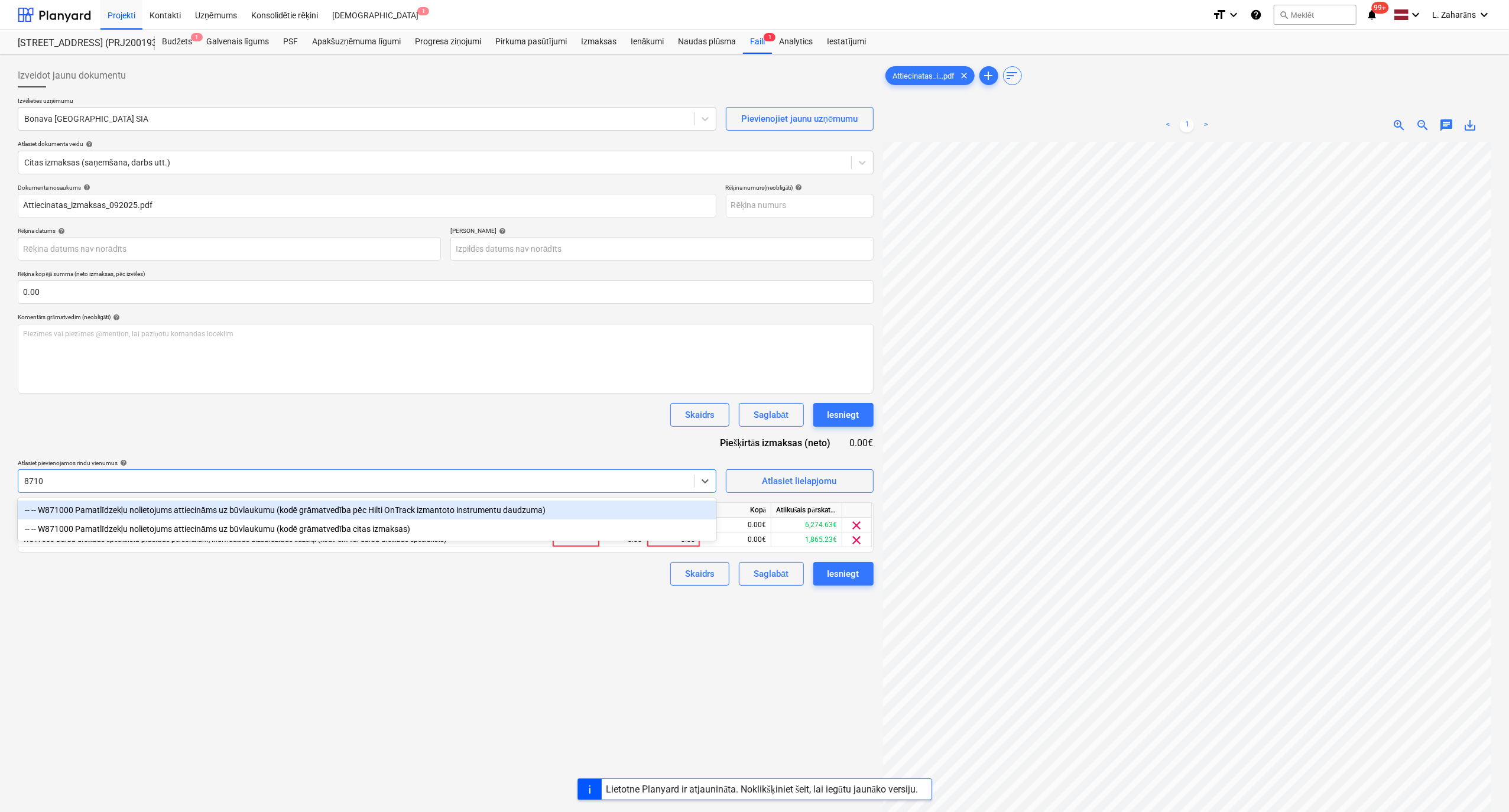
type input "87100"
click at [115, 433] on div "-- -- W871000 Pamatlīdzekļu nolietojums attiecināms uz būvlaukumu (kodē grāmatv…" at bounding box center [367, 509] width 699 height 19
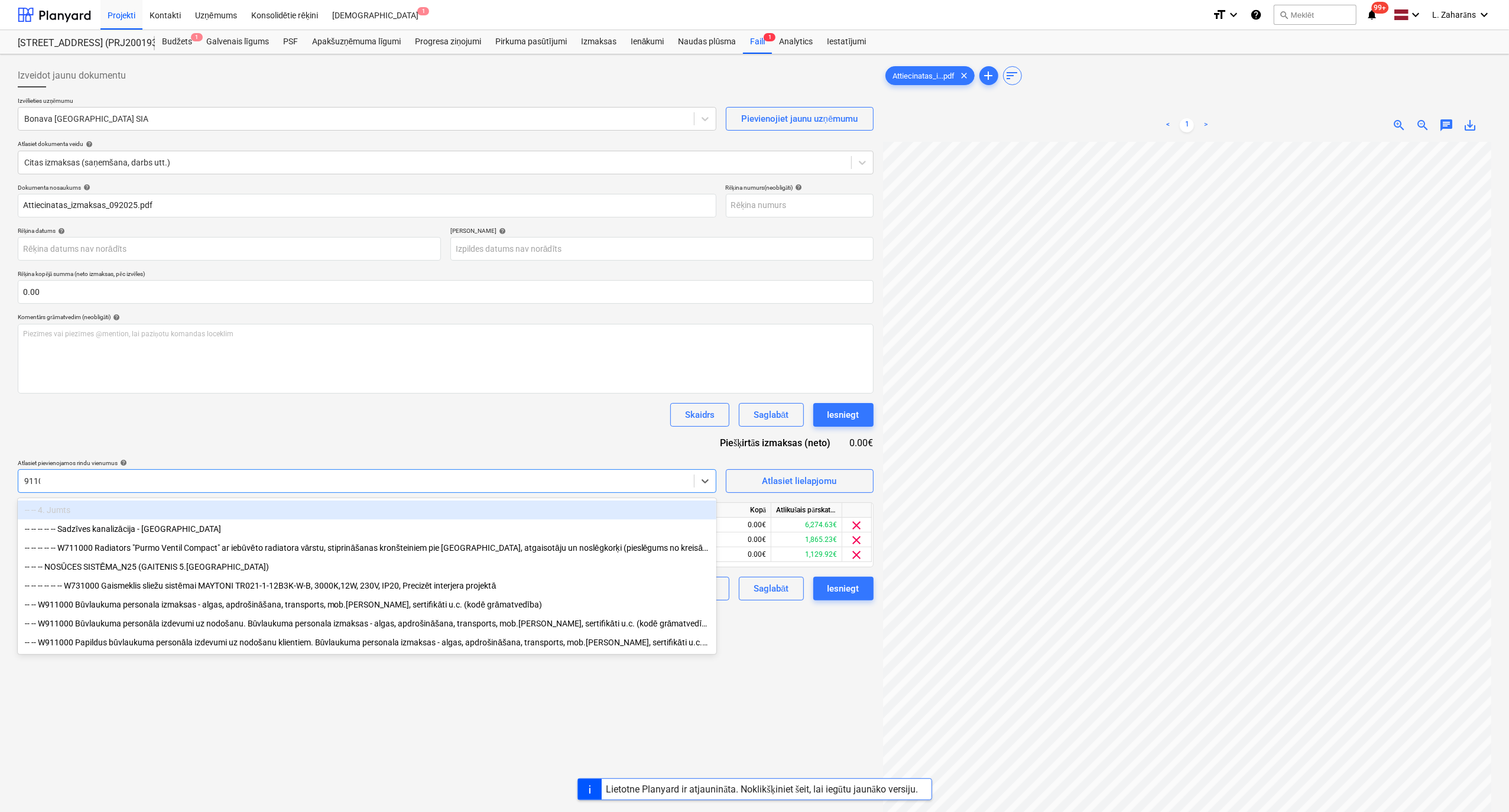
type input "91100"
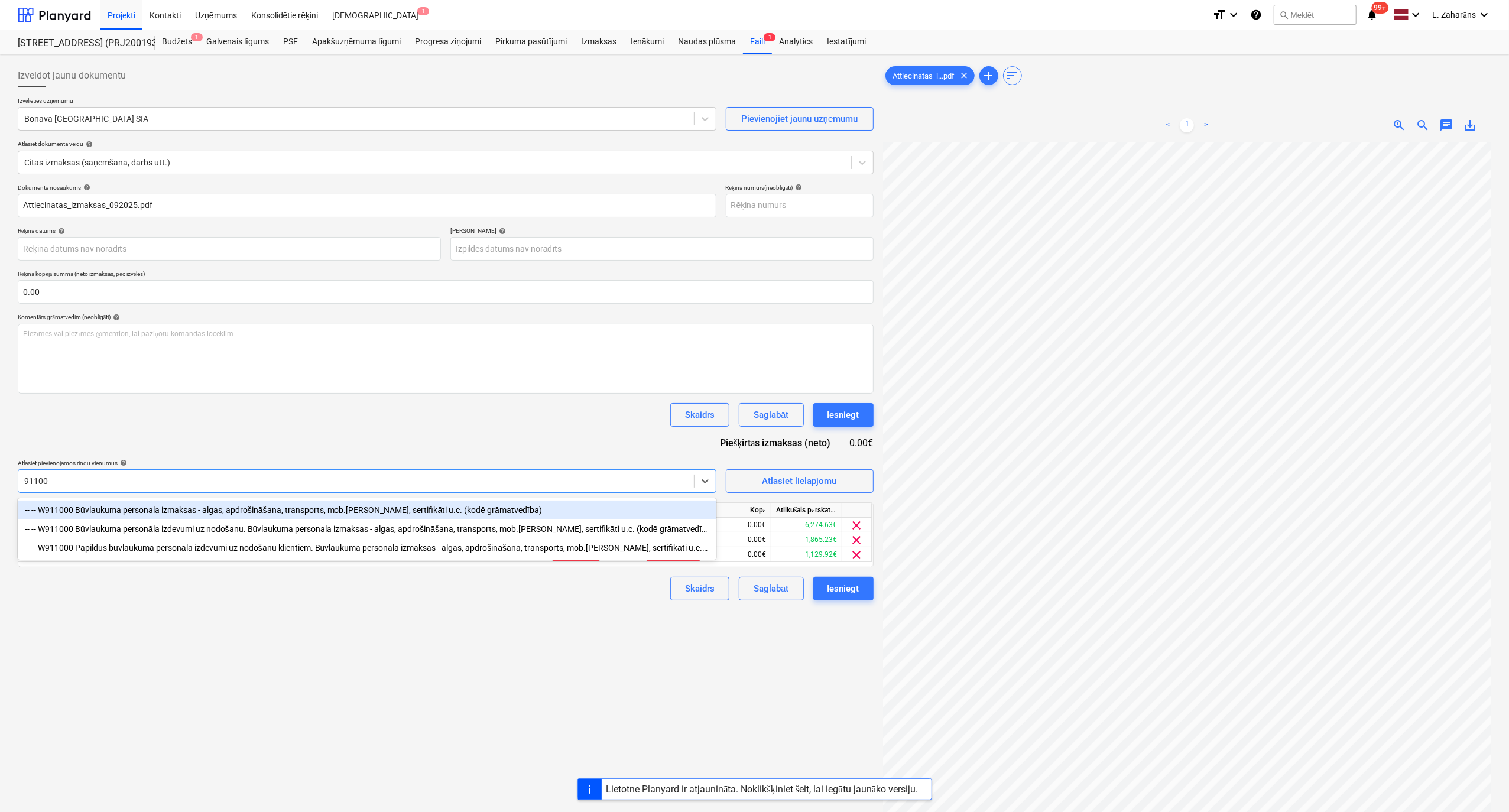
click at [200, 433] on div "-- -- W911000 Būvlaukuma personala izmaksas - algas, apdrošināšana, transports,…" at bounding box center [367, 509] width 699 height 19
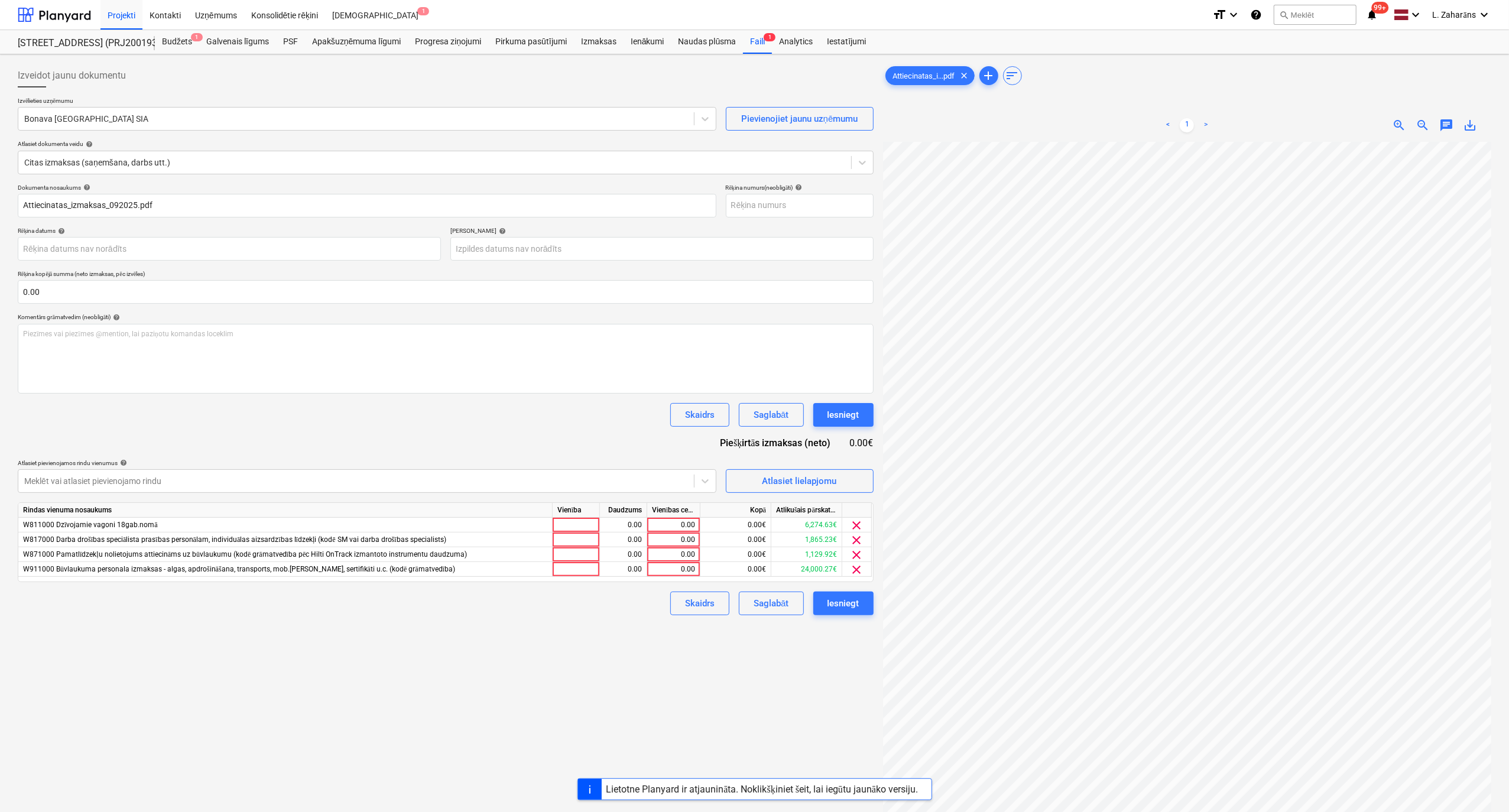
click at [246, 419] on div "Skaidrs Saglabāt Iesniegt" at bounding box center [446, 415] width 856 height 24
click at [675, 433] on div "0.00" at bounding box center [673, 525] width 43 height 15
click at [652, 433] on div "0.00" at bounding box center [673, 525] width 43 height 15
type input "482.4"
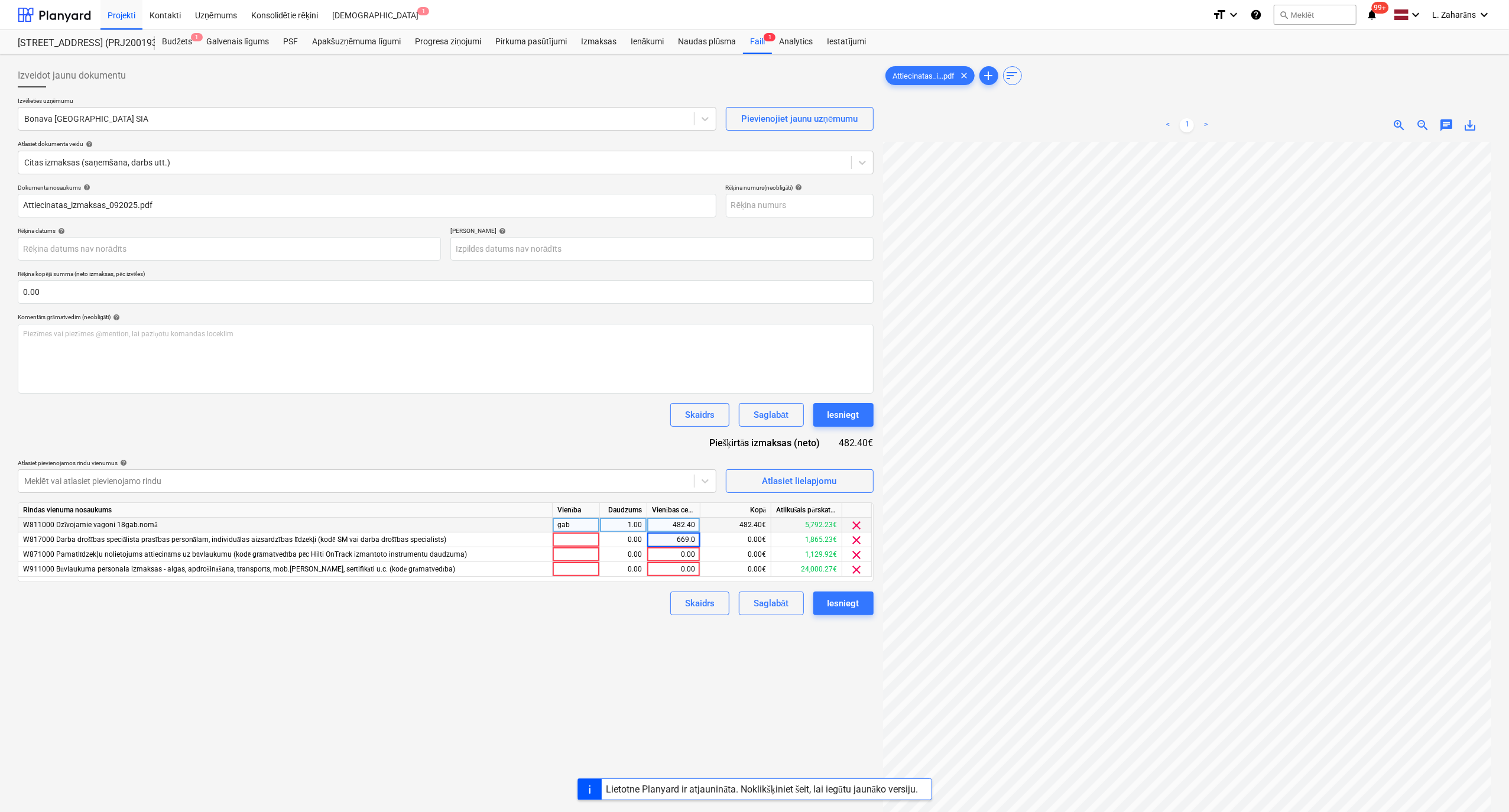
type input "669.04"
type input "210.86"
type input "8233.92"
click at [551, 433] on div "Izveidot jaunu dokumentu Izvēlieties uzņēmumu Bonava Latvija SIA Pievienojiet j…" at bounding box center [445, 492] width 865 height 866
click at [845, 414] on div "Iesniegt" at bounding box center [843, 415] width 32 height 15
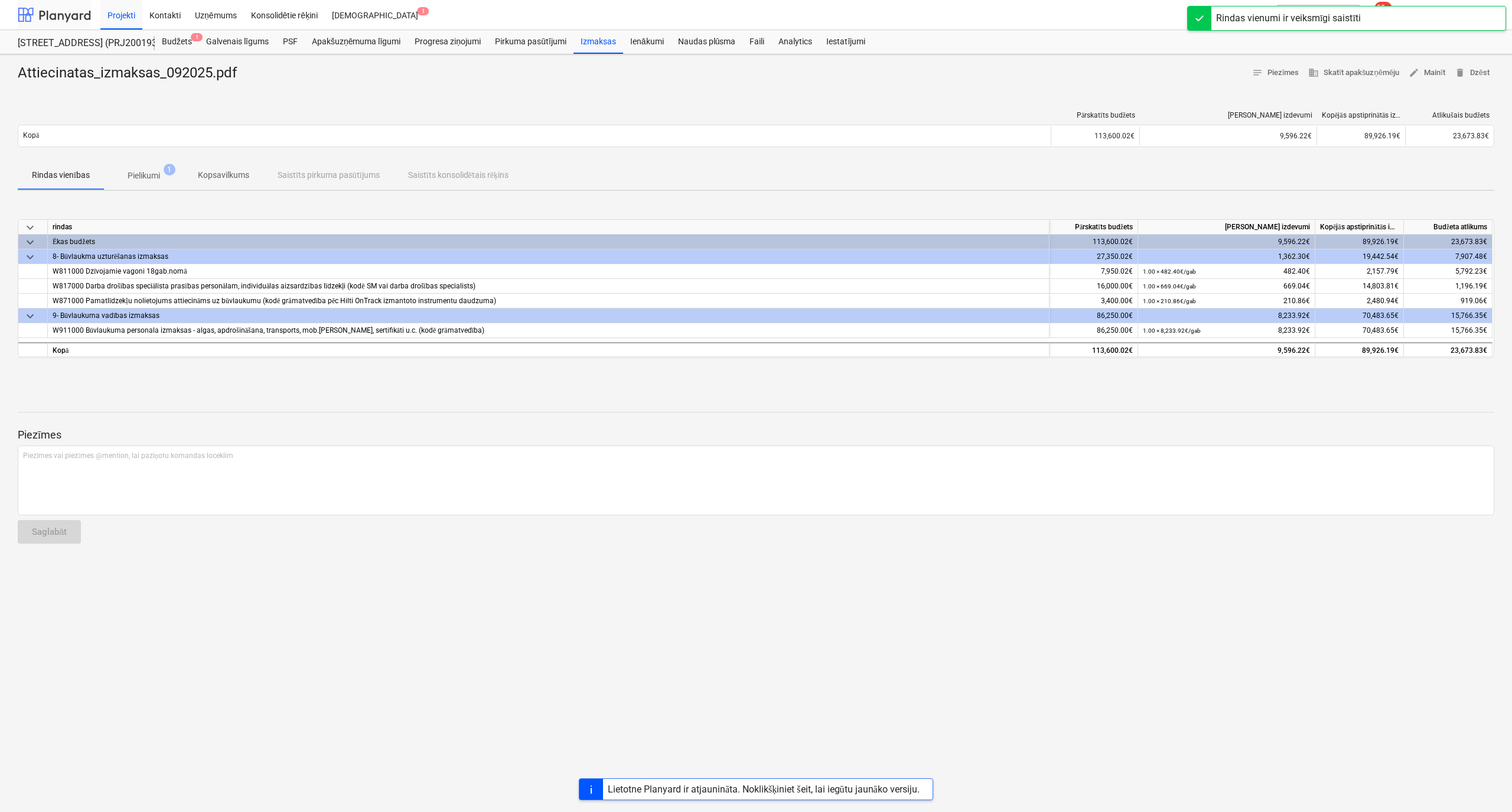
click at [64, 17] on div at bounding box center [54, 15] width 73 height 30
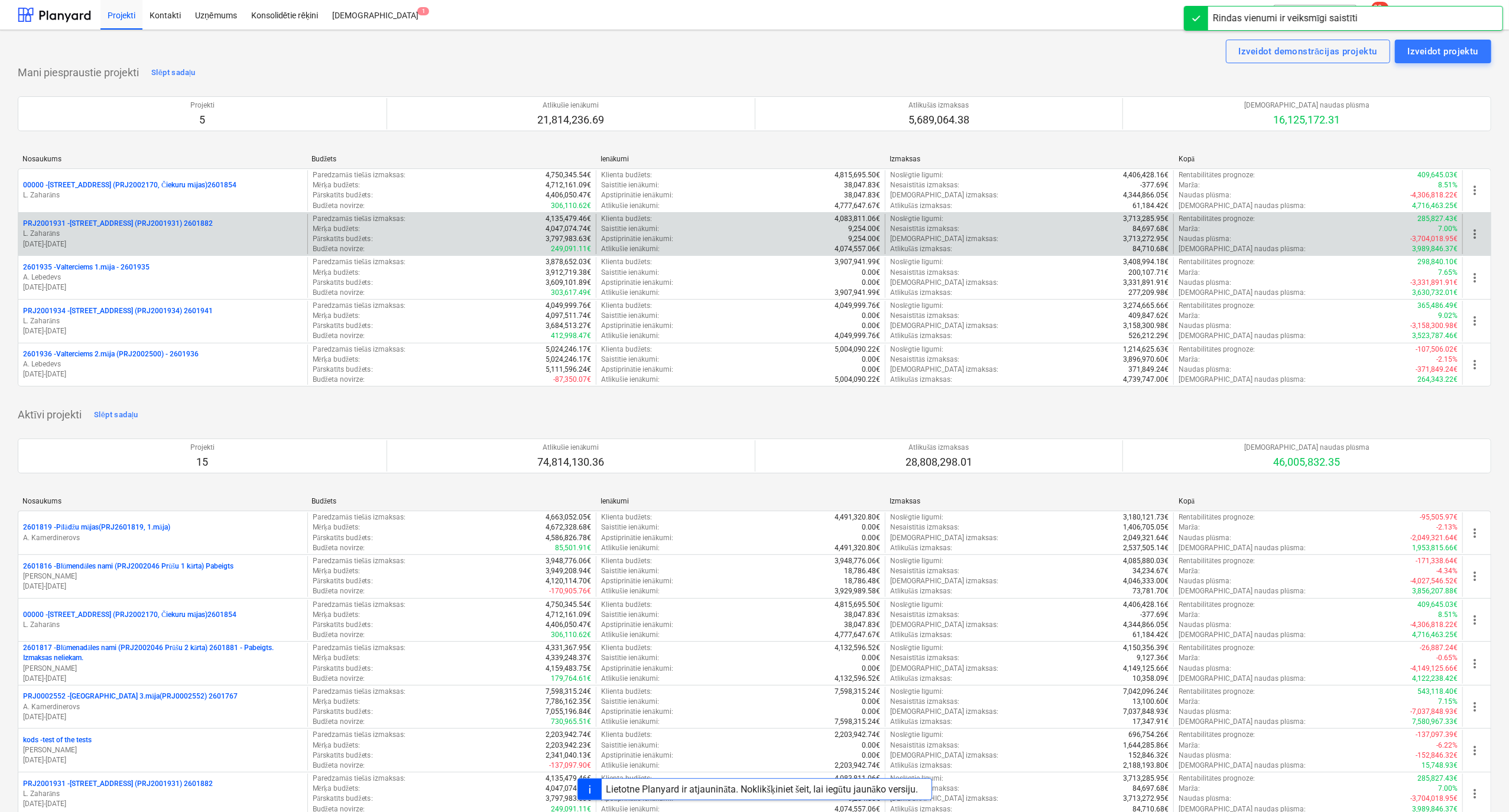
click at [96, 221] on p "PRJ2001931 - [PERSON_NAME][STREET_ADDRESS] (PRJ2001931) 2601882" at bounding box center [118, 224] width 190 height 10
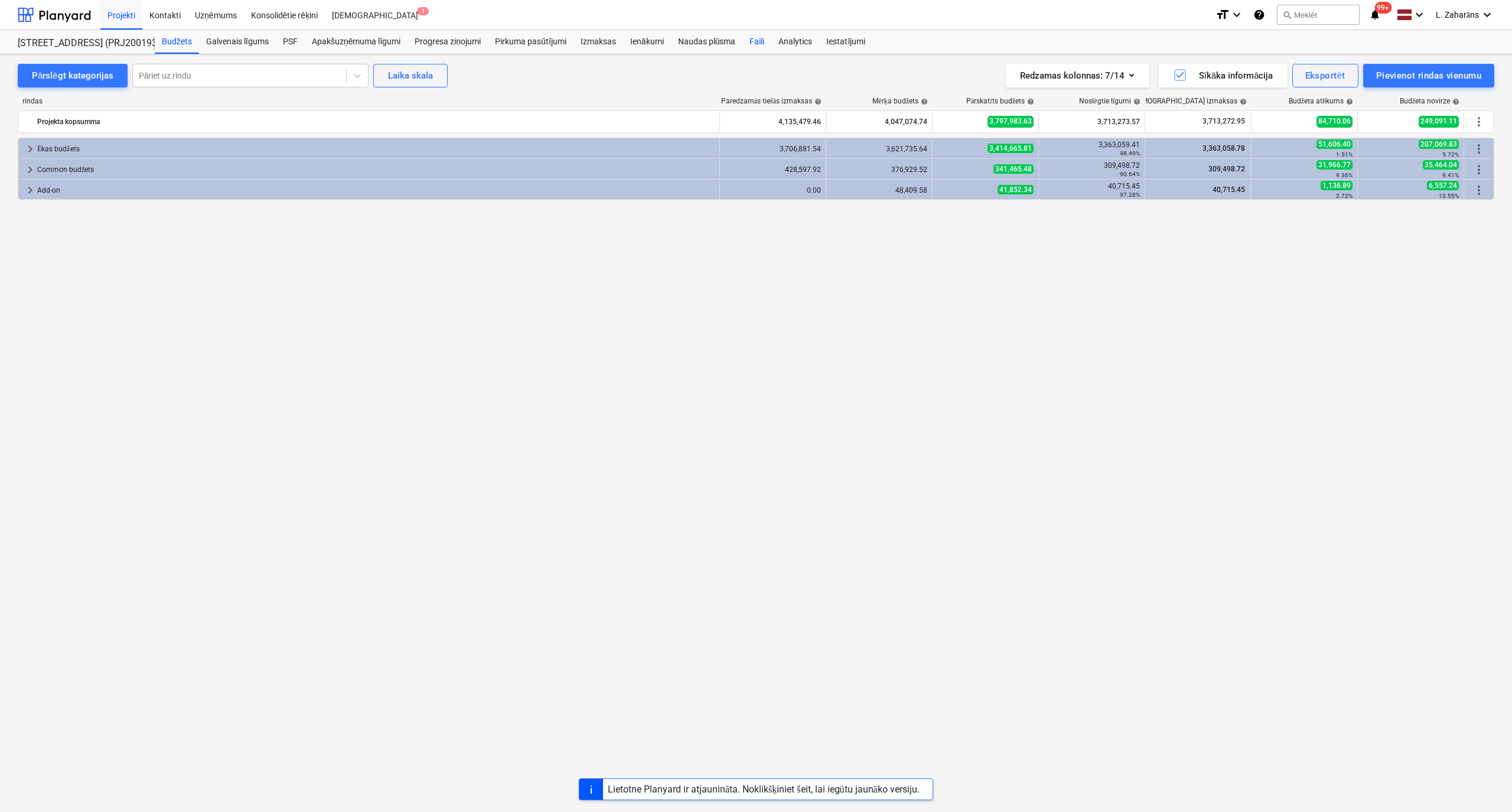
click at [763, 42] on div "Faili" at bounding box center [757, 42] width 29 height 24
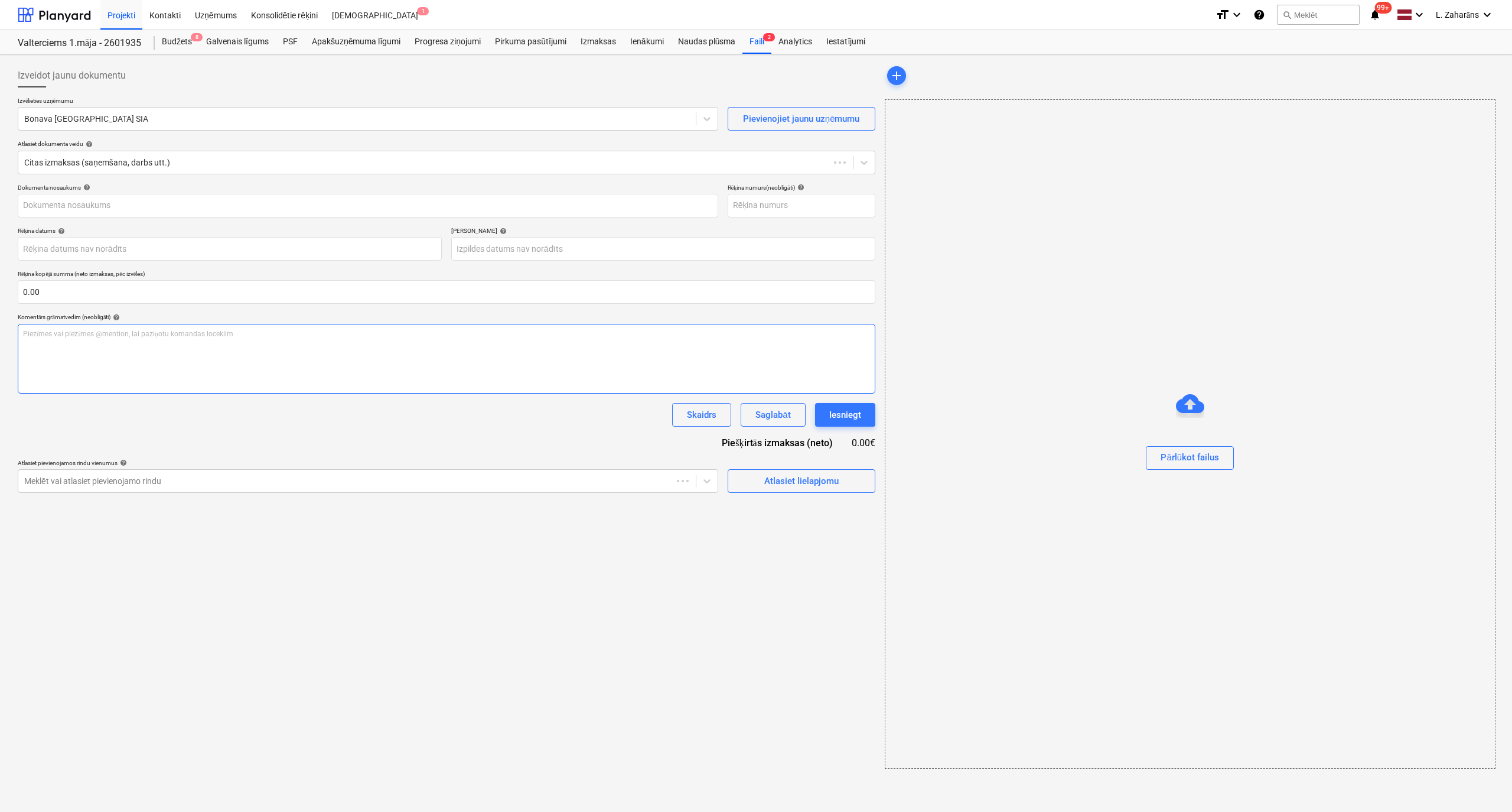
type input "Attiecinatas_izmaksas_092025.pdf"
click at [1508, 325] on html "Projekti Kontakti Uzņēmums Konsolidētie rēķini Iesūtne 1 format_size keyboard_a…" at bounding box center [754, 406] width 1508 height 812
